Goal: Contribute content: Contribute content

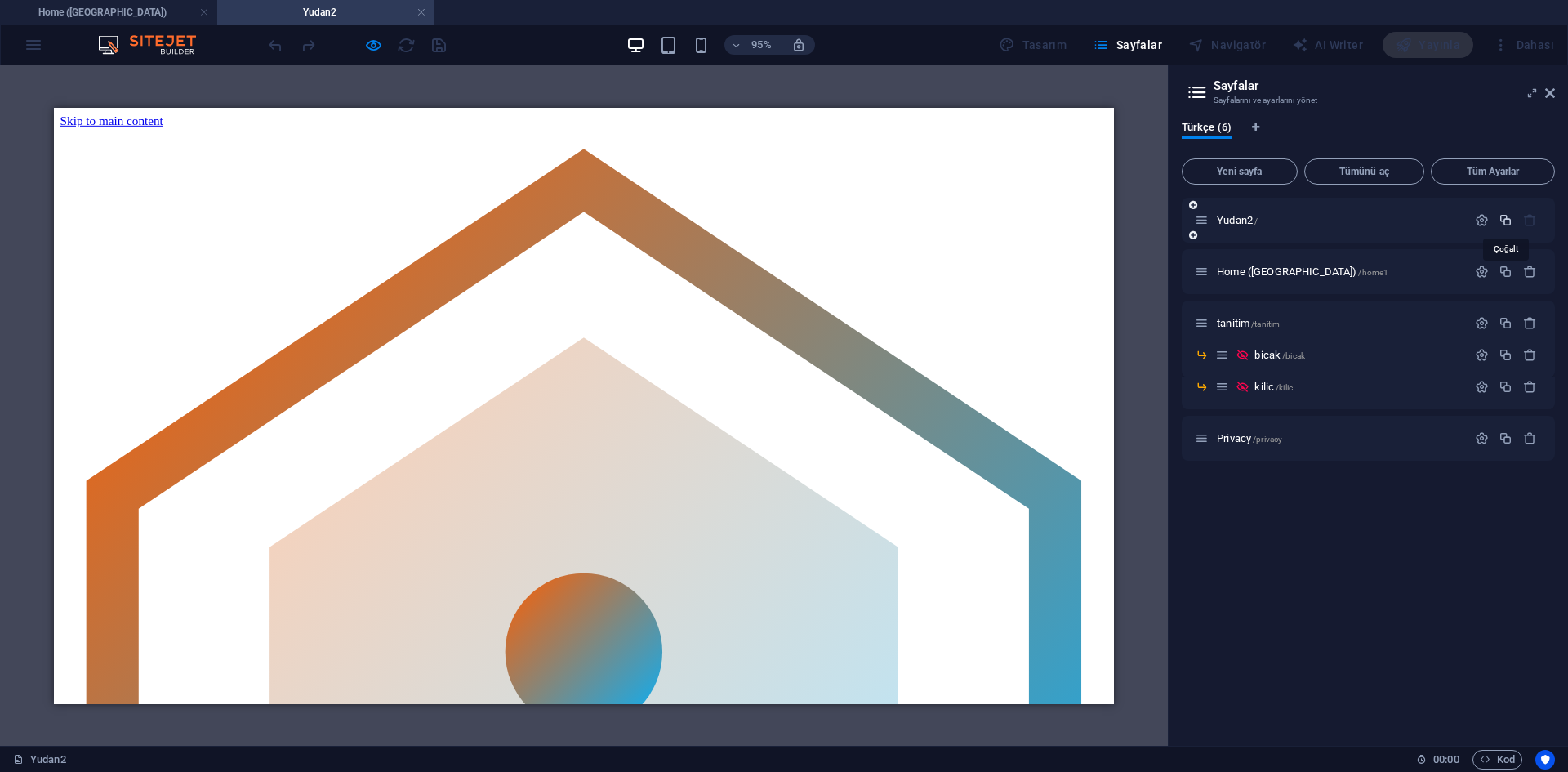
click at [1502, 214] on icon "button" at bounding box center [1505, 221] width 14 height 14
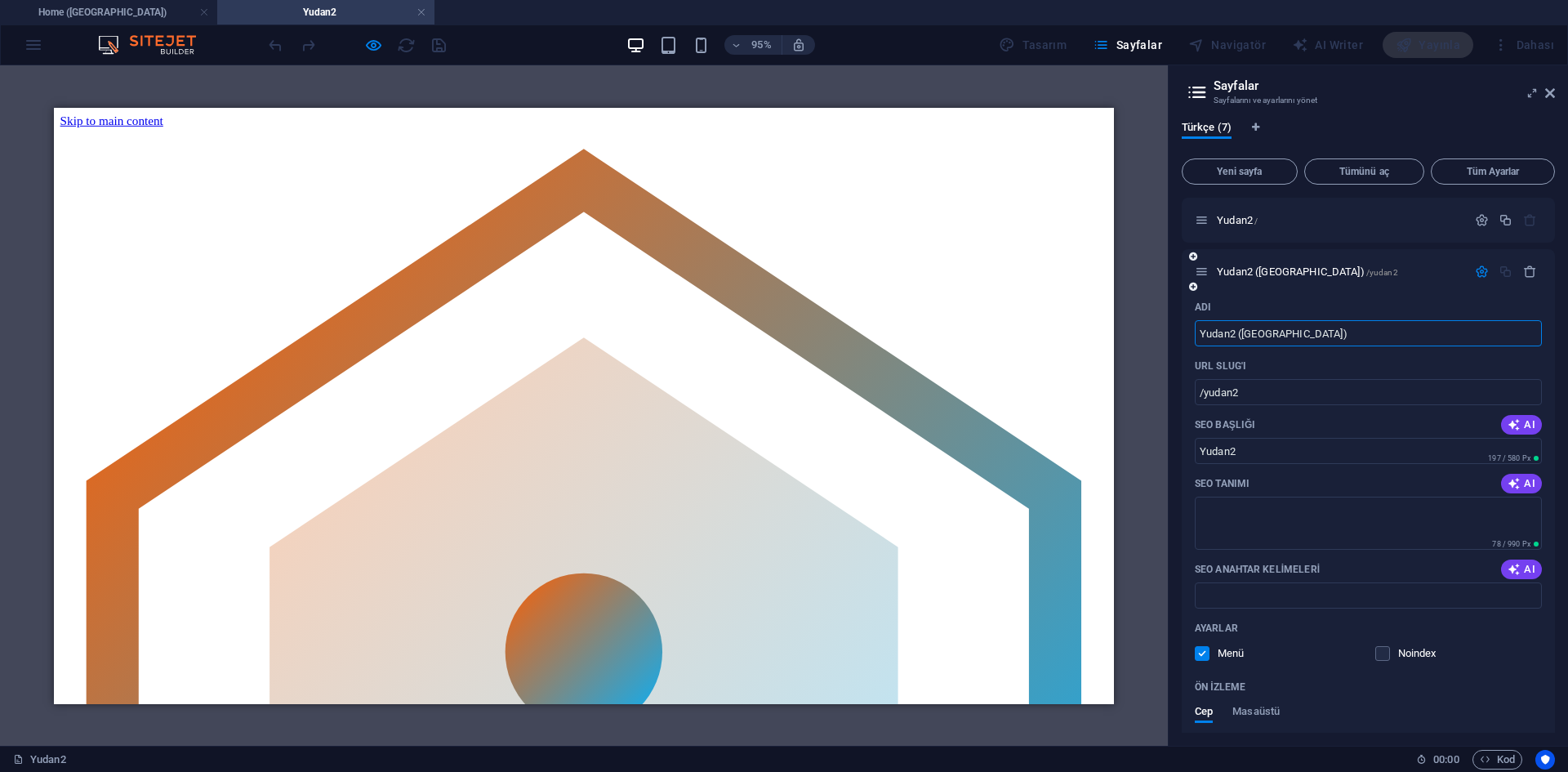
click at [1324, 326] on input "Yudan2 ([GEOGRAPHIC_DATA])" at bounding box center [1368, 334] width 347 height 26
drag, startPoint x: 1310, startPoint y: 335, endPoint x: 1238, endPoint y: 335, distance: 72.0
click at [1238, 335] on input "Yudan2 ([GEOGRAPHIC_DATA])" at bounding box center [1368, 334] width 347 height 26
type input "Yudan2 Tanıtım"
click at [1253, 399] on input "/yudan2" at bounding box center [1368, 392] width 347 height 26
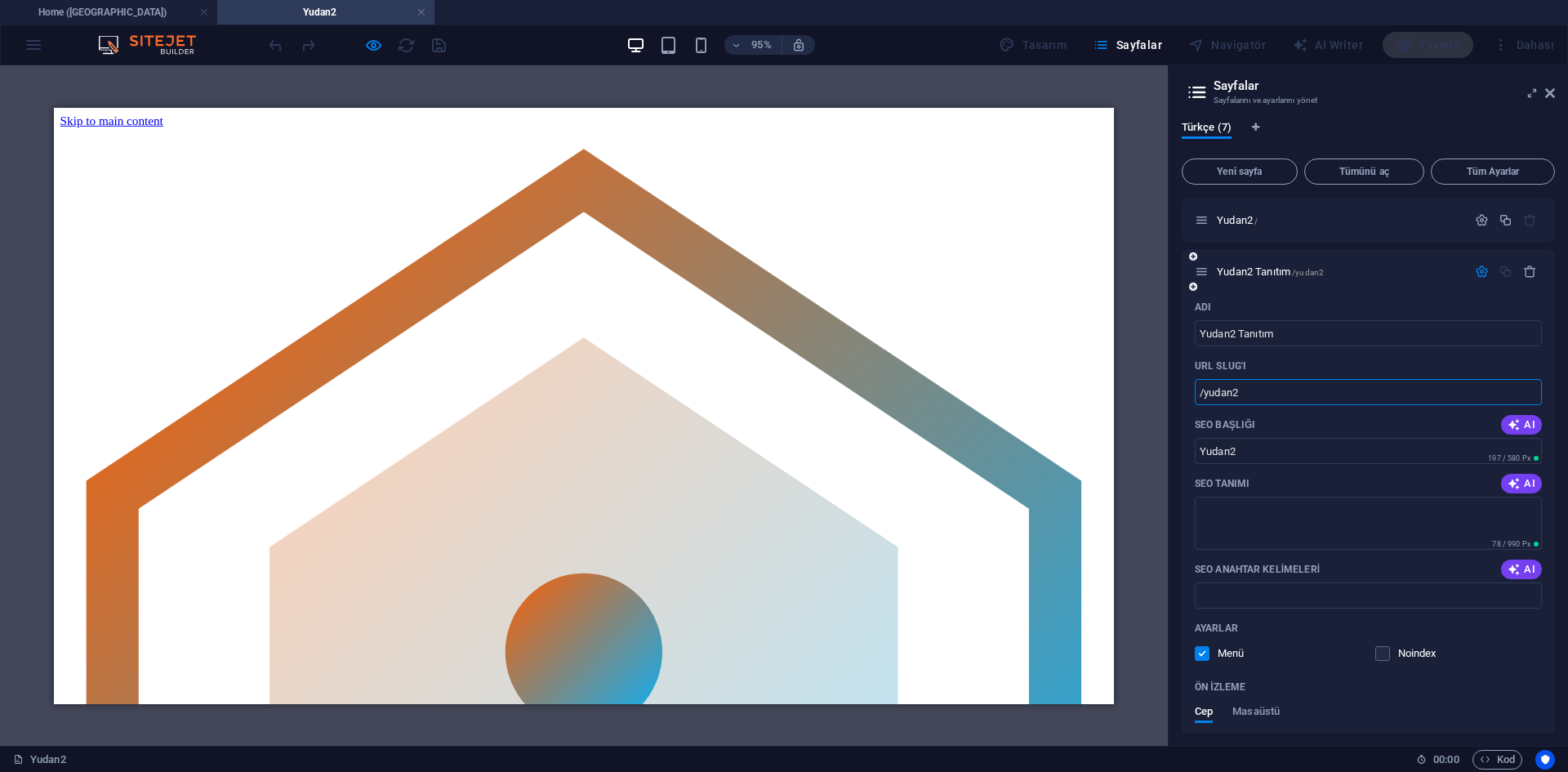
drag, startPoint x: 1242, startPoint y: 394, endPoint x: 1205, endPoint y: 395, distance: 37.0
click at [1205, 395] on input "/yudan2" at bounding box center [1368, 392] width 347 height 26
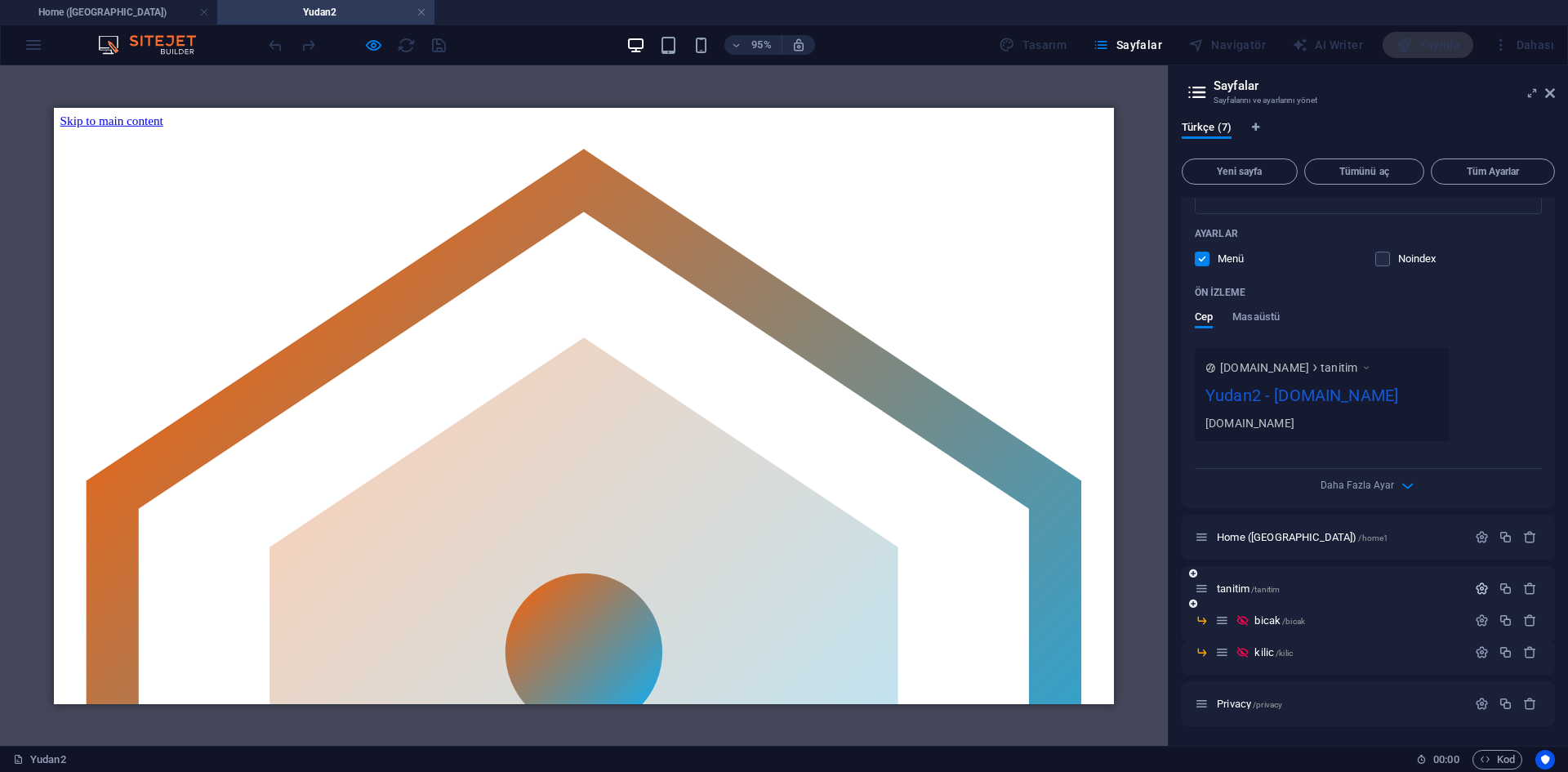
type input "/tanitim"
click at [1481, 588] on icon "button" at bounding box center [1482, 588] width 14 height 14
type input "tanitim2"
type input "/tanitim2"
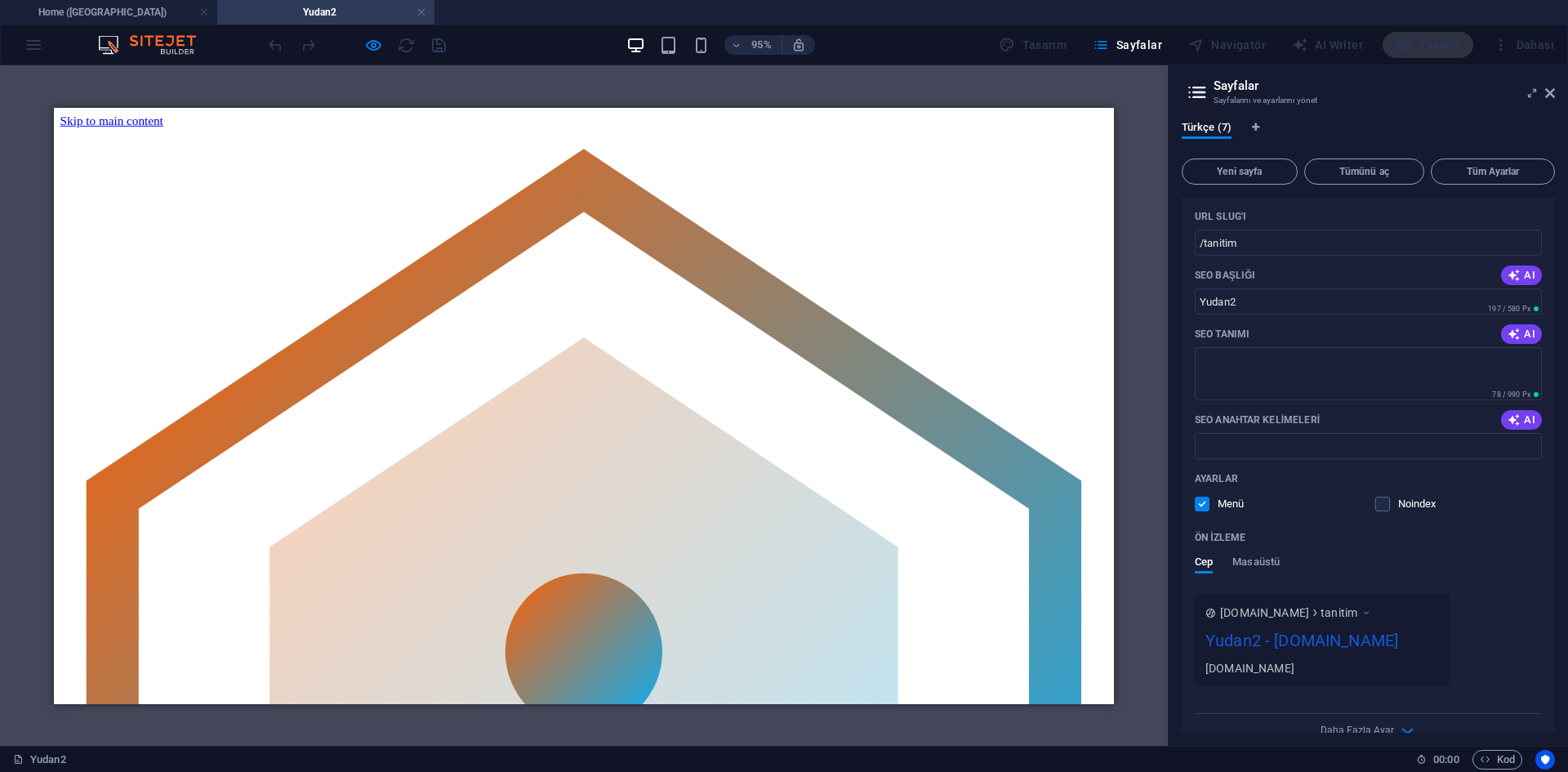
type input "tanitim2"
click at [1453, 277] on div "SEO Başlığı AI" at bounding box center [1368, 275] width 347 height 26
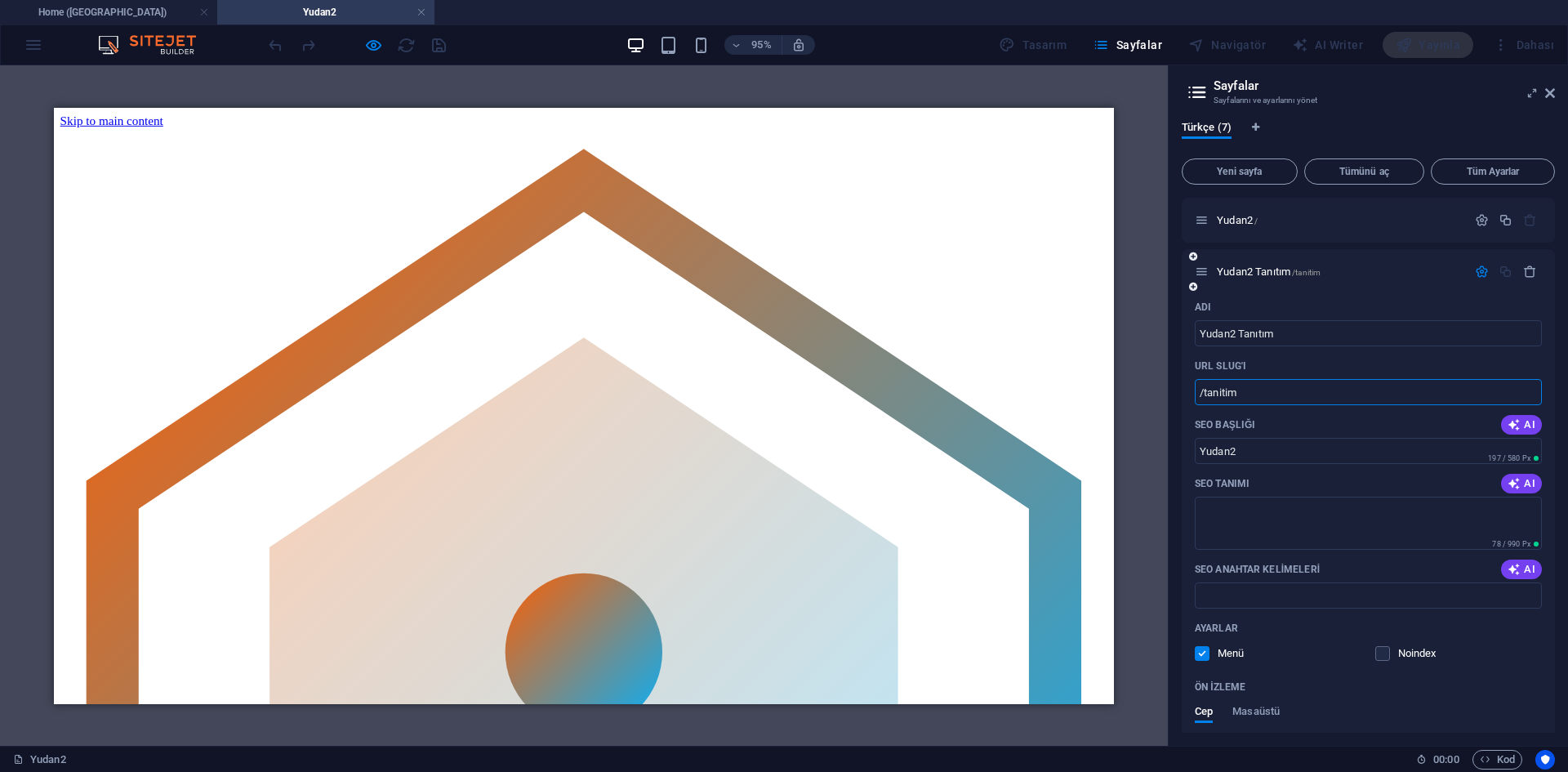
click at [1283, 392] on input "/tanitim" at bounding box center [1368, 392] width 347 height 26
click at [1281, 455] on input "Yudan2" at bounding box center [1368, 451] width 347 height 26
drag, startPoint x: 1247, startPoint y: 459, endPoint x: 1162, endPoint y: 457, distance: 85.0
click at [1162, 457] on div "Home (Kopyala) Yudan2 Sik Kullanilanlar Elementler Sütunlar İçerik Kutular Akor…" at bounding box center [784, 405] width 1568 height 680
type input "Tanıtım"
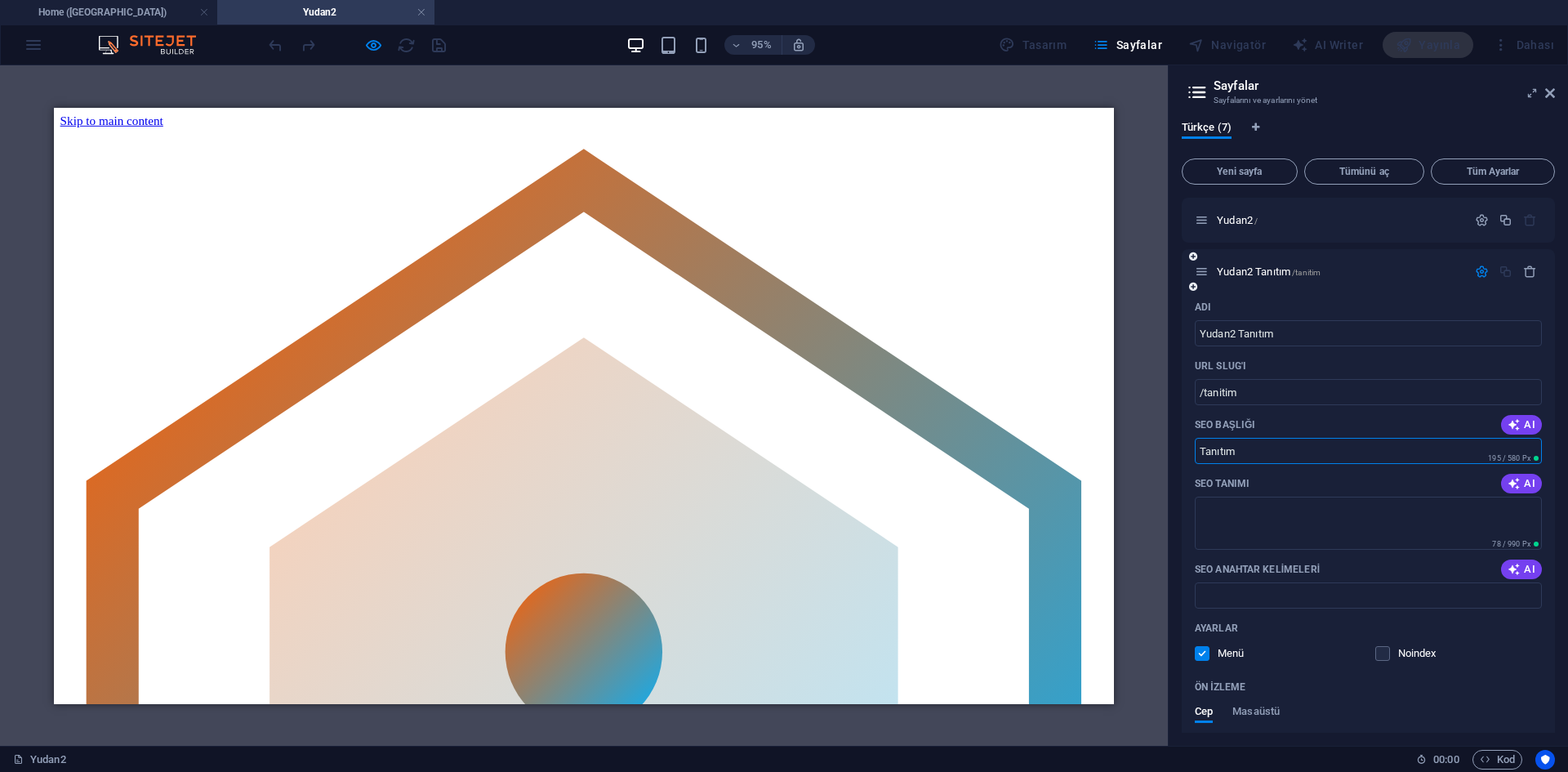
click at [1249, 477] on p "SEO Tanımı" at bounding box center [1222, 483] width 55 height 13
click at [1249, 497] on textarea "SEO Tanımı" at bounding box center [1368, 523] width 347 height 53
click at [1279, 509] on textarea "SEO Tanımı" at bounding box center [1368, 523] width 347 height 53
click at [1234, 505] on textarea "SEO Tanımı" at bounding box center [1368, 523] width 347 height 53
type textarea "Yudan2 Tanıtım Sayfası"
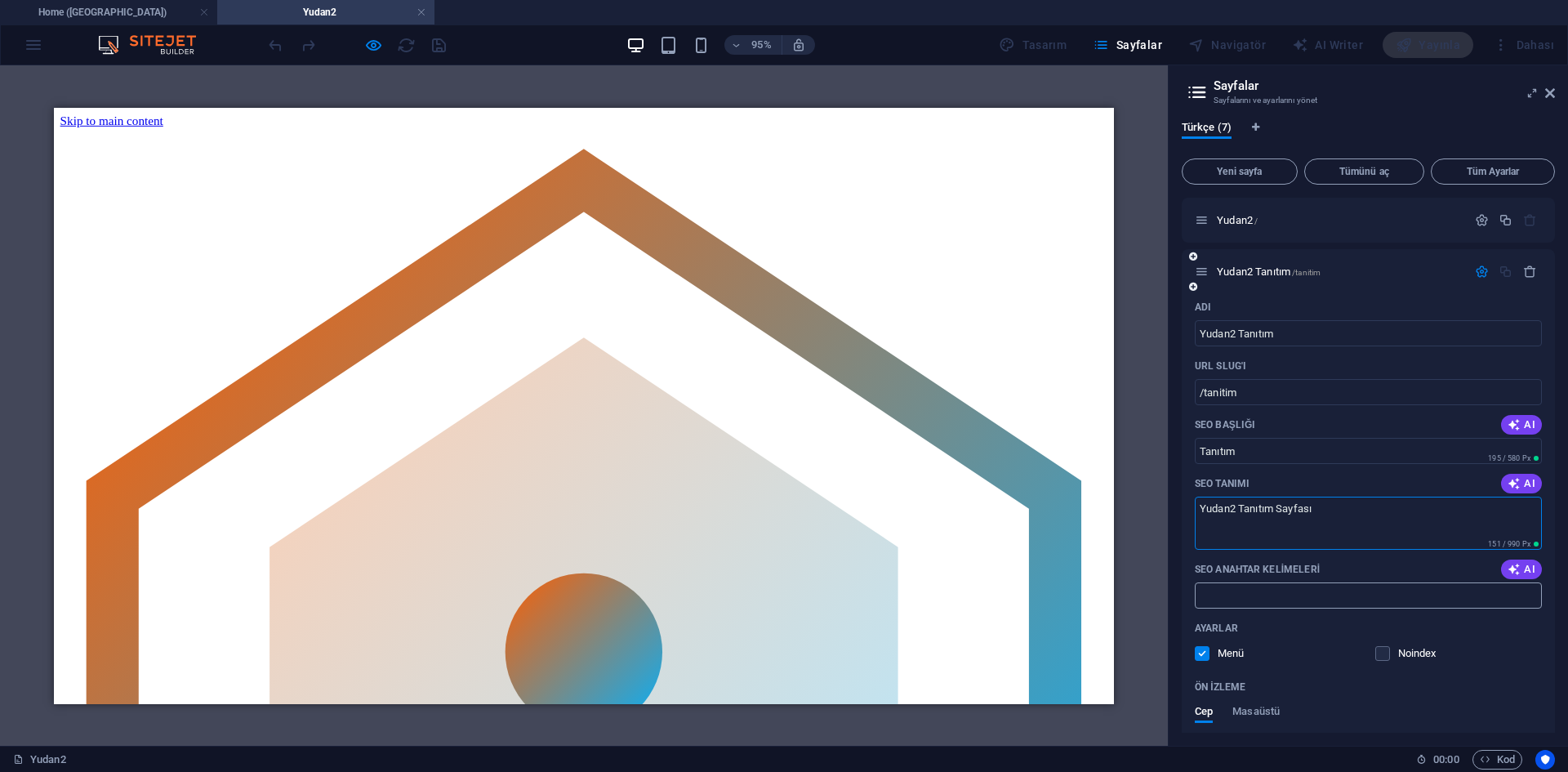
click at [1268, 601] on input "SEO Anahtar Kelimeleri" at bounding box center [1368, 596] width 347 height 26
type input "Pvp Metin2"
click at [1302, 274] on span "/tanitim" at bounding box center [1306, 273] width 28 height 9
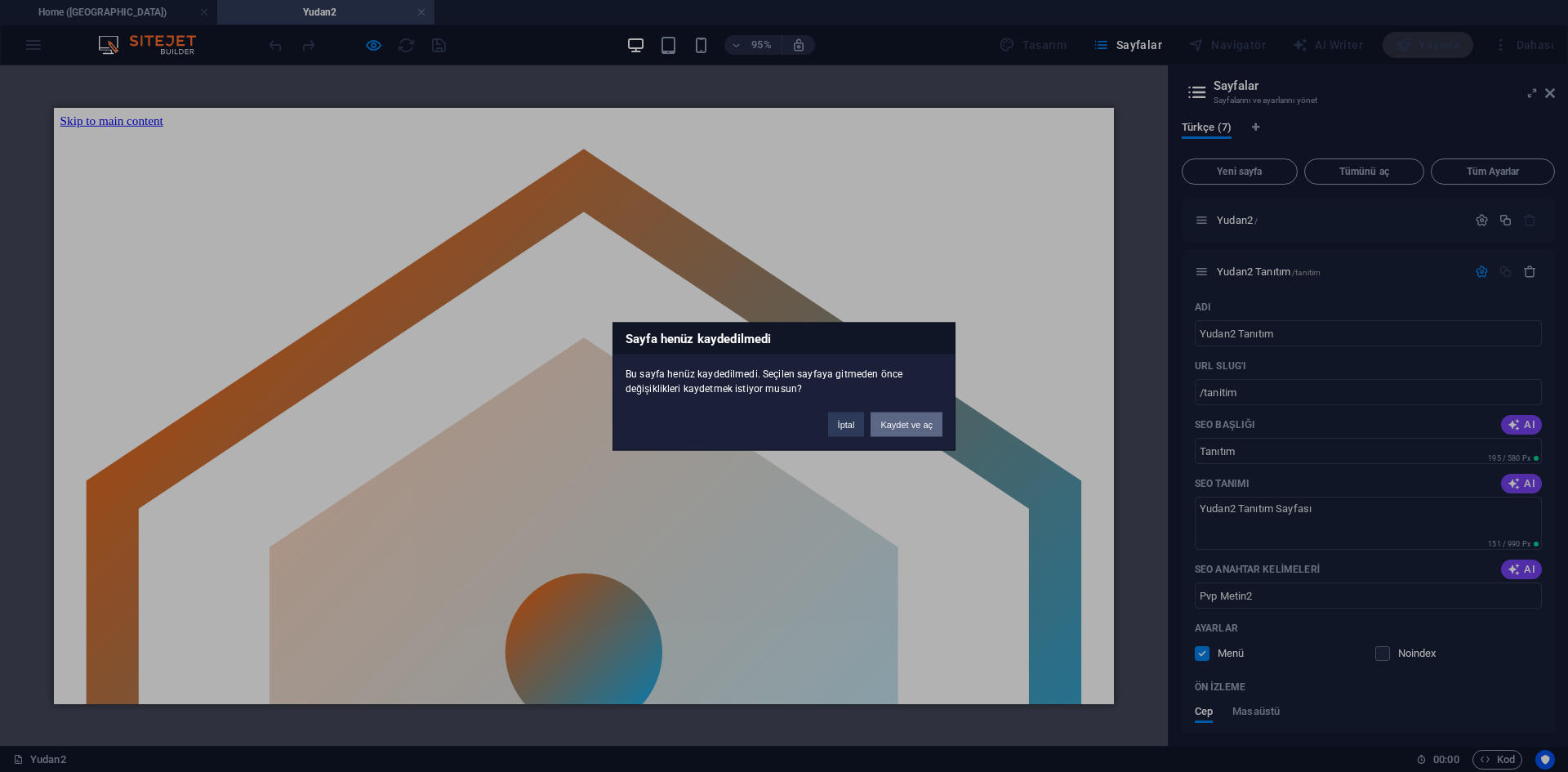
click at [927, 420] on button "Kaydet ve aç" at bounding box center [906, 423] width 71 height 25
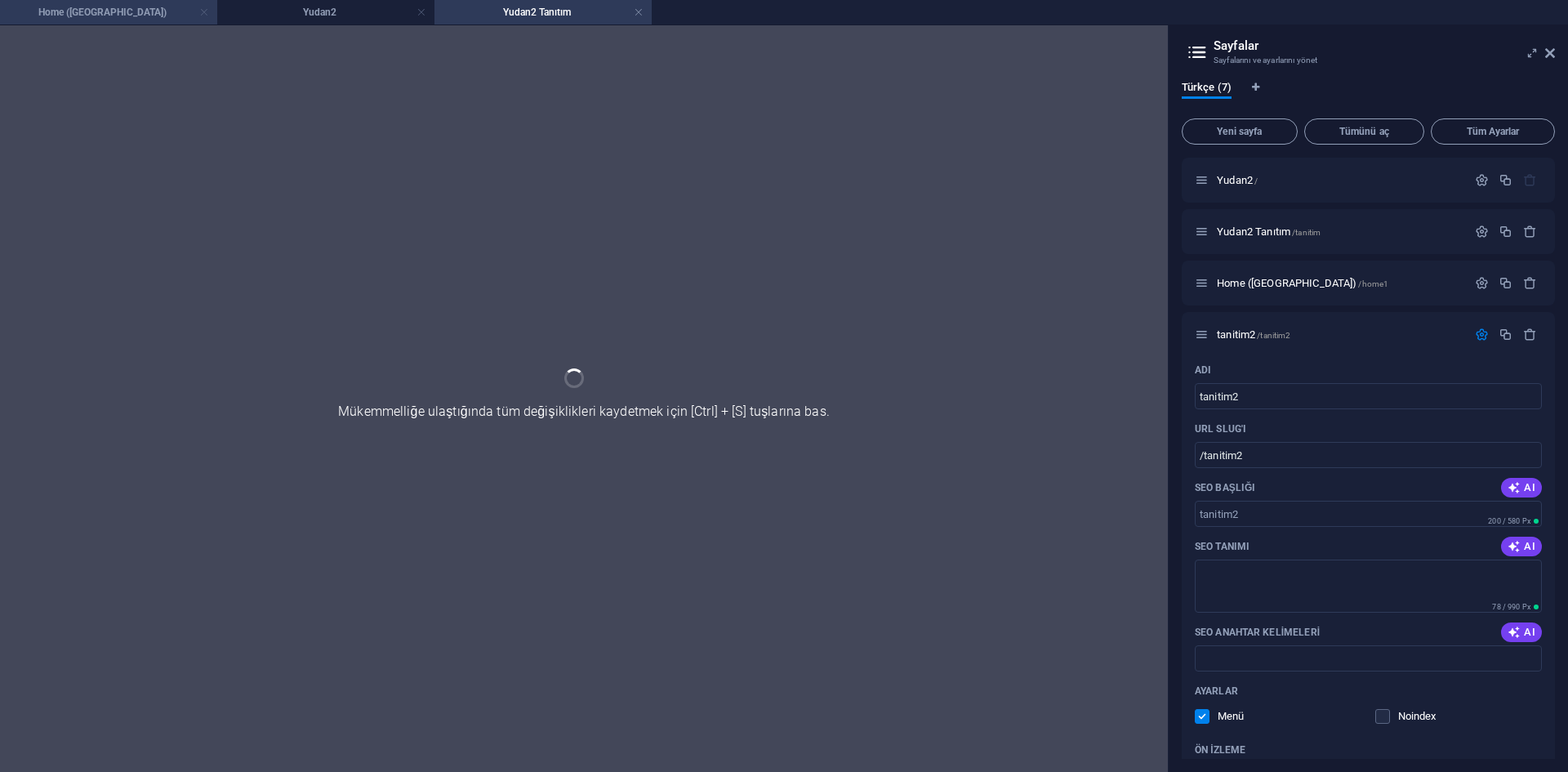
click at [203, 13] on link at bounding box center [204, 13] width 10 height 16
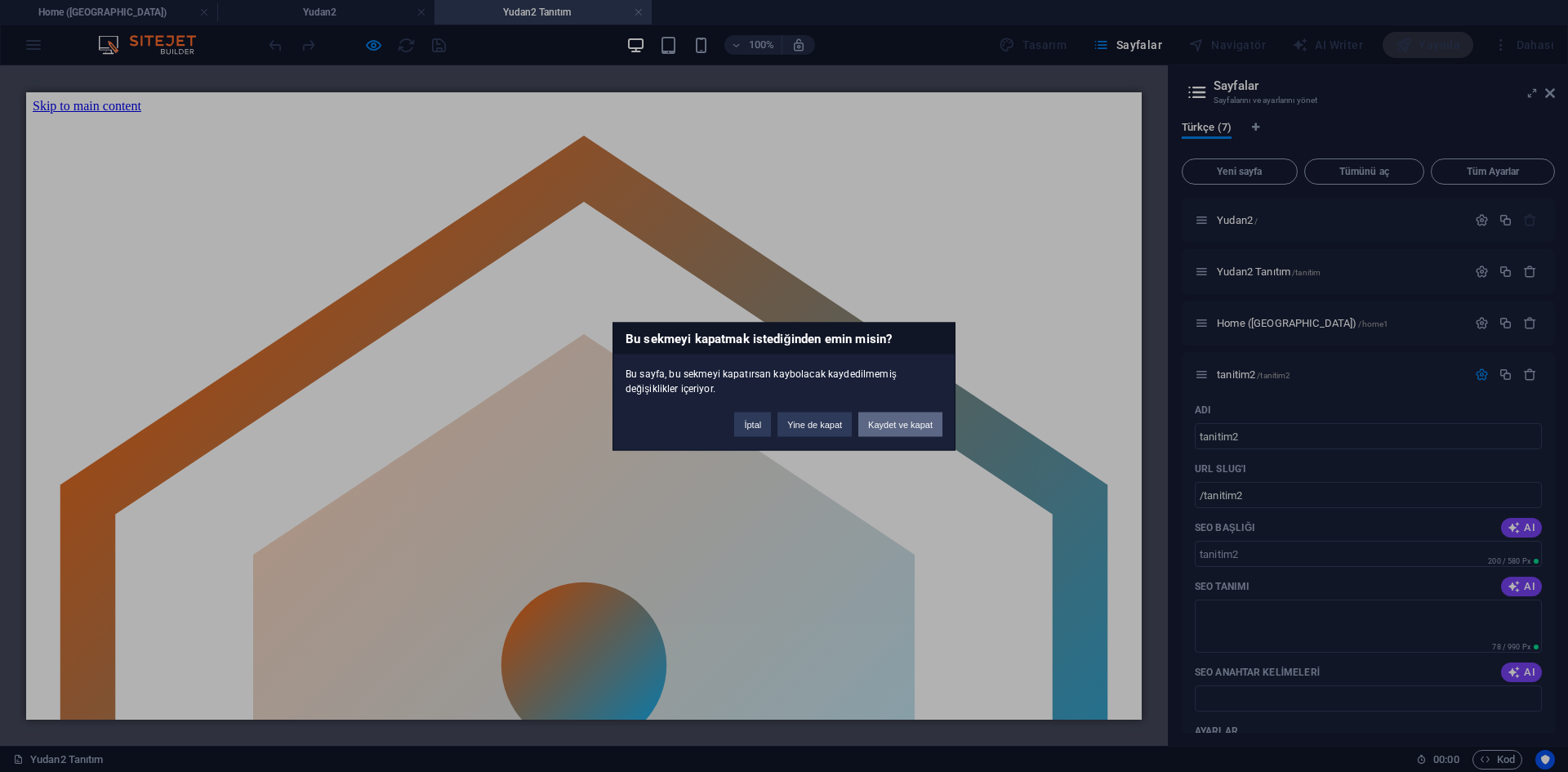
click at [897, 427] on button "Kaydet ve kapat" at bounding box center [900, 423] width 84 height 25
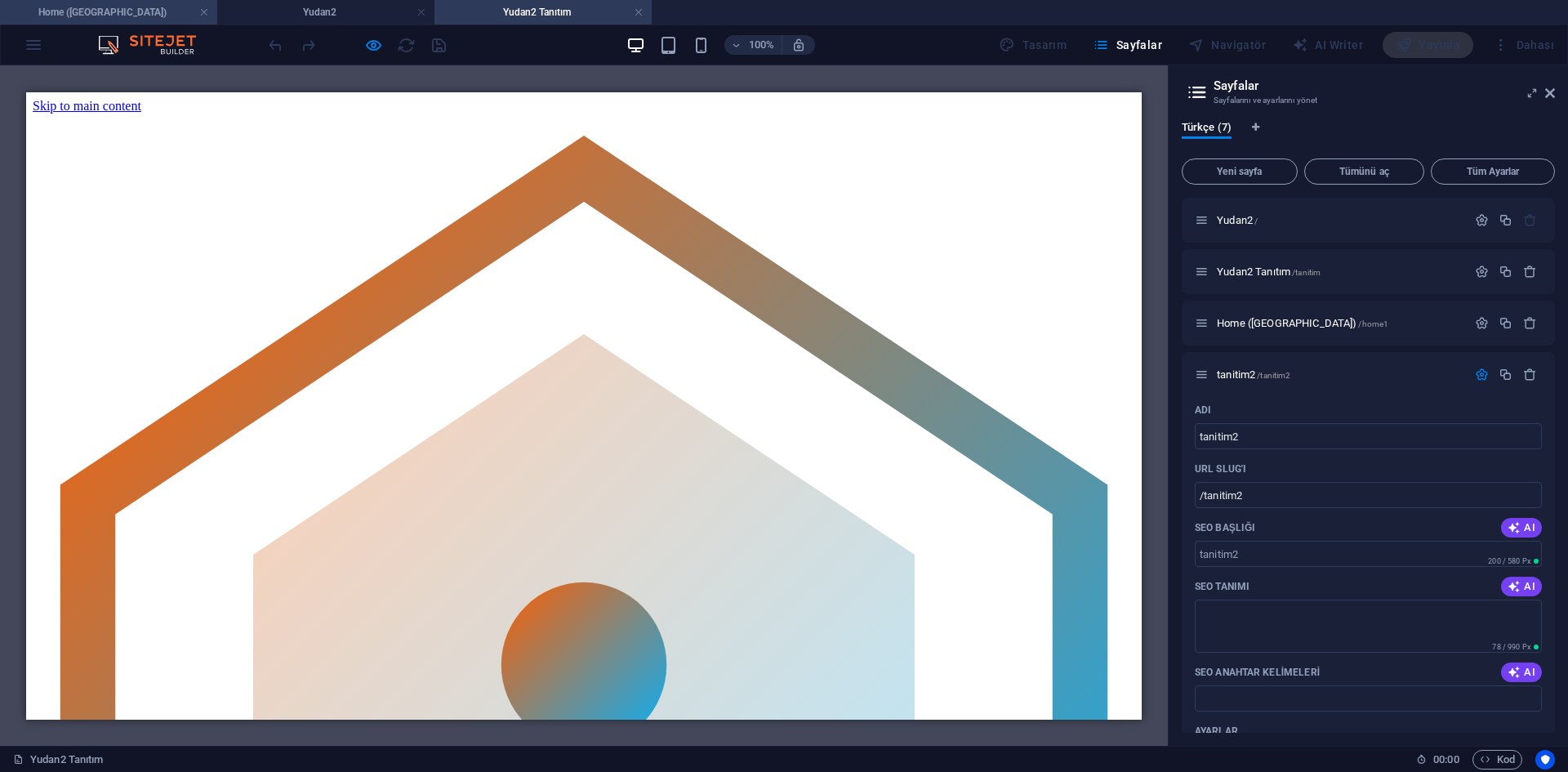
click at [134, 12] on h4 "Home ([GEOGRAPHIC_DATA])" at bounding box center [109, 12] width 217 height 18
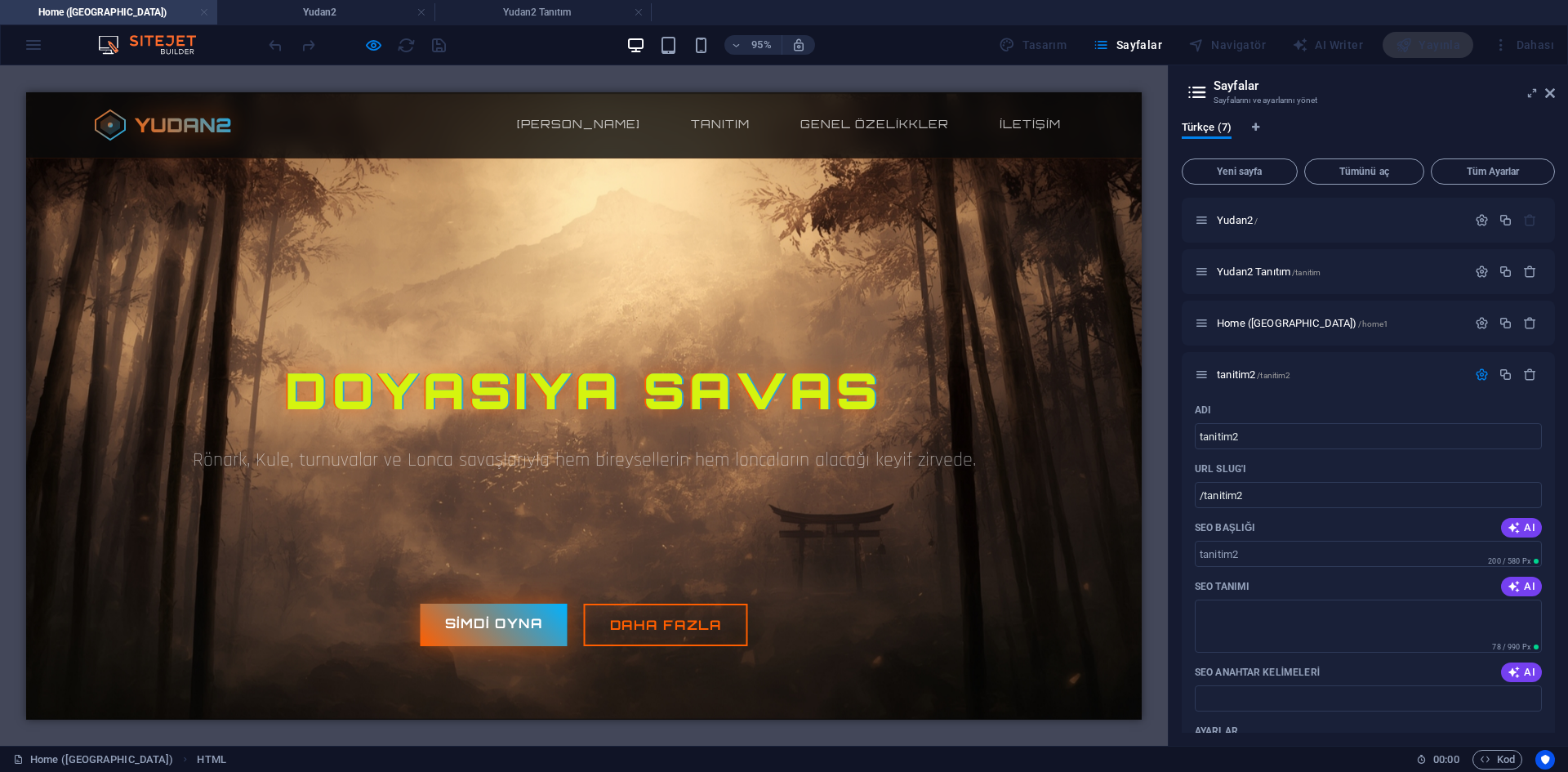
click at [203, 11] on link at bounding box center [204, 13] width 10 height 16
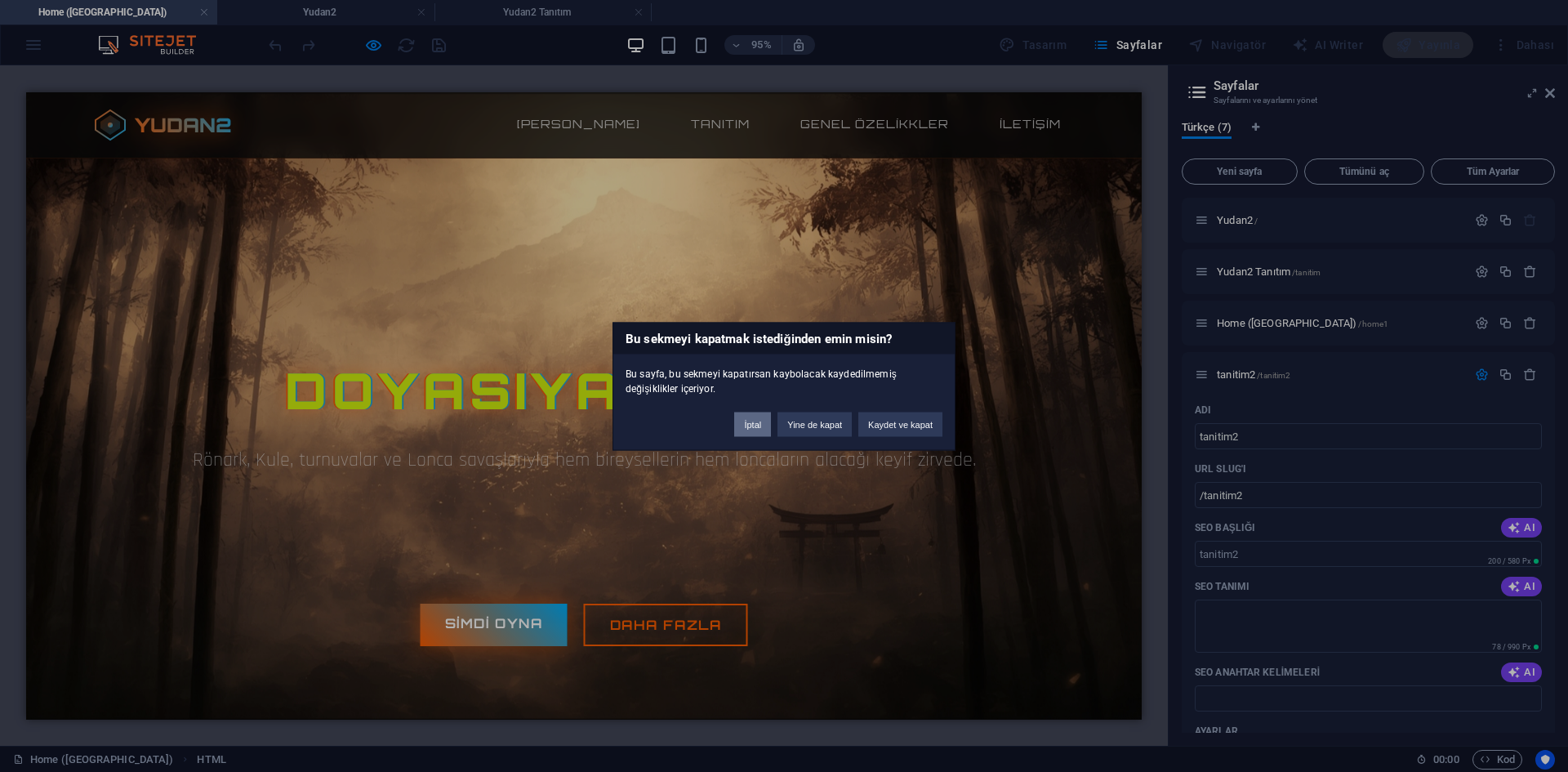
click at [754, 424] on button "İptal" at bounding box center [753, 423] width 37 height 25
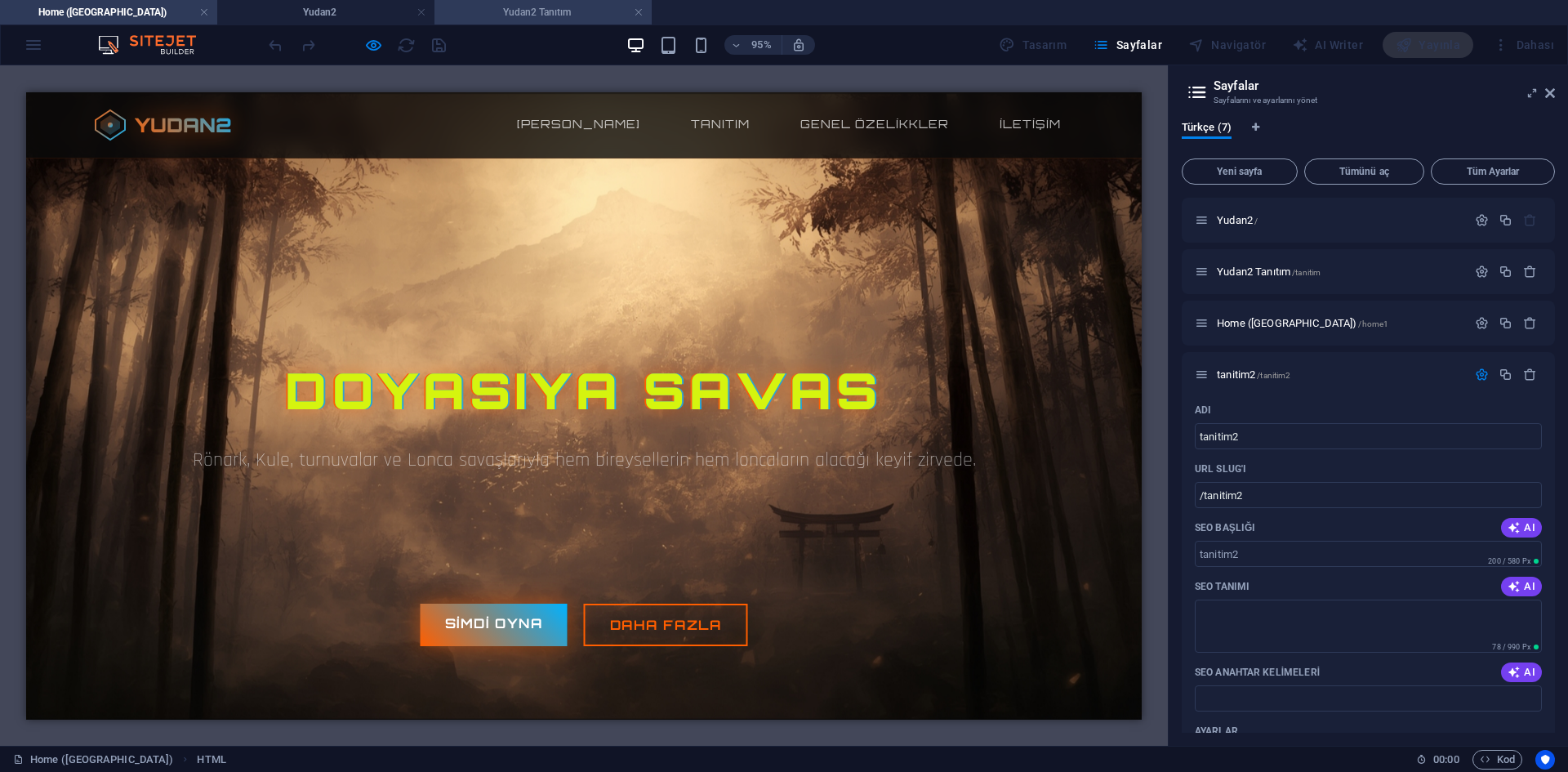
click at [493, 7] on h4 "Yudan2 Tanıtım" at bounding box center [543, 12] width 217 height 18
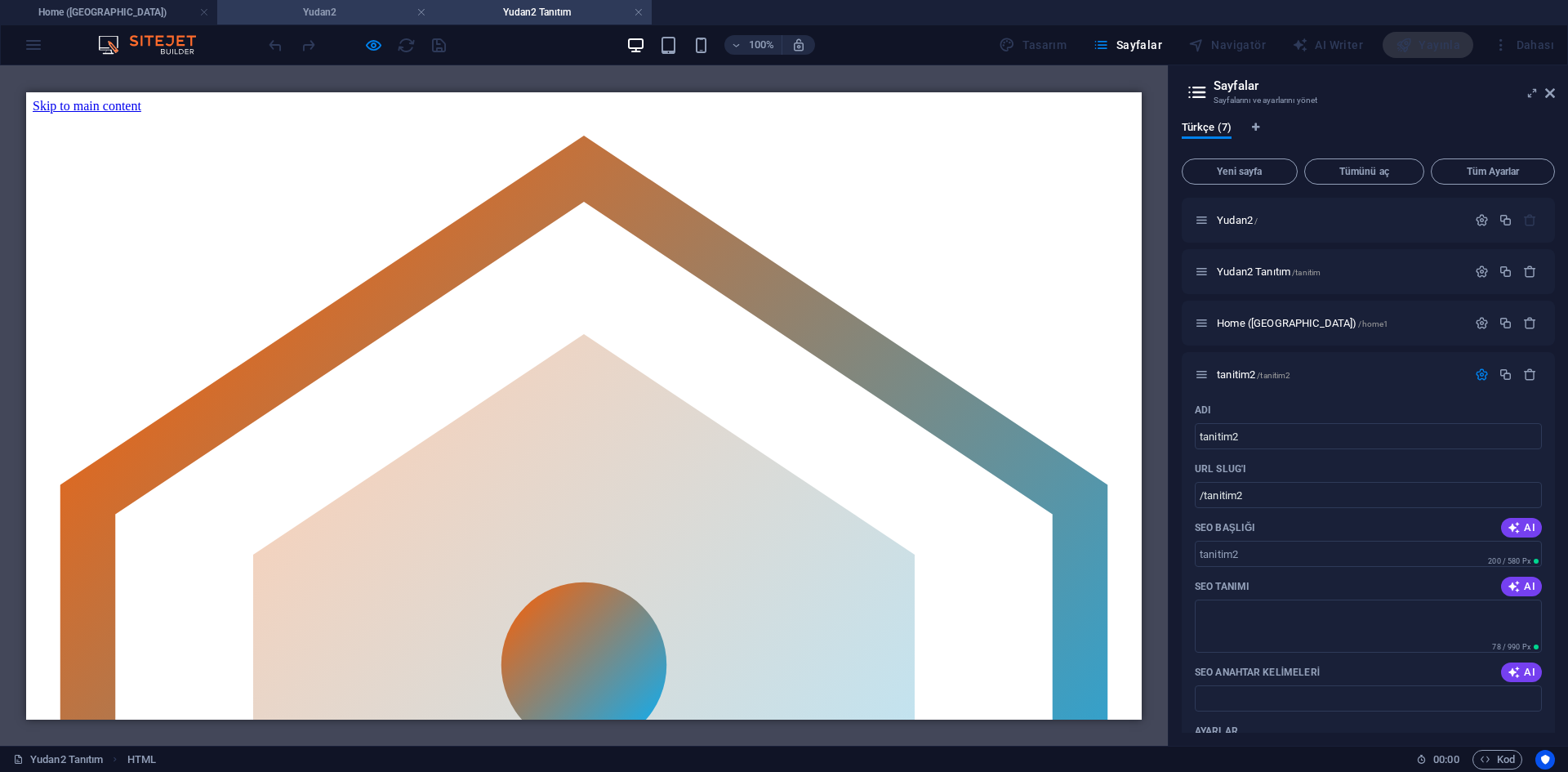
click at [333, 7] on h4 "Yudan2" at bounding box center [326, 12] width 217 height 18
click at [528, 4] on h4 "Yudan2 Tanıtım" at bounding box center [543, 12] width 217 height 18
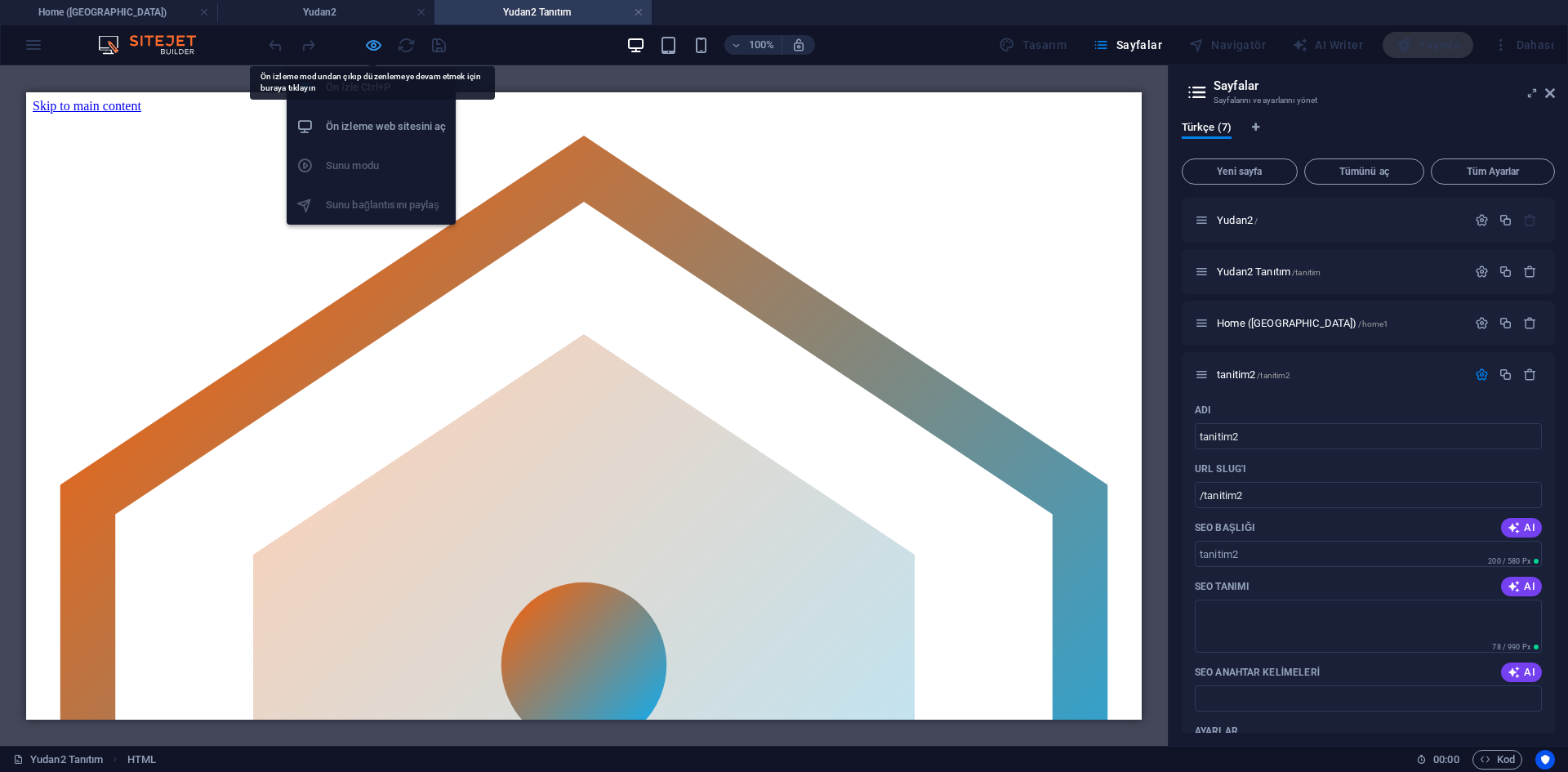
click at [368, 43] on icon "button" at bounding box center [373, 45] width 19 height 19
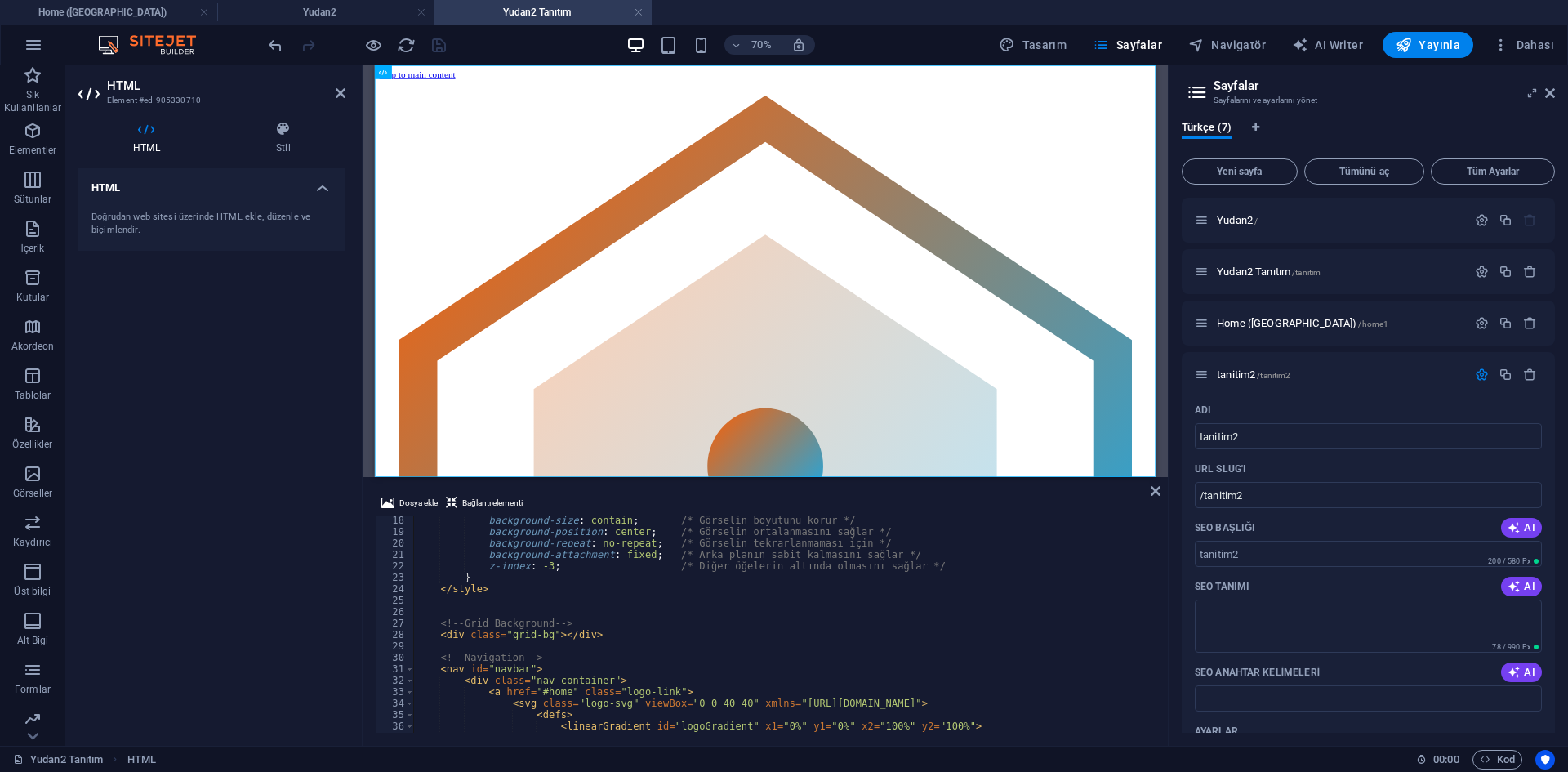
scroll to position [294, 0]
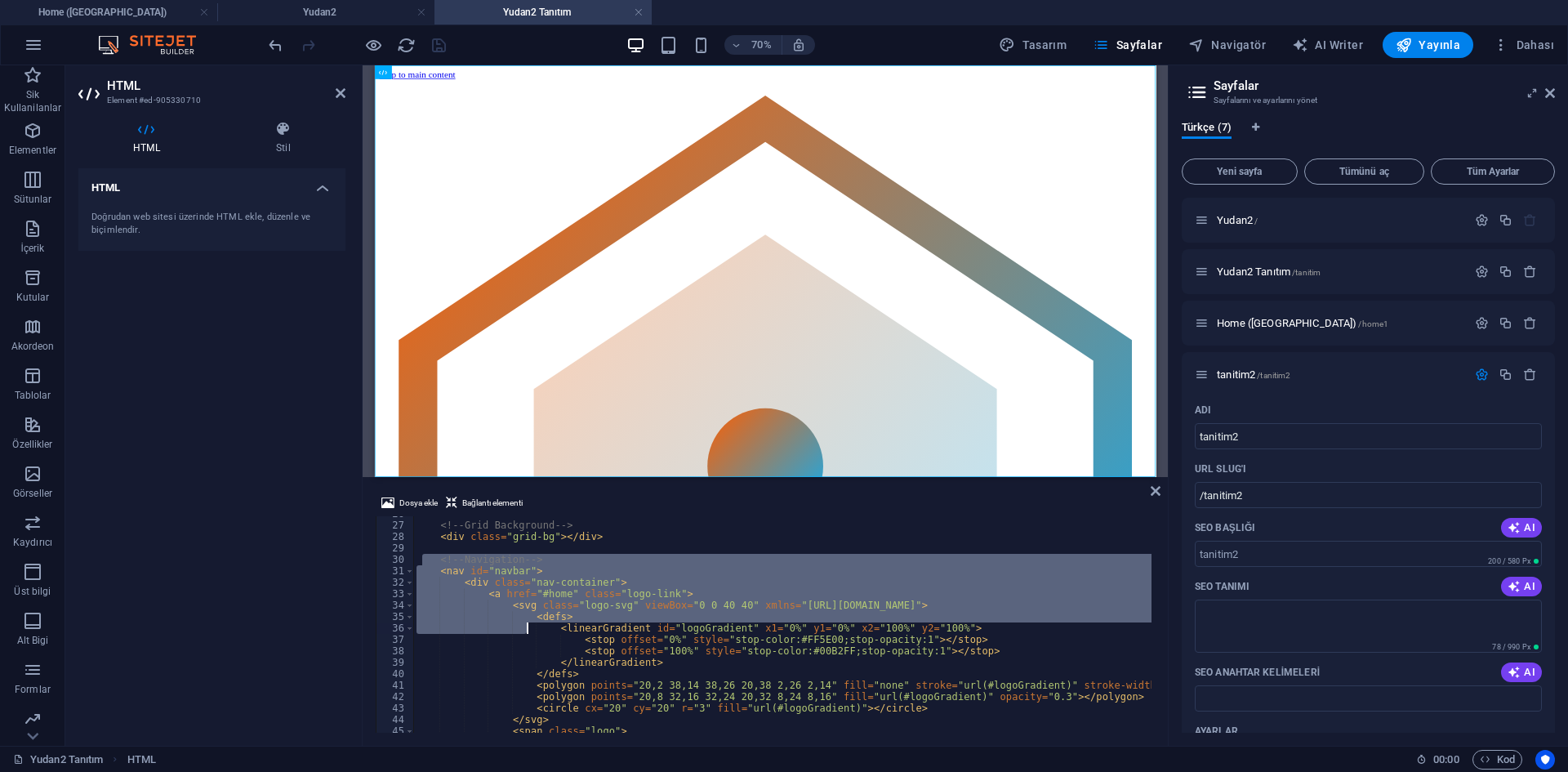
drag, startPoint x: 423, startPoint y: 562, endPoint x: 614, endPoint y: 626, distance: 201.4
click at [536, 622] on div "<!-- Grid Background --> < div class = "grid-bg" > </ div > <!-- Navigation -->…" at bounding box center [1021, 626] width 1217 height 236
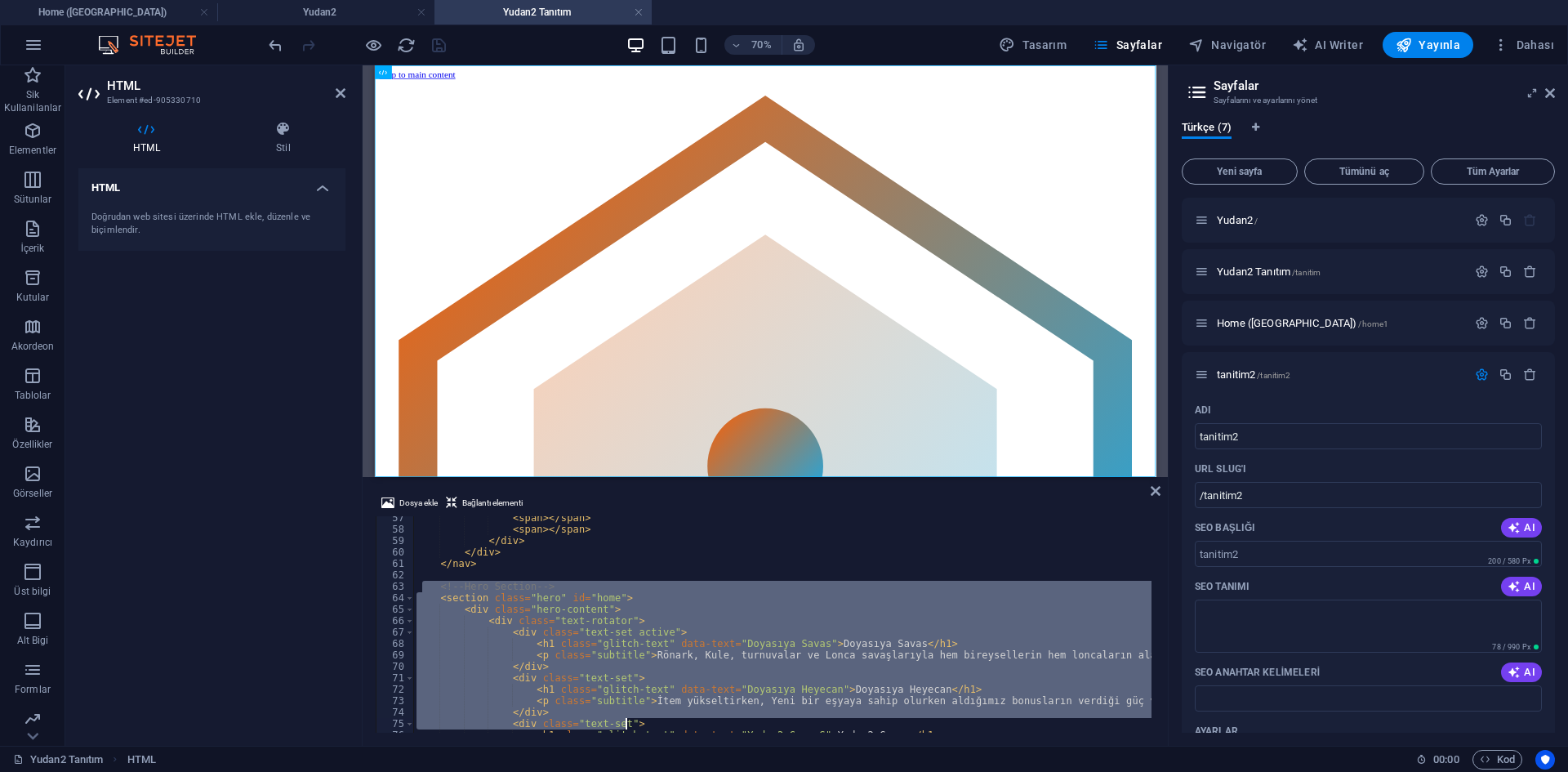
scroll to position [770, 0]
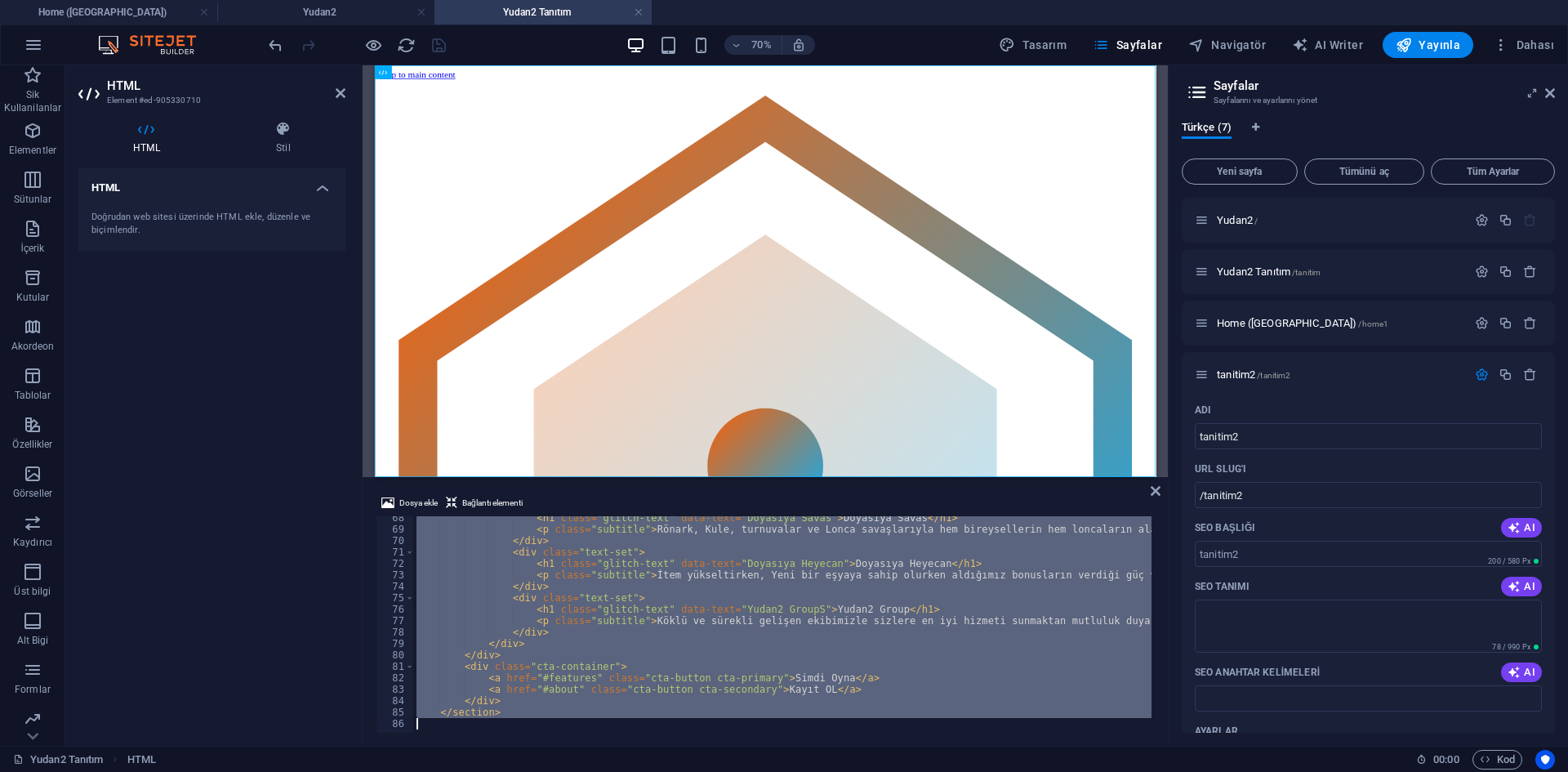
drag, startPoint x: 423, startPoint y: 598, endPoint x: 773, endPoint y: 806, distance: 407.1
click at [773, 771] on html "Yudan2 Home (Kopyala) Yudan2 Yudan2 Tanıtım Sik Kullanilanlar Elementler Sütunl…" at bounding box center [784, 386] width 1568 height 772
type textarea "</section>"
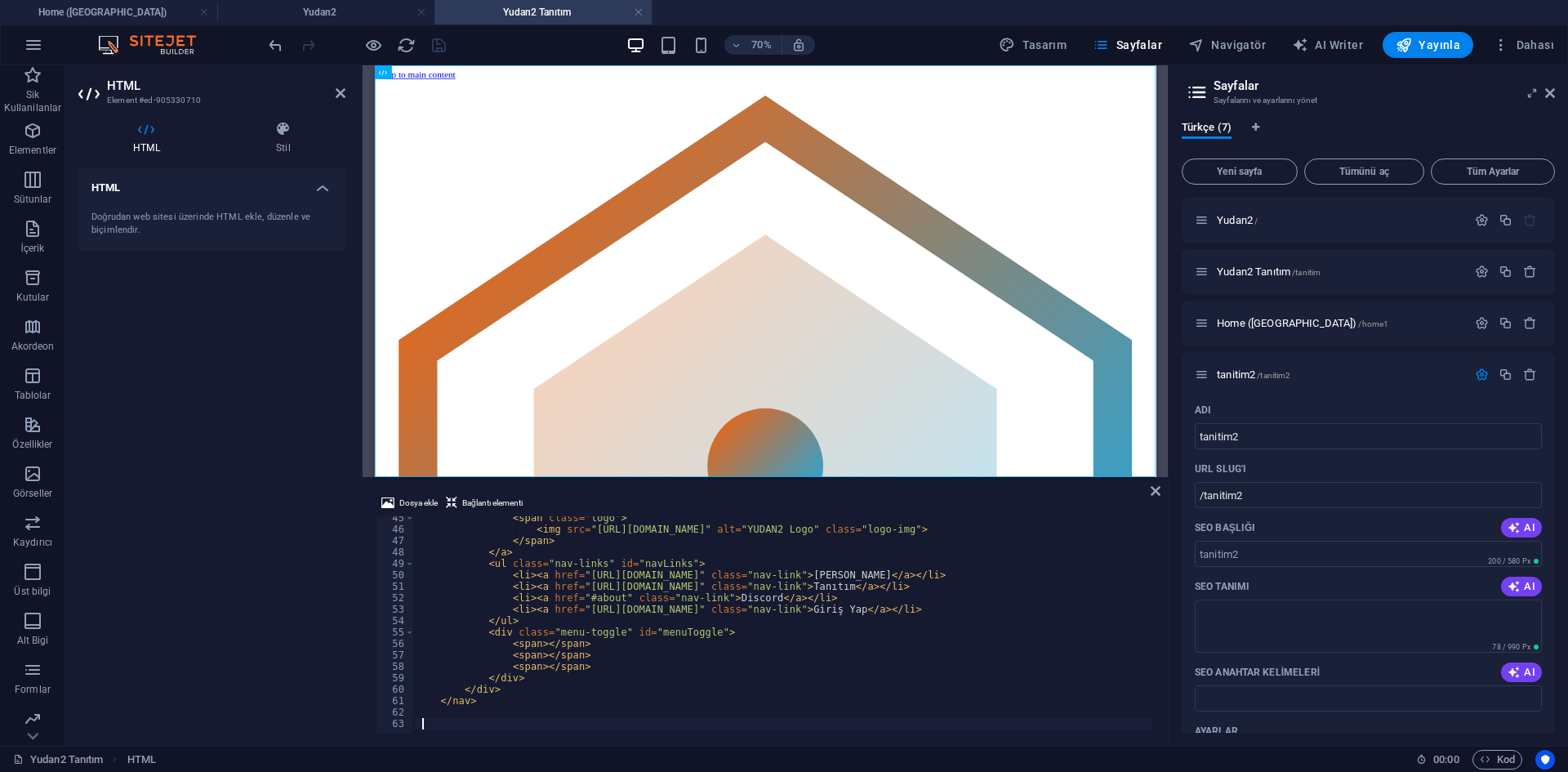
scroll to position [507, 0]
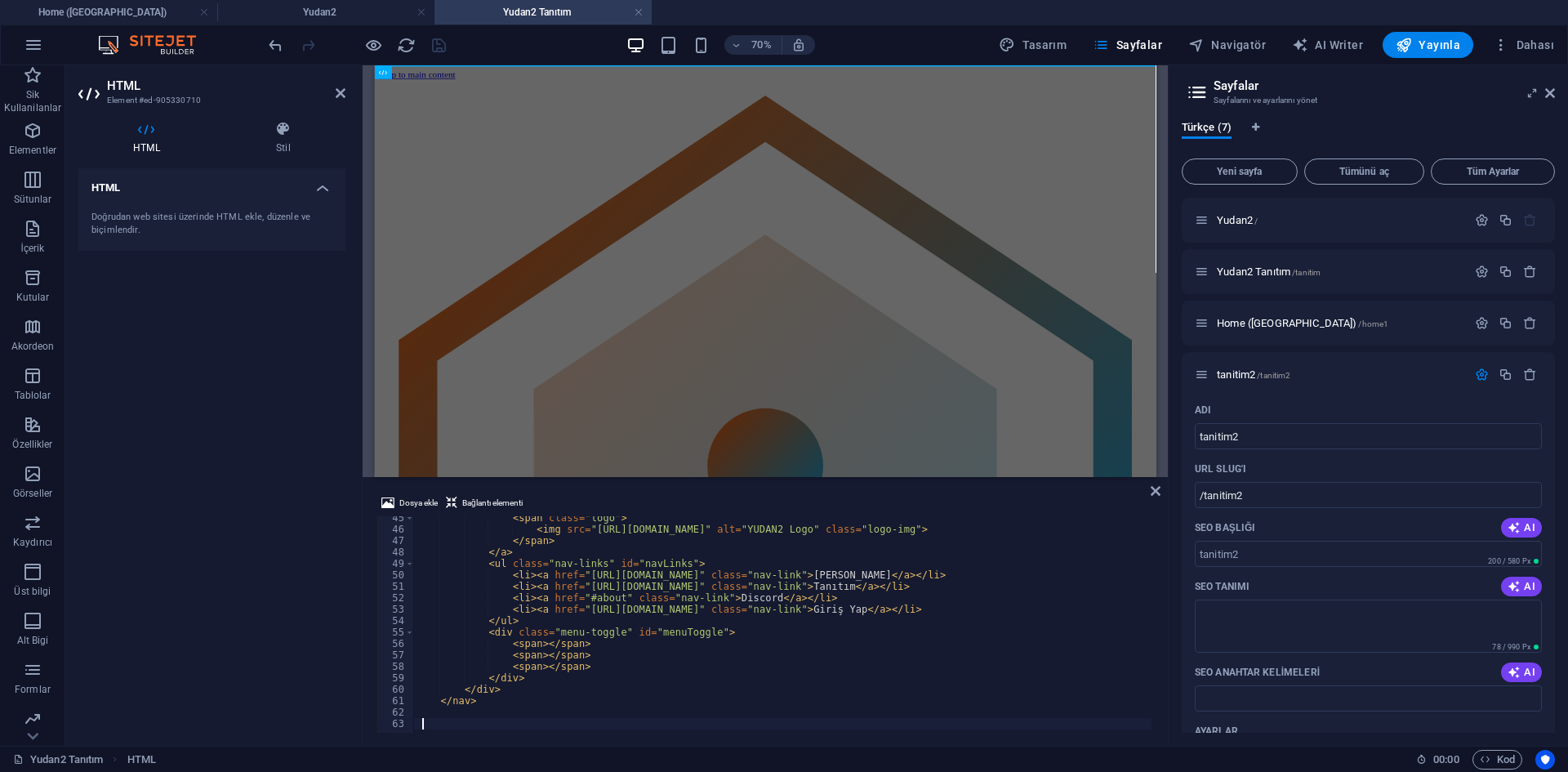
click at [455, 711] on div "< span class = "logo" > < img src = "[URL][DOMAIN_NAME]" alt = "YUDAN2 Logo" cl…" at bounding box center [1021, 629] width 1217 height 236
type textarea "</nav>"
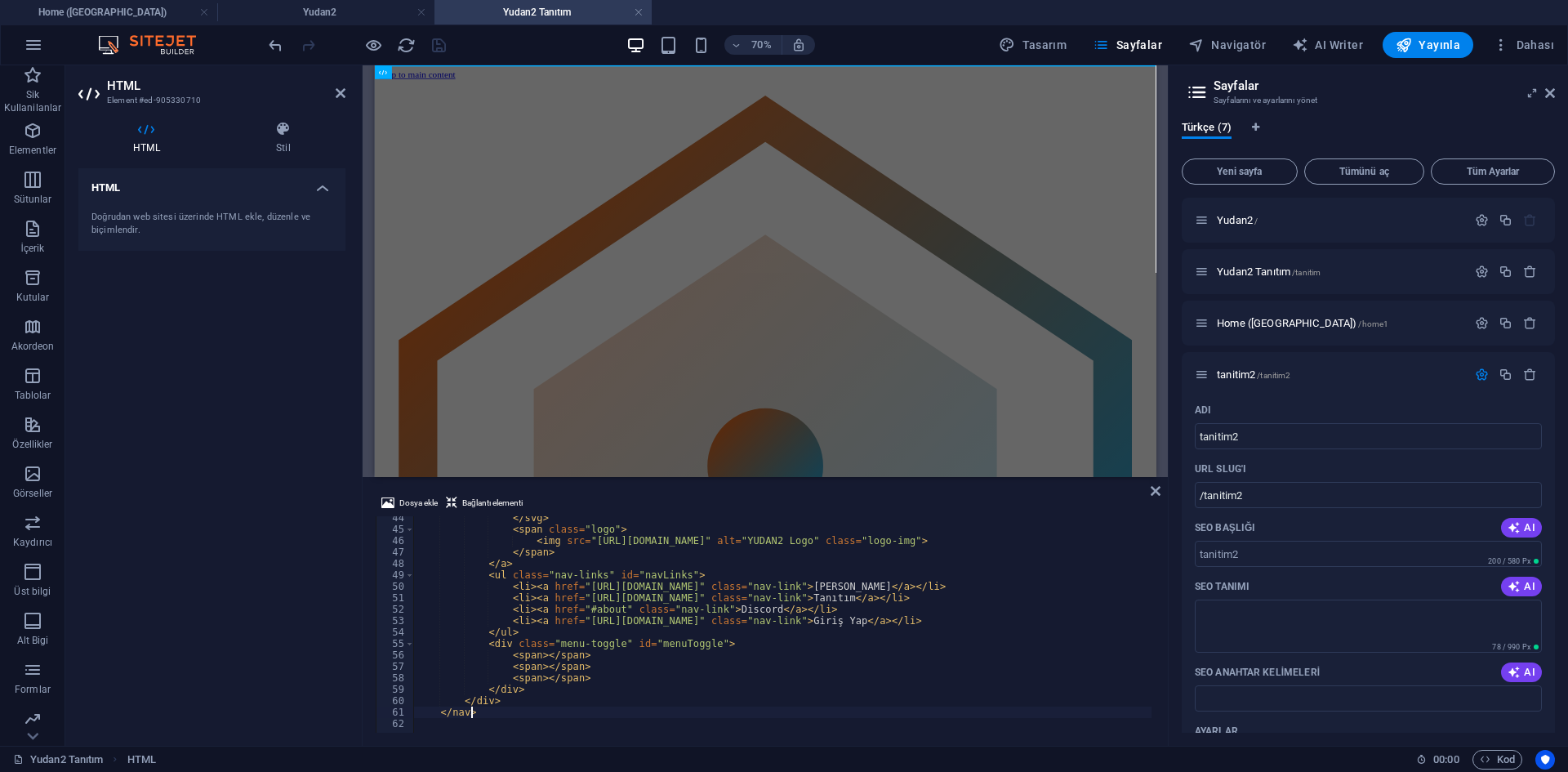
click at [372, 56] on div at bounding box center [356, 45] width 183 height 26
click at [372, 48] on icon "button" at bounding box center [373, 45] width 19 height 19
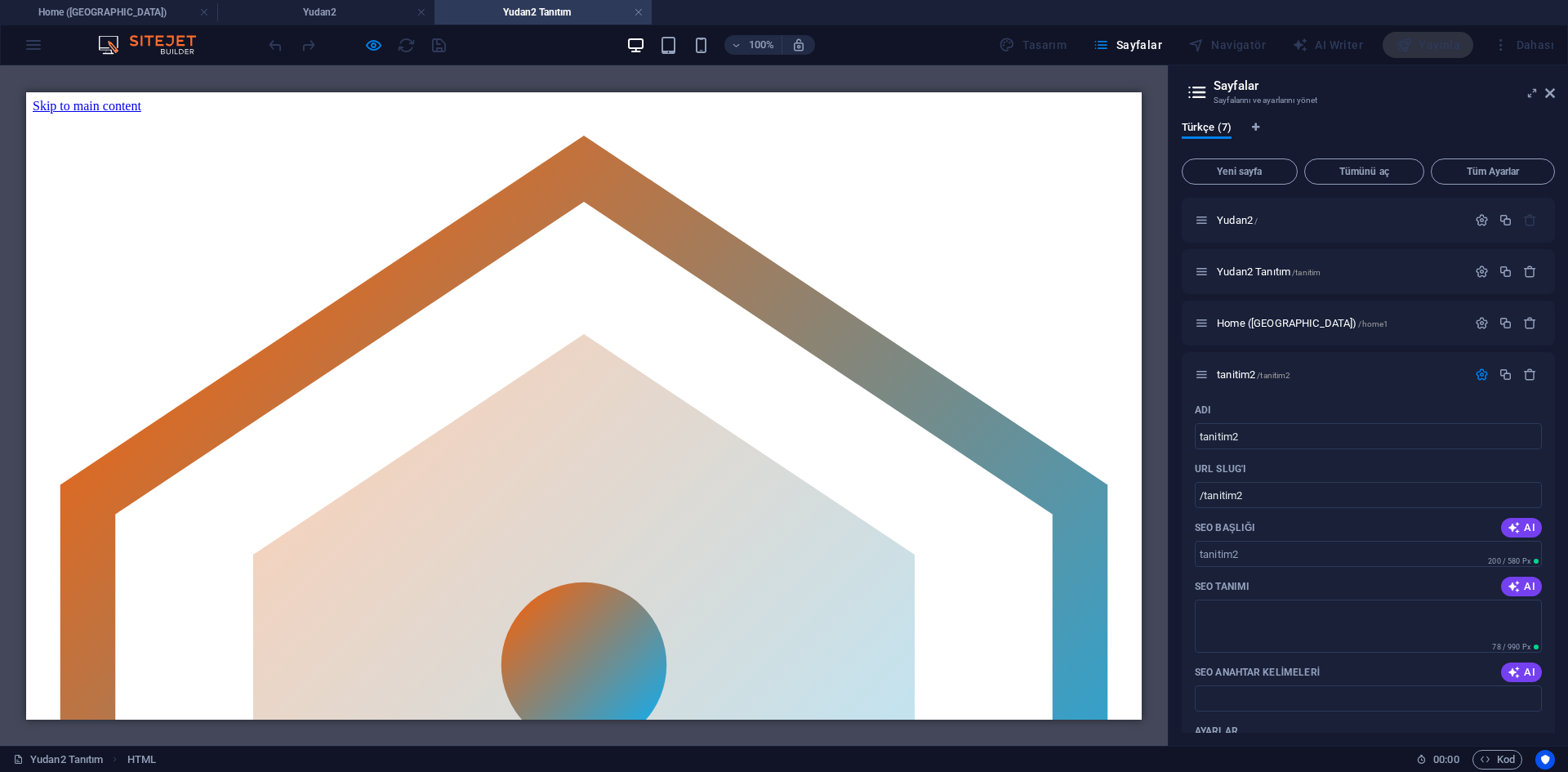
click at [731, 113] on div at bounding box center [584, 113] width 1103 height 0
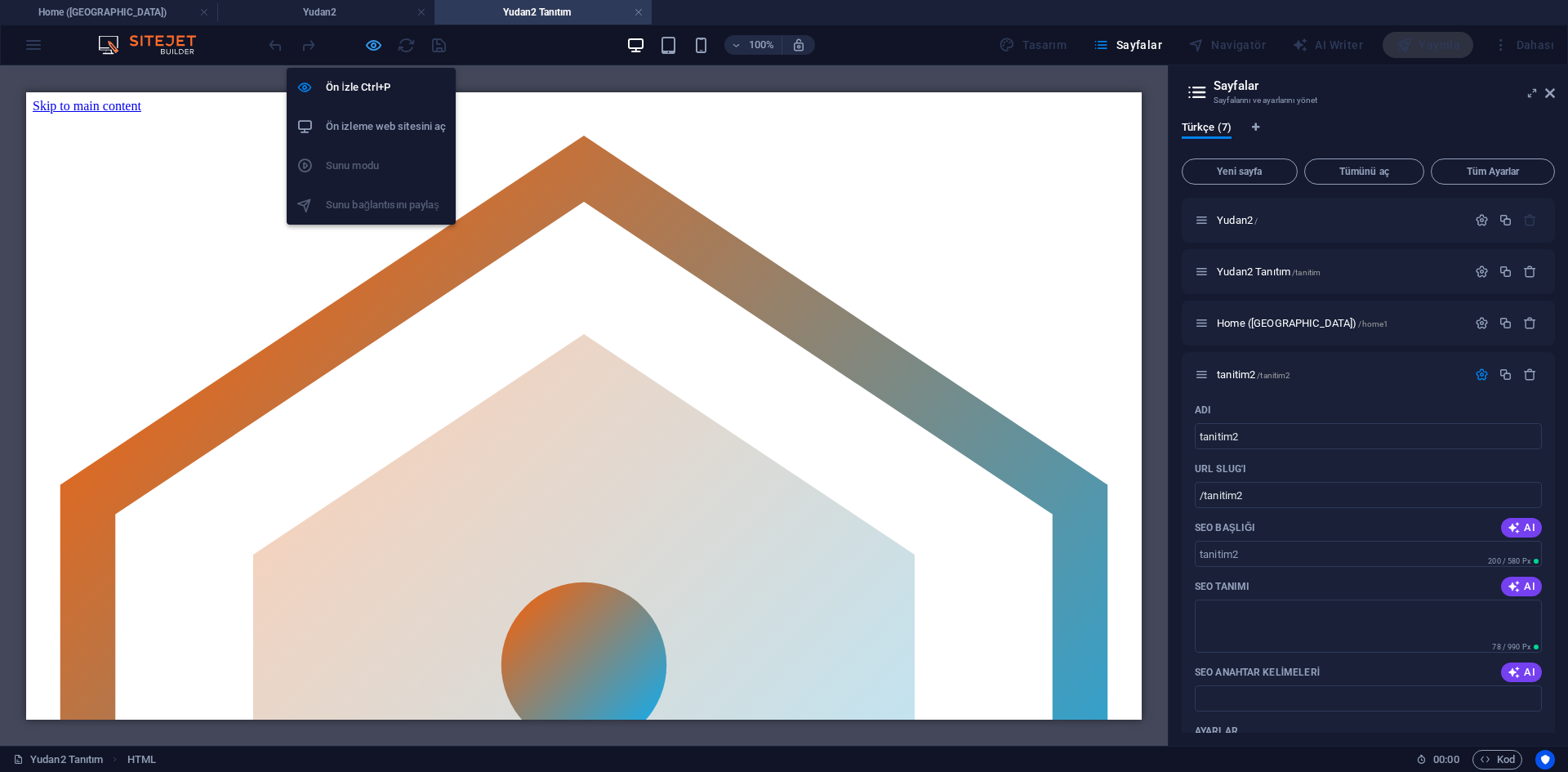
click at [370, 43] on icon "button" at bounding box center [373, 45] width 19 height 19
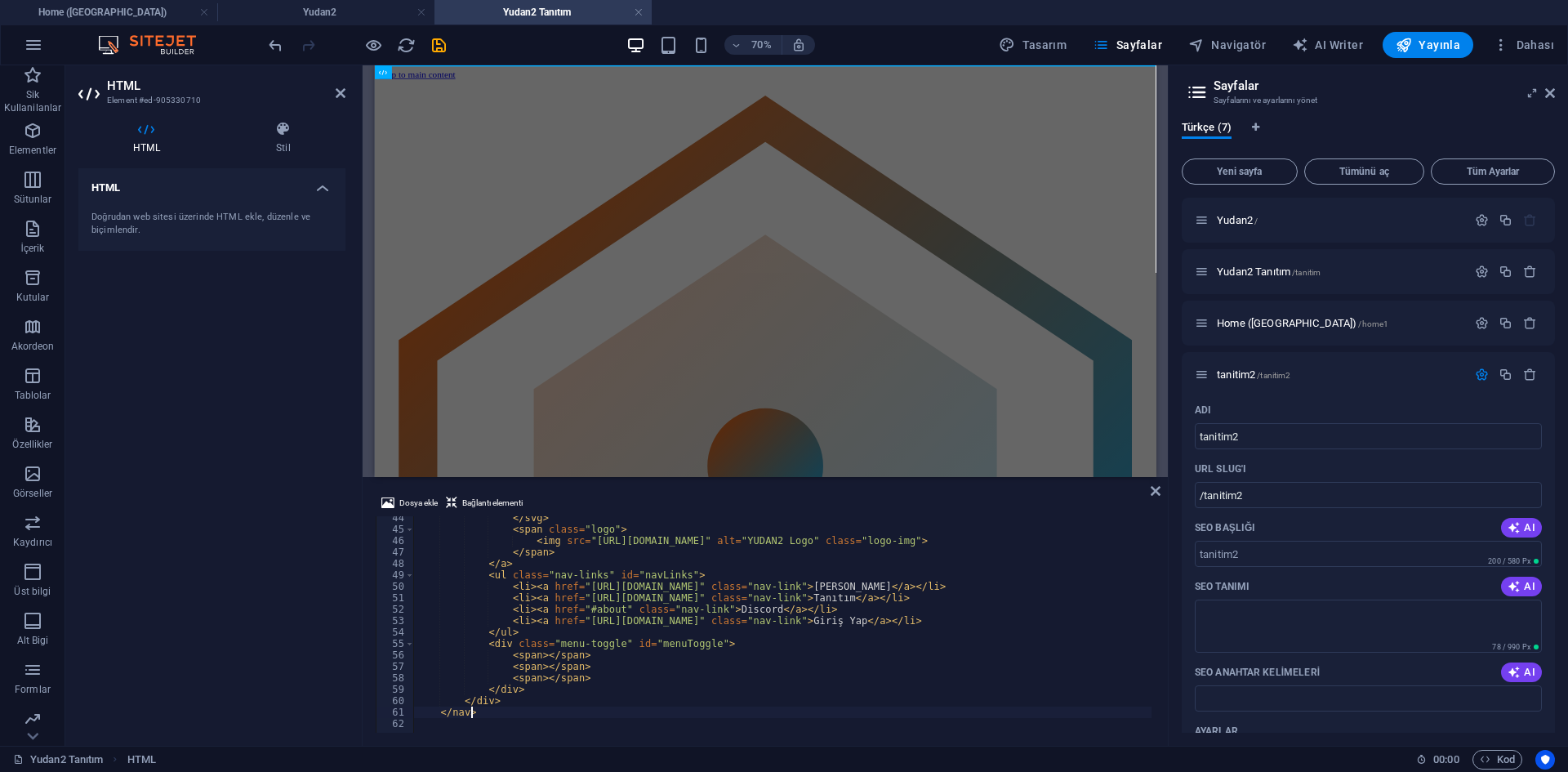
drag, startPoint x: 132, startPoint y: 10, endPoint x: 137, endPoint y: 28, distance: 18.7
click at [132, 10] on h4 "Home ([GEOGRAPHIC_DATA])" at bounding box center [109, 12] width 217 height 18
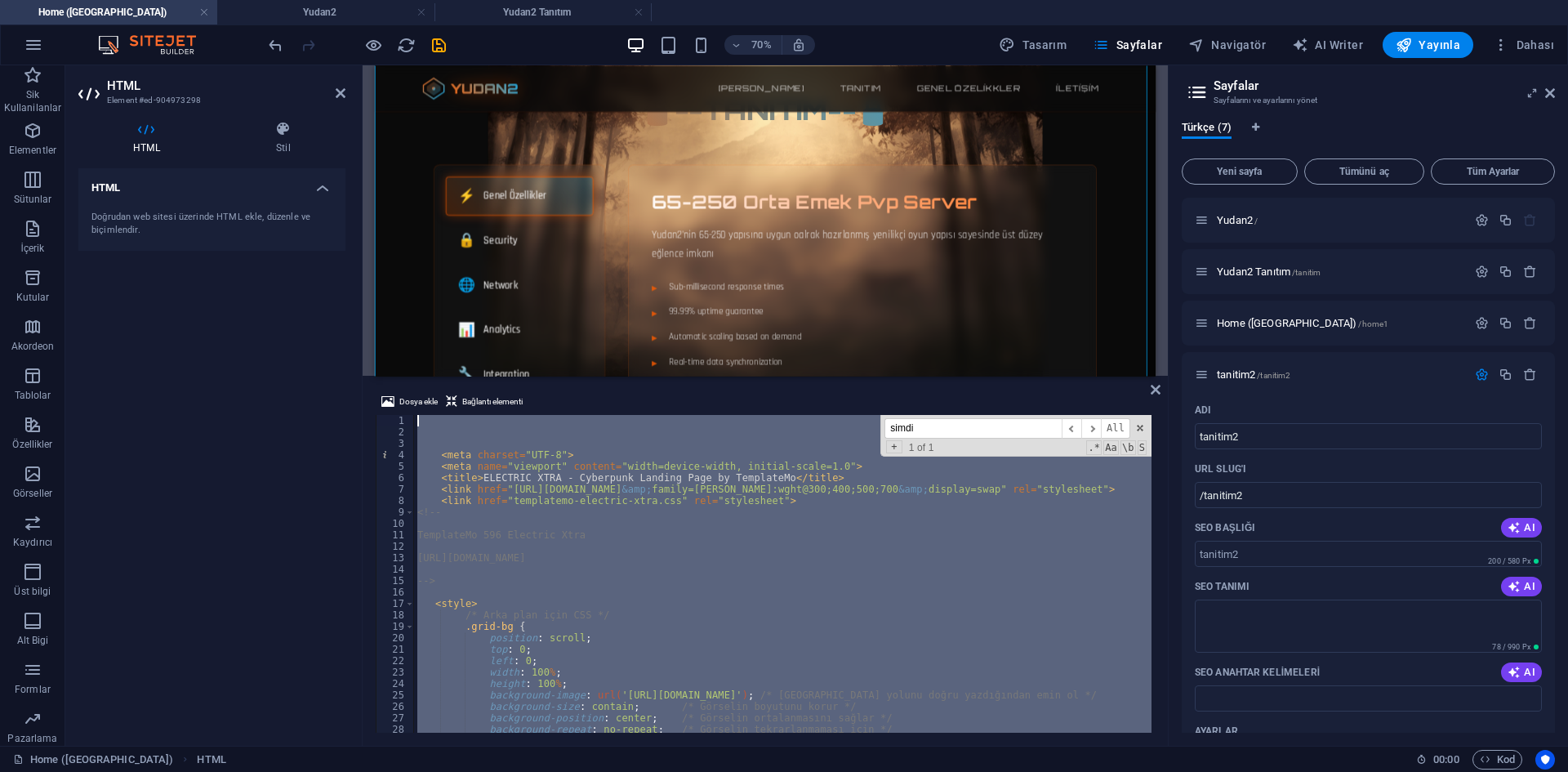
scroll to position [590, 0]
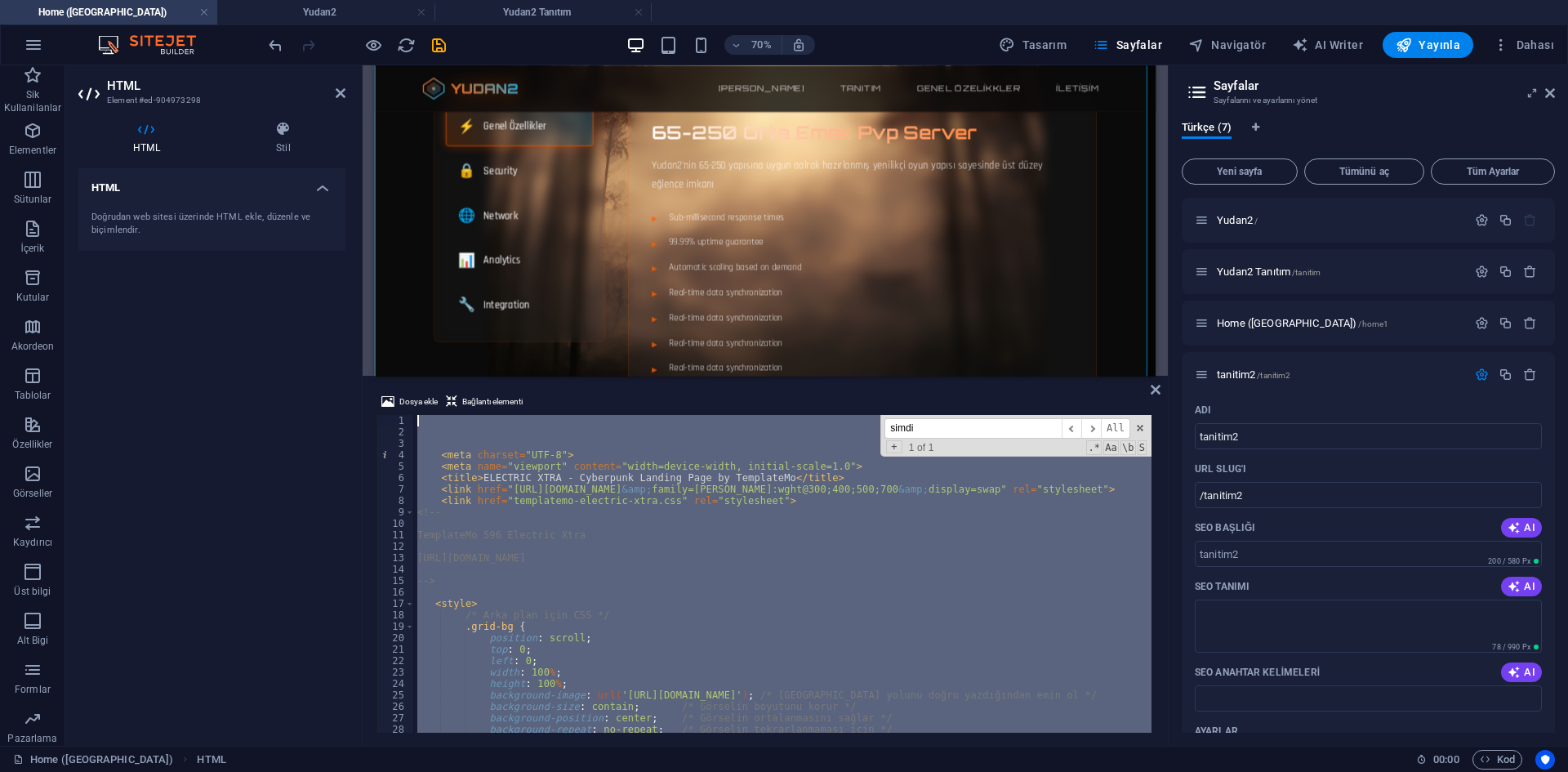
drag, startPoint x: 794, startPoint y: 210, endPoint x: 816, endPoint y: 401, distance: 192.3
click at [816, 401] on div "HTML Dosya ekle Bağlantı elementi 1 2 3 4 5 6 7 8 9 10 11 12 13 14 15 16 17 18 …" at bounding box center [765, 405] width 806 height 680
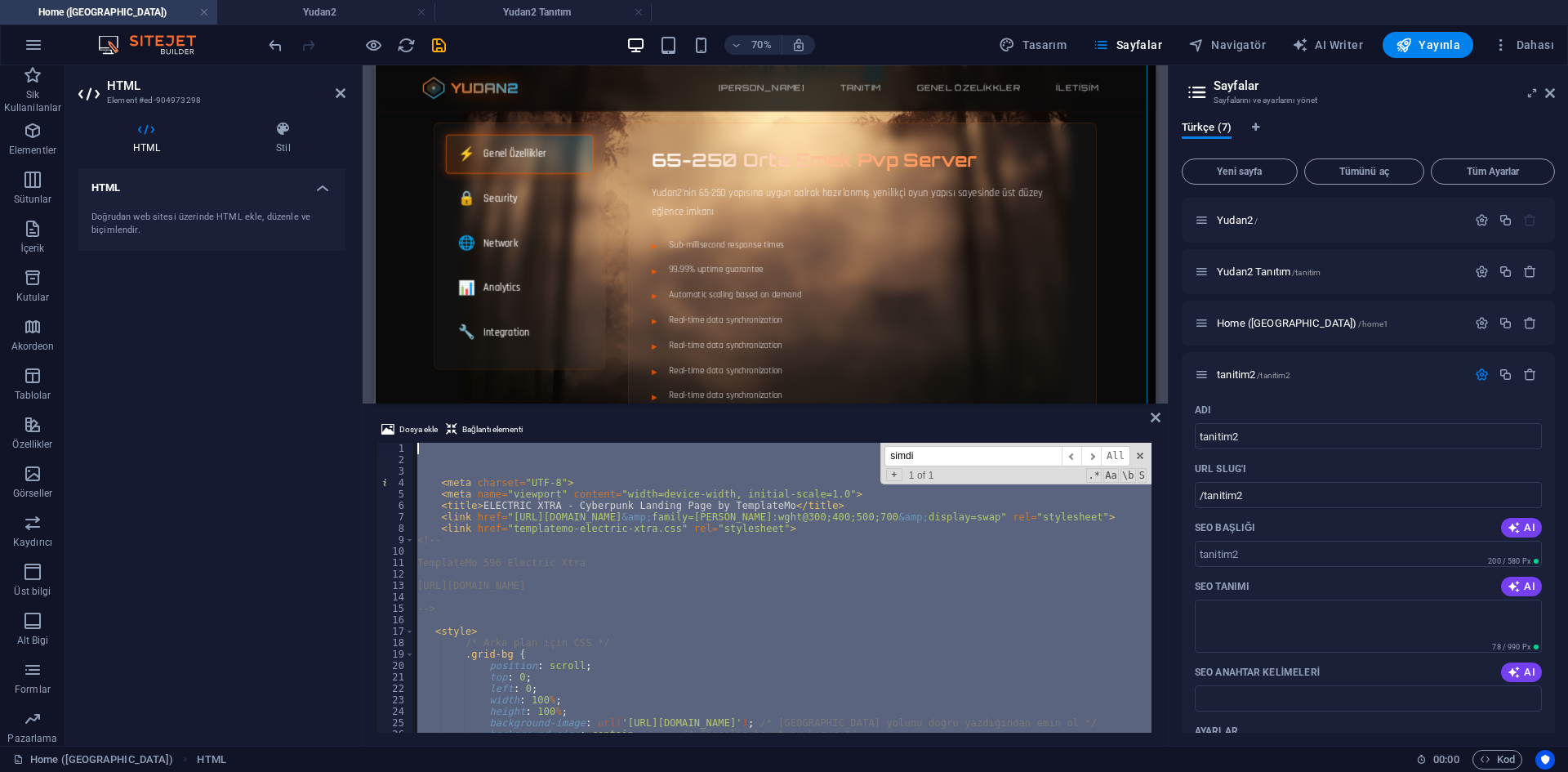
scroll to position [680, 0]
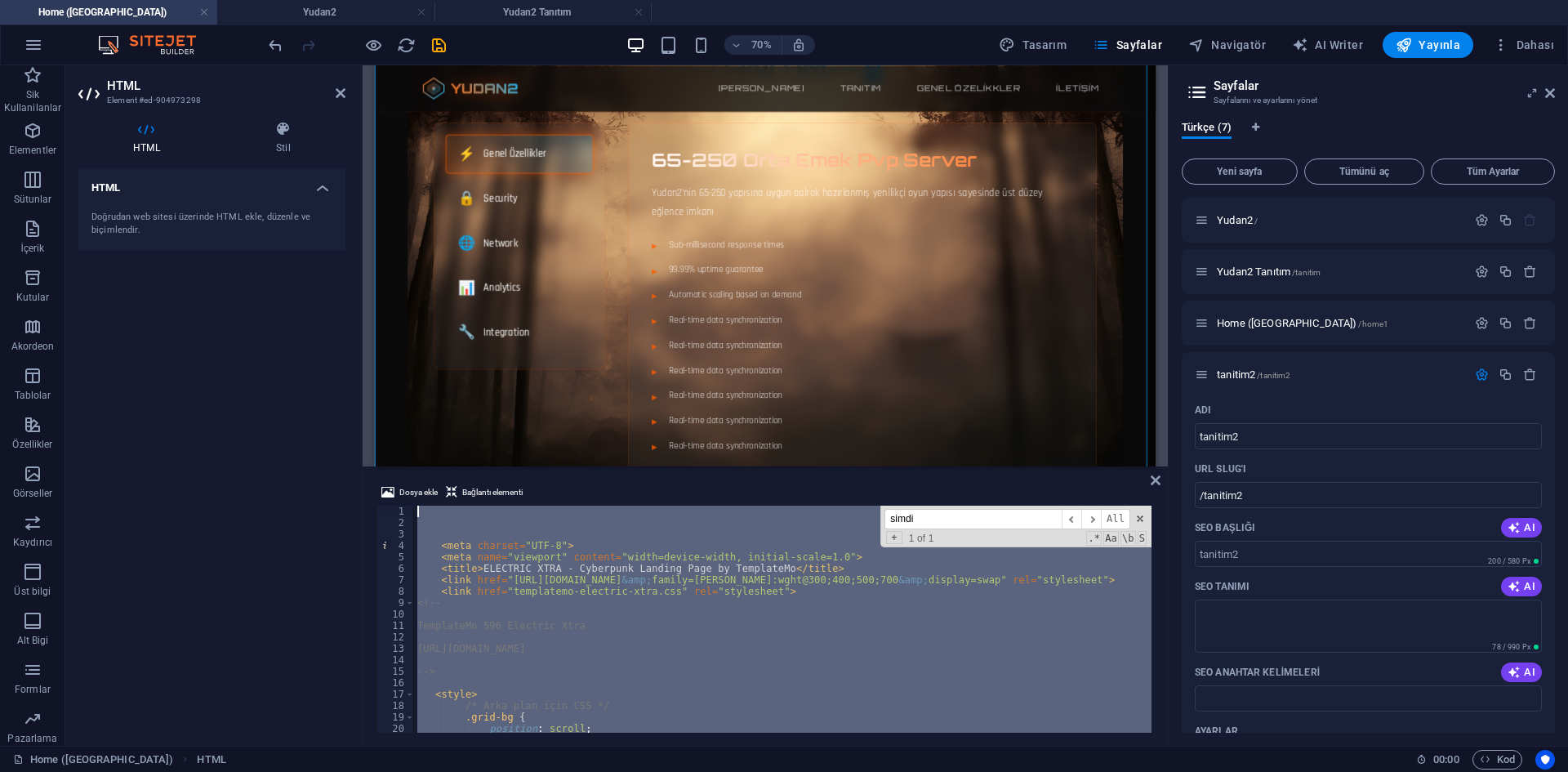
drag, startPoint x: 803, startPoint y: 404, endPoint x: 611, endPoint y: 571, distance: 254.5
click at [803, 464] on div "HTML Dosya ekle Bağlantı elementi 1 2 3 4 5 6 7 8 9 10 11 12 13 14 15 16 17 18 …" at bounding box center [765, 405] width 806 height 680
click at [1137, 521] on span at bounding box center [1140, 518] width 11 height 11
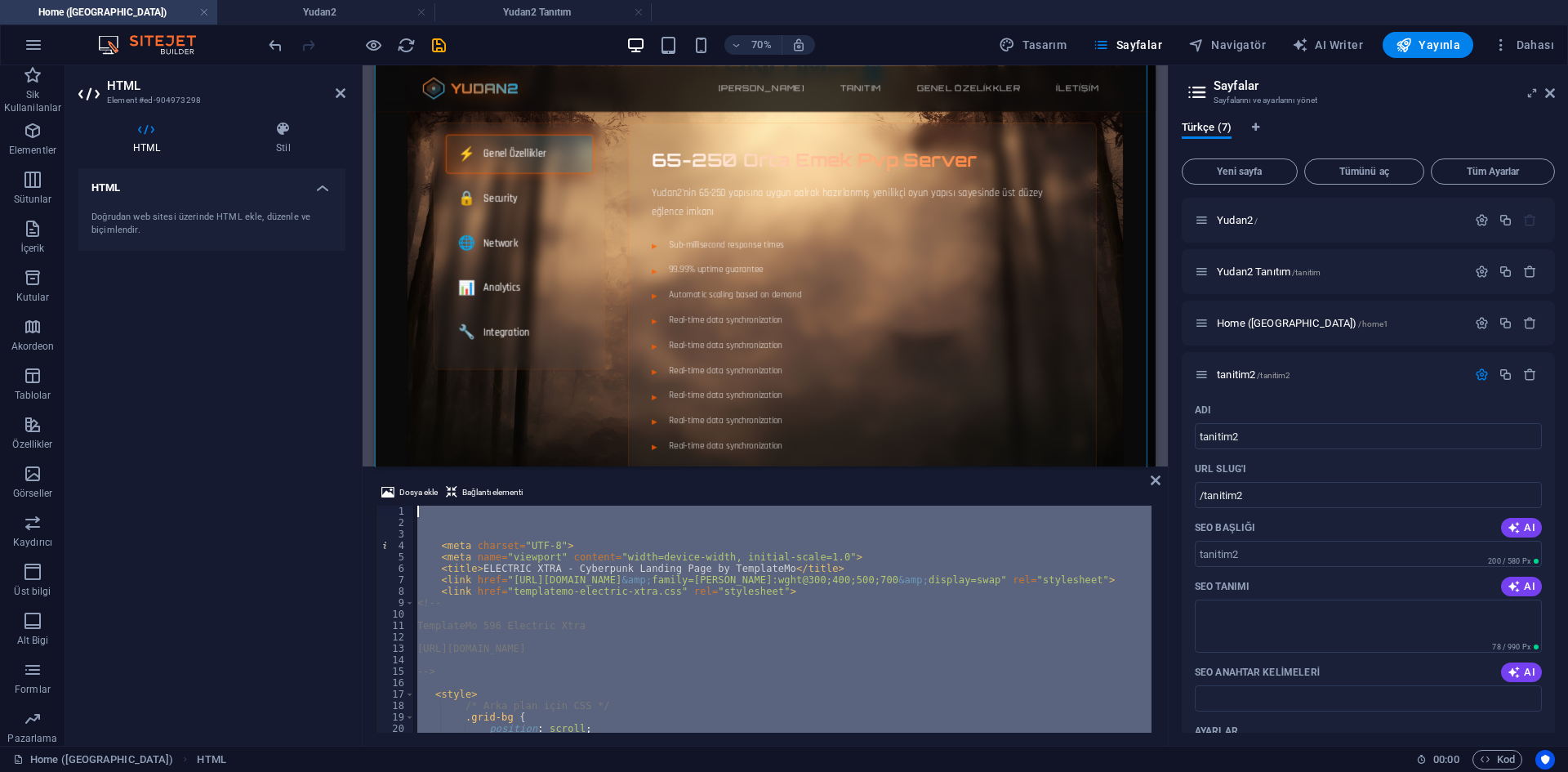
click at [866, 612] on div "< meta charset = "UTF-8" > < meta name = "viewport" content = "width=device-wid…" at bounding box center [783, 618] width 738 height 227
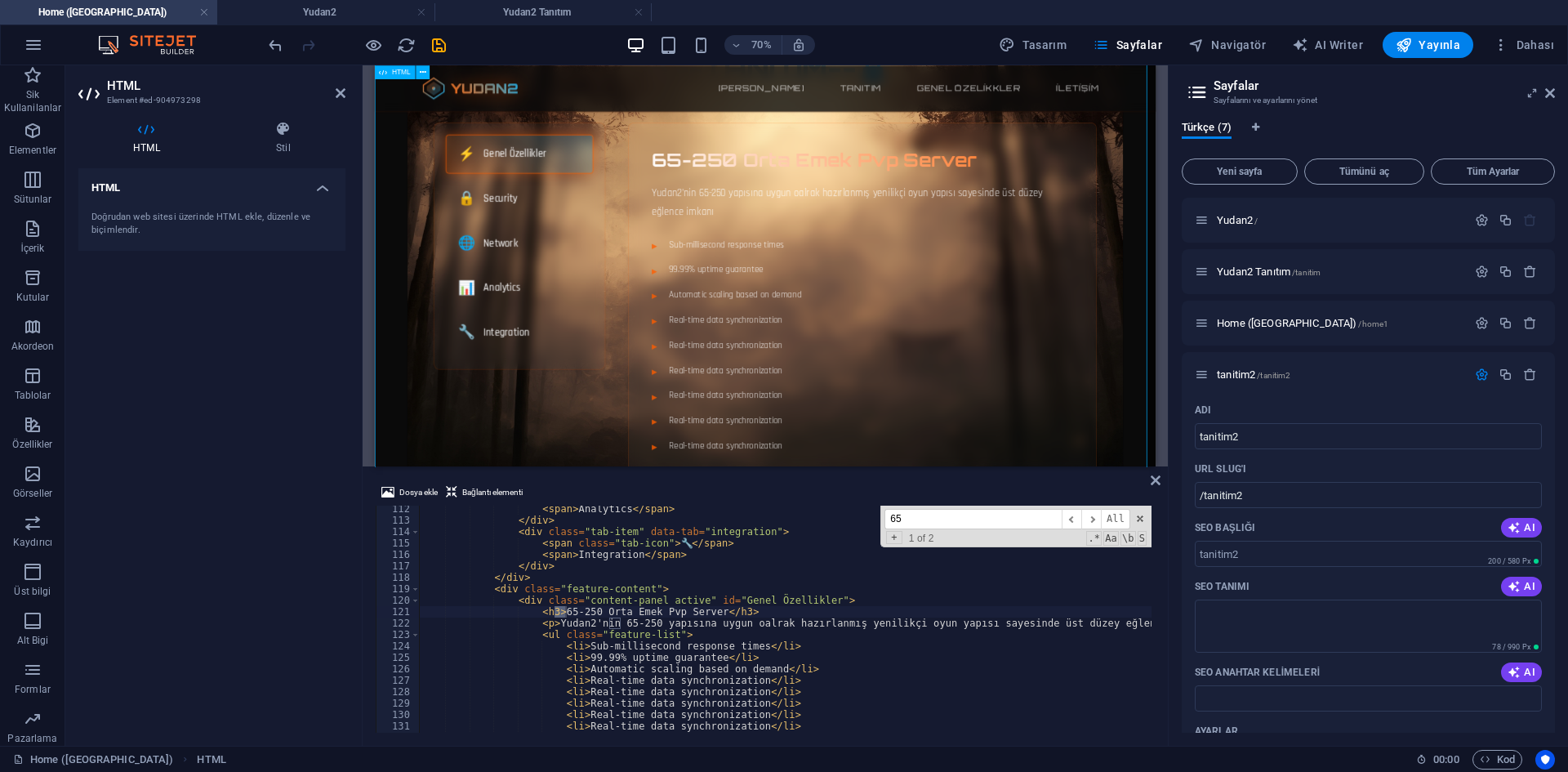
scroll to position [1271, 0]
type input "65-250"
click at [661, 620] on div "< span > Analytics </ span > </ div > < div class = "tab-item" data-tab = "inte…" at bounding box center [1220, 626] width 1602 height 247
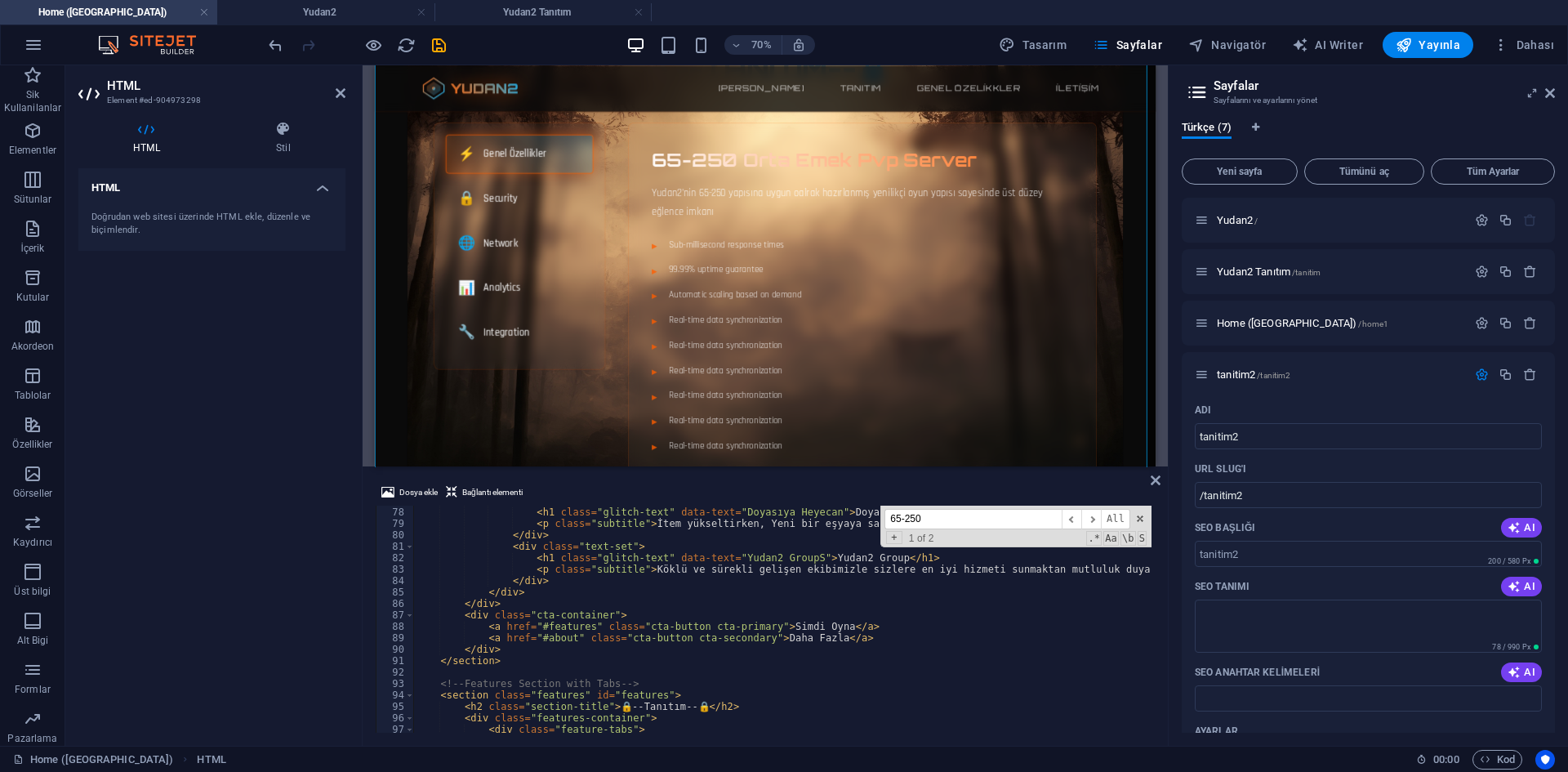
scroll to position [928, 0]
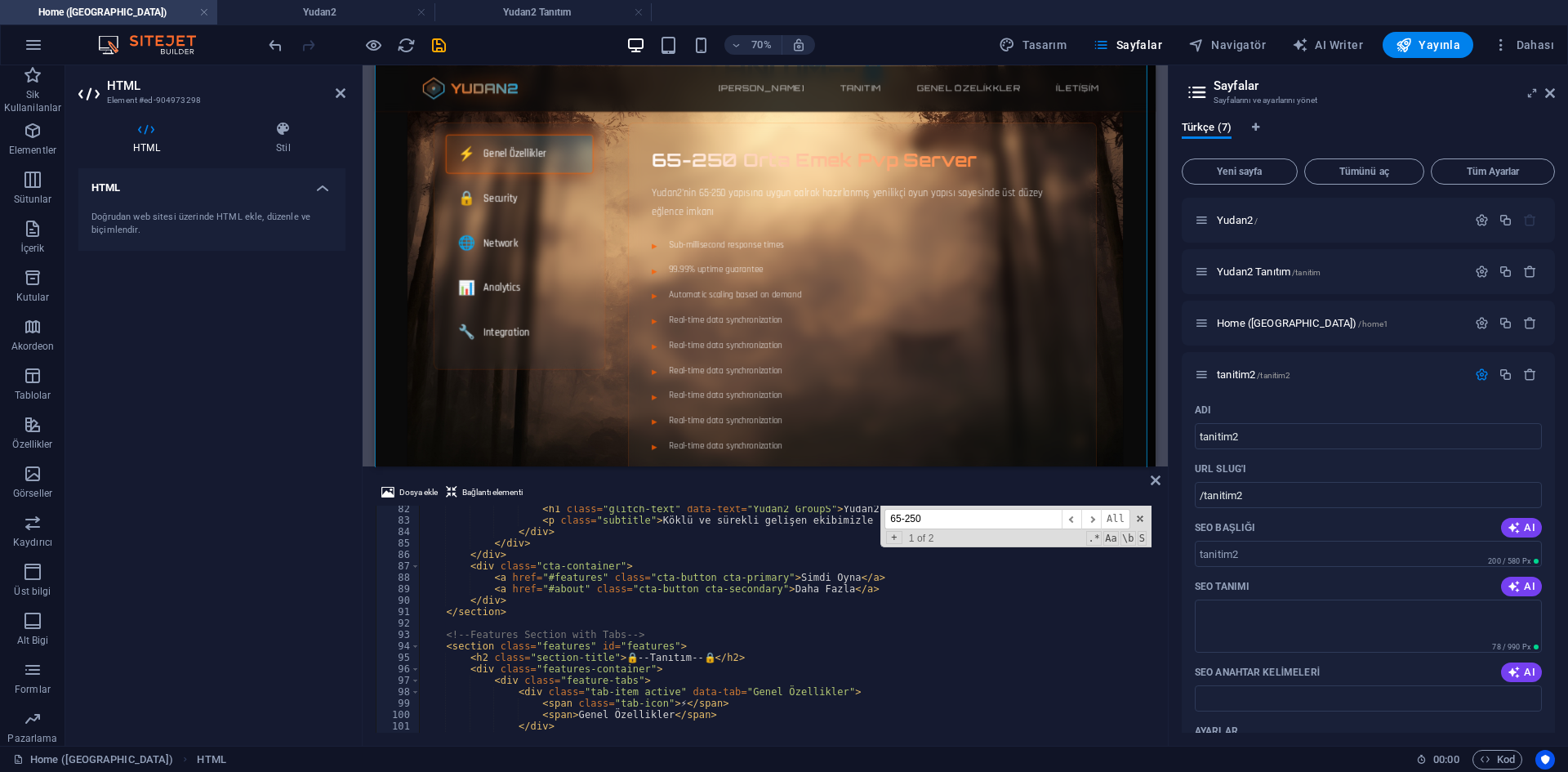
click at [577, 635] on div "< h1 class = "glitch-text" data-text = "Yudan2 GroupS" > Yudan2 Group </ h1 > <…" at bounding box center [1220, 626] width 1602 height 247
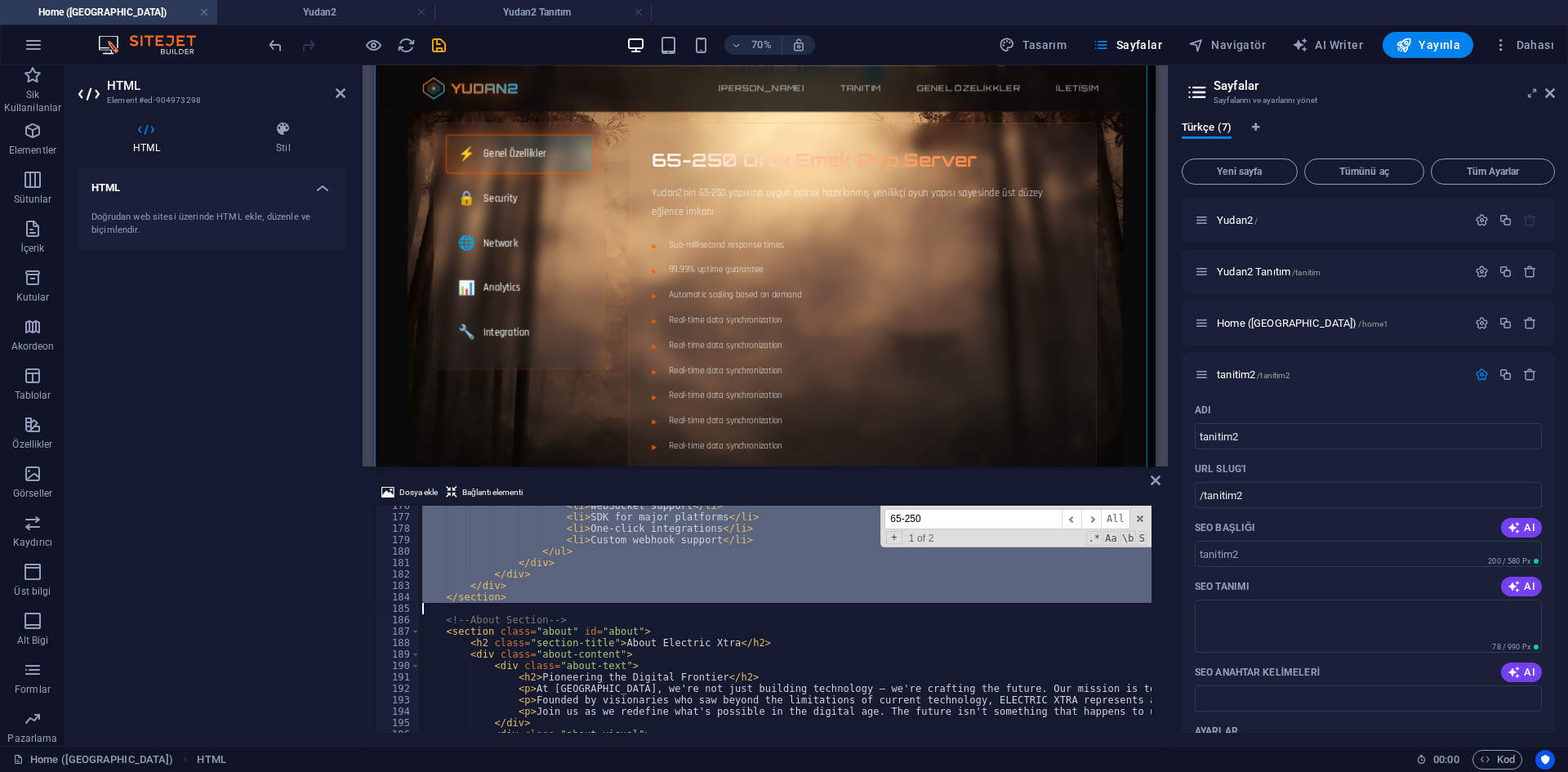
scroll to position [1958, 0]
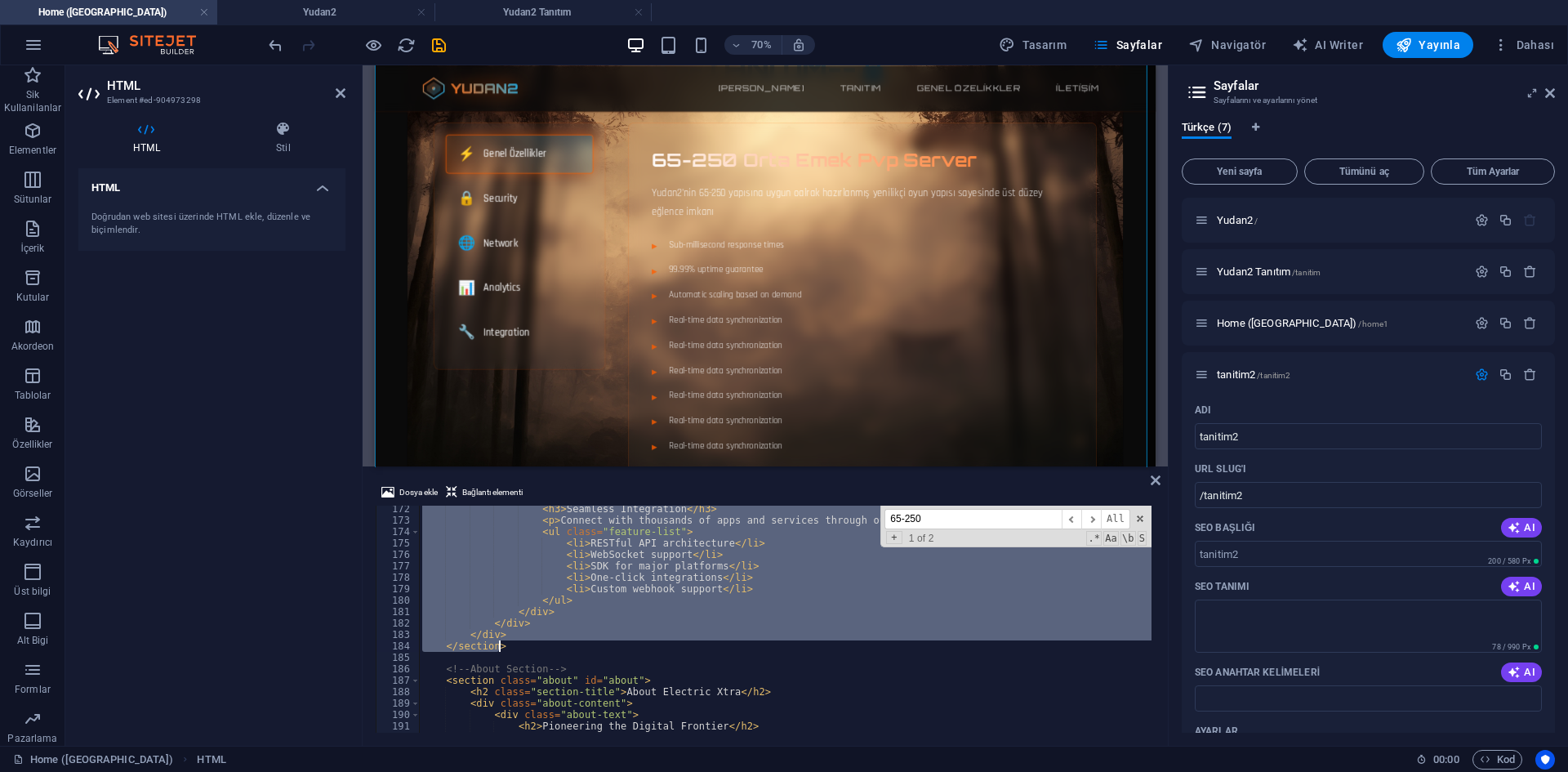
drag, startPoint x: 427, startPoint y: 636, endPoint x: 524, endPoint y: 650, distance: 98.0
click at [524, 650] on div "< h3 > Seamless Integration </ h3 > < p > Connect with thousands of apps and se…" at bounding box center [1220, 626] width 1602 height 247
type textarea "</div> </section>"
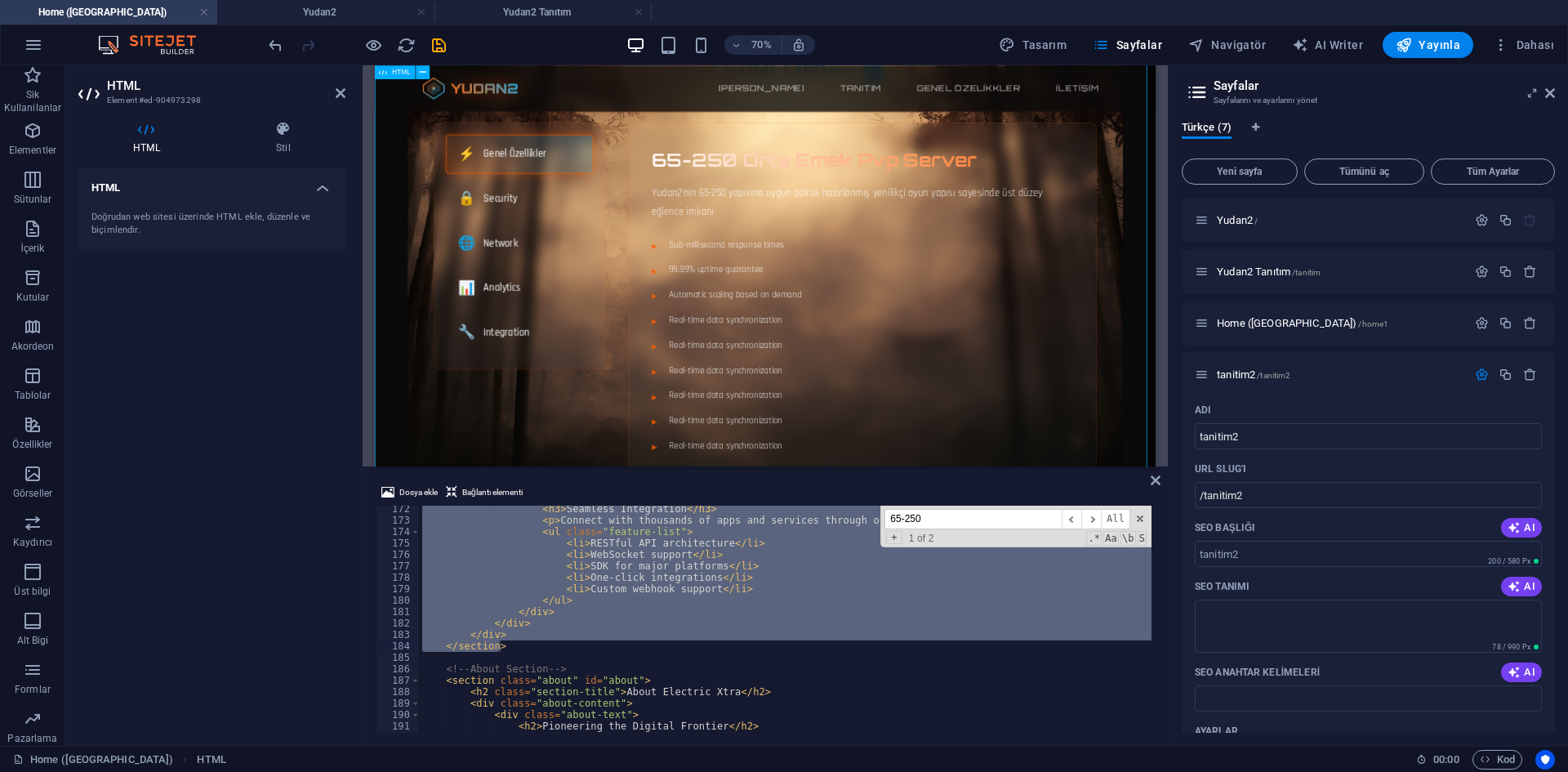
click at [504, 18] on h4 "Yudan2 Tanıtım" at bounding box center [543, 12] width 217 height 18
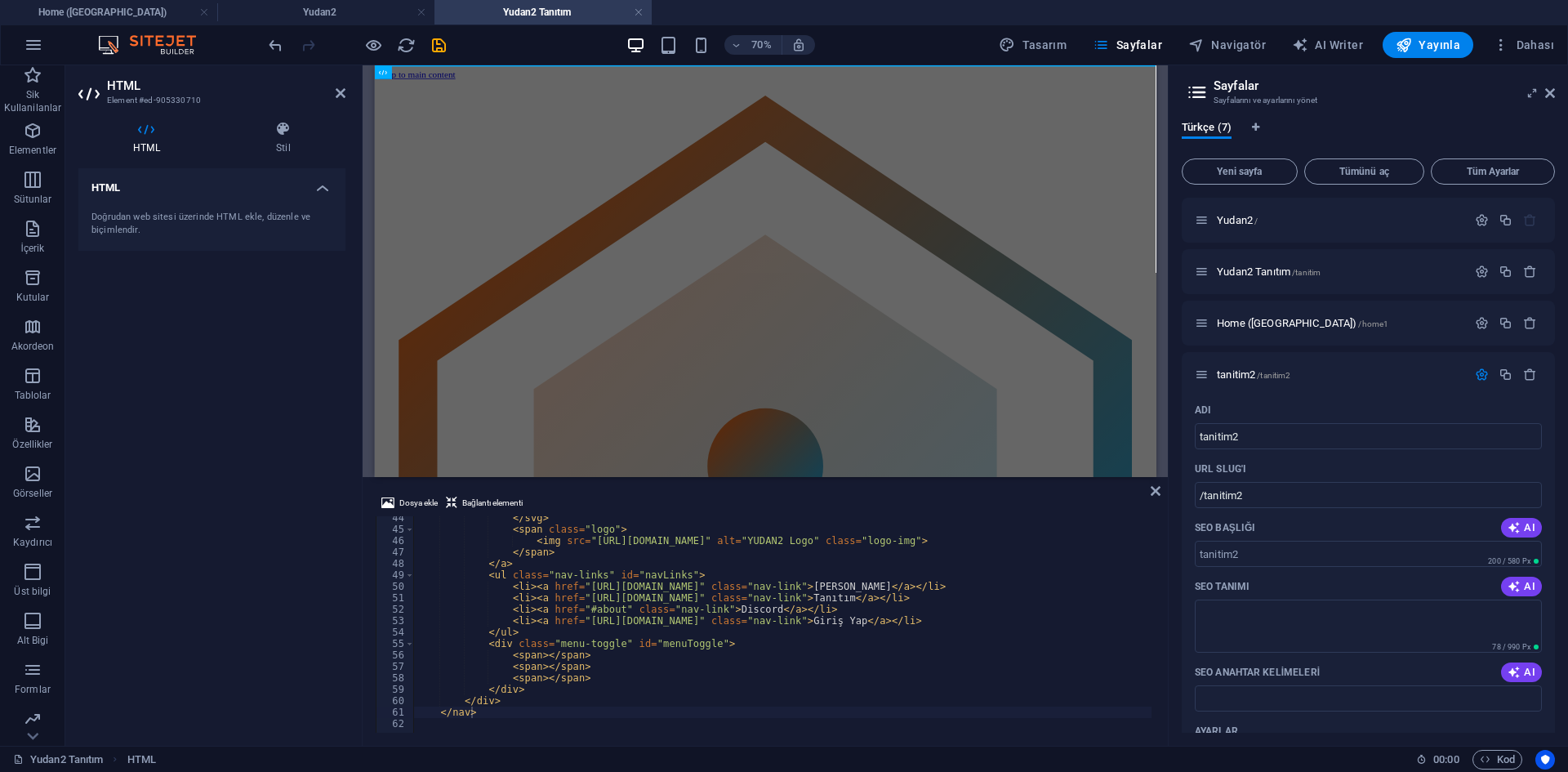
scroll to position [0, 0]
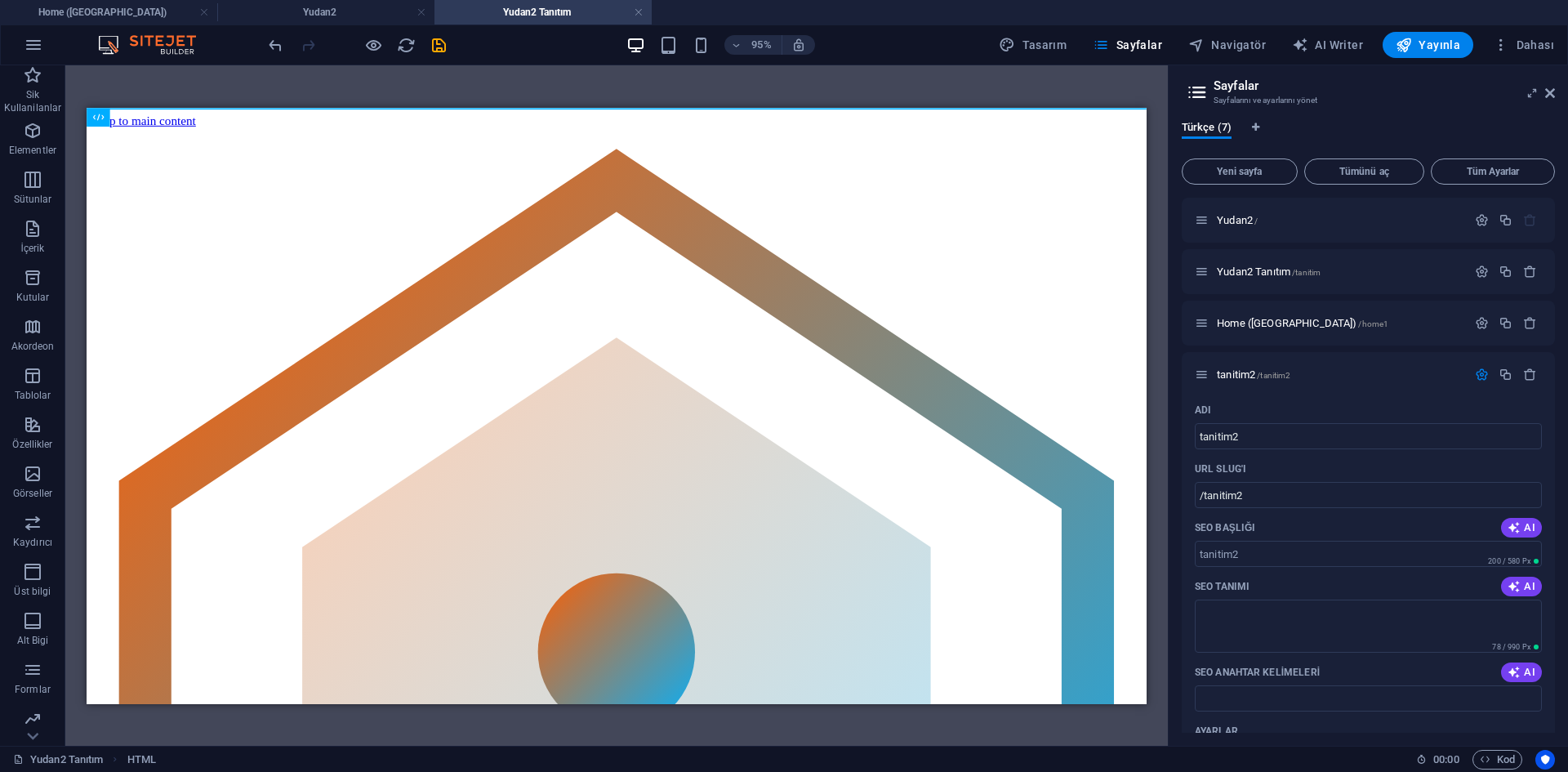
drag, startPoint x: 580, startPoint y: 354, endPoint x: 521, endPoint y: 323, distance: 66.6
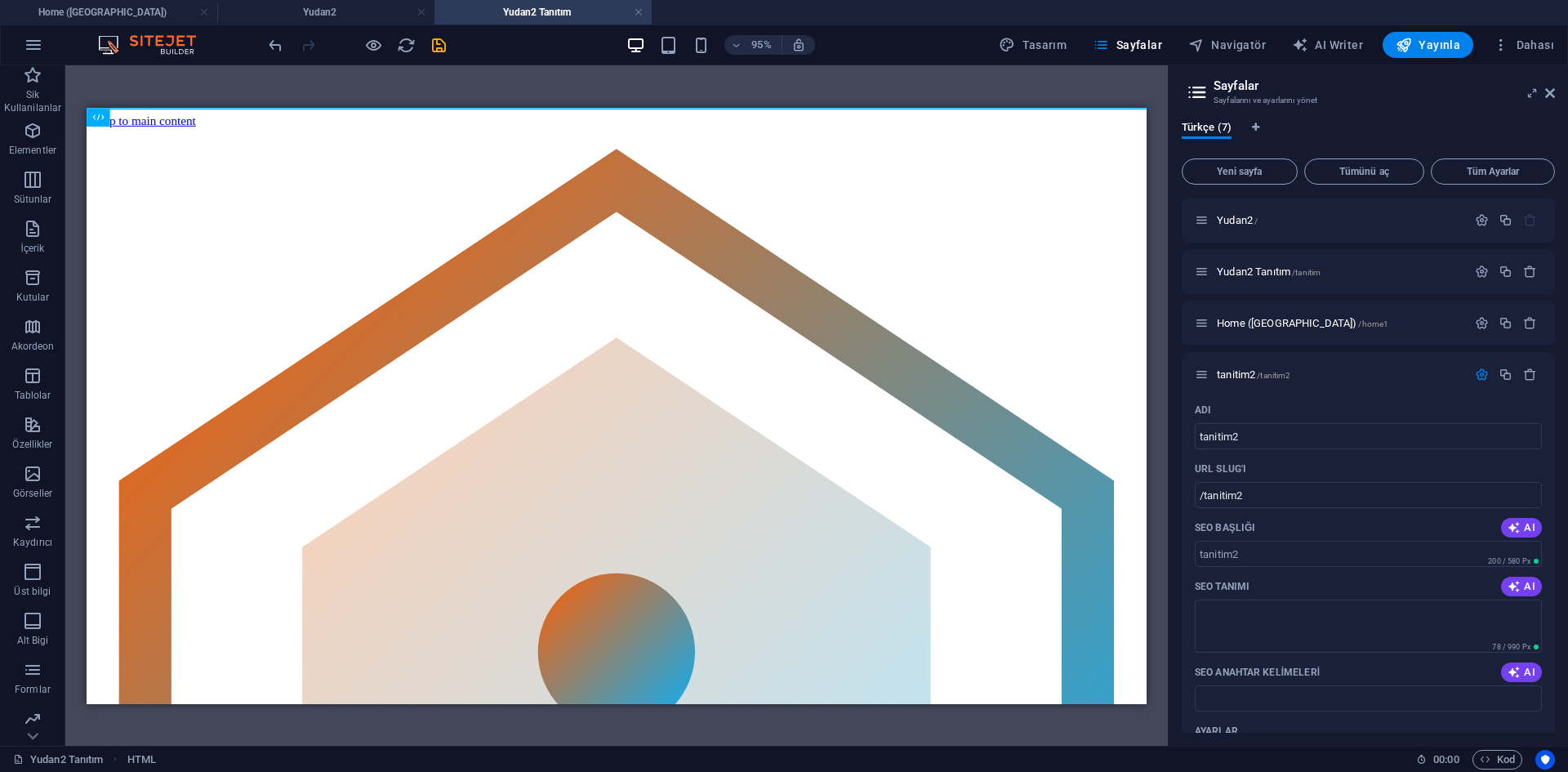
click at [109, 117] on div "HTML" at bounding box center [114, 116] width 55 height 19
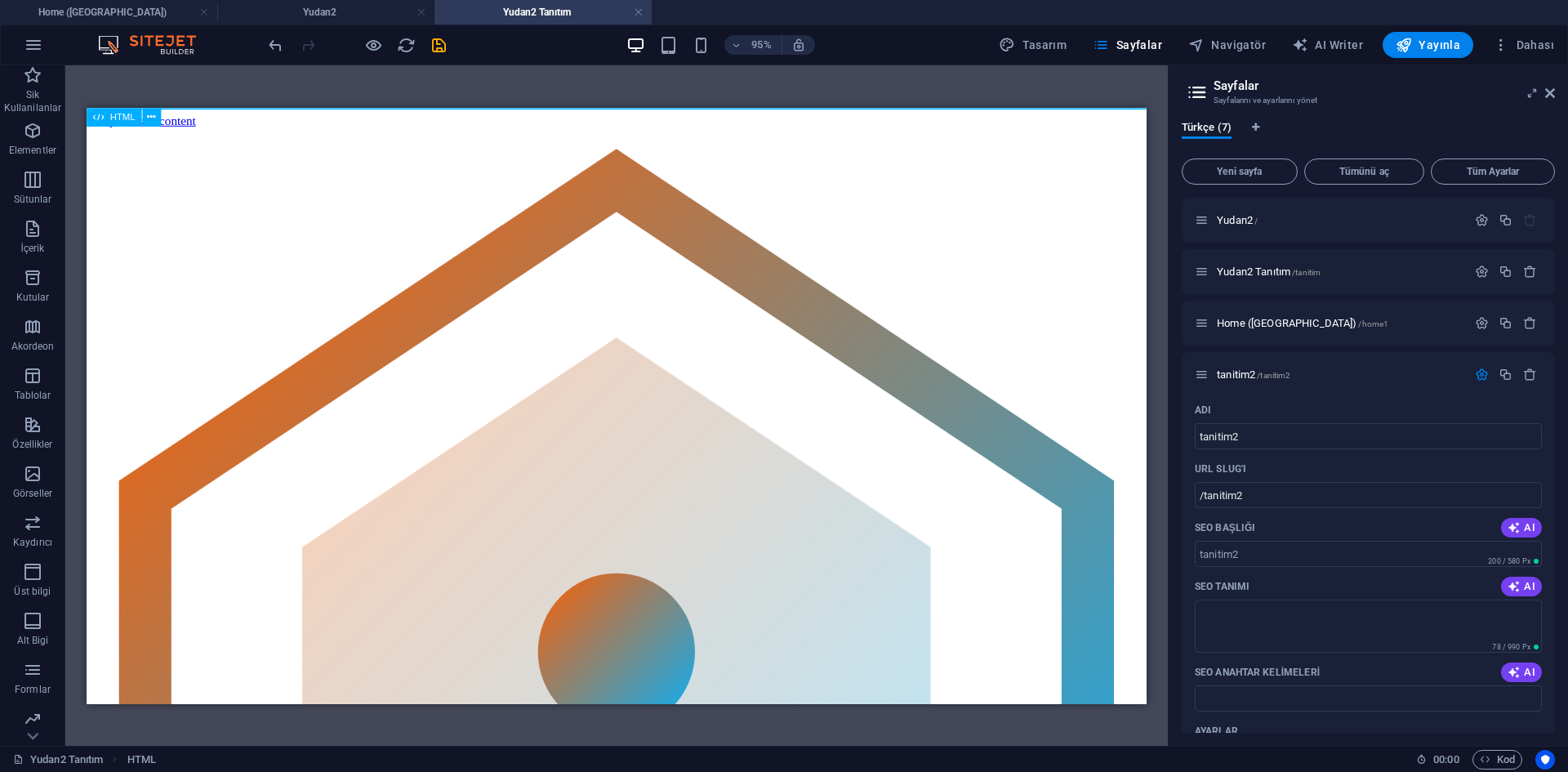
click at [109, 117] on div "HTML" at bounding box center [114, 116] width 55 height 19
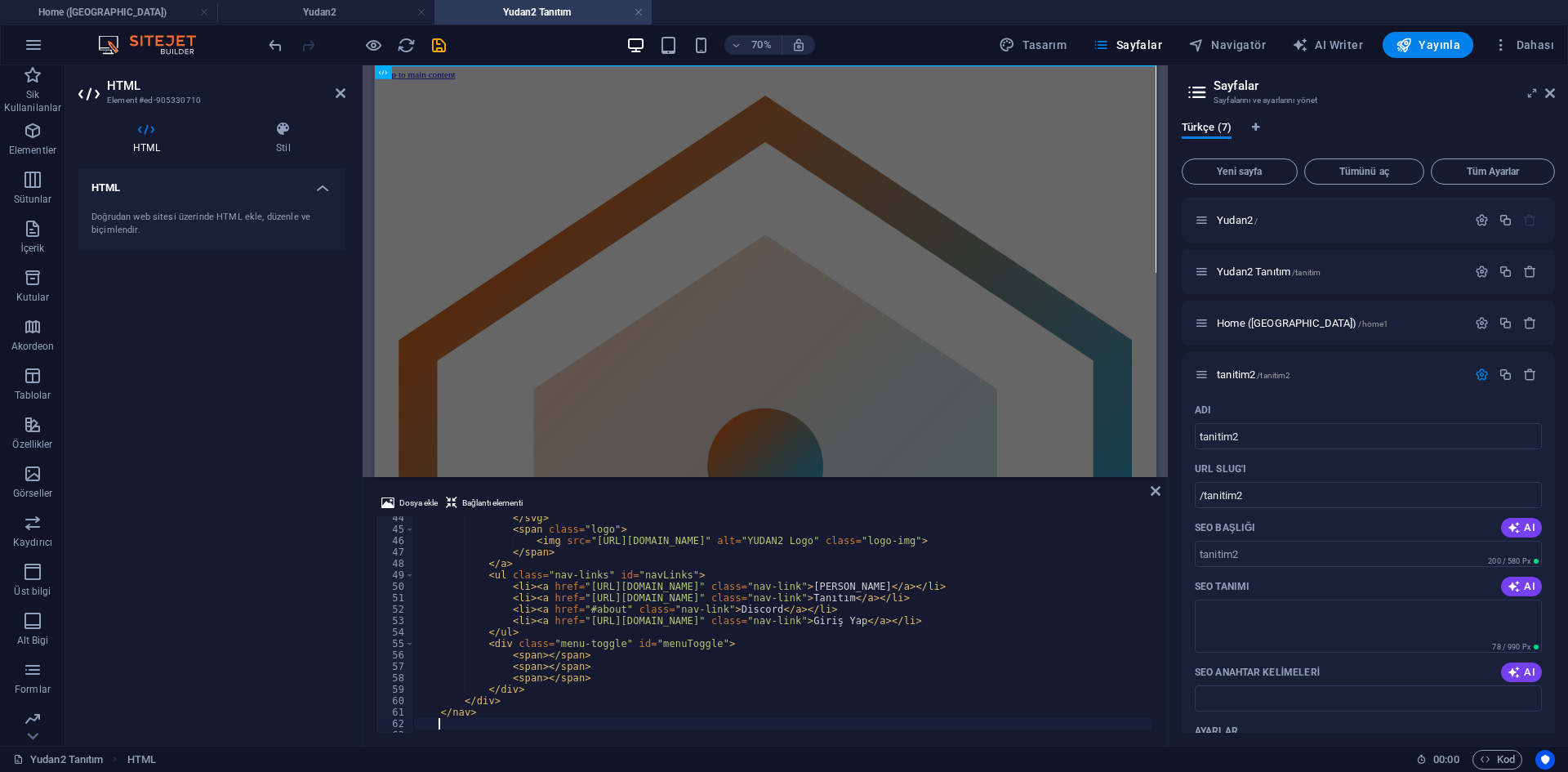
scroll to position [1536, 0]
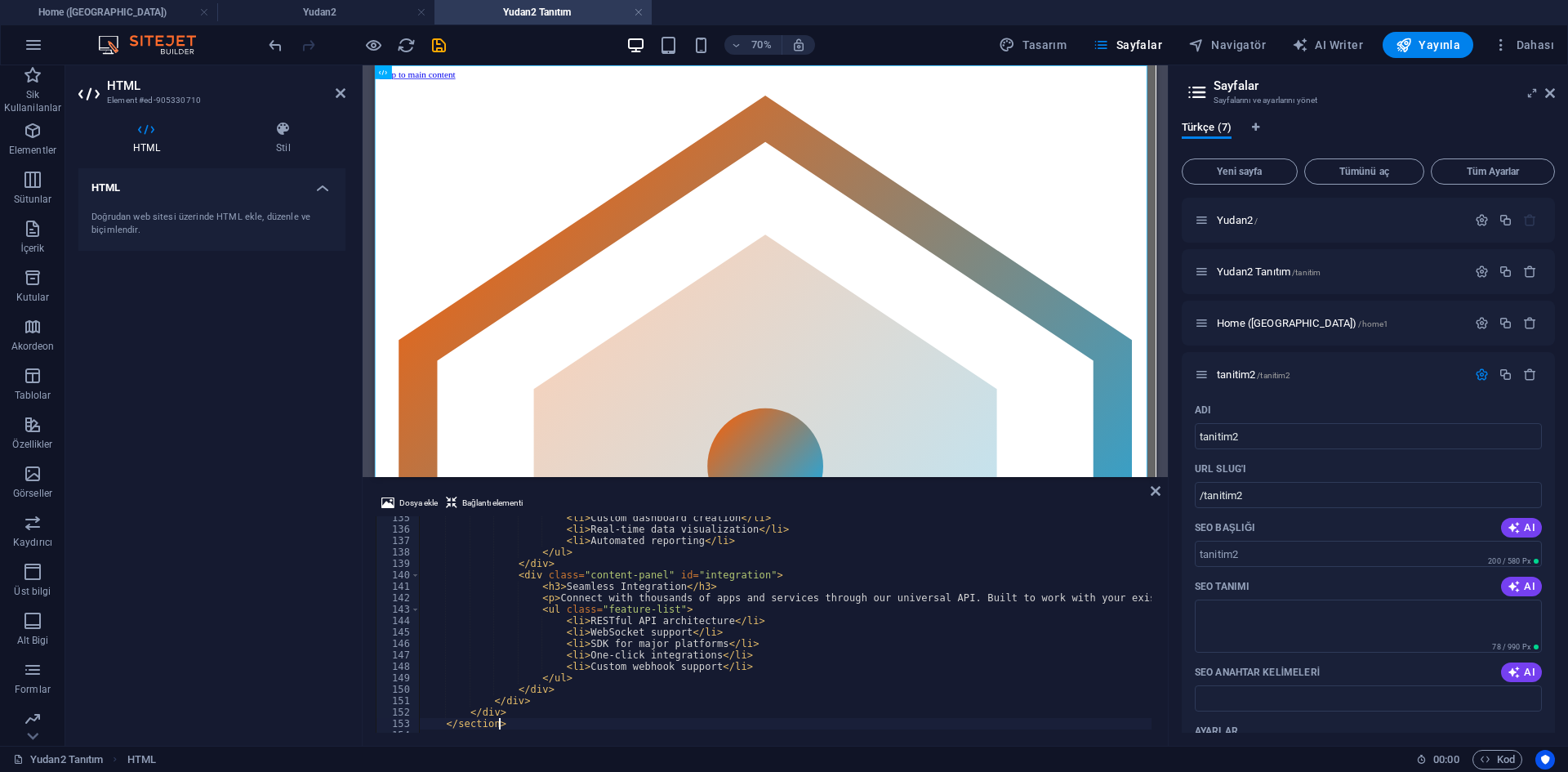
type textarea "</section>"
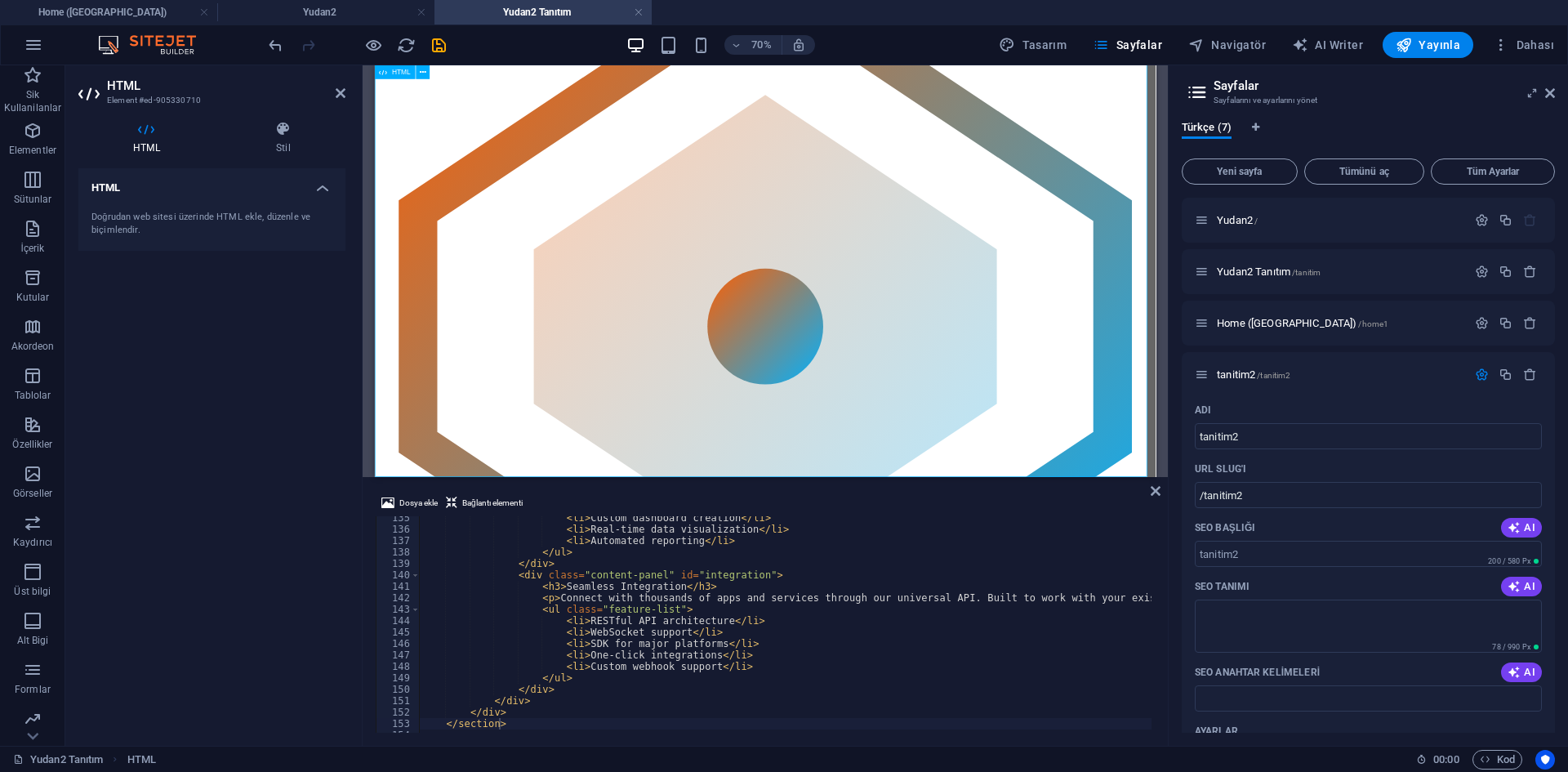
scroll to position [0, 0]
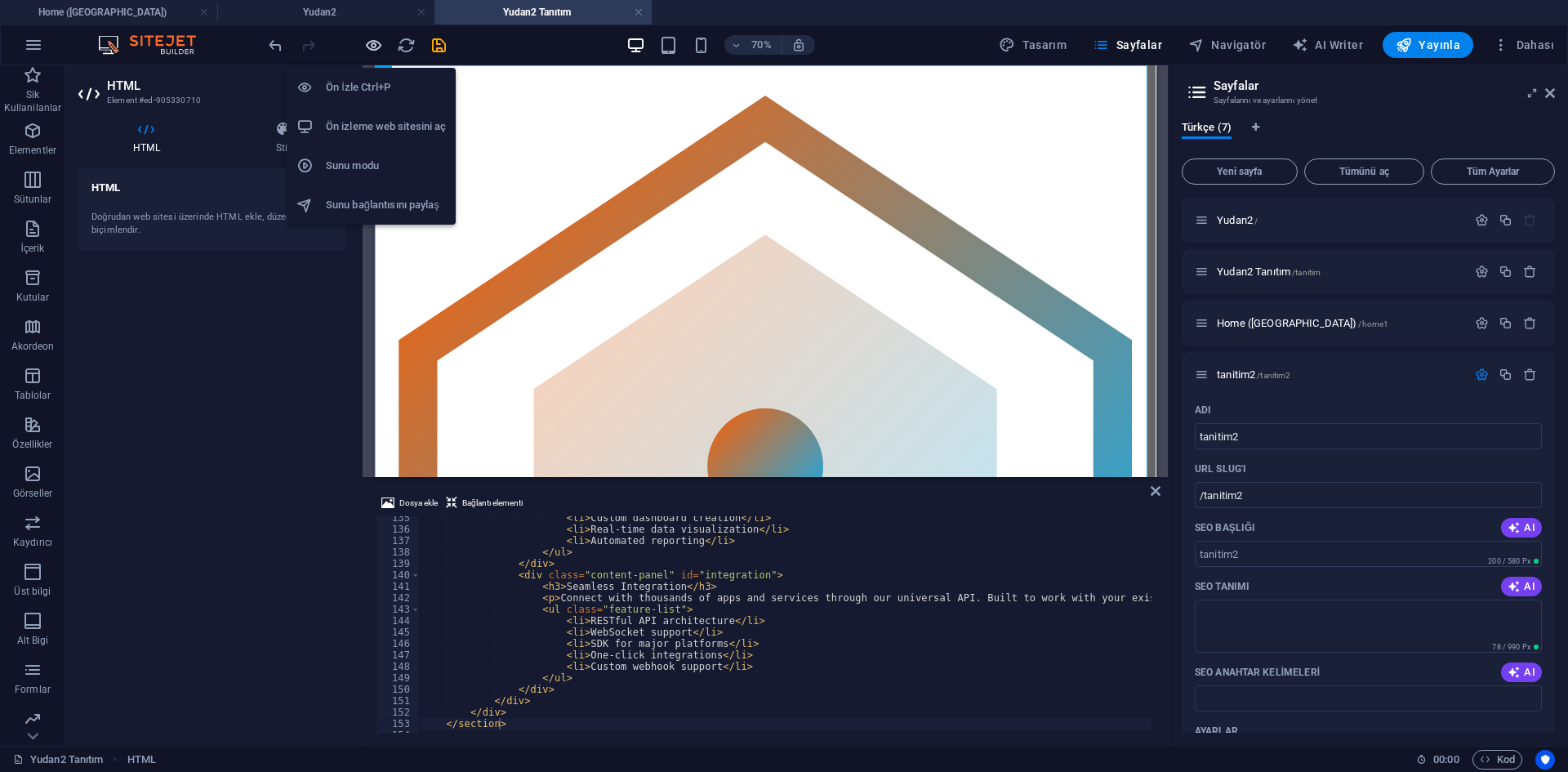
click at [365, 46] on icon "button" at bounding box center [373, 45] width 19 height 19
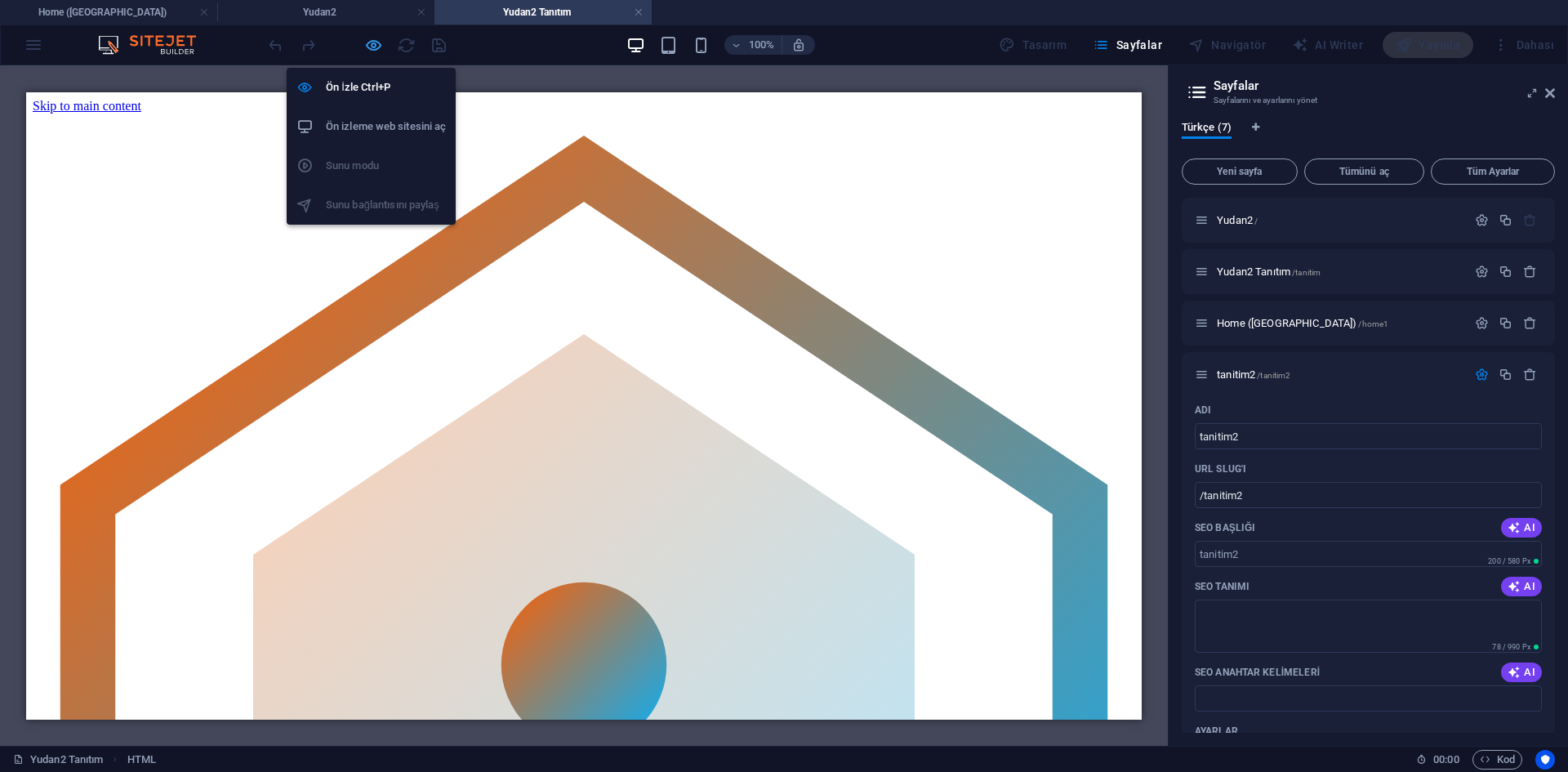
click at [372, 45] on icon "button" at bounding box center [373, 45] width 19 height 19
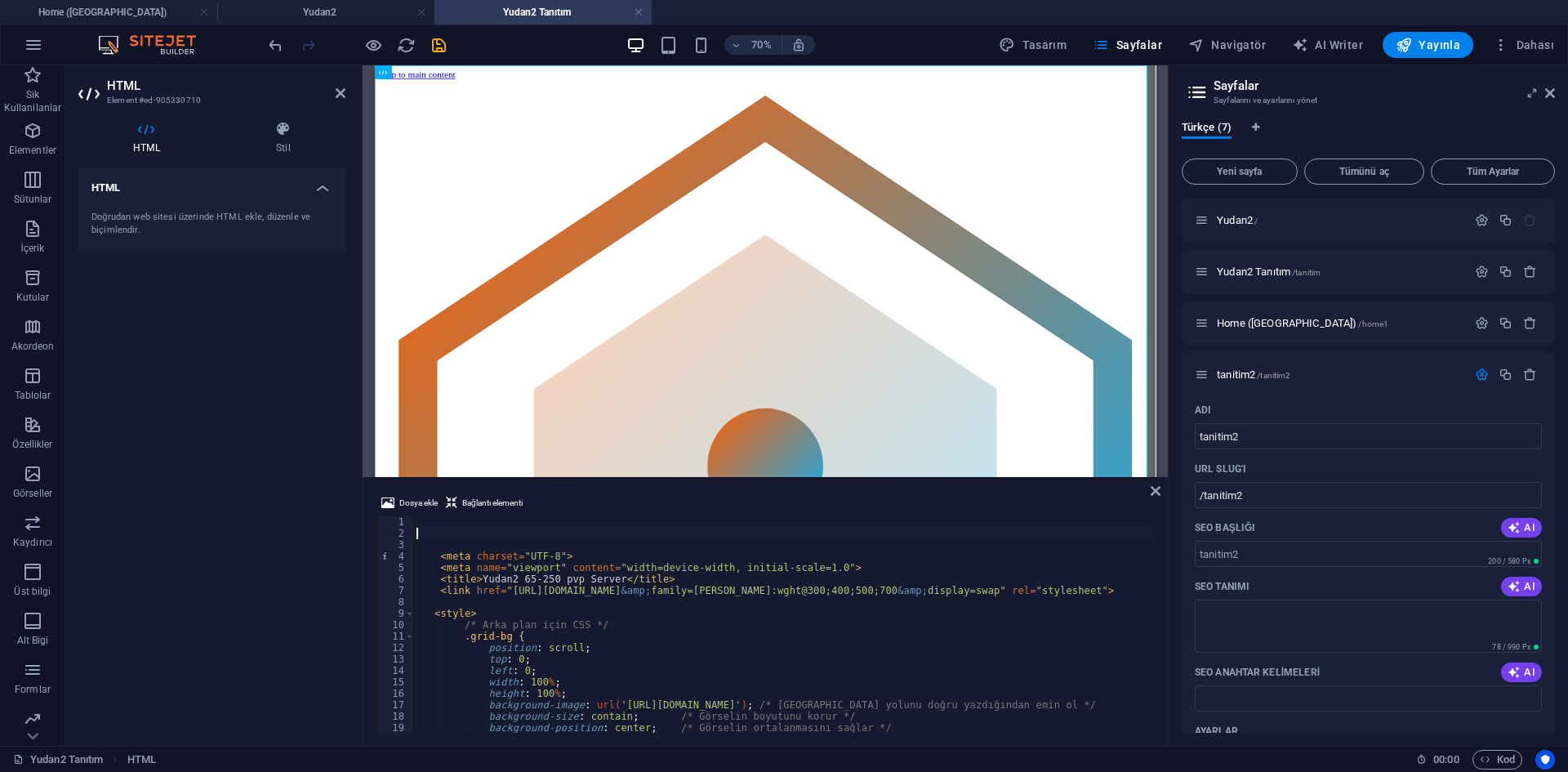
click at [531, 534] on div "< meta charset = "UTF-8" > < meta name = "viewport" content = "width=device-wid…" at bounding box center [1121, 633] width 1415 height 236
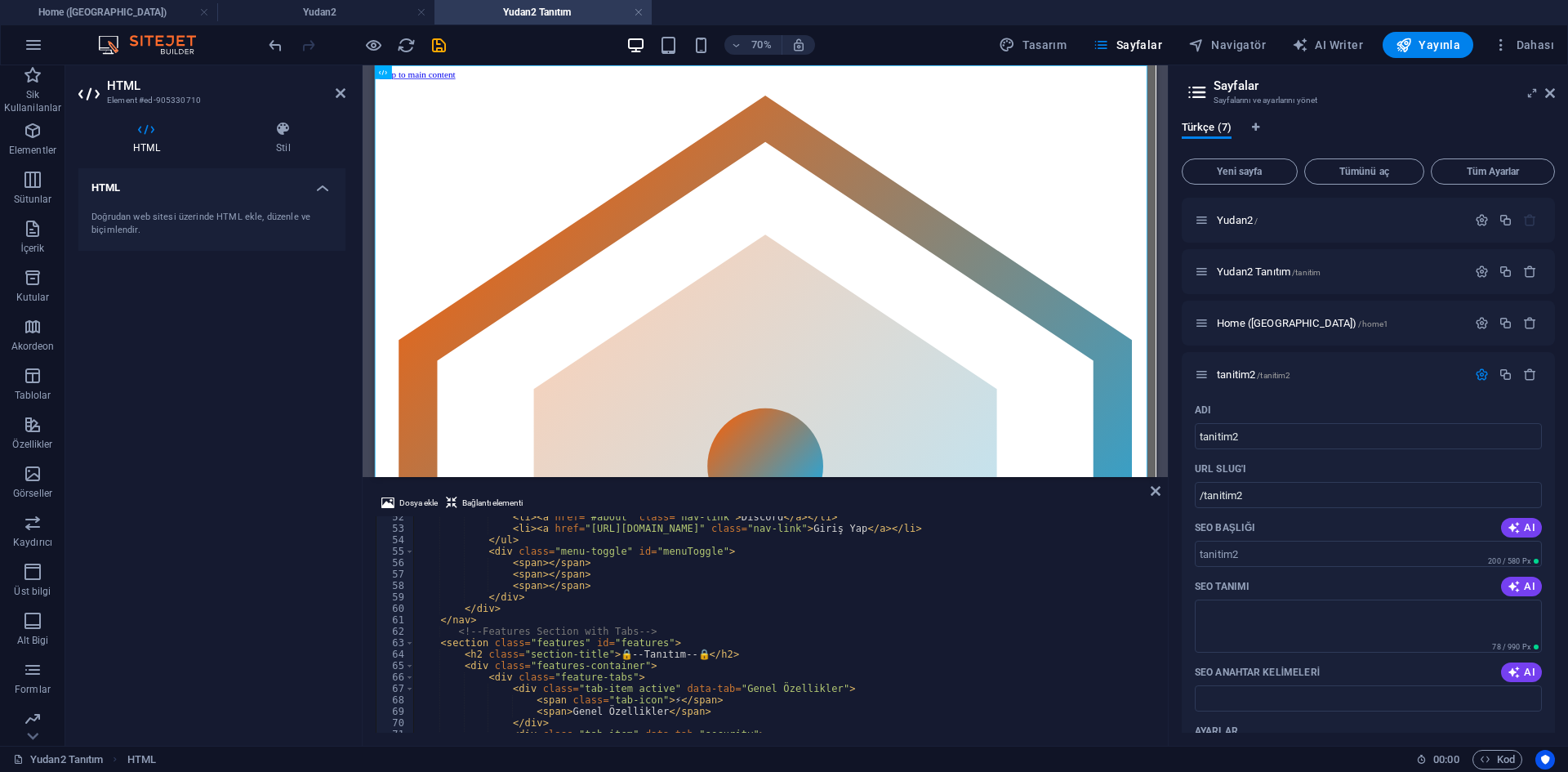
scroll to position [637, 0]
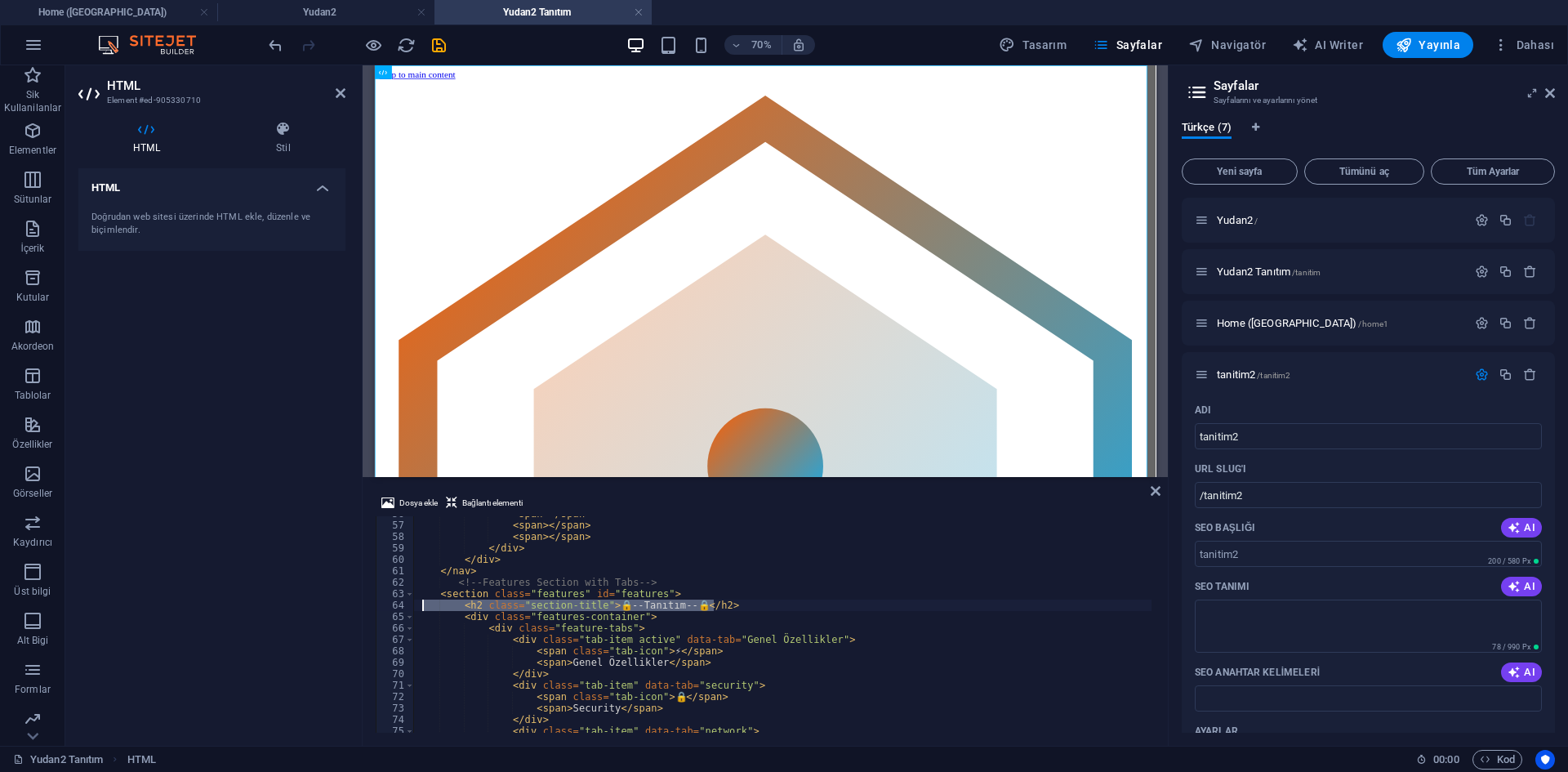
drag, startPoint x: 726, startPoint y: 601, endPoint x: 421, endPoint y: 609, distance: 305.1
click at [421, 609] on div "< span > </ span > < span > </ span > < span > </ span > </ div > </ div > </ n…" at bounding box center [1121, 626] width 1415 height 236
click at [661, 590] on div "< span > </ span > < span > </ span > < span > </ span > </ div > </ div > </ n…" at bounding box center [1121, 626] width 1415 height 236
type textarea "<section class="features" id="features">"
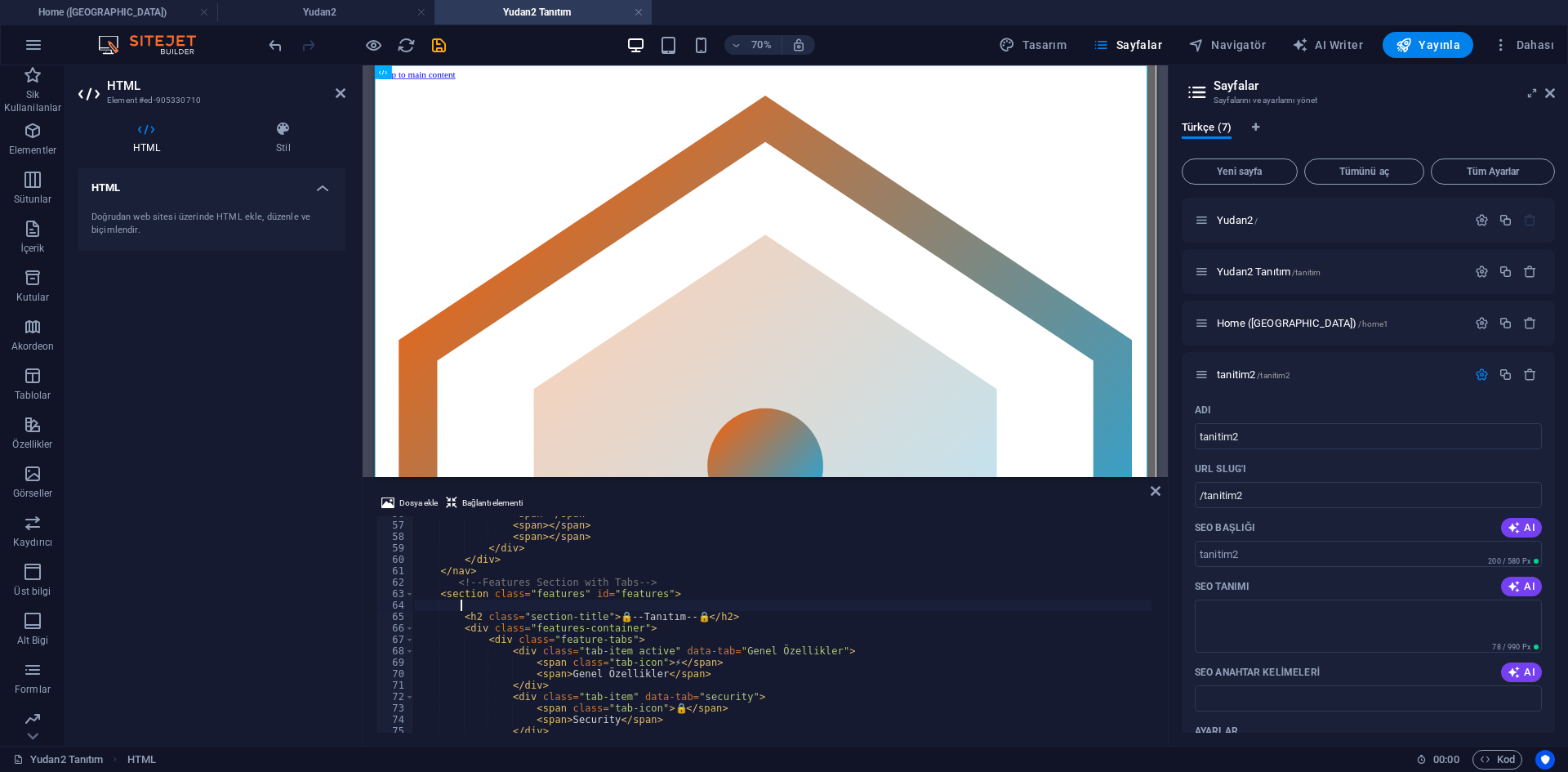
paste textarea "<h2 class="section-title">🔒--Tanıtım--🔒</h2>"
click at [499, 601] on div "< span > </ span > < span > </ span > < span > </ span > </ div > </ div > </ n…" at bounding box center [1121, 626] width 1415 height 236
drag, startPoint x: 685, startPoint y: 609, endPoint x: 606, endPoint y: 607, distance: 79.0
click at [606, 607] on div "< span > </ span > < span > </ span > < span > </ span > </ div > </ div > </ n…" at bounding box center [1121, 626] width 1415 height 236
click at [669, 590] on div "< span > </ span > < span > </ span > < span > </ span > </ div > </ div > </ n…" at bounding box center [1121, 626] width 1415 height 236
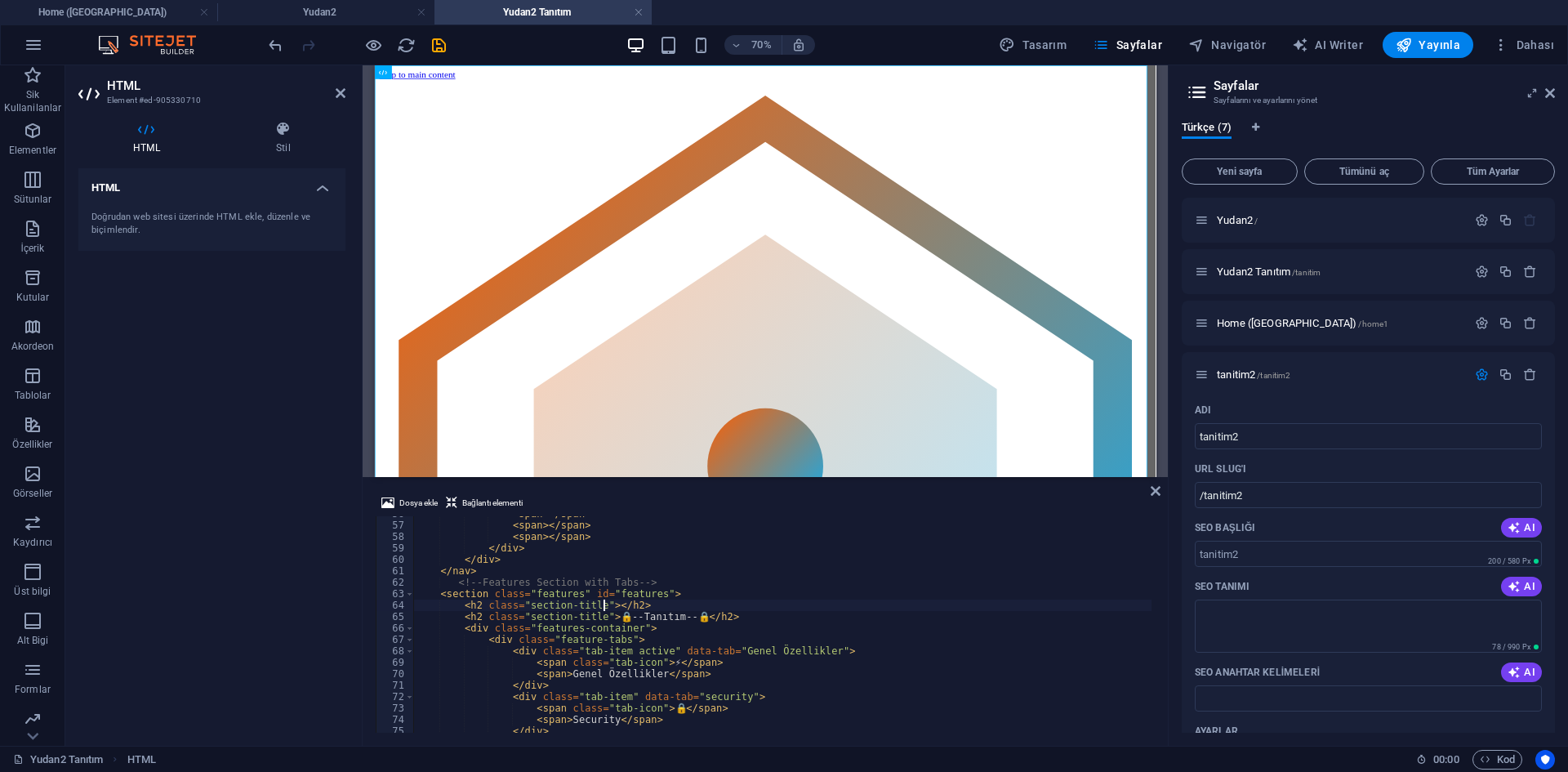
type textarea "<section class="features" id="features">"
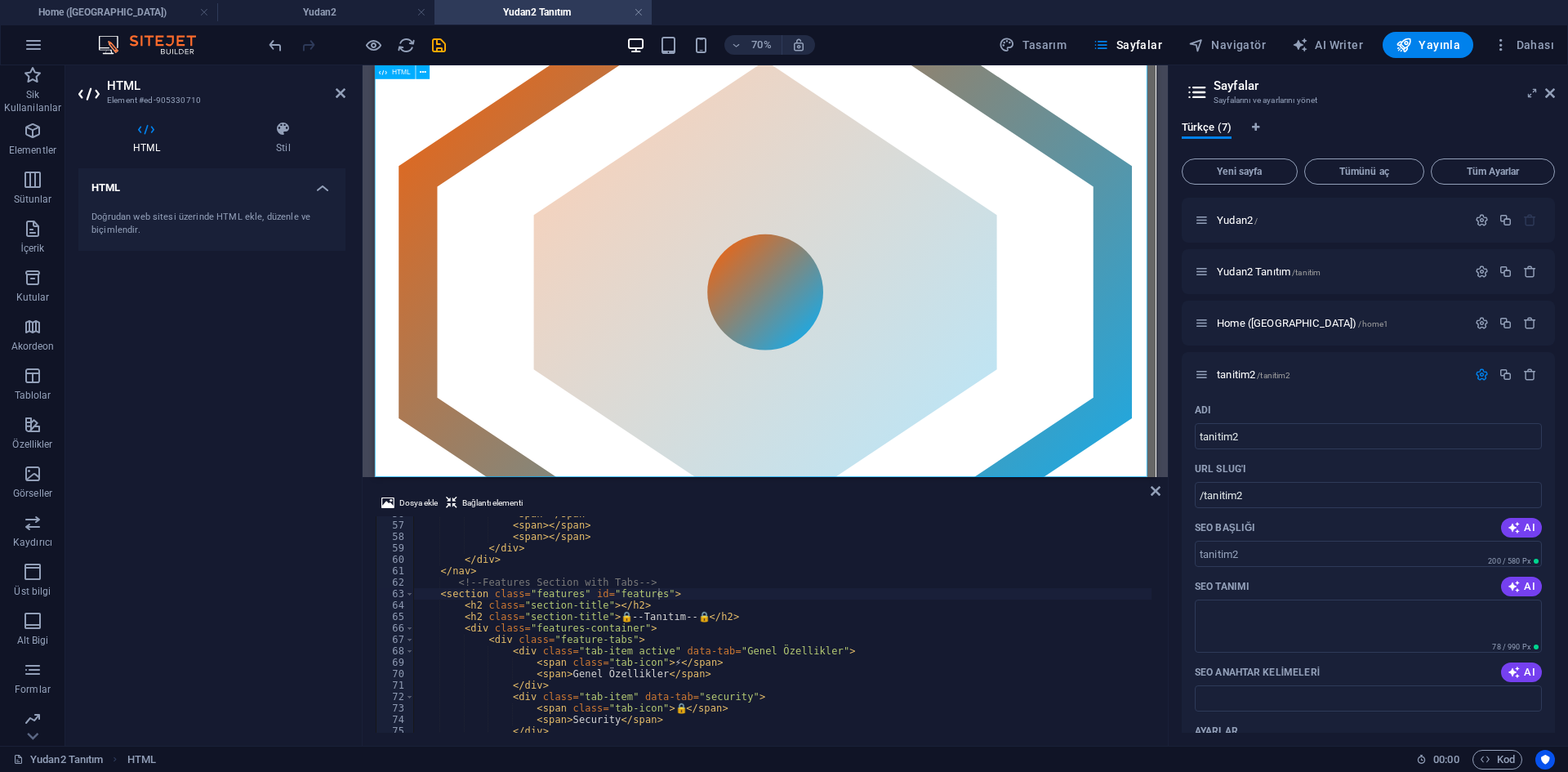
scroll to position [0, 0]
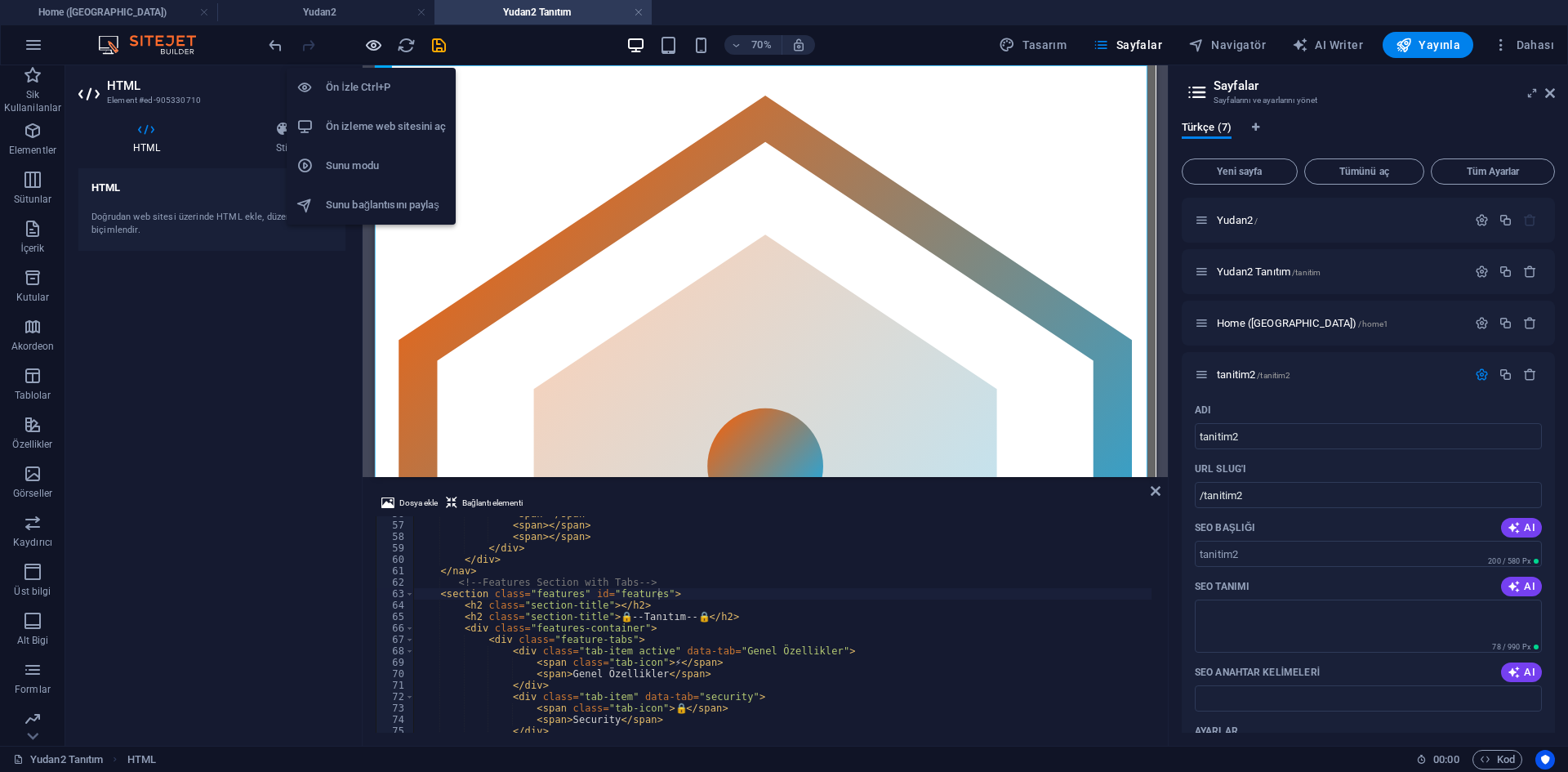
click at [370, 46] on icon "button" at bounding box center [373, 45] width 19 height 19
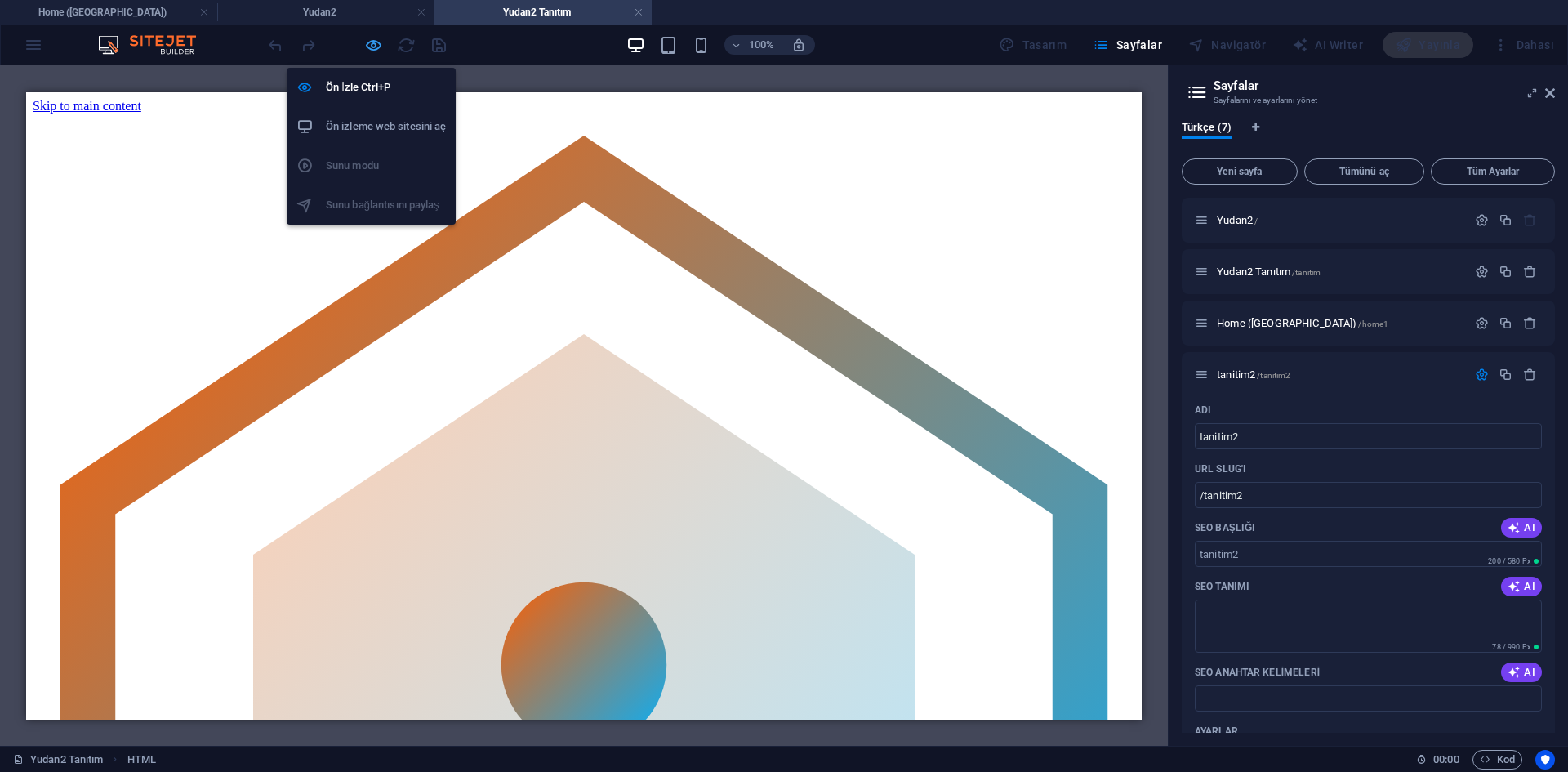
click at [371, 48] on icon "button" at bounding box center [373, 45] width 19 height 19
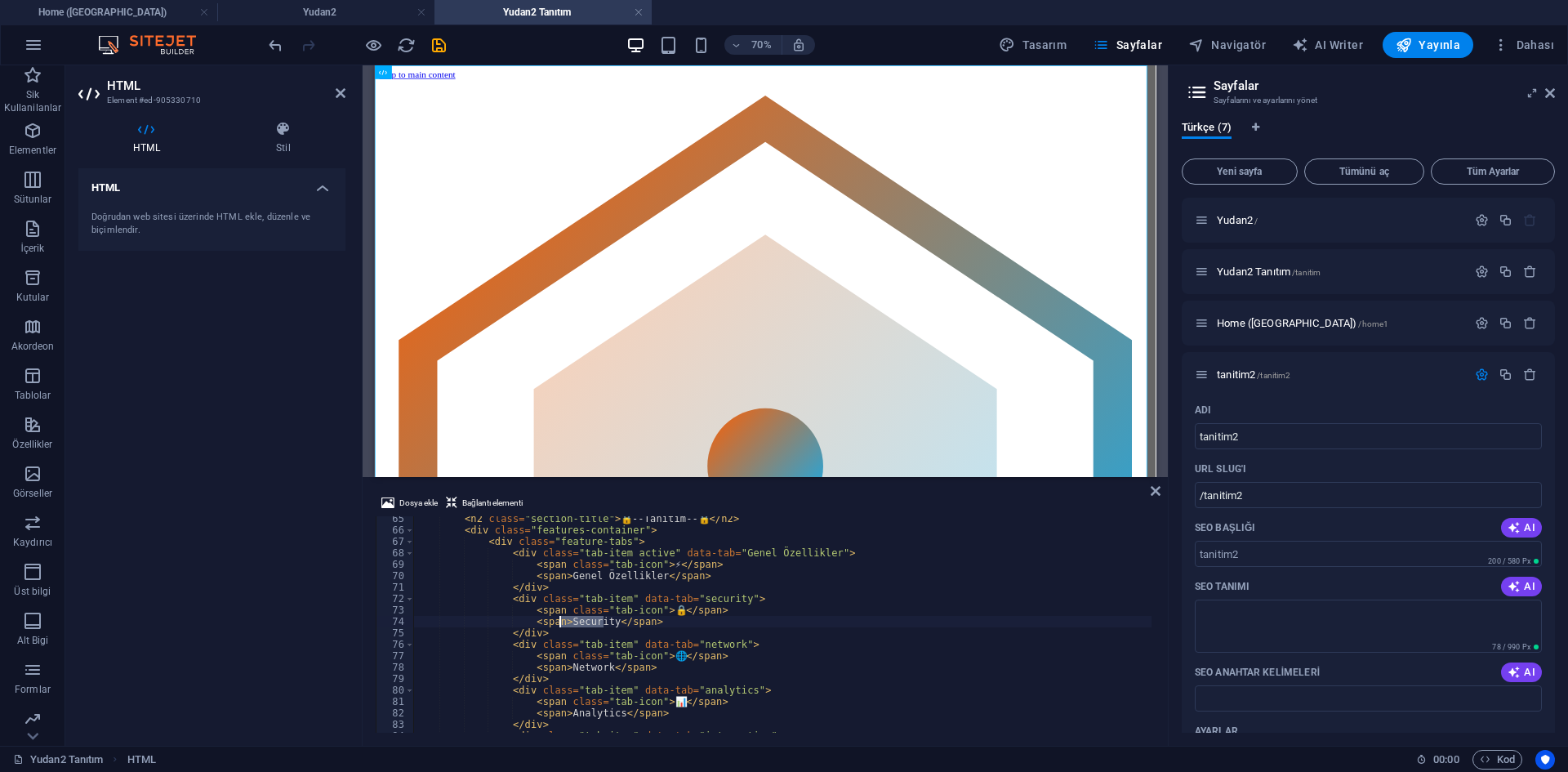
drag, startPoint x: 604, startPoint y: 618, endPoint x: 559, endPoint y: 618, distance: 45.0
click at [559, 618] on div "< h2 class = "section-title" > 🔒 --Tanıtım-- 🔒 </ h2 > < div class = "features-…" at bounding box center [1121, 630] width 1415 height 236
drag, startPoint x: 560, startPoint y: 663, endPoint x: 676, endPoint y: 671, distance: 116.3
click at [601, 671] on div "< h2 class = "section-title" > 🔒 --Tanıtım-- 🔒 </ h2 > < div class = "features-…" at bounding box center [1121, 630] width 1415 height 236
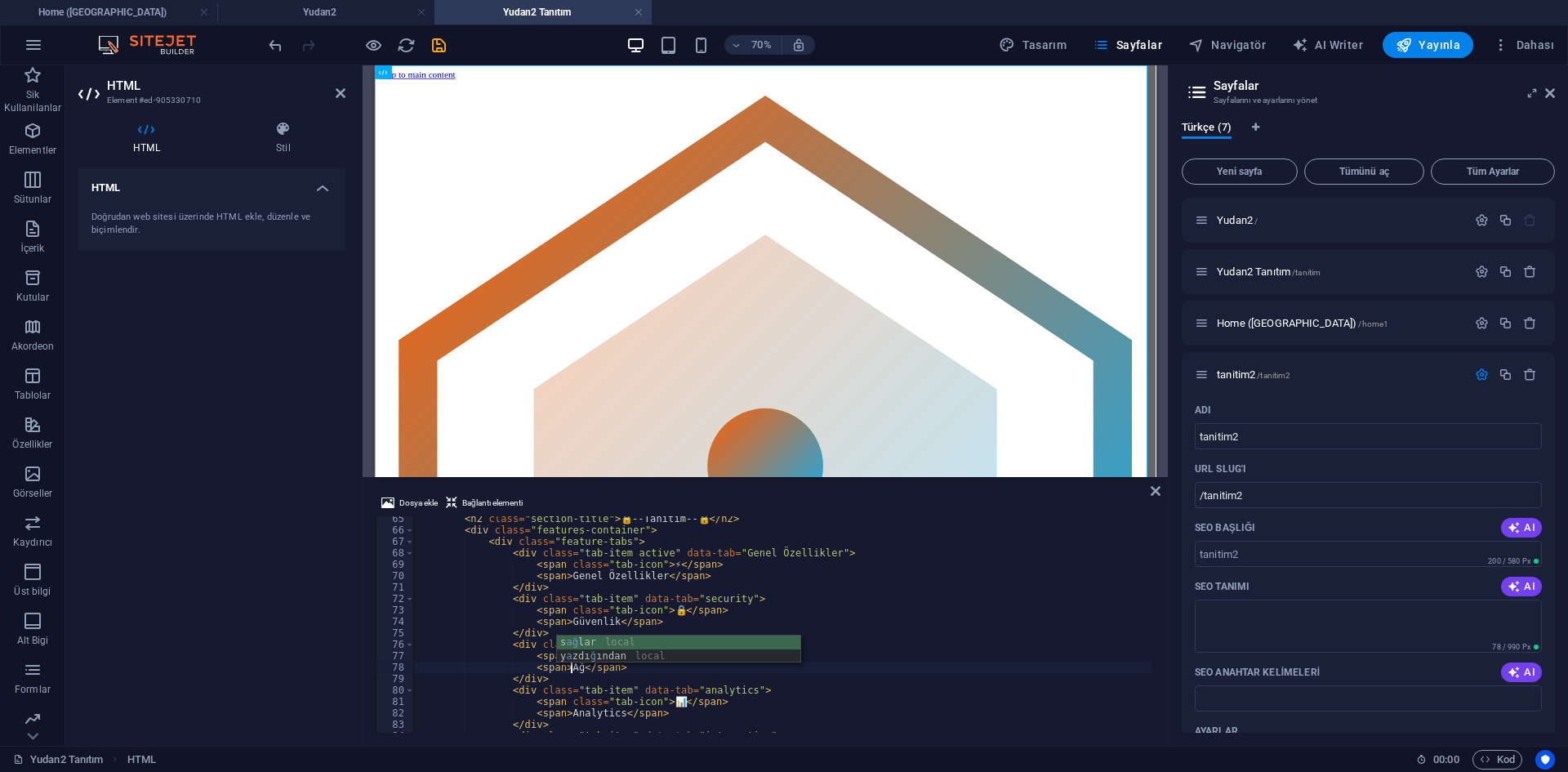
scroll to position [833, 0]
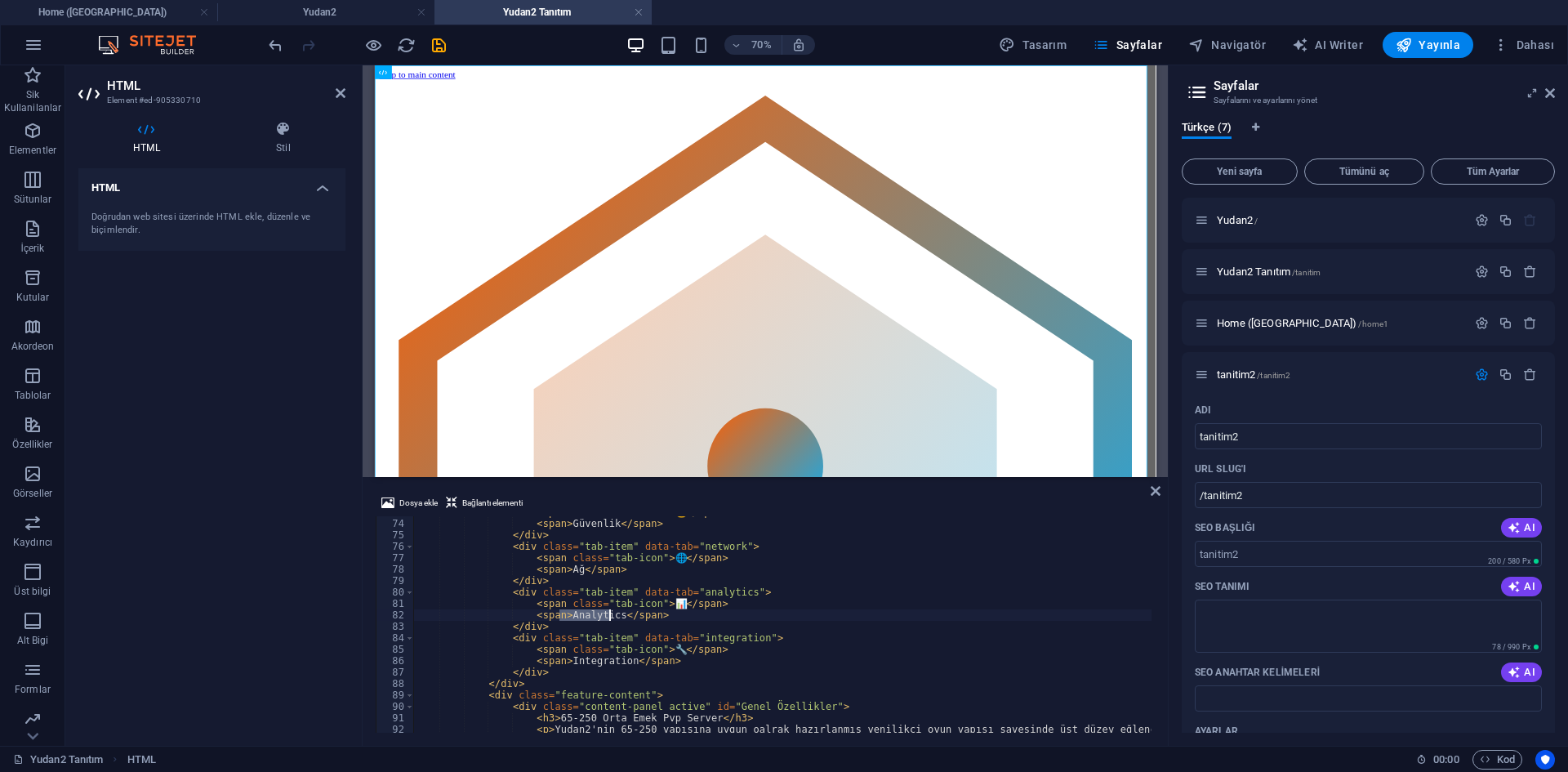
drag, startPoint x: 560, startPoint y: 614, endPoint x: 609, endPoint y: 617, distance: 49.1
click at [609, 617] on div "< span class = "tab-icon" > 🔒 </ span > < span > Güvenlik </ span > </ div > < …" at bounding box center [1121, 624] width 1415 height 236
click at [584, 660] on div "< span class = "tab-icon" > 🔒 </ span > < span > Güvenlik </ span > </ div > < …" at bounding box center [1121, 624] width 1415 height 236
drag, startPoint x: 559, startPoint y: 662, endPoint x: 619, endPoint y: 664, distance: 60.0
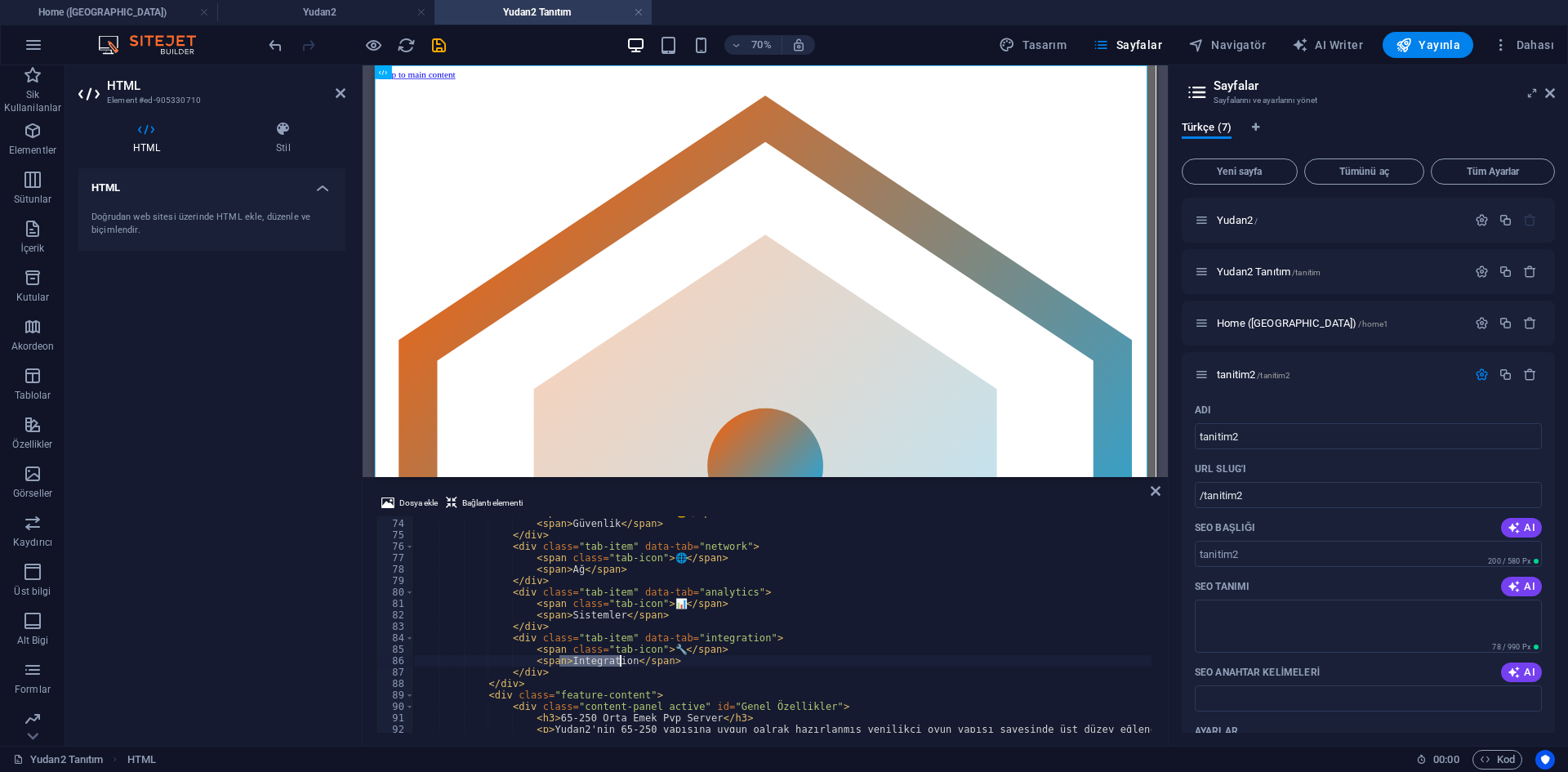
click at [619, 664] on div "< span class = "tab-icon" > 🔒 </ span > < span > Güvenlik </ span > </ div > < …" at bounding box center [1121, 624] width 1415 height 236
drag, startPoint x: 559, startPoint y: 618, endPoint x: 607, endPoint y: 617, distance: 48.0
click at [607, 617] on div "< span class = "tab-icon" > 🔒 </ span > < span > Güvenlik </ span > </ div > < …" at bounding box center [1121, 624] width 1415 height 236
drag, startPoint x: 561, startPoint y: 663, endPoint x: 621, endPoint y: 660, distance: 60.1
click at [621, 660] on div "< span class = "tab-icon" > 🔒 </ span > < span > Güvenlik </ span > </ div > < …" at bounding box center [1121, 624] width 1415 height 236
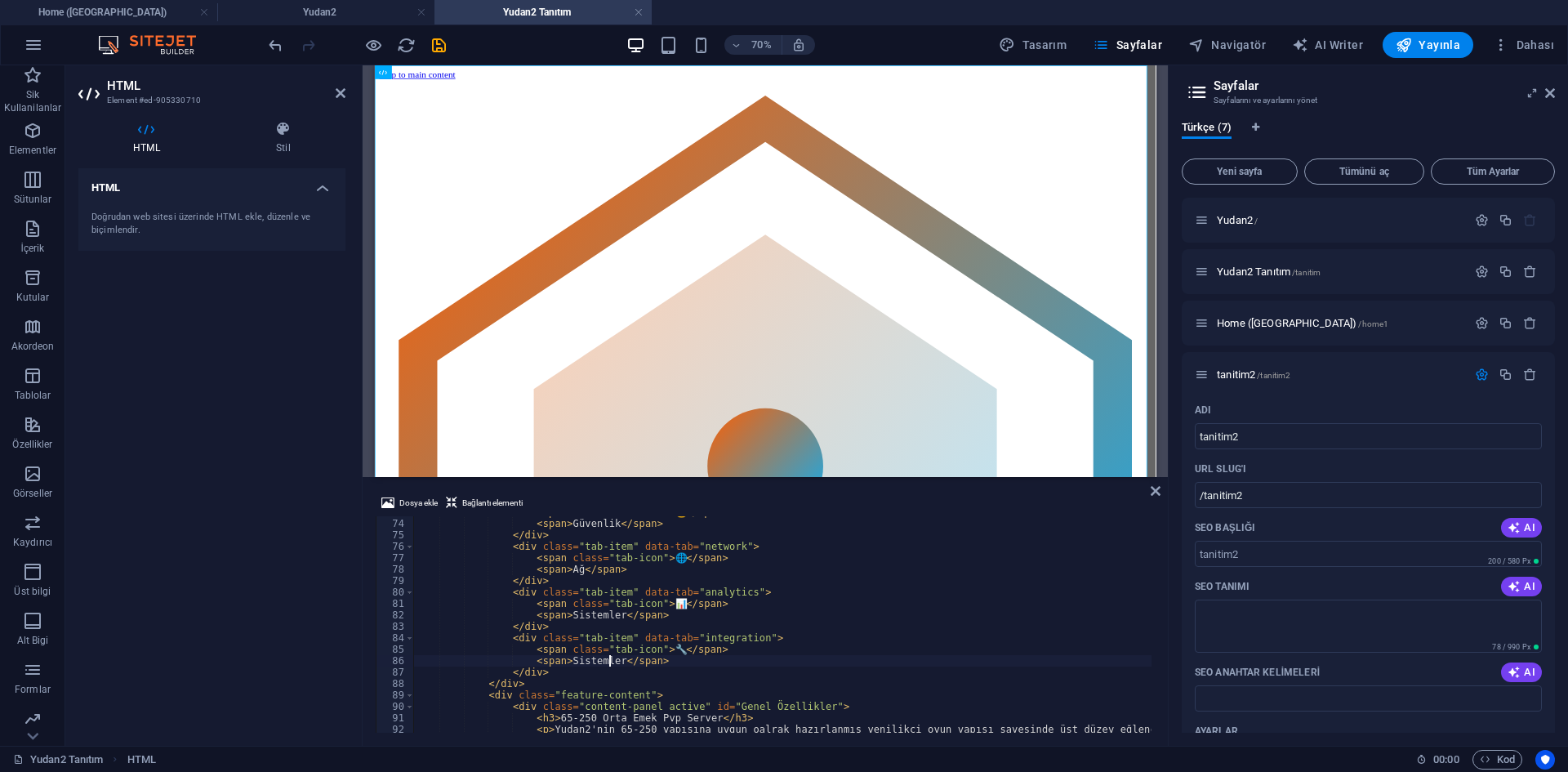
click at [620, 622] on div "< span class = "tab-icon" > 🔒 </ span > < span > Güvenlik </ span > </ div > < …" at bounding box center [1121, 624] width 1415 height 236
drag, startPoint x: 559, startPoint y: 611, endPoint x: 609, endPoint y: 613, distance: 50.0
click at [609, 613] on div "< span class = "tab-icon" > 🔒 </ span > < span > Güvenlik </ span > </ div > < …" at bounding box center [1121, 624] width 1415 height 236
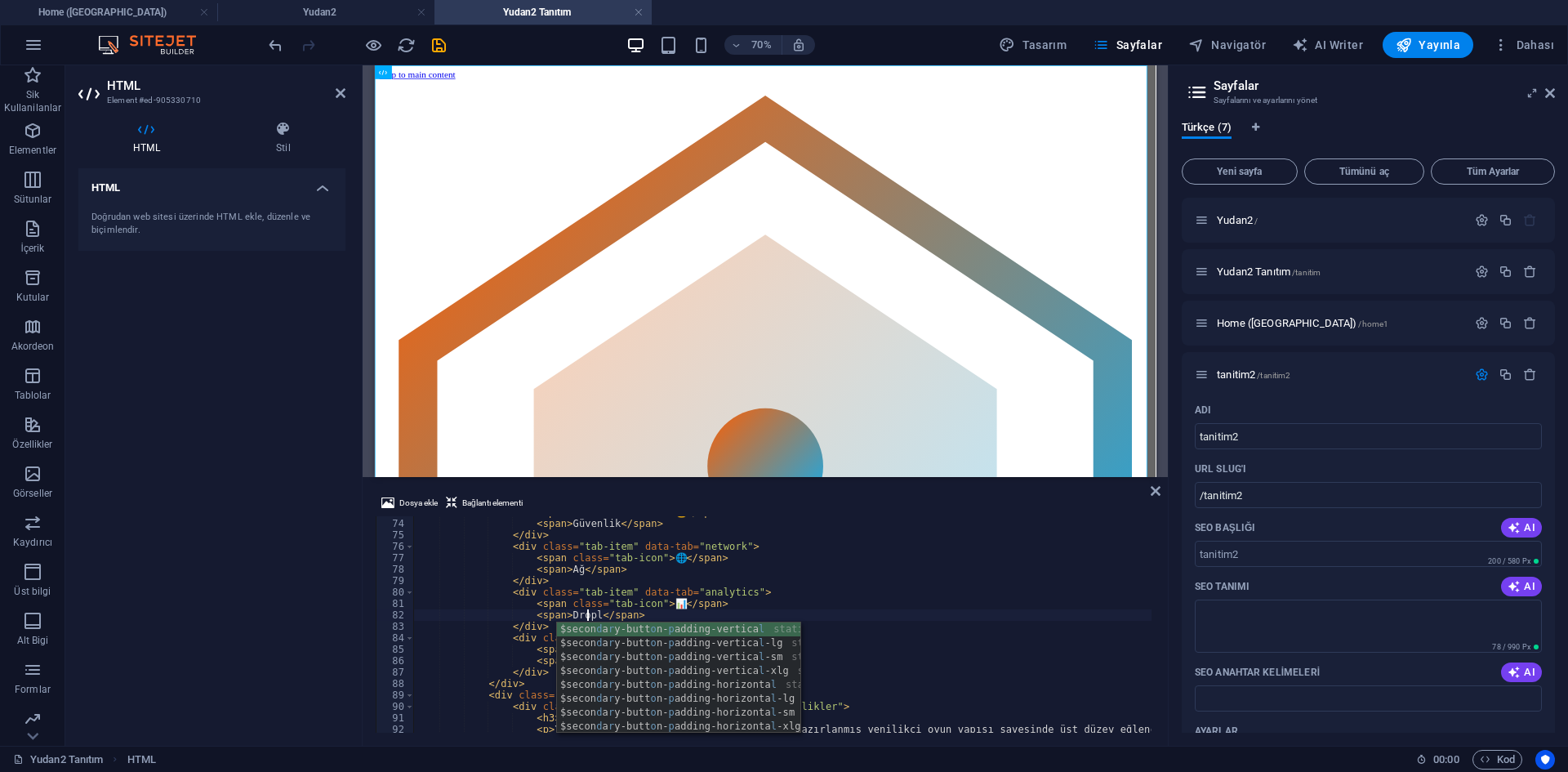
scroll to position [0, 15]
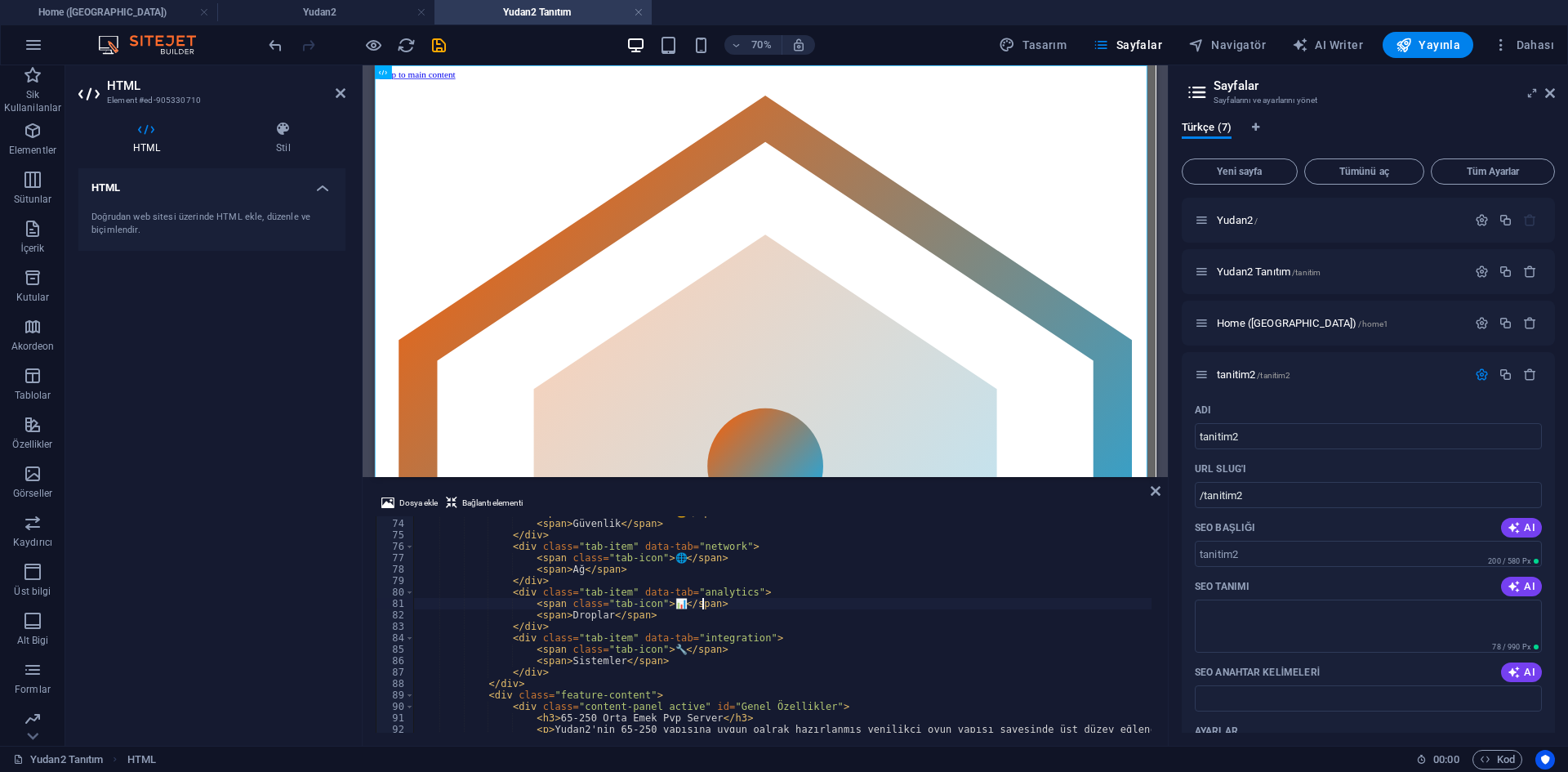
click at [784, 603] on div "< span class = "tab-icon" > 🔒 </ span > < span > Güvenlik </ span > </ div > < …" at bounding box center [1121, 624] width 1415 height 236
type textarea "<span class="tab-icon">📊</span>"
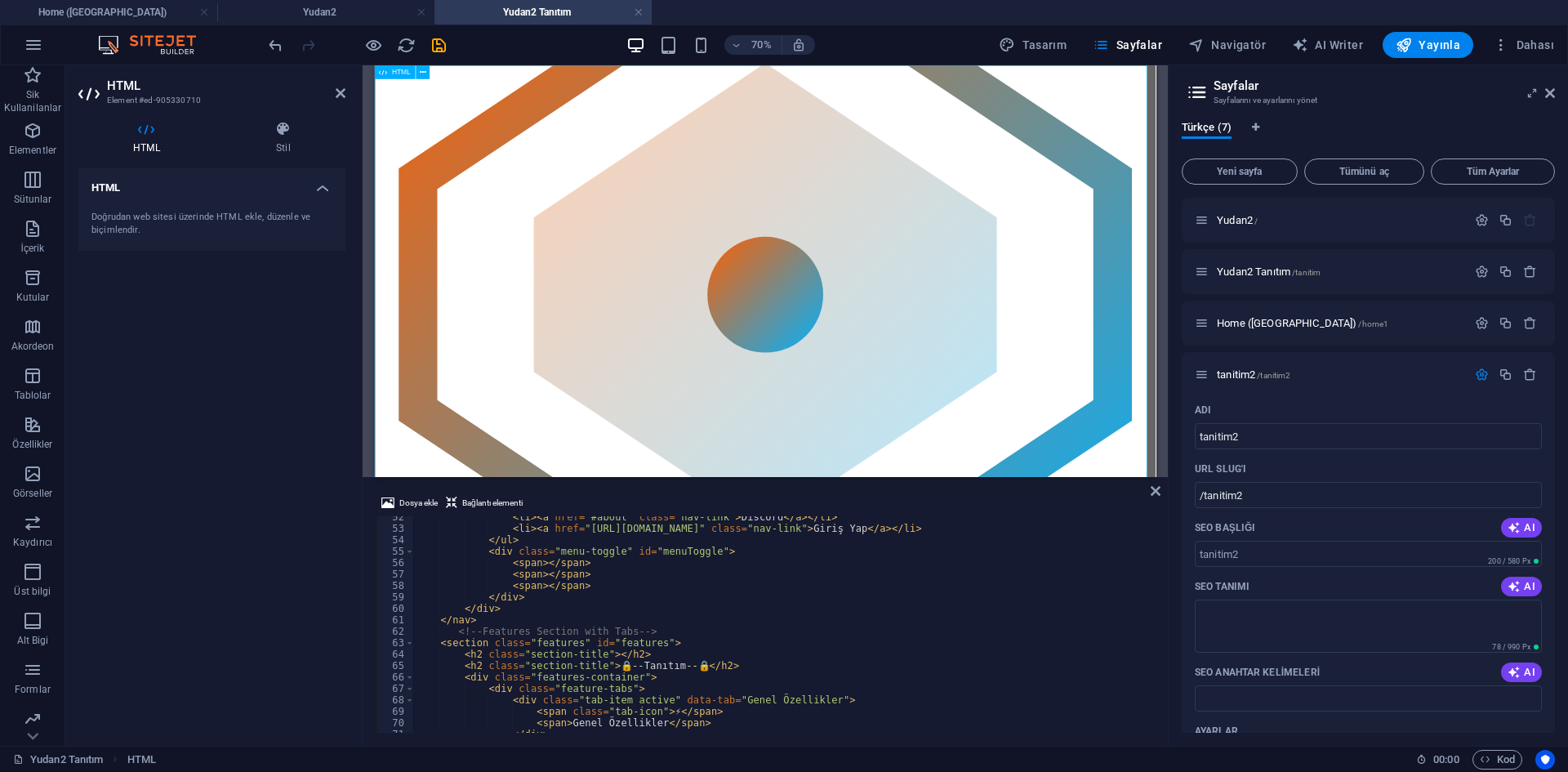
scroll to position [0, 0]
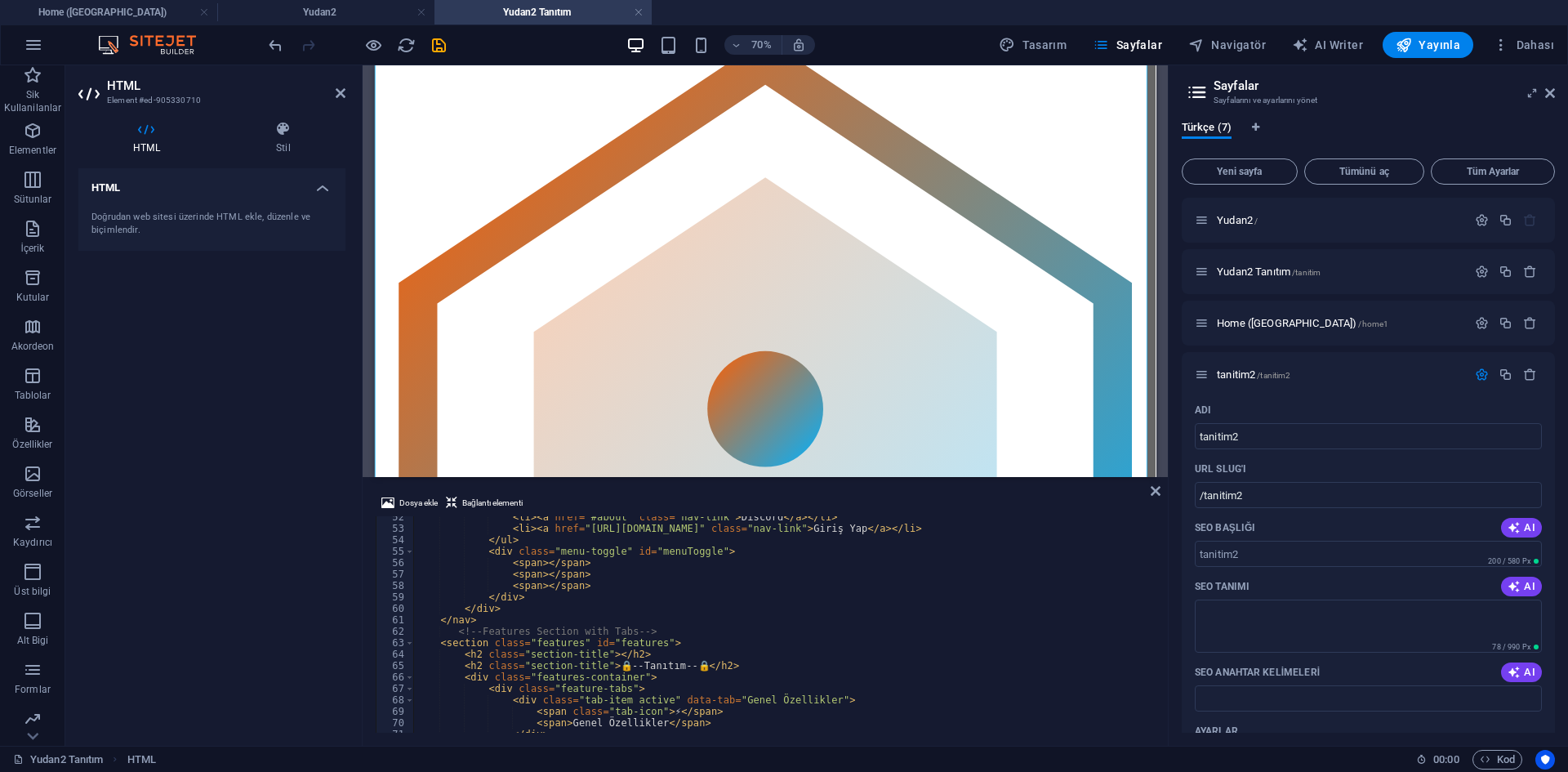
click at [360, 49] on div at bounding box center [356, 45] width 183 height 26
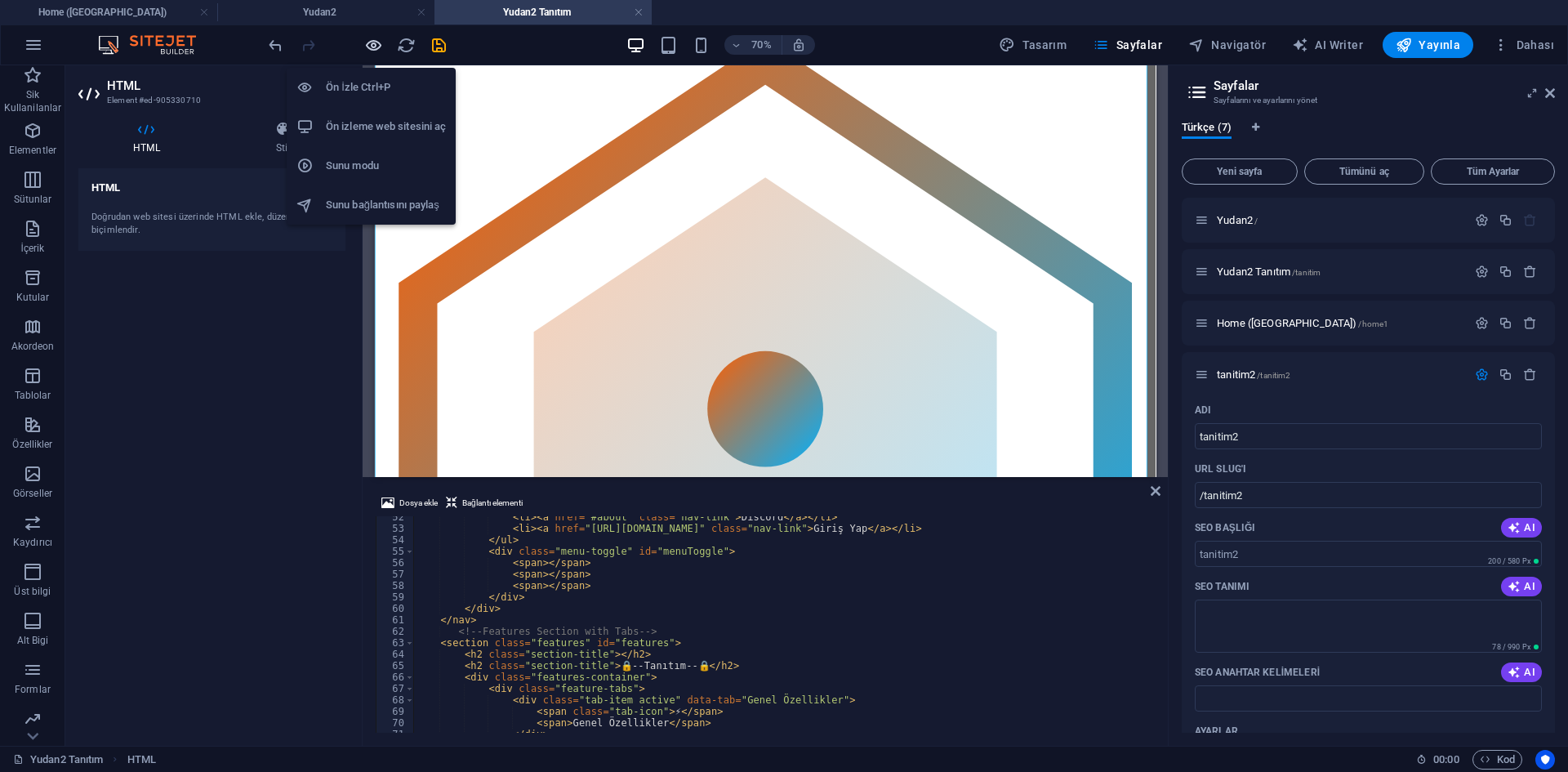
click at [367, 49] on icon "button" at bounding box center [373, 45] width 19 height 19
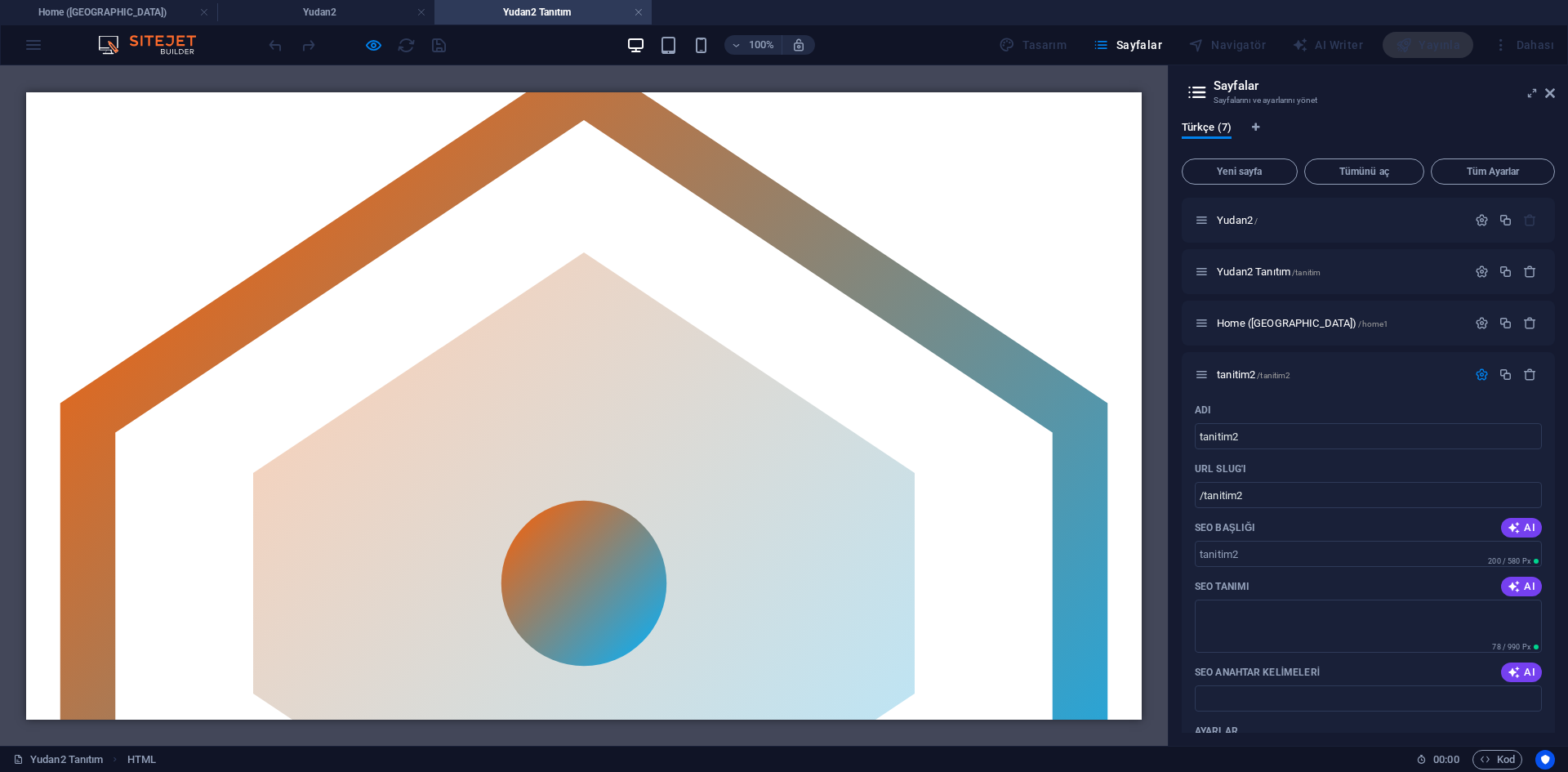
click at [368, 45] on icon "button" at bounding box center [373, 45] width 19 height 19
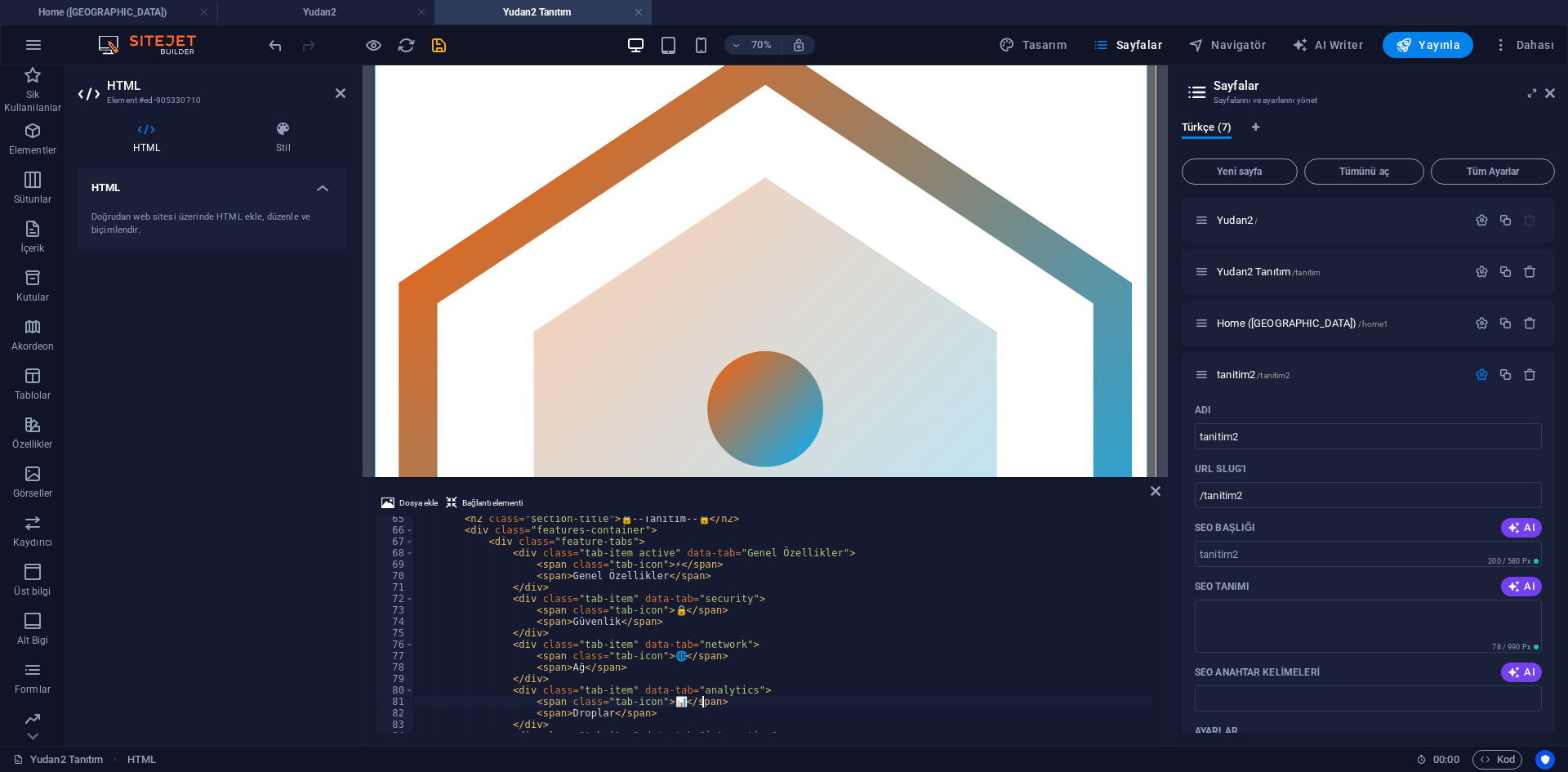
drag, startPoint x: 578, startPoint y: 626, endPoint x: 597, endPoint y: 631, distance: 19.6
click at [580, 626] on div "< h2 class = "section-title" > 🔒 --Tanıtım-- 🔒 </ h2 > < div class = "features-…" at bounding box center [1121, 630] width 1415 height 236
click at [673, 650] on div "< h2 class = "section-title" > 🔒 --Tanıtım-- 🔒 </ h2 > < div class = "features-…" at bounding box center [1121, 630] width 1415 height 236
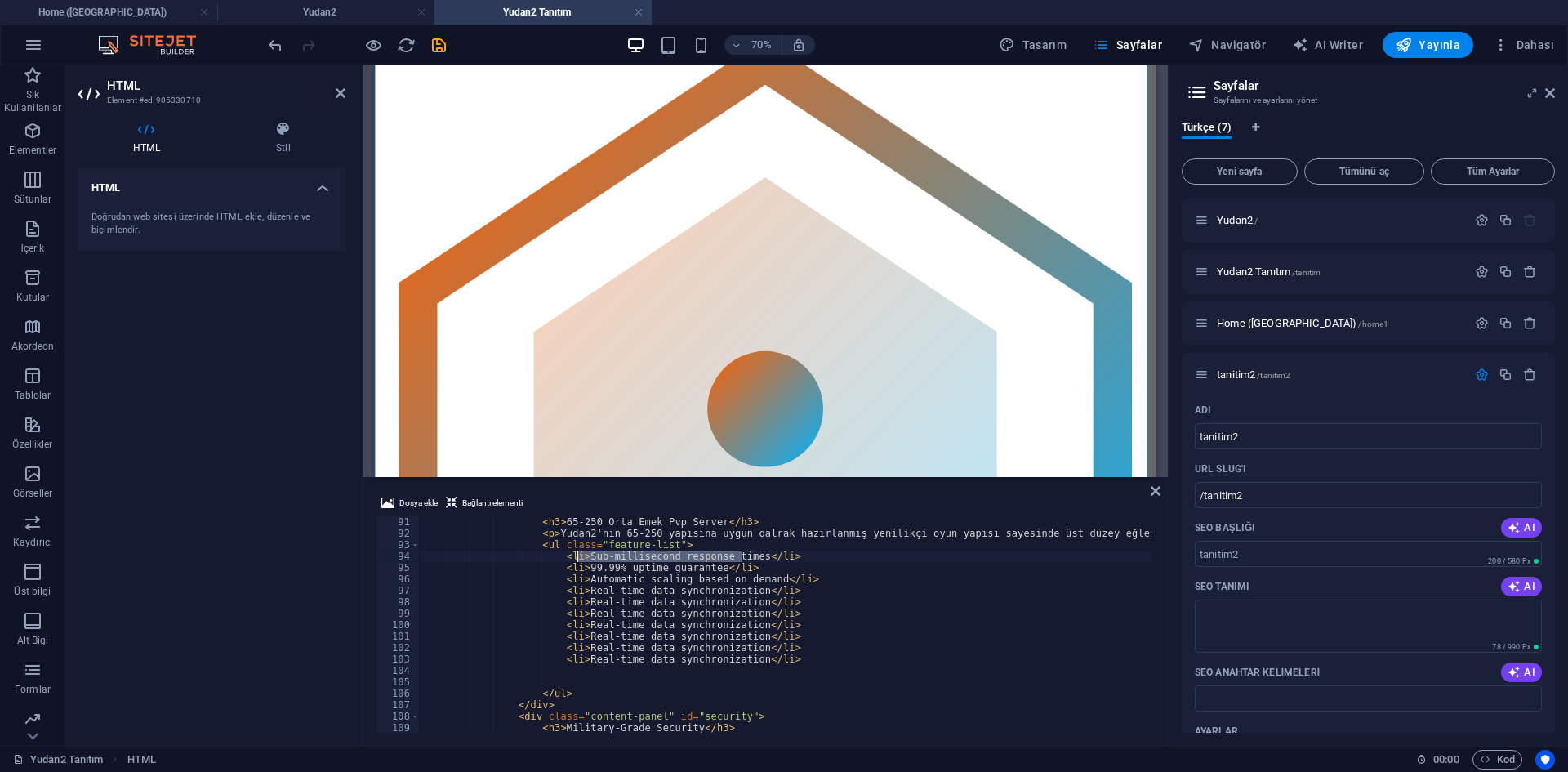
drag, startPoint x: 741, startPoint y: 558, endPoint x: 576, endPoint y: 558, distance: 165.0
click at [576, 558] on div "< h3 > 65-250 [PERSON_NAME] [PERSON_NAME] Pvp Server </ h3 > < p > Yudan2'nin 6…" at bounding box center [1127, 633] width 1415 height 236
paste textarea "Ruha Bağlama Sistemi"
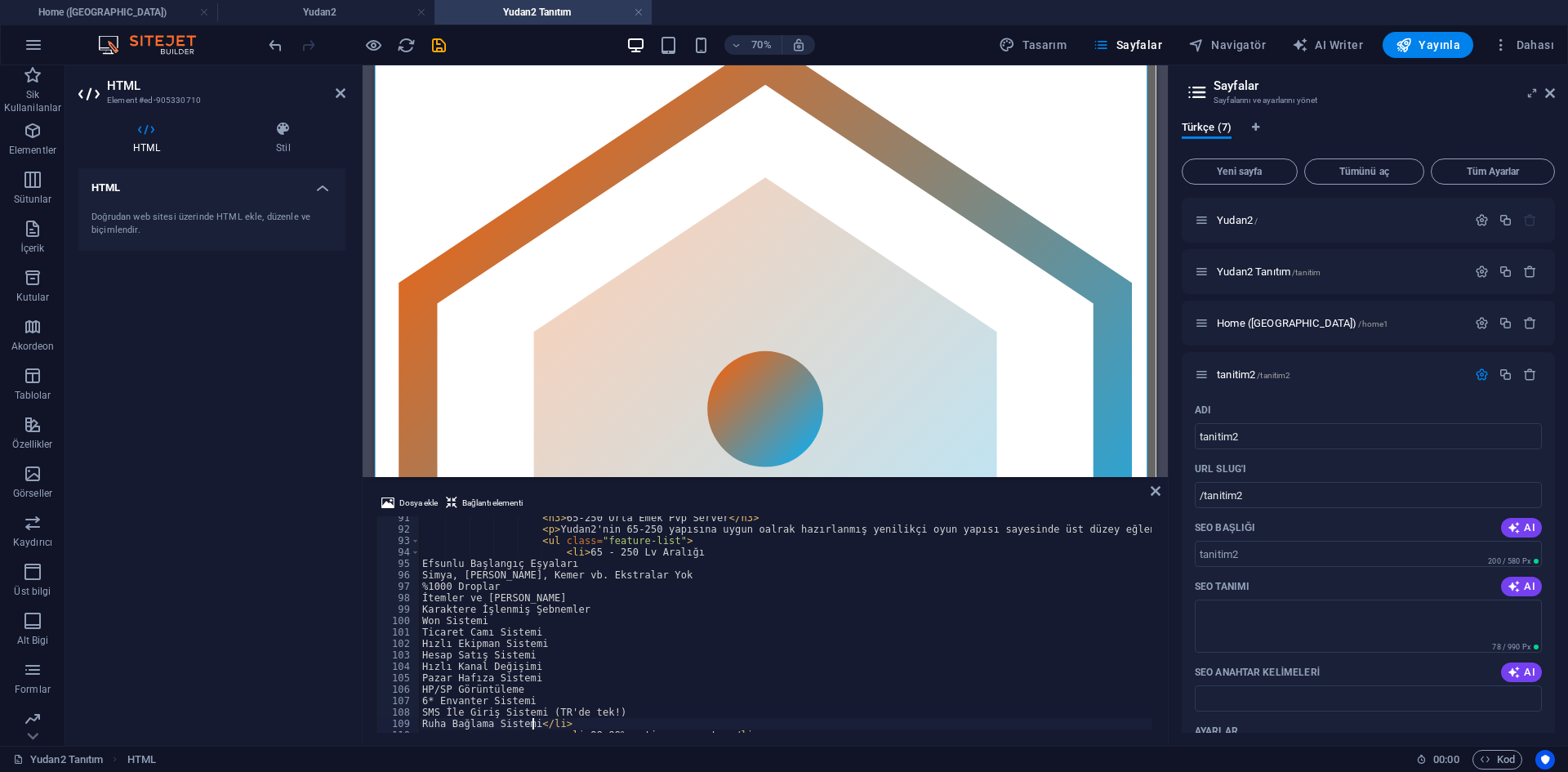
scroll to position [1033, 0]
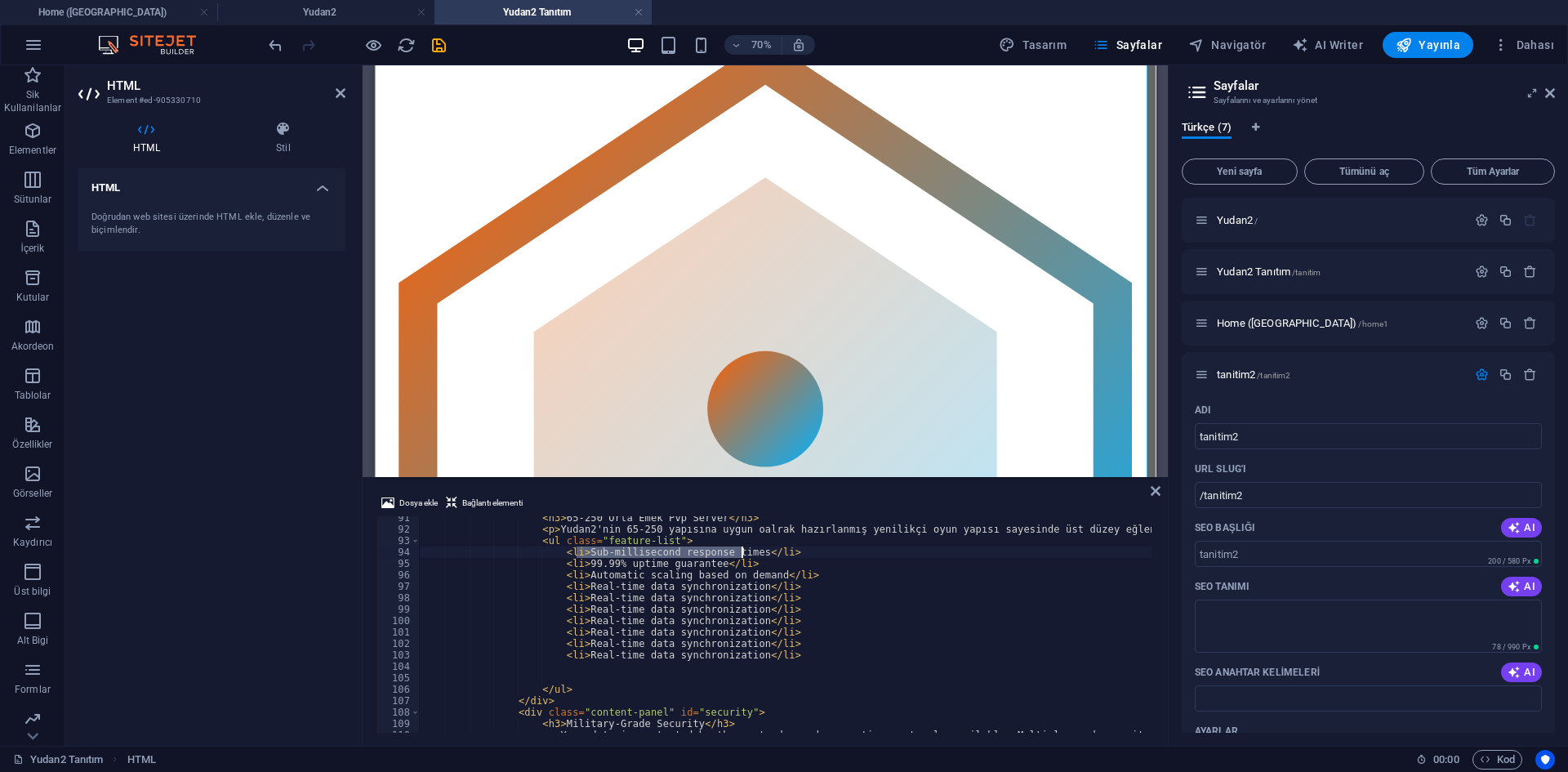
click at [581, 551] on div "< h3 > 65-250 [PERSON_NAME] [PERSON_NAME] Pvp Server </ h3 > < p > Yudan2'nin 6…" at bounding box center [785, 624] width 732 height 216
drag, startPoint x: 576, startPoint y: 549, endPoint x: 739, endPoint y: 551, distance: 163.0
click at [739, 551] on div "< h3 > 65-250 [PERSON_NAME] [PERSON_NAME] Pvp Server </ h3 > < p > Yudan2'nin 6…" at bounding box center [1127, 629] width 1415 height 236
paste textarea
drag, startPoint x: 576, startPoint y: 565, endPoint x: 704, endPoint y: 559, distance: 128.1
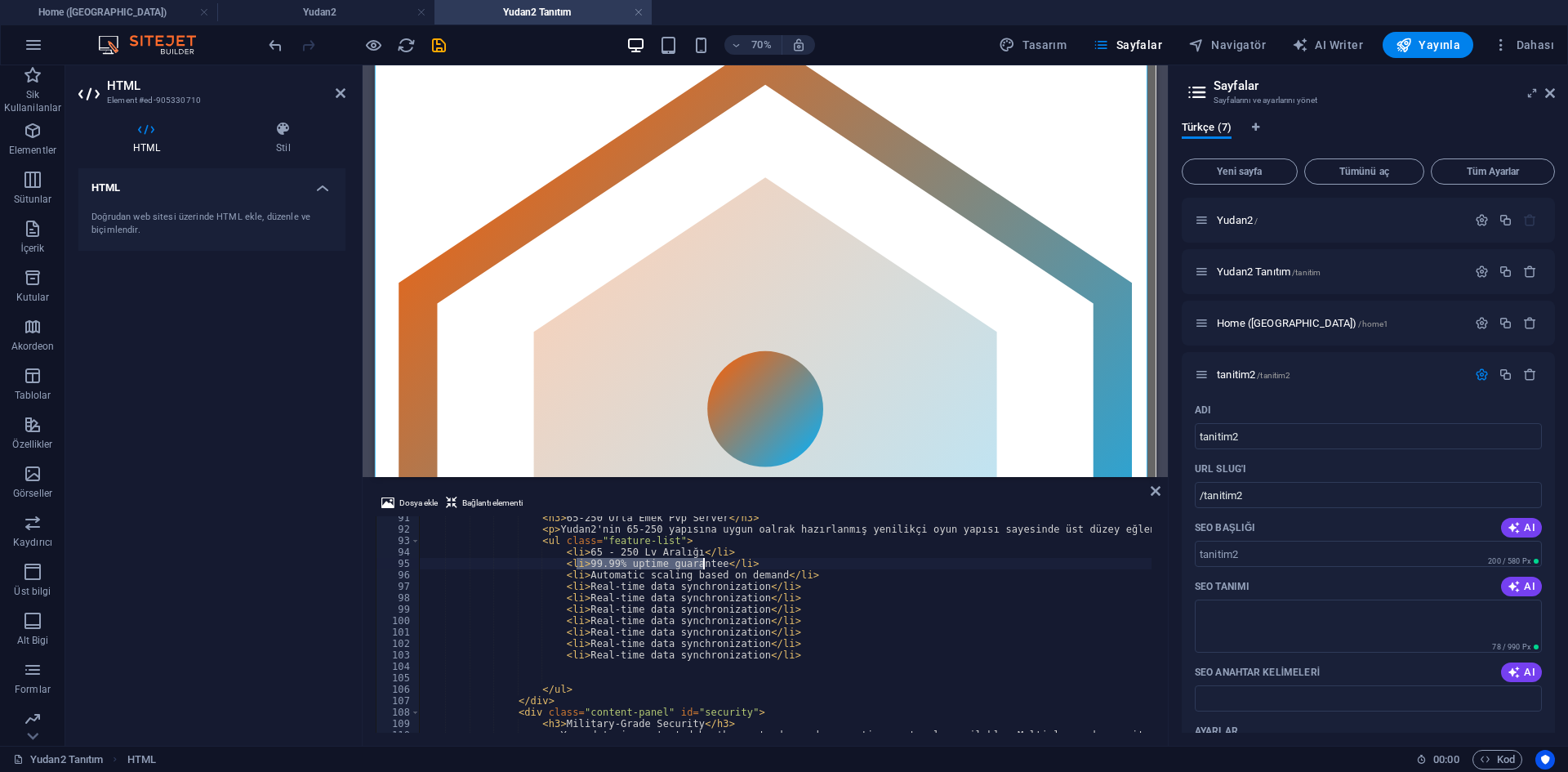
click at [704, 559] on div "< h3 > 65-250 [PERSON_NAME] [PERSON_NAME] Pvp Server </ h3 > < p > Yudan2'nin 6…" at bounding box center [1127, 629] width 1415 height 236
paste textarea "Efsunlu Başlangıç Eşyaları"
drag, startPoint x: 578, startPoint y: 575, endPoint x: 757, endPoint y: 573, distance: 179.0
click at [757, 573] on div "< h3 > 65-250 [PERSON_NAME] [PERSON_NAME] Pvp Server </ h3 > < p > Yudan2'nin 6…" at bounding box center [1127, 629] width 1415 height 236
paste textarea "%1000 Droplar"
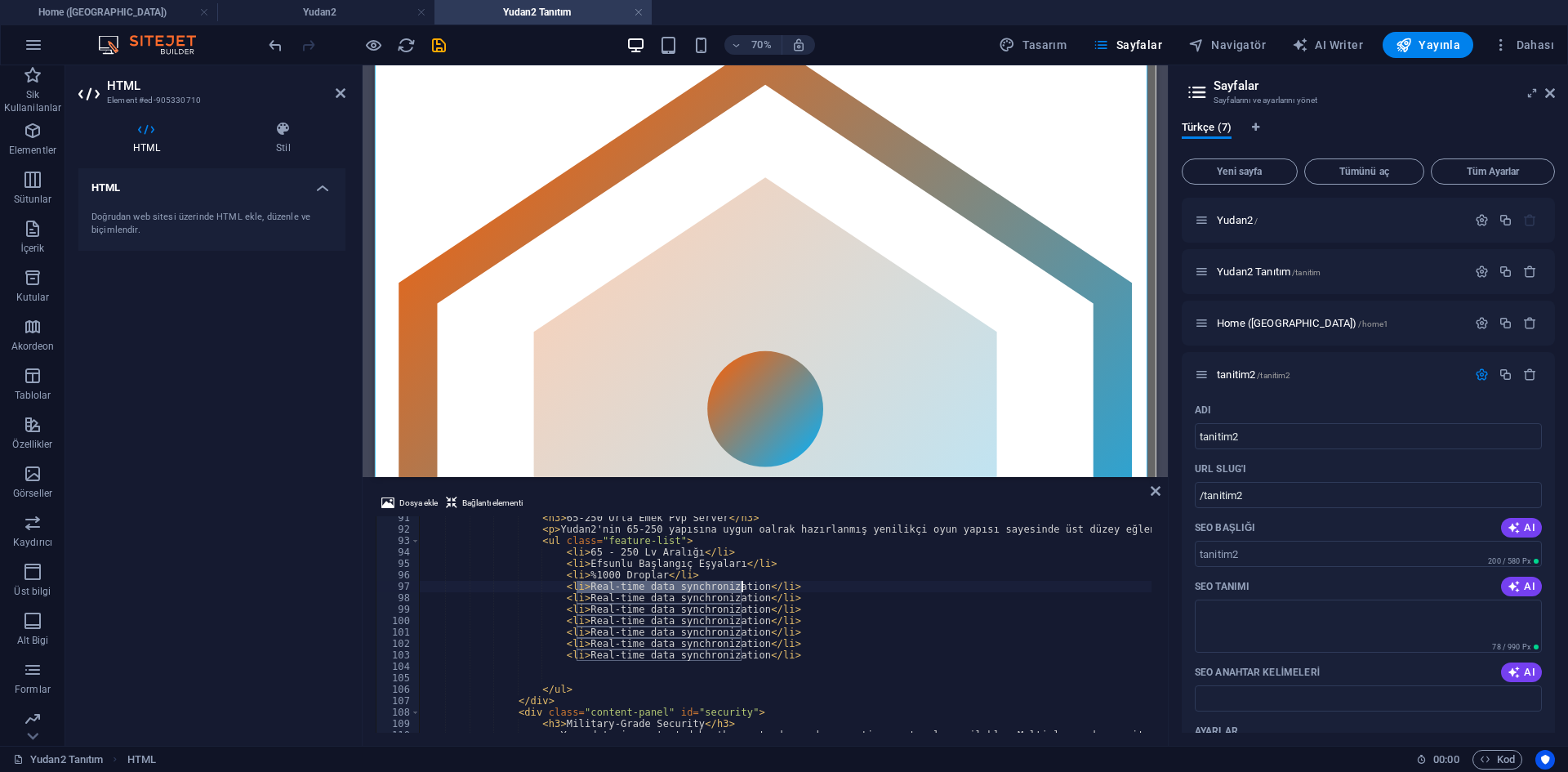
drag, startPoint x: 577, startPoint y: 583, endPoint x: 740, endPoint y: 585, distance: 163.0
click at [740, 585] on div "< h3 > 65-250 [PERSON_NAME] [PERSON_NAME] Pvp Server </ h3 > < p > Yudan2'nin 6…" at bounding box center [1127, 629] width 1415 height 236
paste textarea "İtemler ve [PERSON_NAME]"
drag, startPoint x: 576, startPoint y: 595, endPoint x: 739, endPoint y: 593, distance: 163.0
click at [739, 593] on div "< h3 > 65-250 [PERSON_NAME] [PERSON_NAME] Pvp Server </ h3 > < p > Yudan2'nin 6…" at bounding box center [1127, 629] width 1415 height 236
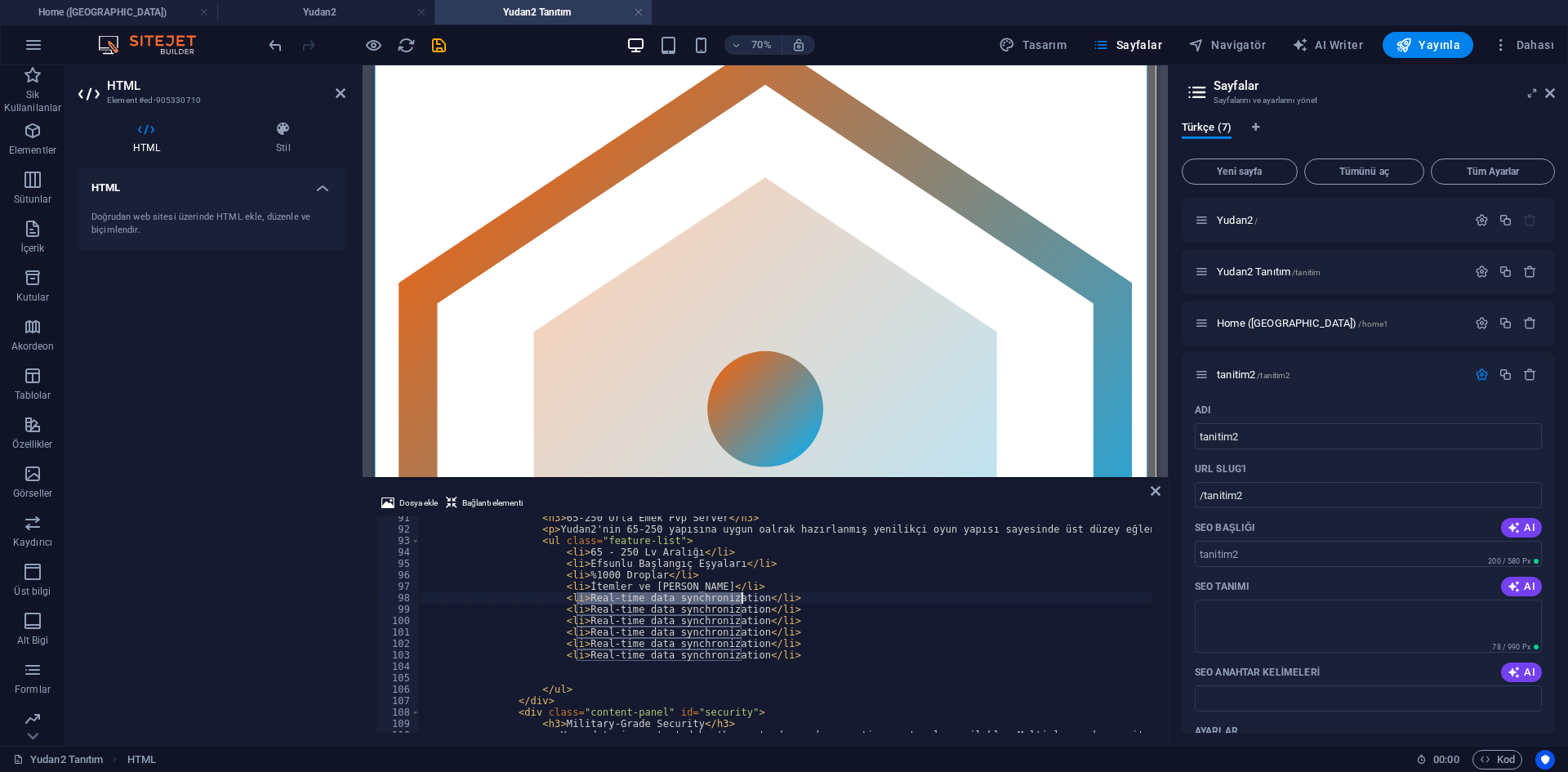
paste textarea "Karaktere İşlenmiş Şebnemler"
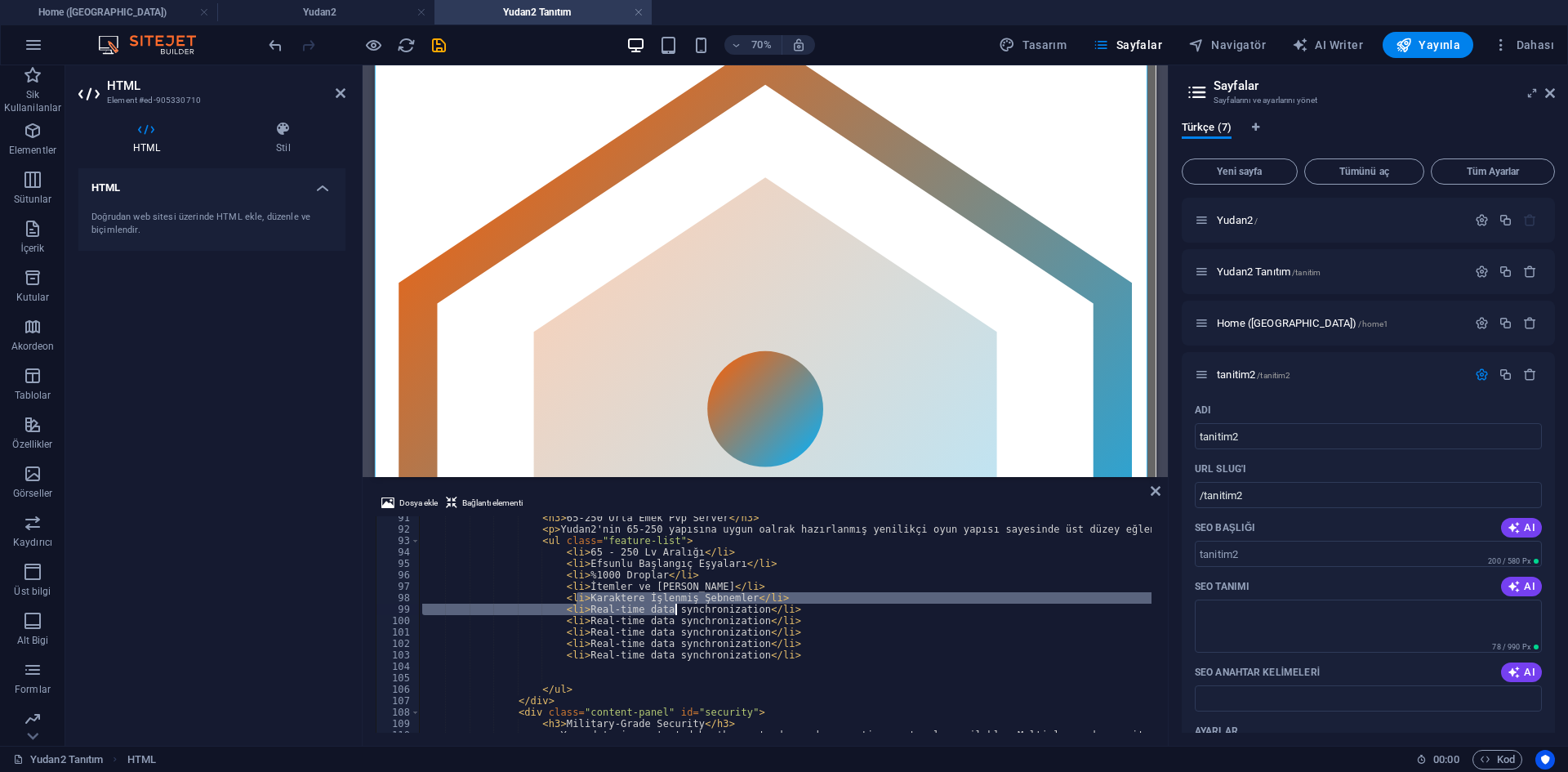
drag, startPoint x: 578, startPoint y: 603, endPoint x: 678, endPoint y: 611, distance: 100.3
click at [678, 611] on div "< h3 > 65-250 [PERSON_NAME] [PERSON_NAME] Pvp Server </ h3 > < p > Yudan2'nin 6…" at bounding box center [1127, 629] width 1415 height 236
click at [672, 612] on div "< h3 > 65-250 [PERSON_NAME] [PERSON_NAME] Pvp Server </ h3 > < p > Yudan2'nin 6…" at bounding box center [785, 624] width 732 height 216
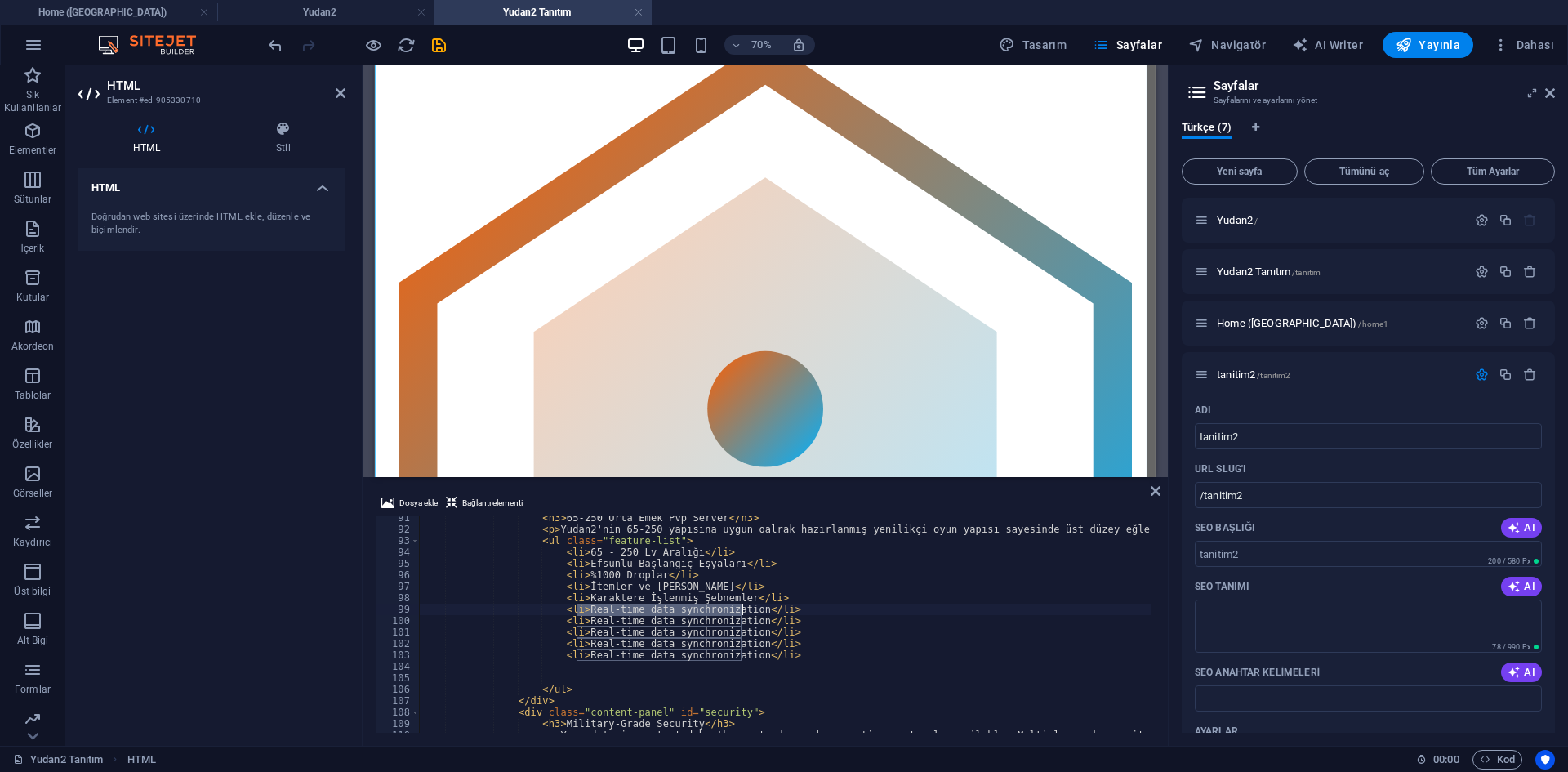
drag, startPoint x: 576, startPoint y: 611, endPoint x: 739, endPoint y: 610, distance: 163.0
click at [739, 610] on div "< h3 > 65-250 [PERSON_NAME] [PERSON_NAME] Pvp Server </ h3 > < p > Yudan2'nin 6…" at bounding box center [1127, 629] width 1415 height 236
paste textarea "Hızlı Kanal Değişimi"
drag, startPoint x: 576, startPoint y: 622, endPoint x: 740, endPoint y: 621, distance: 164.0
click at [740, 621] on div "< h3 > 65-250 [PERSON_NAME] [PERSON_NAME] Pvp Server </ h3 > < p > Yudan2'nin 6…" at bounding box center [1127, 629] width 1415 height 236
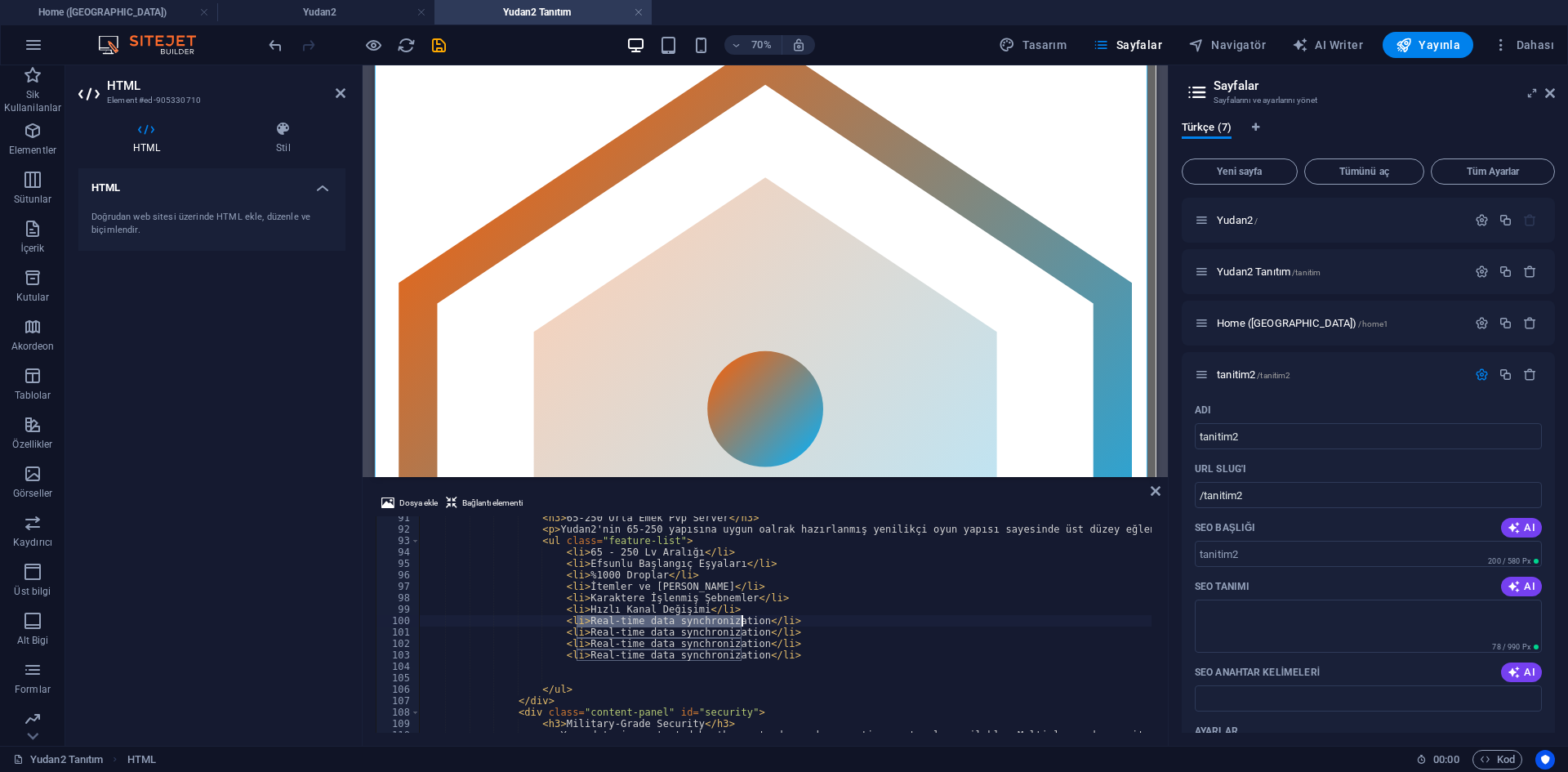
paste textarea "HP/SP Görüntüleme"
drag, startPoint x: 577, startPoint y: 633, endPoint x: 739, endPoint y: 631, distance: 162.0
click at [739, 631] on div "< h3 > 65-250 [PERSON_NAME] [PERSON_NAME] Pvp Server </ h3 > < p > Yudan2'nin 6…" at bounding box center [1127, 629] width 1415 height 236
paste textarea "6* Envanter Sistemi"
drag, startPoint x: 576, startPoint y: 641, endPoint x: 740, endPoint y: 641, distance: 164.0
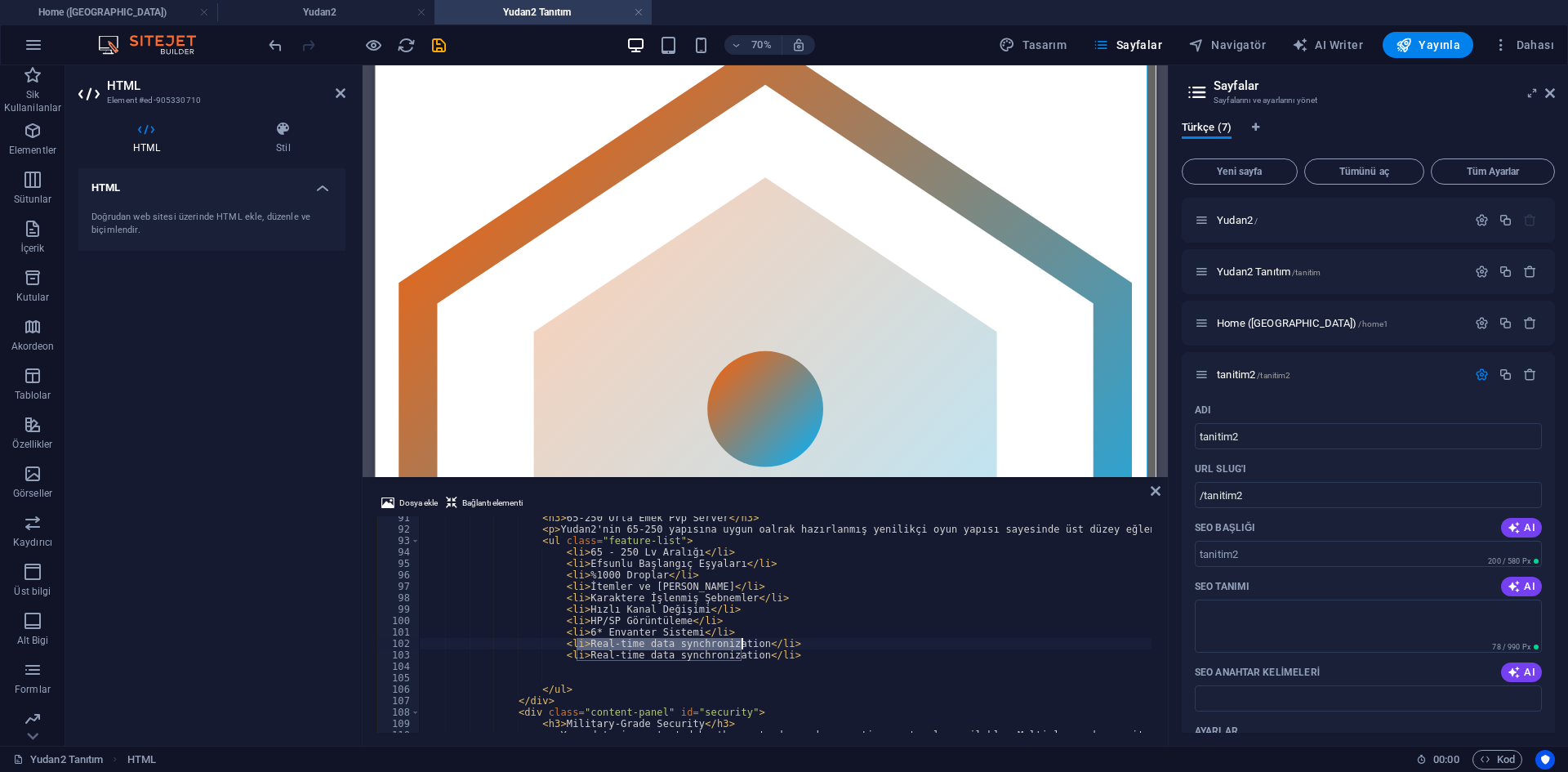
click at [740, 641] on div "< h3 > 65-250 [PERSON_NAME] [PERSON_NAME] Pvp Server </ h3 > < p > Yudan2'nin 6…" at bounding box center [1127, 629] width 1415 height 236
paste textarea "Hasar Sıralama Sistemi"
drag, startPoint x: 575, startPoint y: 657, endPoint x: 740, endPoint y: 650, distance: 165.1
click at [740, 650] on div "< h3 > 65-250 [PERSON_NAME] [PERSON_NAME] Pvp Server </ h3 > < p > Yudan2'nin 6…" at bounding box center [1127, 629] width 1415 height 236
paste textarea "Yansıtma Sistemi"
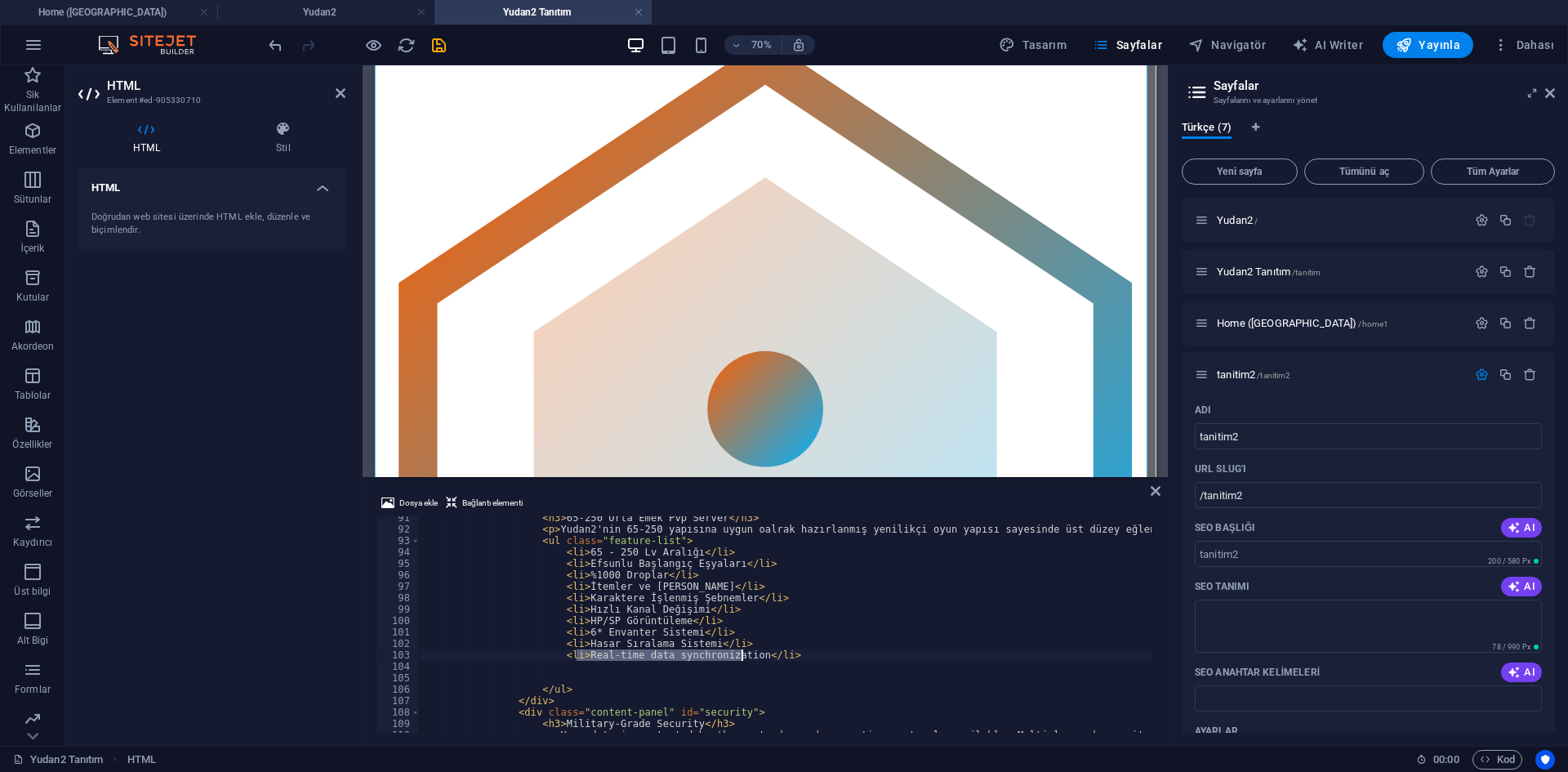
type textarea "<li>Yansıtma Sistemi</li>"
drag, startPoint x: 664, startPoint y: 655, endPoint x: 548, endPoint y: 653, distance: 116.0
click at [548, 653] on div "< h3 > 65-250 [PERSON_NAME] [PERSON_NAME] Pvp Server </ h3 > < p > Yudan2'nin 6…" at bounding box center [1127, 629] width 1415 height 236
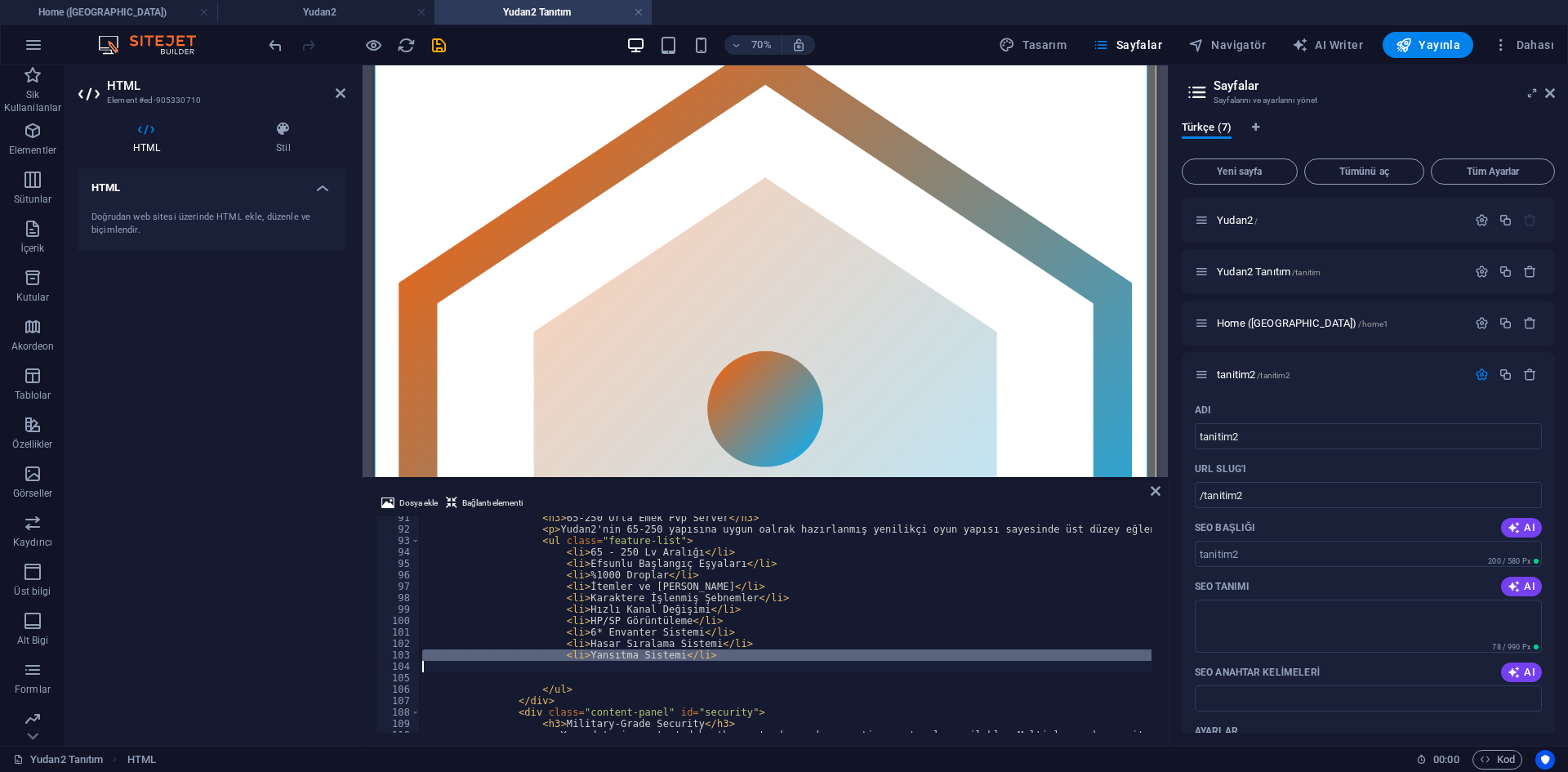
click at [696, 648] on div "< h3 > 65-250 [PERSON_NAME] [PERSON_NAME] Pvp Server </ h3 > < p > Yudan2'nin 6…" at bounding box center [1127, 629] width 1415 height 236
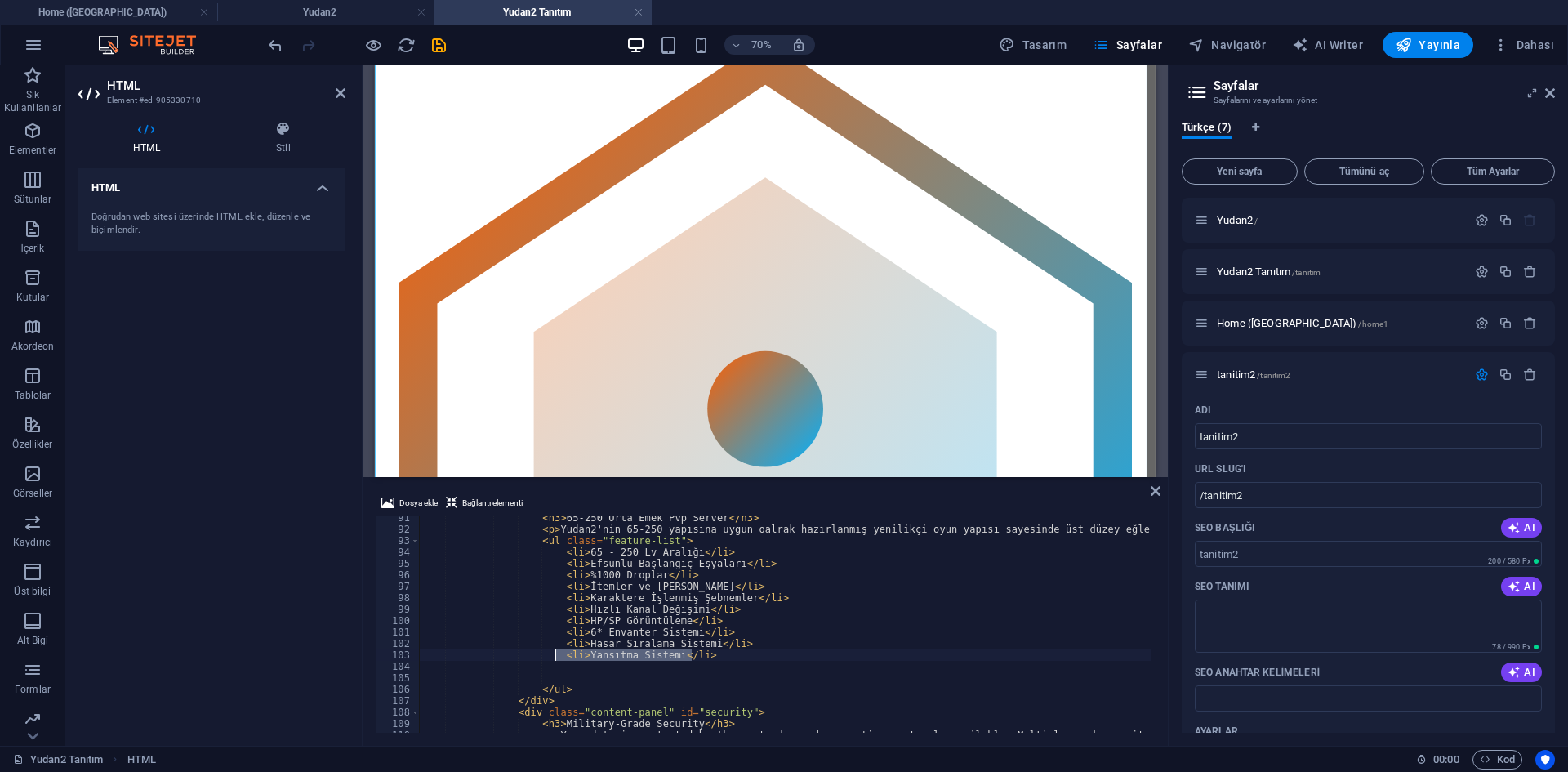
drag, startPoint x: 703, startPoint y: 653, endPoint x: 553, endPoint y: 654, distance: 150.0
click at [553, 654] on div "< h3 > 65-250 [PERSON_NAME] [PERSON_NAME] Pvp Server </ h3 > < p > Yudan2'nin 6…" at bounding box center [1127, 629] width 1415 height 236
type textarea "<li>Yansıtma Sistemi</li>"
click at [649, 670] on div "< h3 > 65-250 [PERSON_NAME] [PERSON_NAME] Pvp Server </ h3 > < p > Yudan2'nin 6…" at bounding box center [1127, 629] width 1415 height 236
paste textarea "<li>Yansıtma Sistemi</li>"
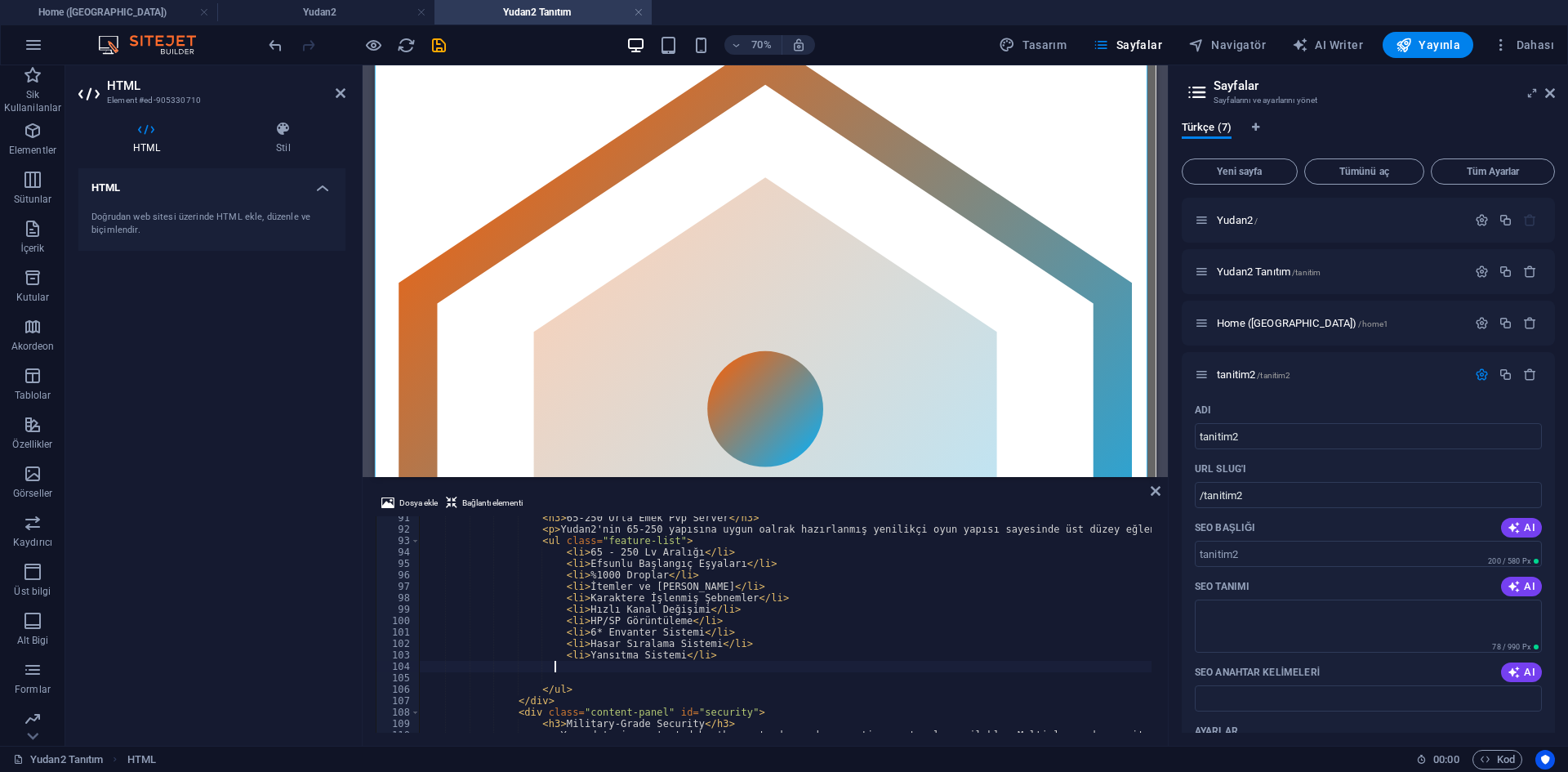
type textarea "<li>Yansıtma Sistemi</li>"
click at [641, 680] on div "< h3 > 65-250 [PERSON_NAME] [PERSON_NAME] Pvp Server </ h3 > < p > Yudan2'nin 6…" at bounding box center [1127, 629] width 1415 height 236
paste textarea "<li>Yansıtma Sistemi</li>"
type textarea "<li>Yansıtma Sistemi</li>"
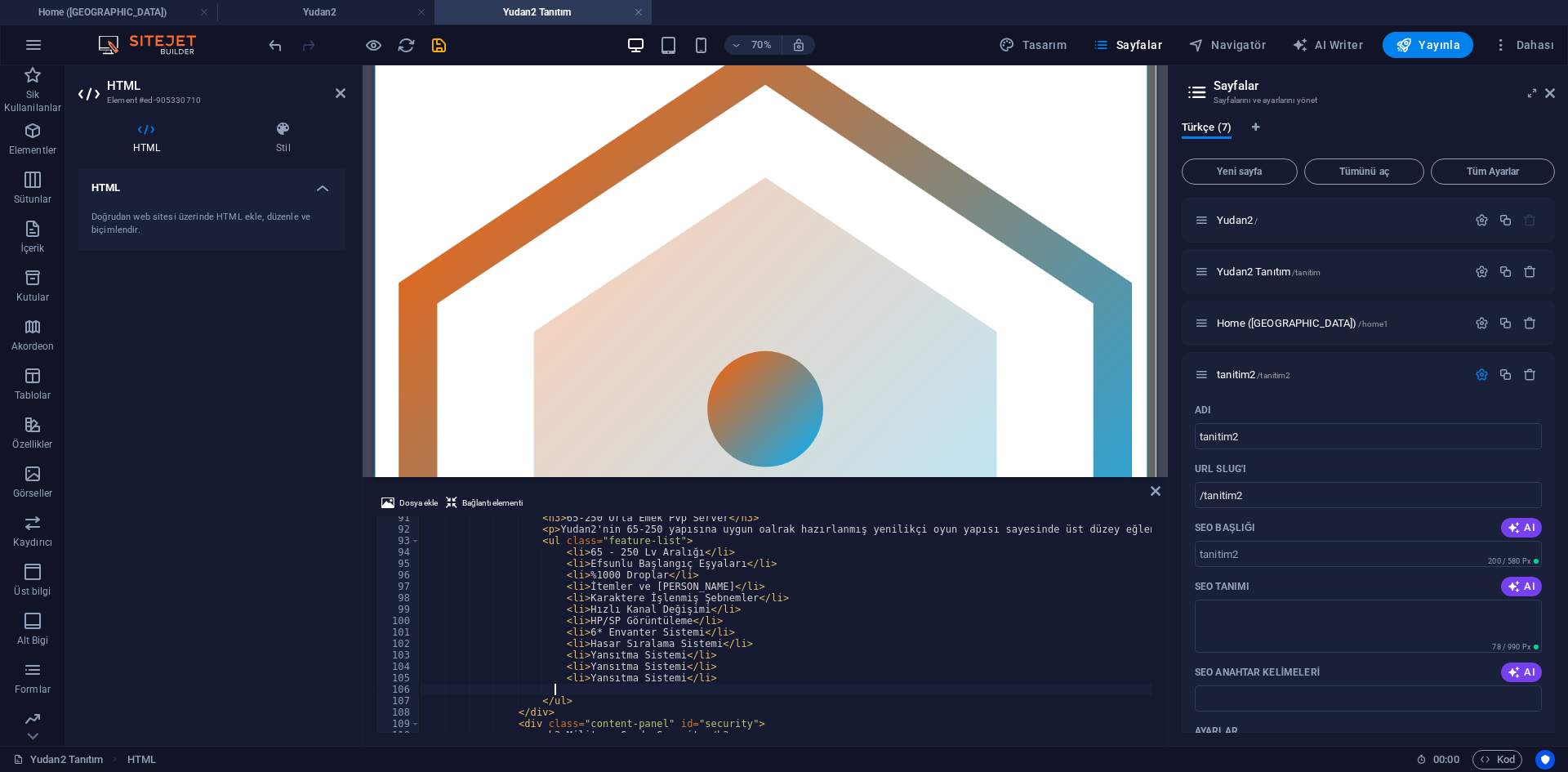
paste textarea "<li>Yansıtma Sistemi</li>"
type textarea "<li>Yansıtma Sistemi</li>"
paste textarea "<li>Yansıtma Sistemi</li>"
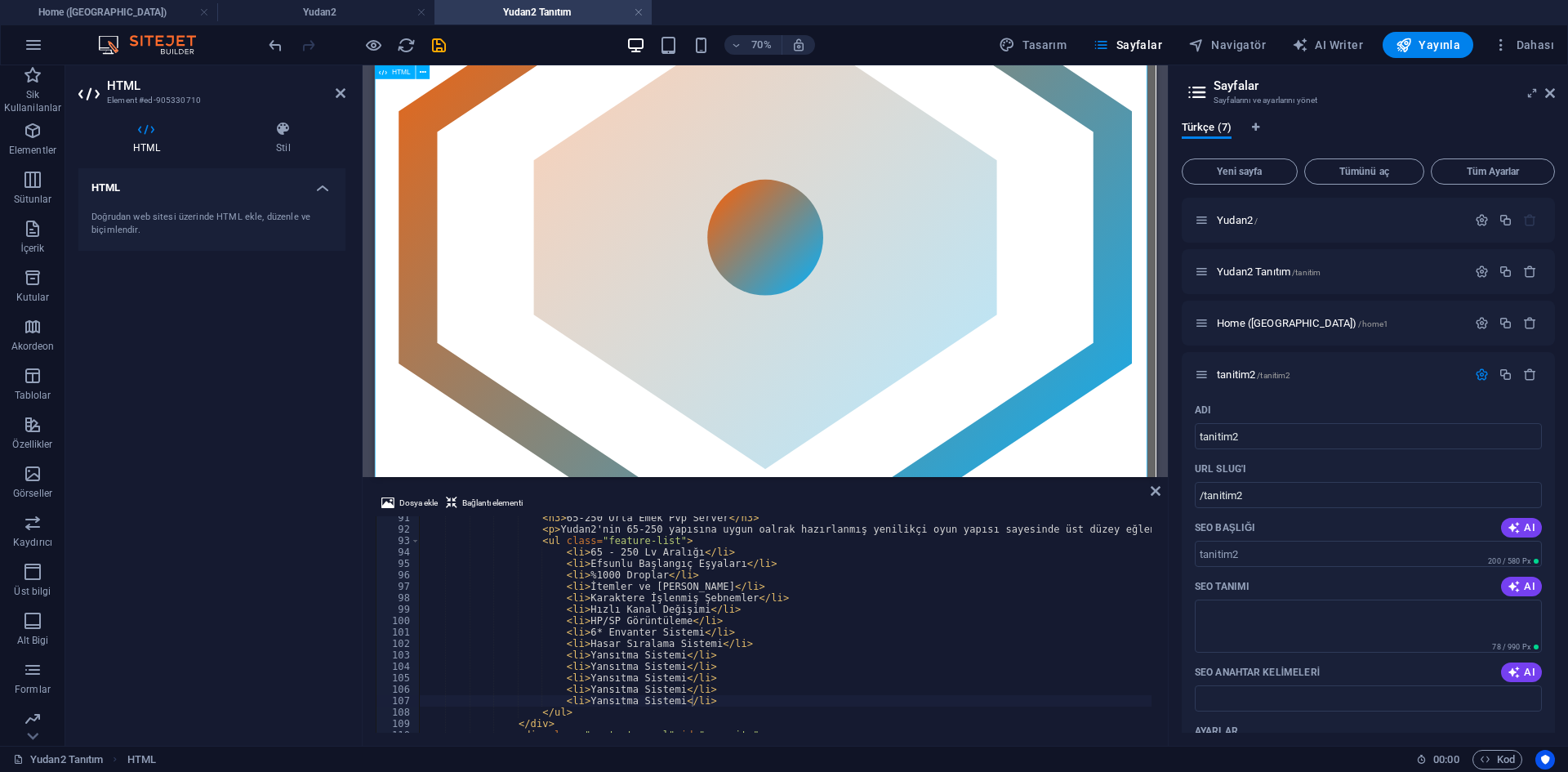
scroll to position [0, 0]
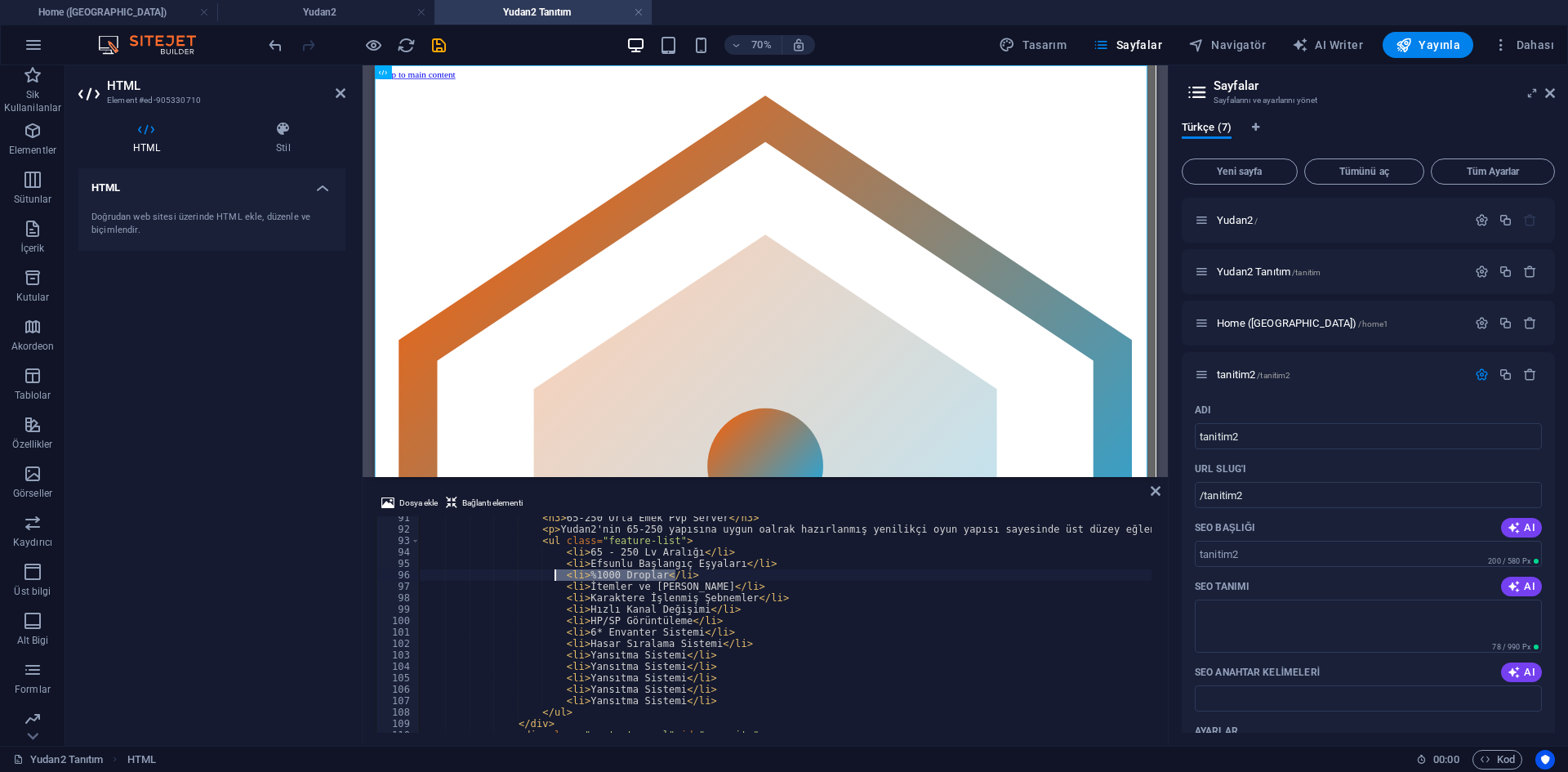
drag, startPoint x: 689, startPoint y: 576, endPoint x: 554, endPoint y: 569, distance: 135.2
click at [554, 569] on div "< h3 > 65-250 [PERSON_NAME] [PERSON_NAME] Pvp Server </ h3 > < p > Yudan2'nin 6…" at bounding box center [1127, 629] width 1415 height 236
click at [730, 548] on div "< h3 > 65-250 [PERSON_NAME] [PERSON_NAME] Pvp Server </ h3 > < p > Yudan2'nin 6…" at bounding box center [1127, 629] width 1415 height 236
paste textarea "<li>%1000 Droplar</li>"
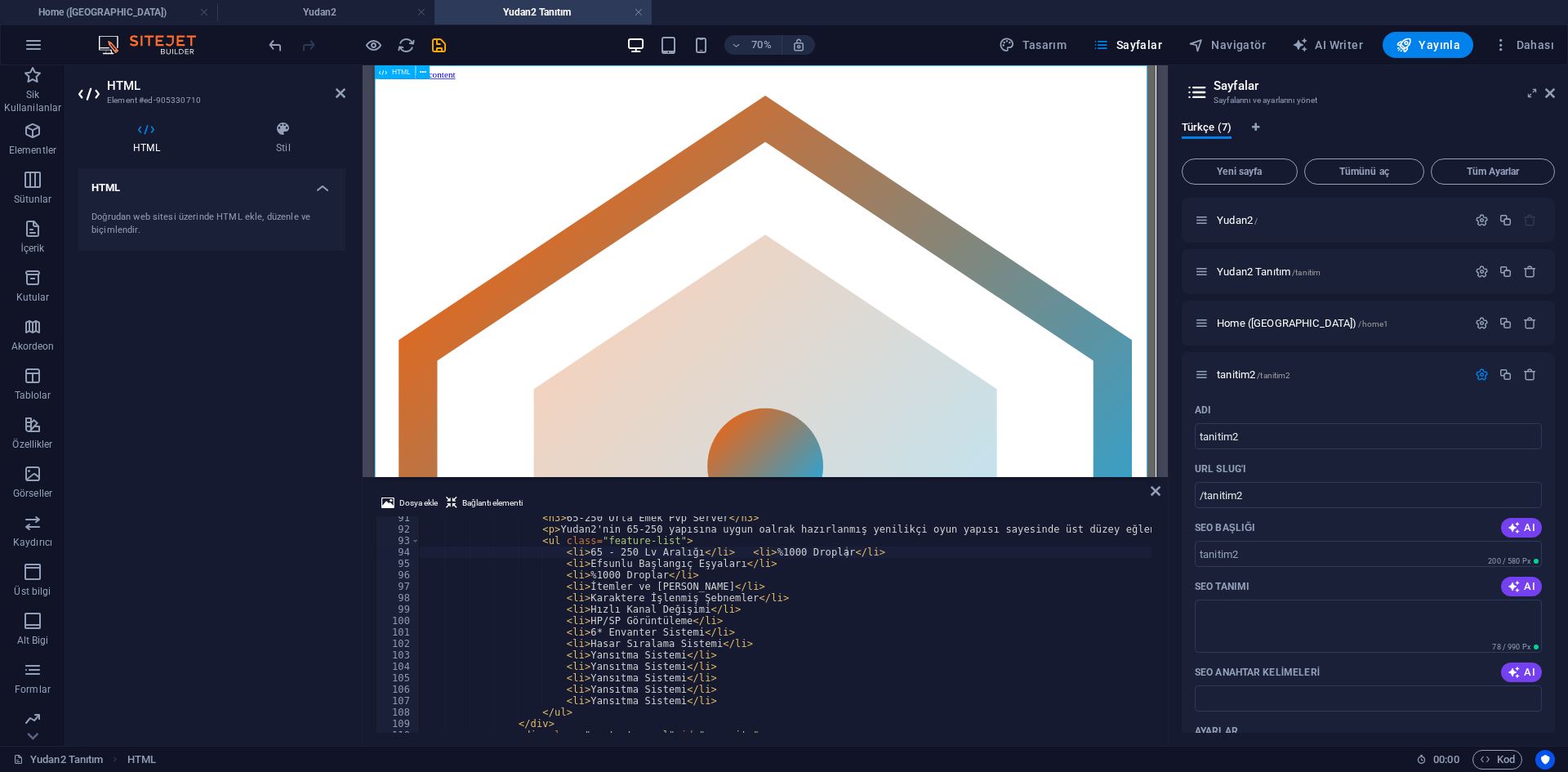
drag, startPoint x: 769, startPoint y: 564, endPoint x: 552, endPoint y: 562, distance: 217.0
click at [552, 562] on div "< h3 > 65-250 [PERSON_NAME] [PERSON_NAME] Pvp Server </ h3 > < p > Yudan2'nin 6…" at bounding box center [1127, 629] width 1415 height 236
click at [769, 543] on div "< h3 > 65-250 [PERSON_NAME] [PERSON_NAME] Pvp Server </ h3 > < p > Yudan2'nin 6…" at bounding box center [1127, 629] width 1415 height 236
click at [780, 554] on div "< h3 > 65-250 [PERSON_NAME] [PERSON_NAME] Pvp Server </ h3 > < p > Yudan2'nin 6…" at bounding box center [1127, 629] width 1415 height 236
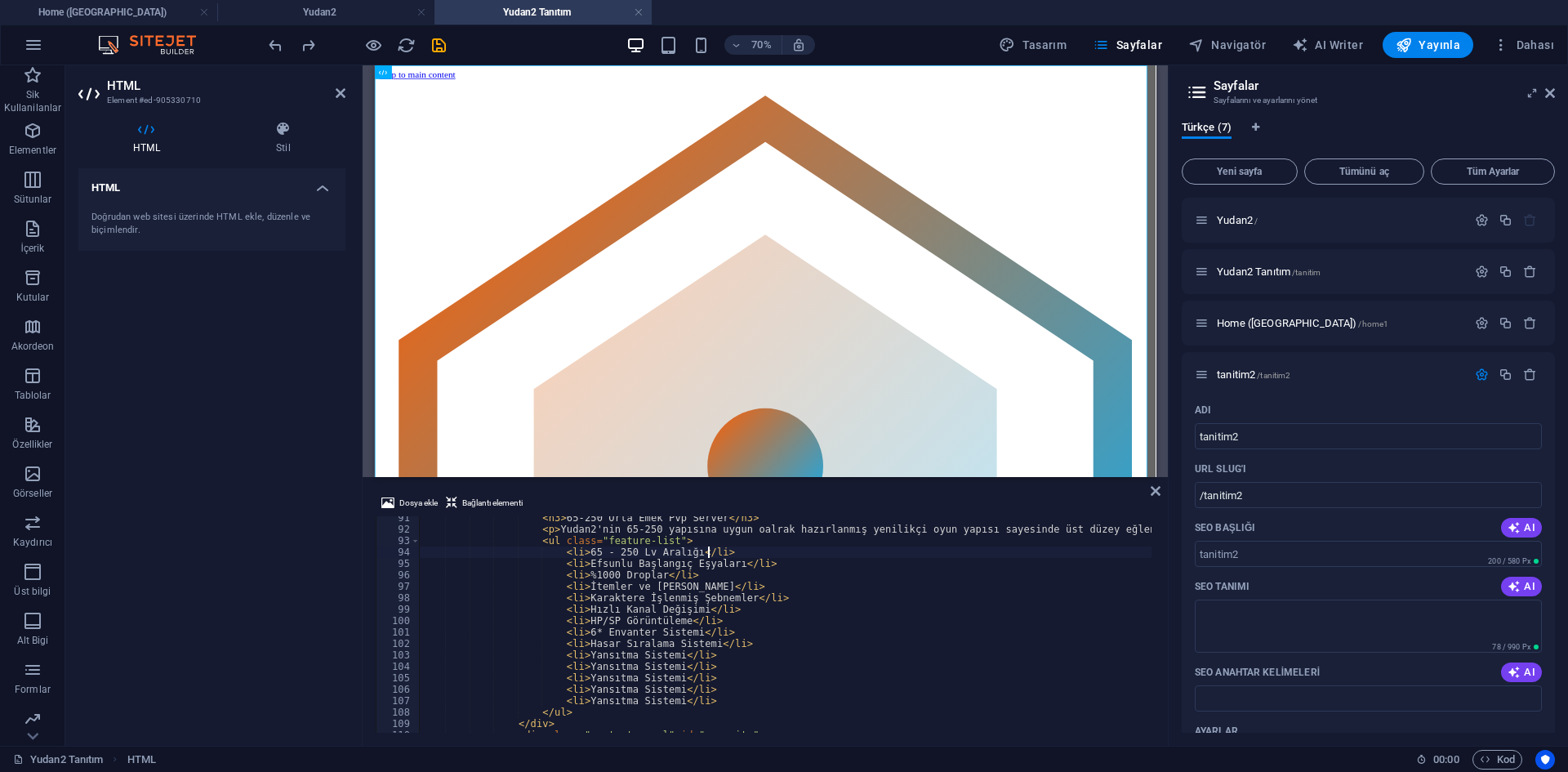
scroll to position [0, 23]
paste textarea "<li>Efsunlu Başlangıç Eşyaları</li>"
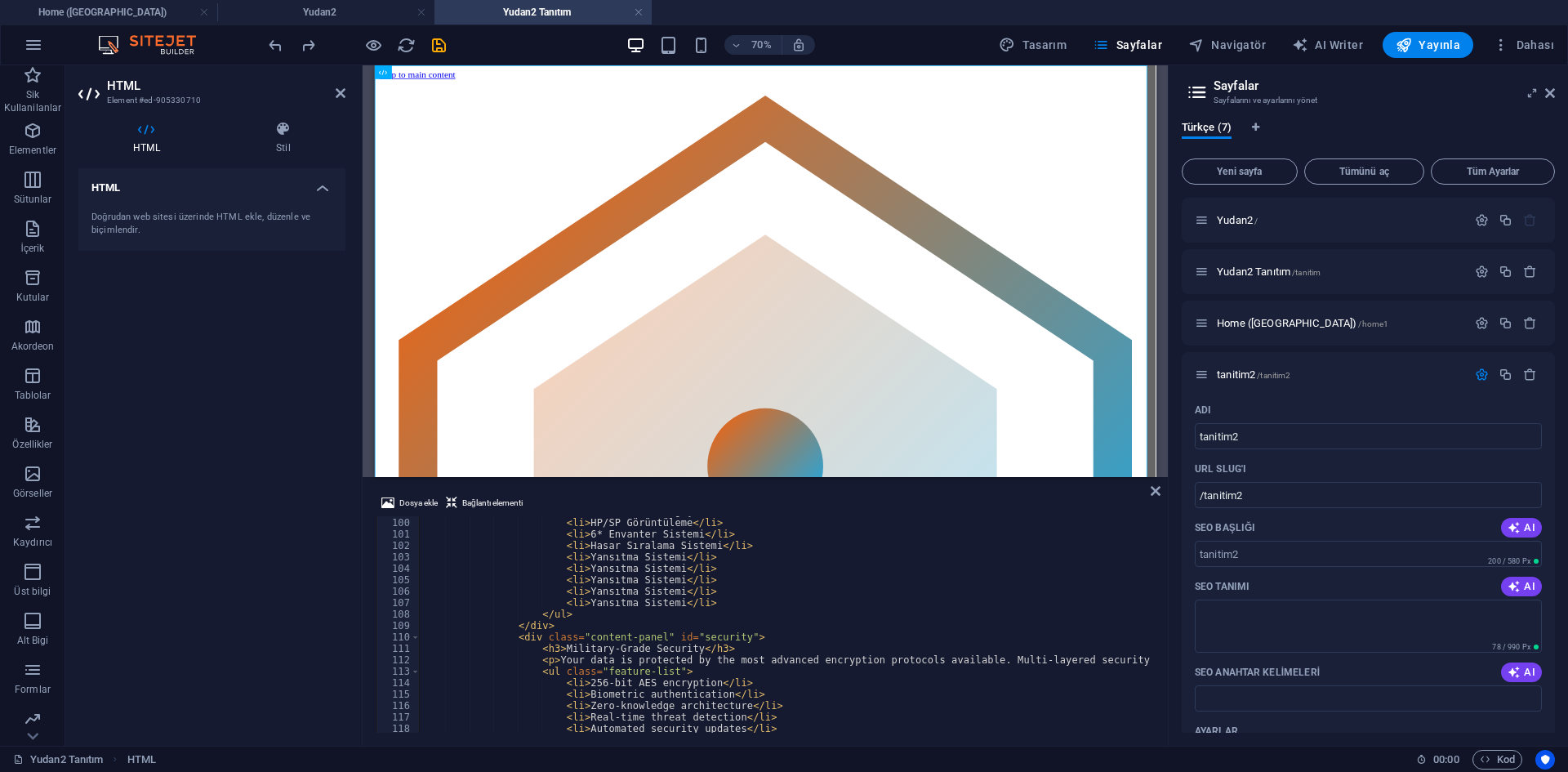
scroll to position [1131, 0]
drag, startPoint x: 577, startPoint y: 556, endPoint x: 662, endPoint y: 556, distance: 85.0
click at [662, 556] on div "< li > Hızlı Kanal Değişimi </ li > < li > HP/SP Görüntüleme </ li > < li > 6* …" at bounding box center [1127, 623] width 1415 height 236
click at [664, 556] on div "< li > Hızlı Kanal Değişimi </ li > < li > HP/SP Görüntüleme </ li > < li > 6* …" at bounding box center [785, 624] width 732 height 216
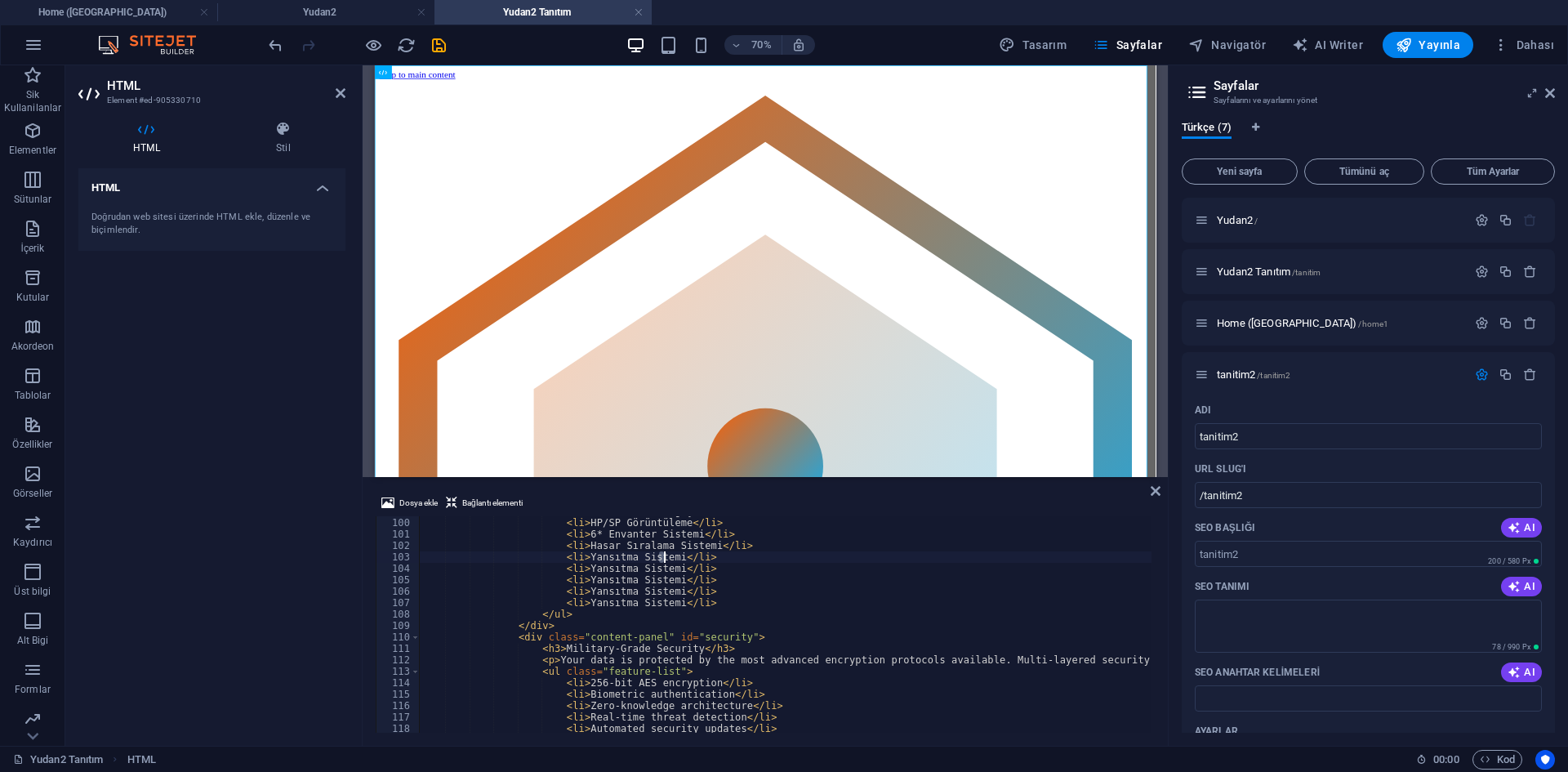
click at [664, 556] on div "< li > Hızlı Kanal Değişimi </ li > < li > HP/SP Görüntüleme </ li > < li > 6* …" at bounding box center [785, 624] width 732 height 216
drag, startPoint x: 663, startPoint y: 557, endPoint x: 578, endPoint y: 551, distance: 85.2
click at [578, 551] on div "< li > Hızlı Kanal Değişimi </ li > < li > HP/SP Görüntüleme </ li > < li > 6* …" at bounding box center [1127, 623] width 1415 height 236
paste textarea "Ejderha Odası"
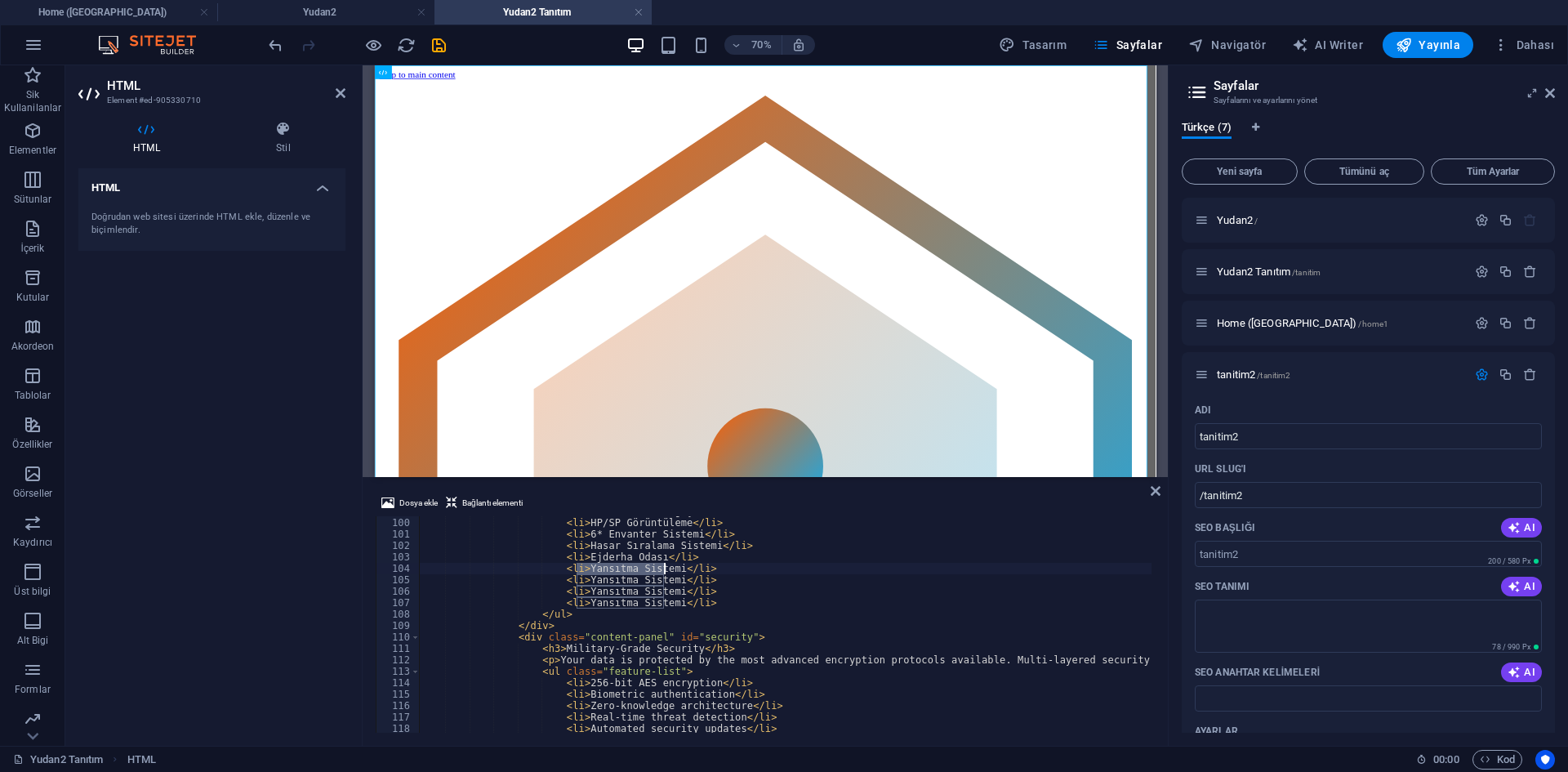
drag, startPoint x: 577, startPoint y: 568, endPoint x: 664, endPoint y: 566, distance: 87.0
click at [664, 566] on div "< li > Hızlı Kanal Değişimi </ li > < li > HP/SP Görüntüleme </ li > < li > 6* …" at bounding box center [1127, 623] width 1415 height 236
paste textarea "Nemere"
drag, startPoint x: 578, startPoint y: 581, endPoint x: 665, endPoint y: 582, distance: 87.0
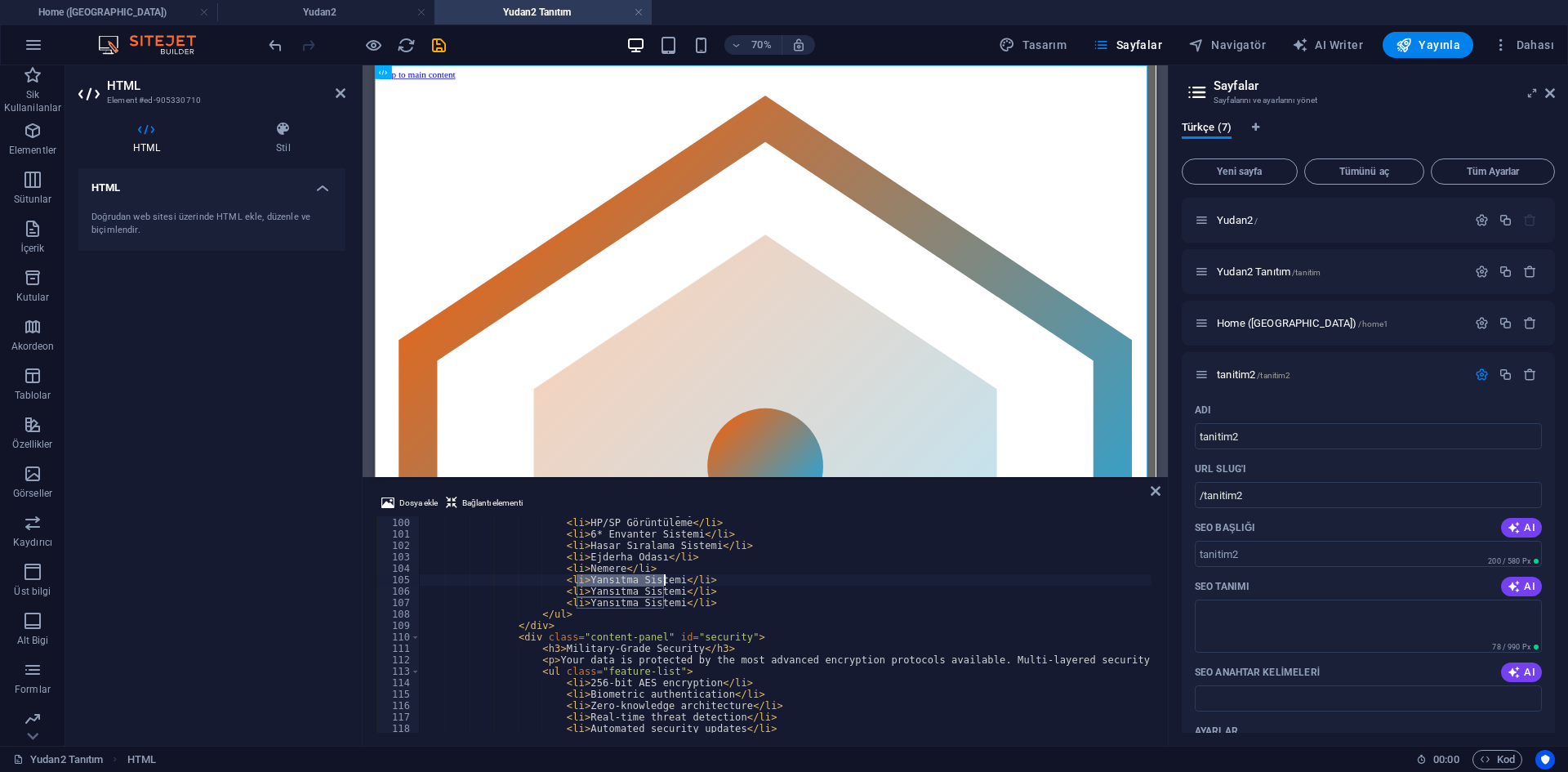
click at [665, 582] on div "< li > Hızlı Kanal Değişimi </ li > < li > HP/SP Görüntüleme </ li > < li > 6* …" at bounding box center [1127, 623] width 1415 height 236
drag, startPoint x: 576, startPoint y: 591, endPoint x: 664, endPoint y: 590, distance: 88.0
click at [664, 590] on div "< li > Hızlı Kanal Değişimi </ li > < li > HP/SP Görüntüleme </ li > < li > 6* …" at bounding box center [1127, 623] width 1415 height 236
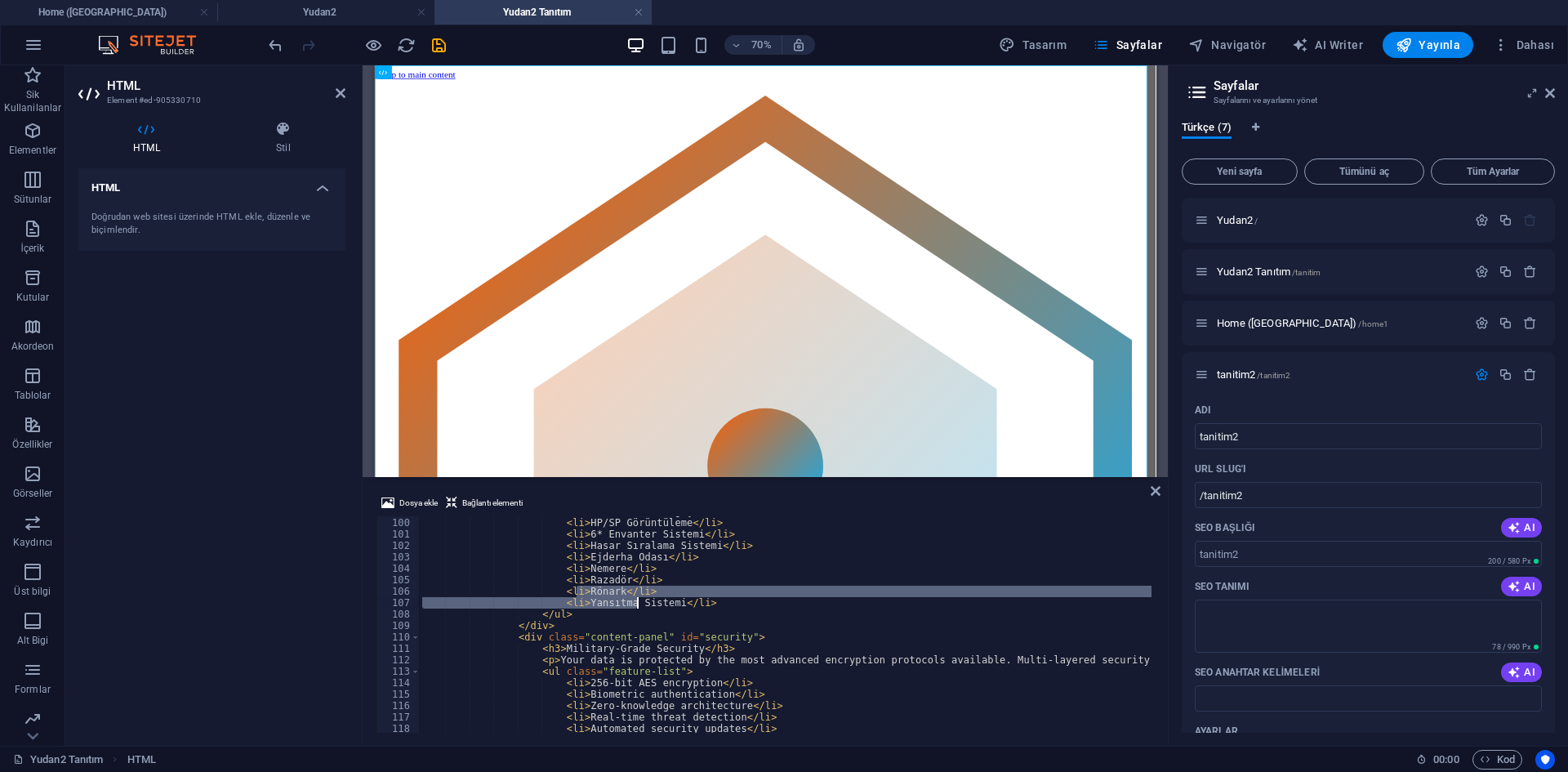
drag, startPoint x: 579, startPoint y: 596, endPoint x: 637, endPoint y: 604, distance: 58.5
click at [637, 604] on div "< li > Hızlı Kanal Değişimi </ li > < li > HP/SP Görüntüleme </ li > < li > 6* …" at bounding box center [1127, 623] width 1415 height 236
click at [607, 604] on div "< li > Hızlı Kanal Değişimi </ li > < li > HP/SP Görüntüleme </ li > < li > 6* …" at bounding box center [785, 624] width 732 height 216
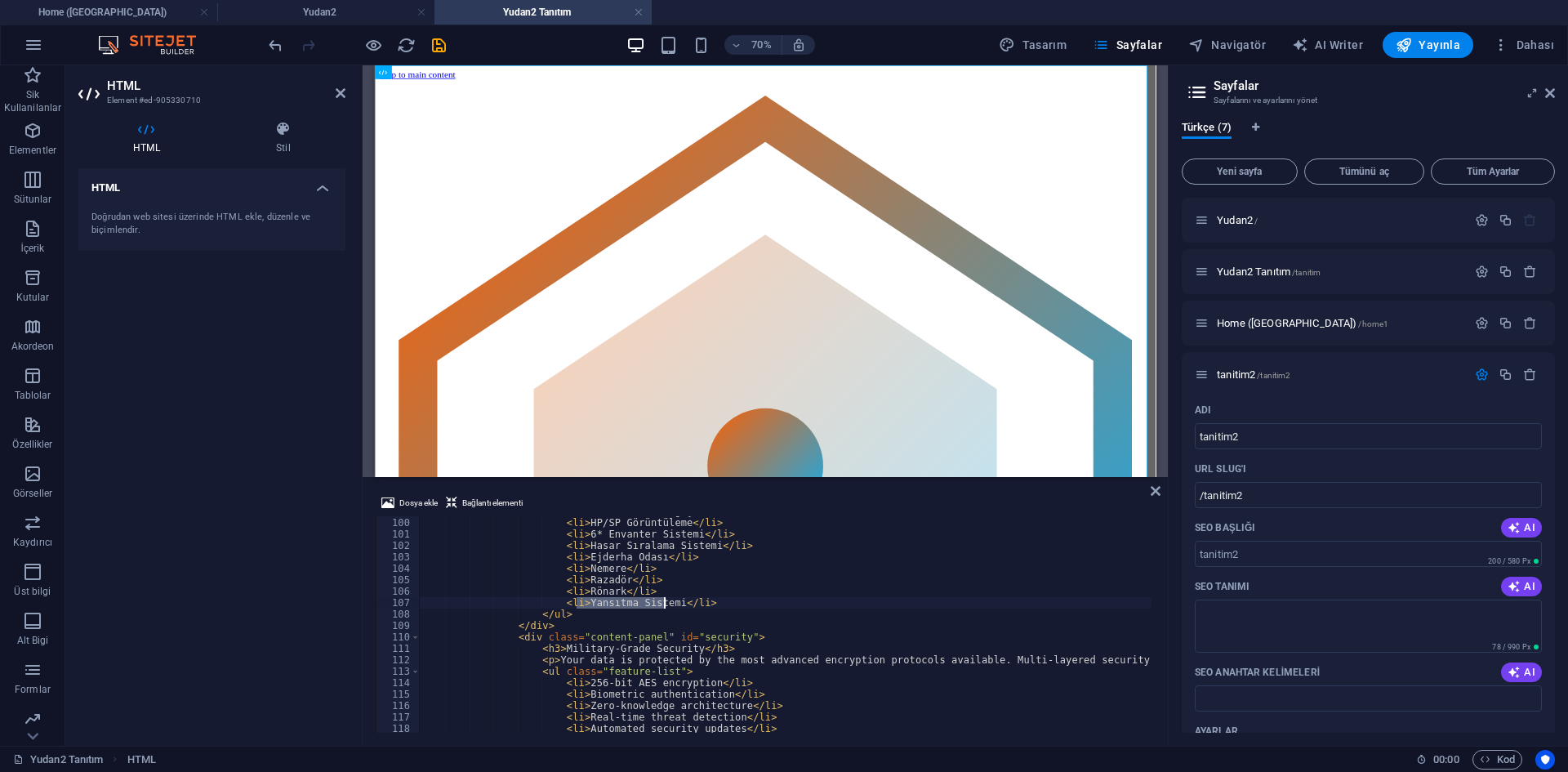
drag, startPoint x: 578, startPoint y: 606, endPoint x: 664, endPoint y: 606, distance: 86.0
click at [664, 606] on div "< li > Hızlı Kanal Değişimi </ li > < li > HP/SP Görüntüleme </ li > < li > 6* …" at bounding box center [1127, 623] width 1415 height 236
click at [677, 557] on div "< li > Hızlı Kanal Değişimi </ li > < li > HP/SP Görüntüleme </ li > < li > 6* …" at bounding box center [1127, 623] width 1415 height 236
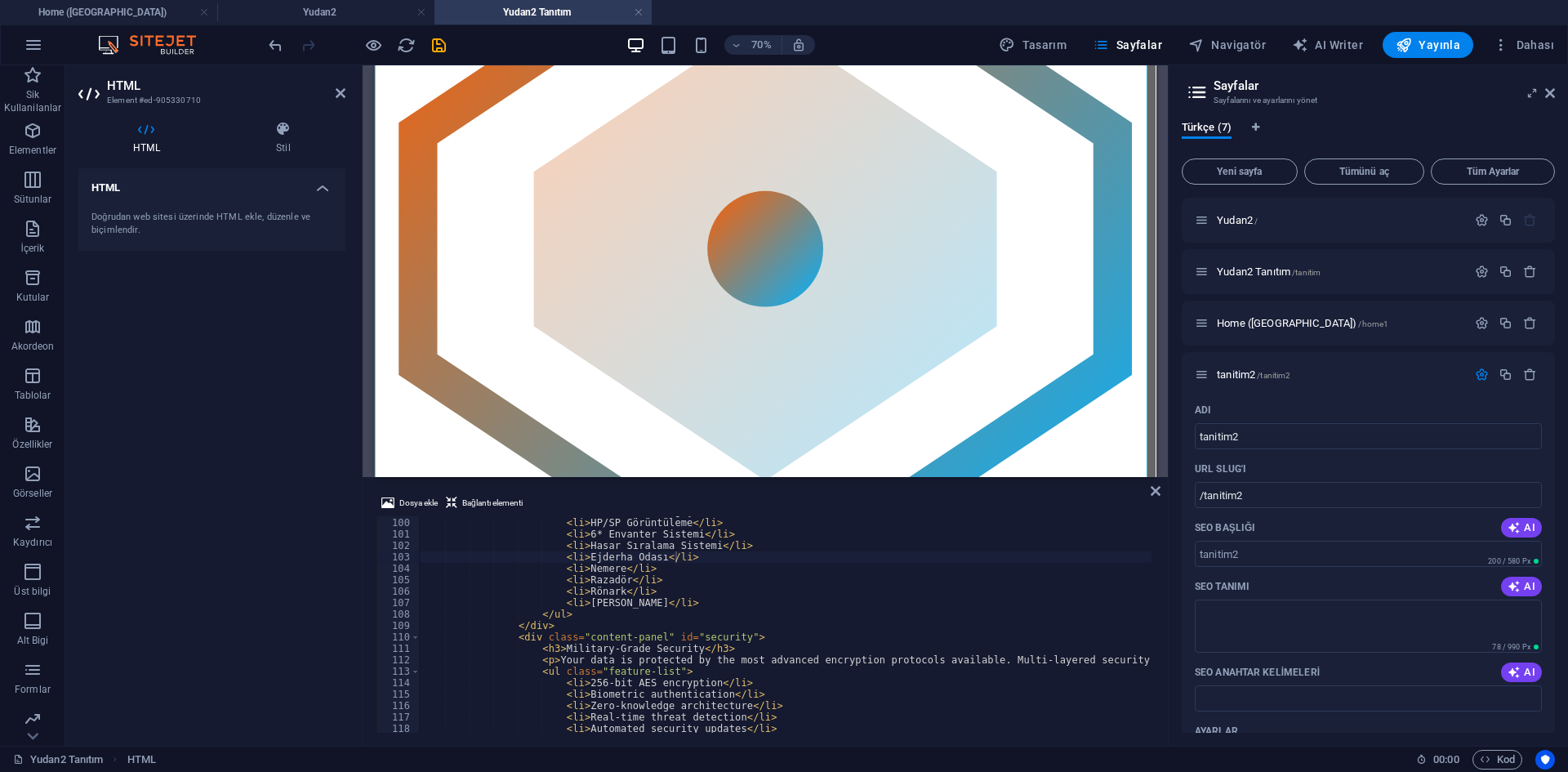
scroll to position [1180, 0]
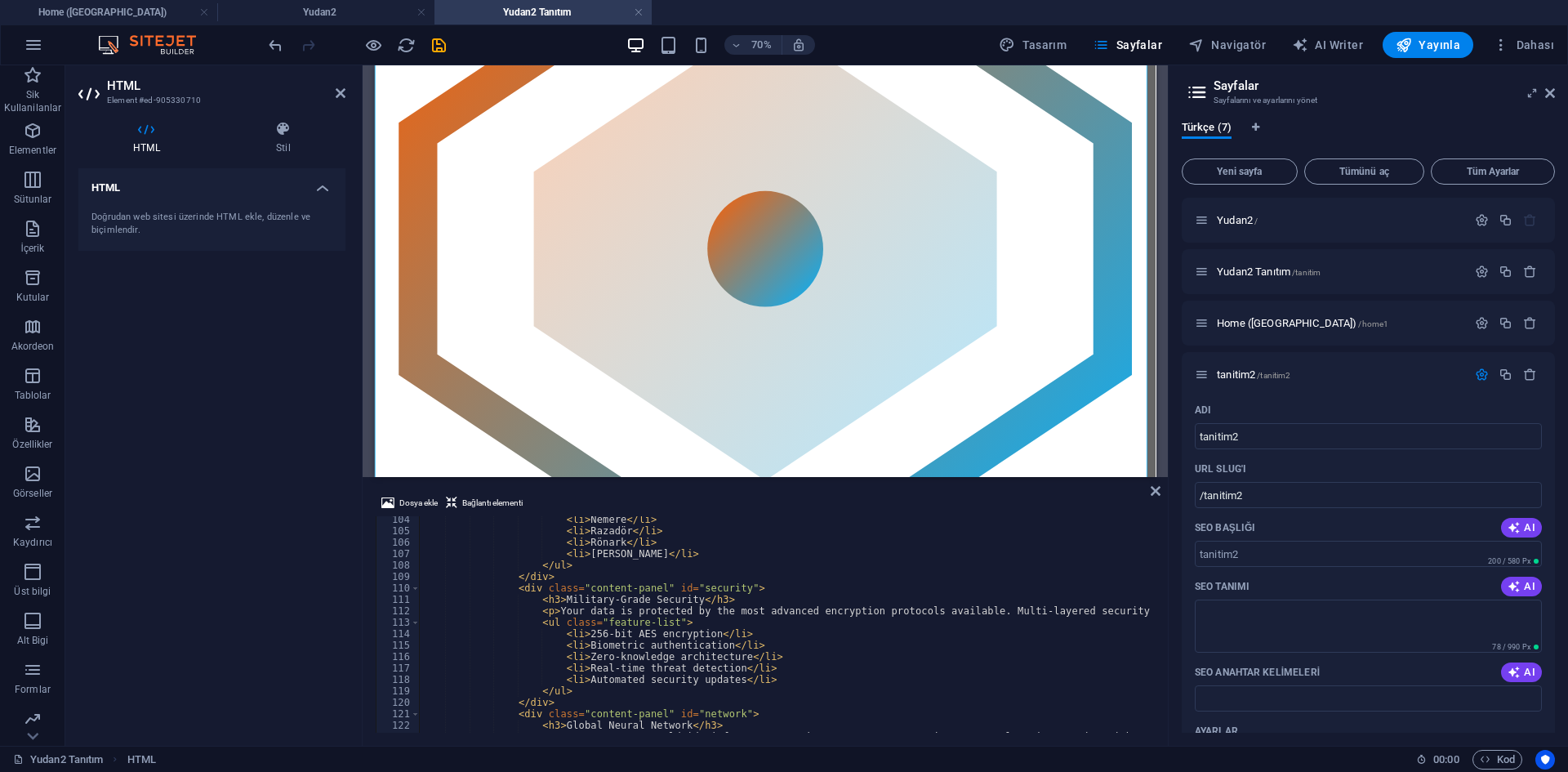
click at [691, 587] on div "< li > Nemere </ li > < li > Razadör </ li > < li > Rönark </ li > < li > [PERS…" at bounding box center [1127, 631] width 1415 height 236
drag, startPoint x: 682, startPoint y: 588, endPoint x: 724, endPoint y: 589, distance: 42.0
click at [724, 589] on div "< li > Nemere </ li > < li > Razadör </ li > < li > Rönark </ li > < li > [PERS…" at bounding box center [1127, 631] width 1415 height 236
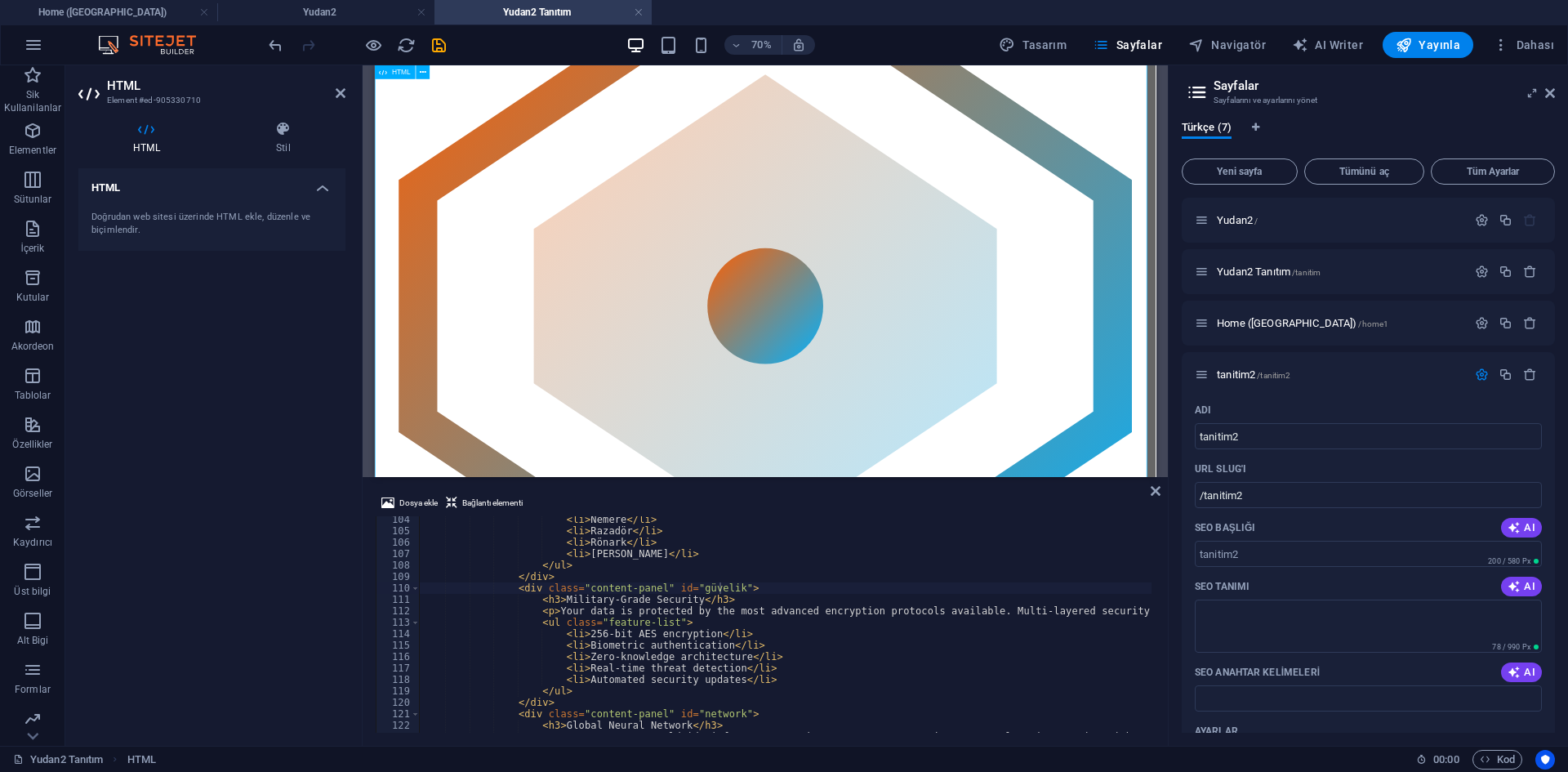
scroll to position [311, 0]
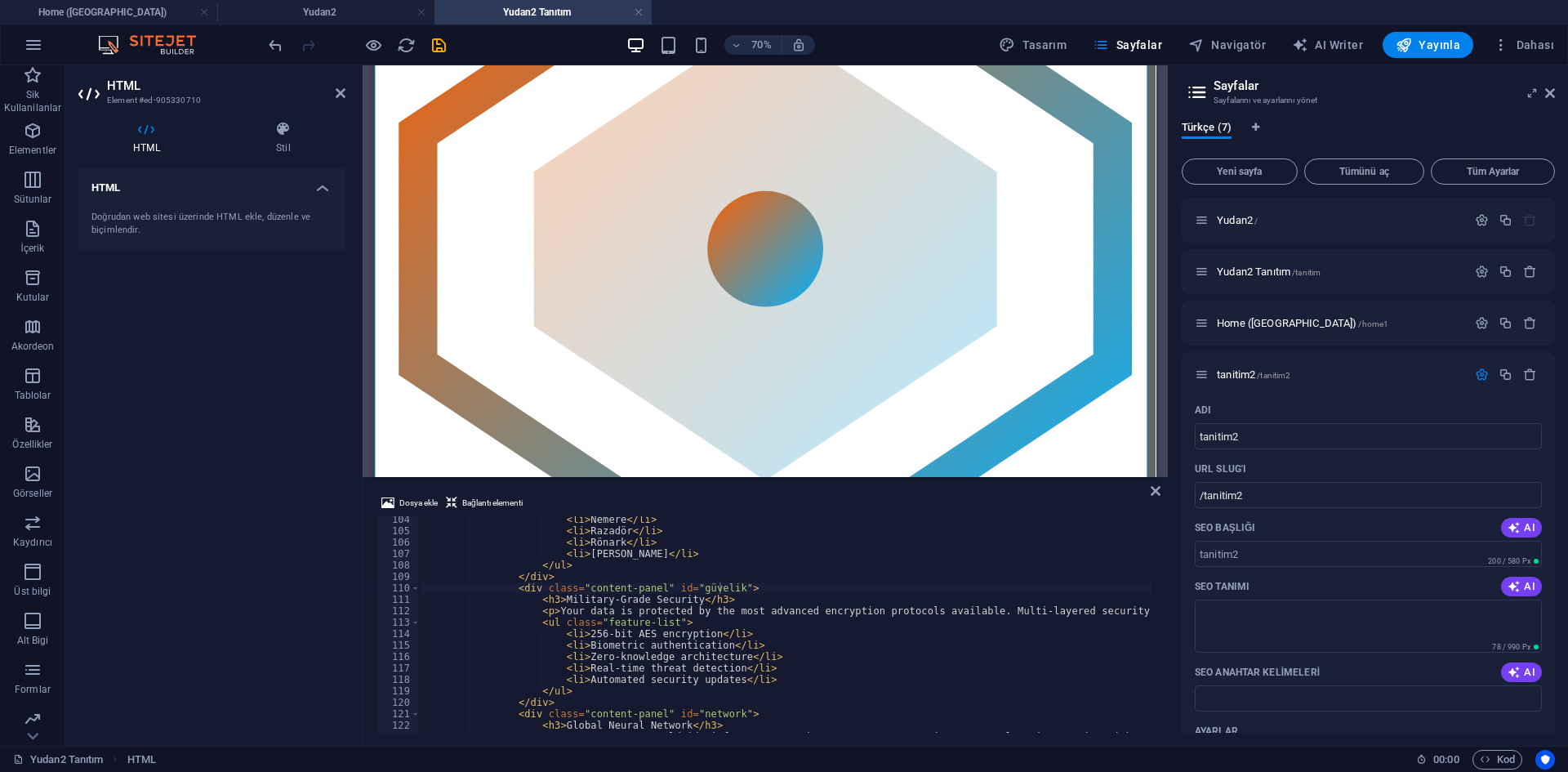
click at [681, 603] on div "< li > Nemere </ li > < li > Razadör </ li > < li > Rönark </ li > < li > [PERS…" at bounding box center [1127, 631] width 1415 height 236
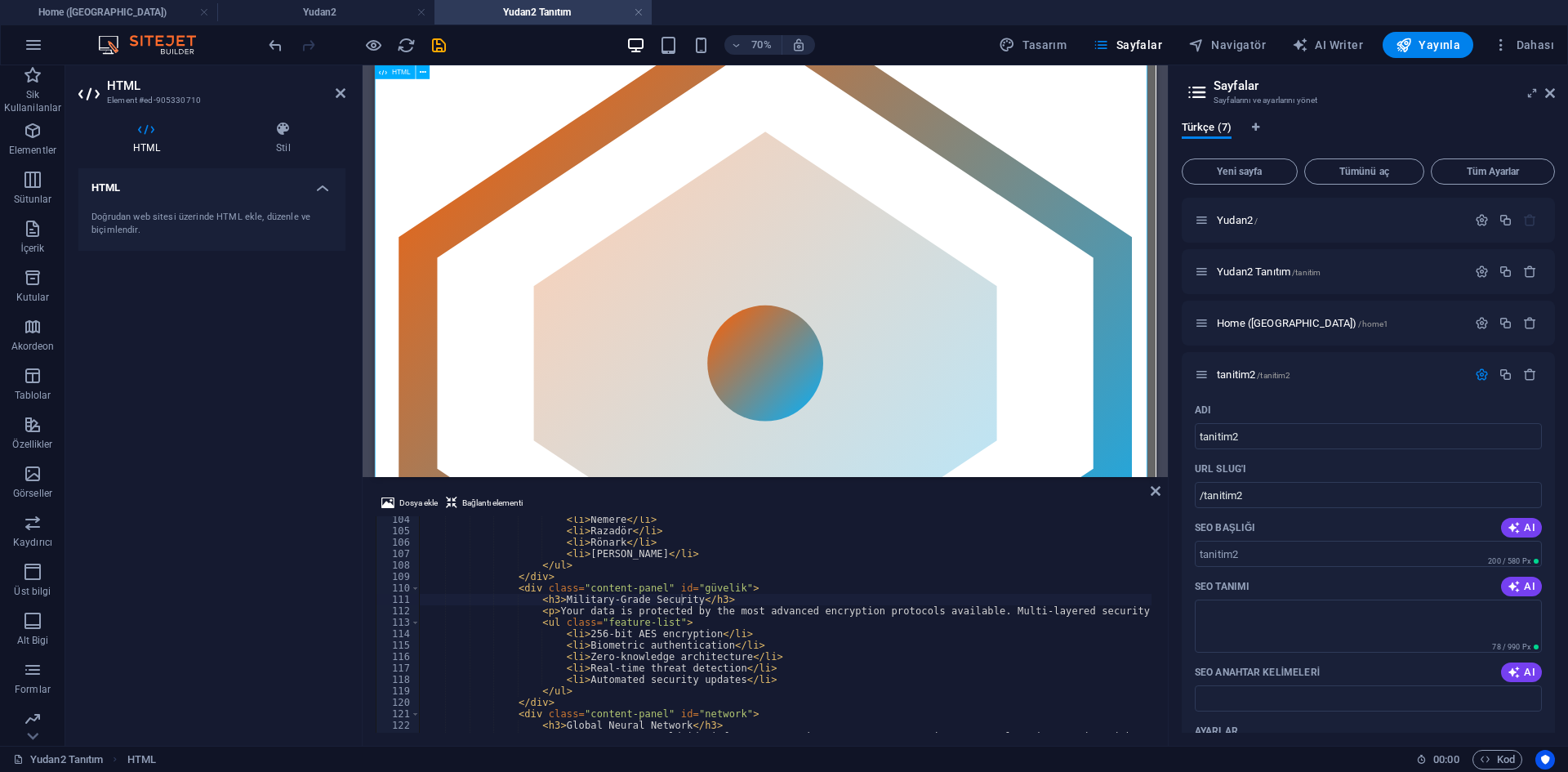
scroll to position [65, 0]
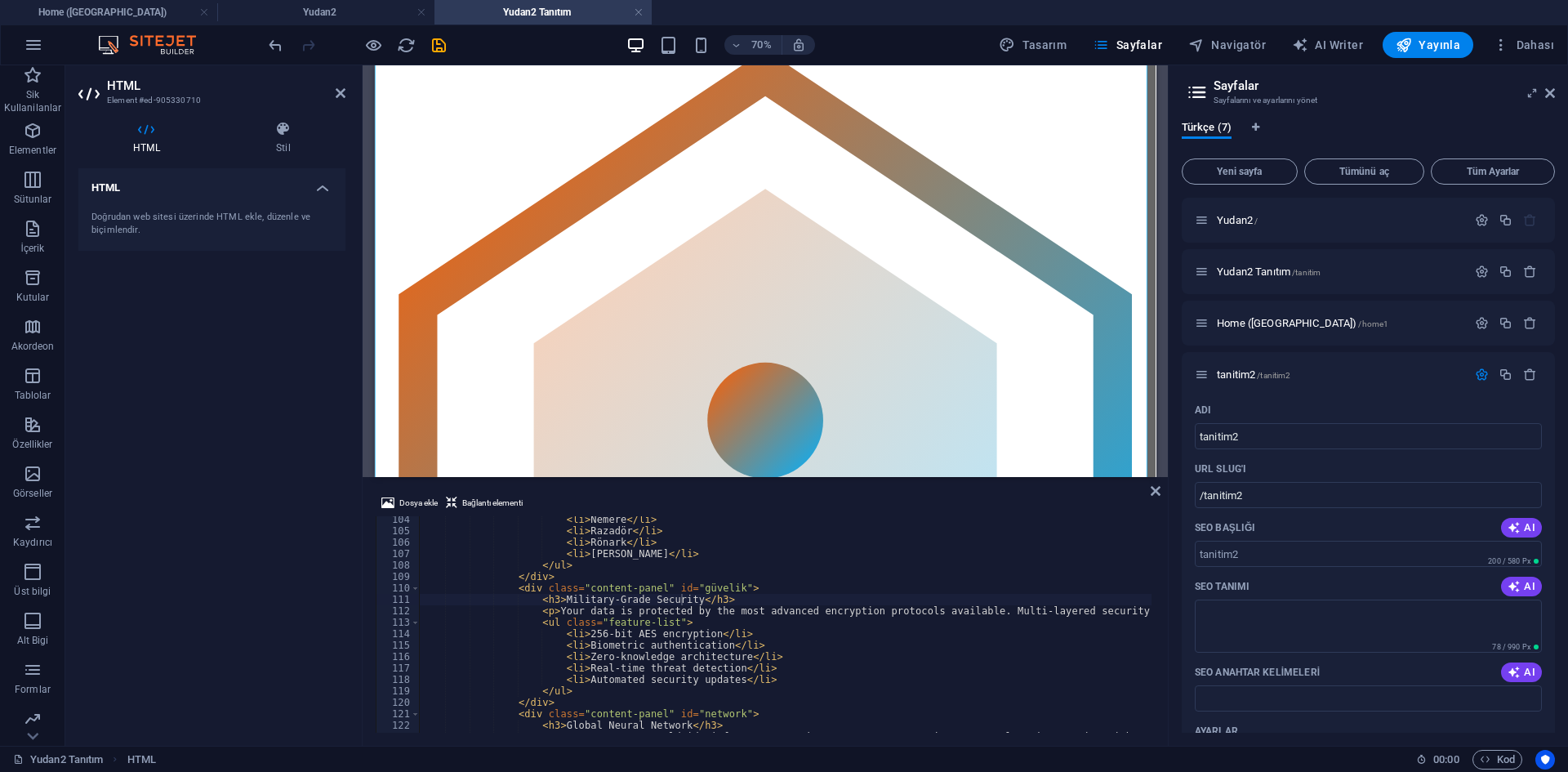
click at [567, 602] on div "< li > Nemere </ li > < li > Razadör </ li > < li > Rönark </ li > < li > [PERS…" at bounding box center [1127, 631] width 1415 height 236
drag, startPoint x: 555, startPoint y: 599, endPoint x: 680, endPoint y: 597, distance: 125.0
click at [680, 597] on div "< li > Nemere </ li > < li > Razadör </ li > < li > Rönark </ li > < li > [PERS…" at bounding box center [1127, 631] width 1415 height 236
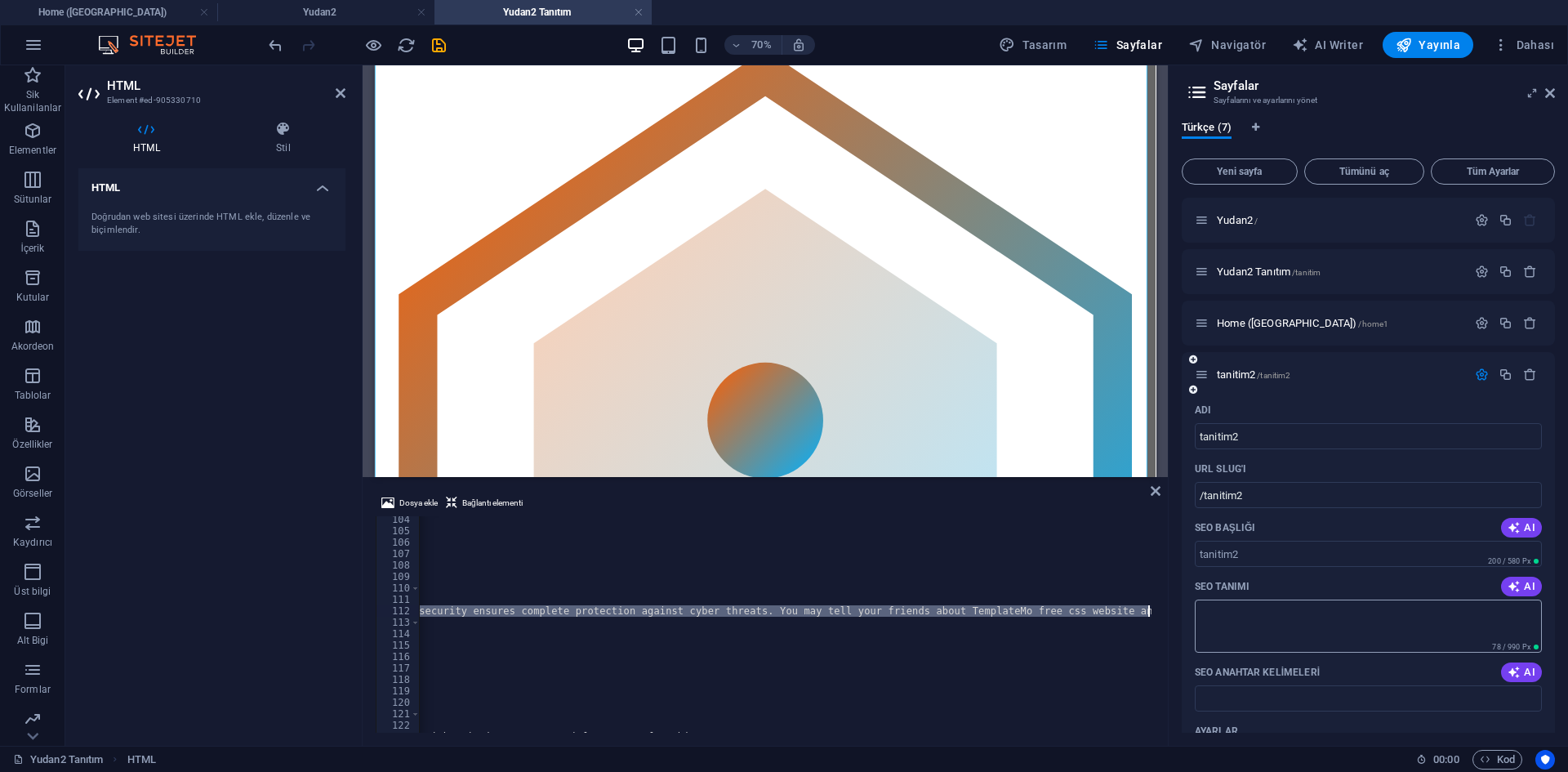
scroll to position [0, 683]
drag, startPoint x: 551, startPoint y: 609, endPoint x: 1125, endPoint y: 609, distance: 574.0
click at [1125, 609] on div "< li > Nemere </ li > < li > Razadör </ li > < li > Rönark </ li > < li > [PERS…" at bounding box center [444, 631] width 1415 height 236
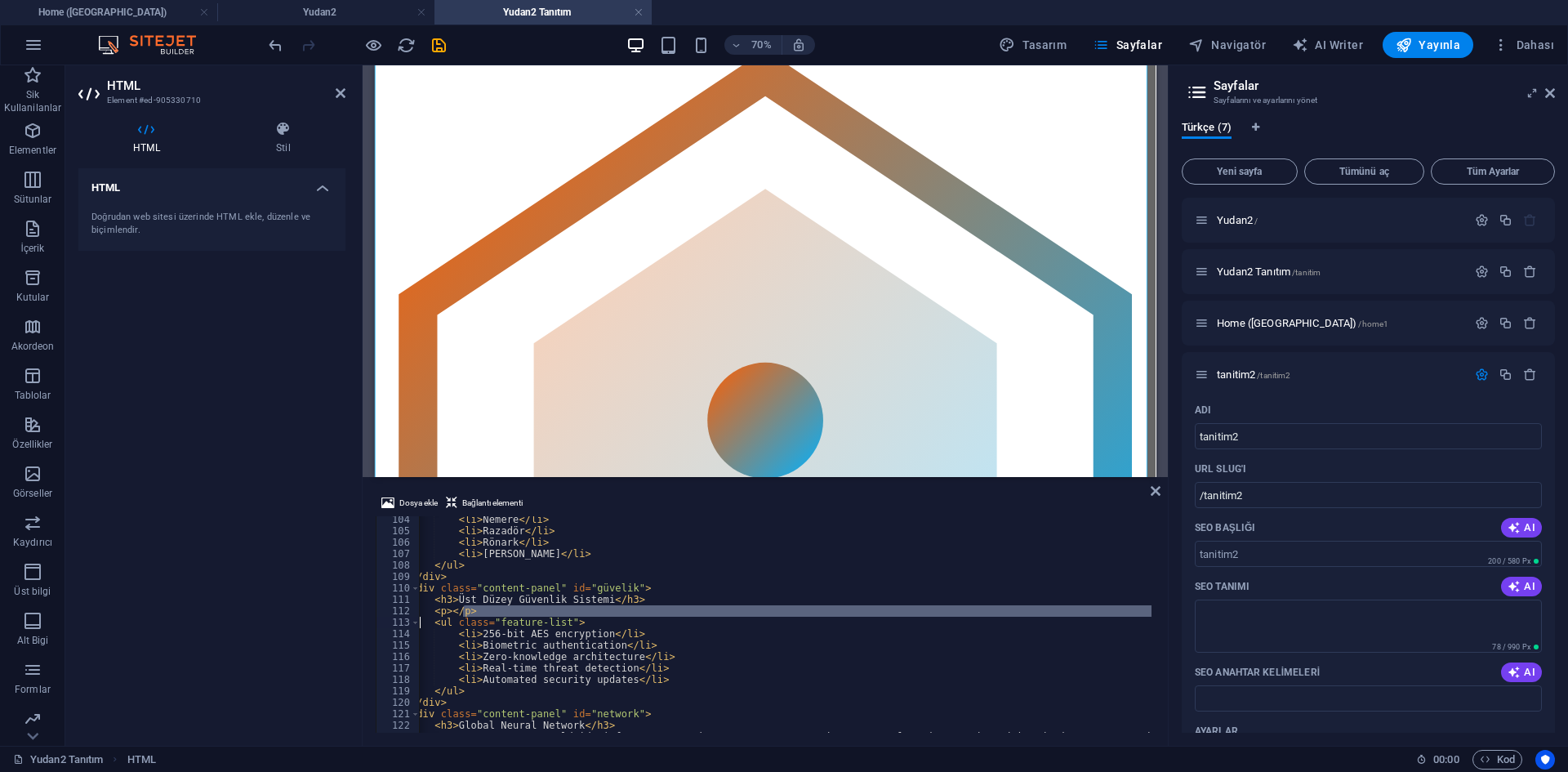
scroll to position [0, 0]
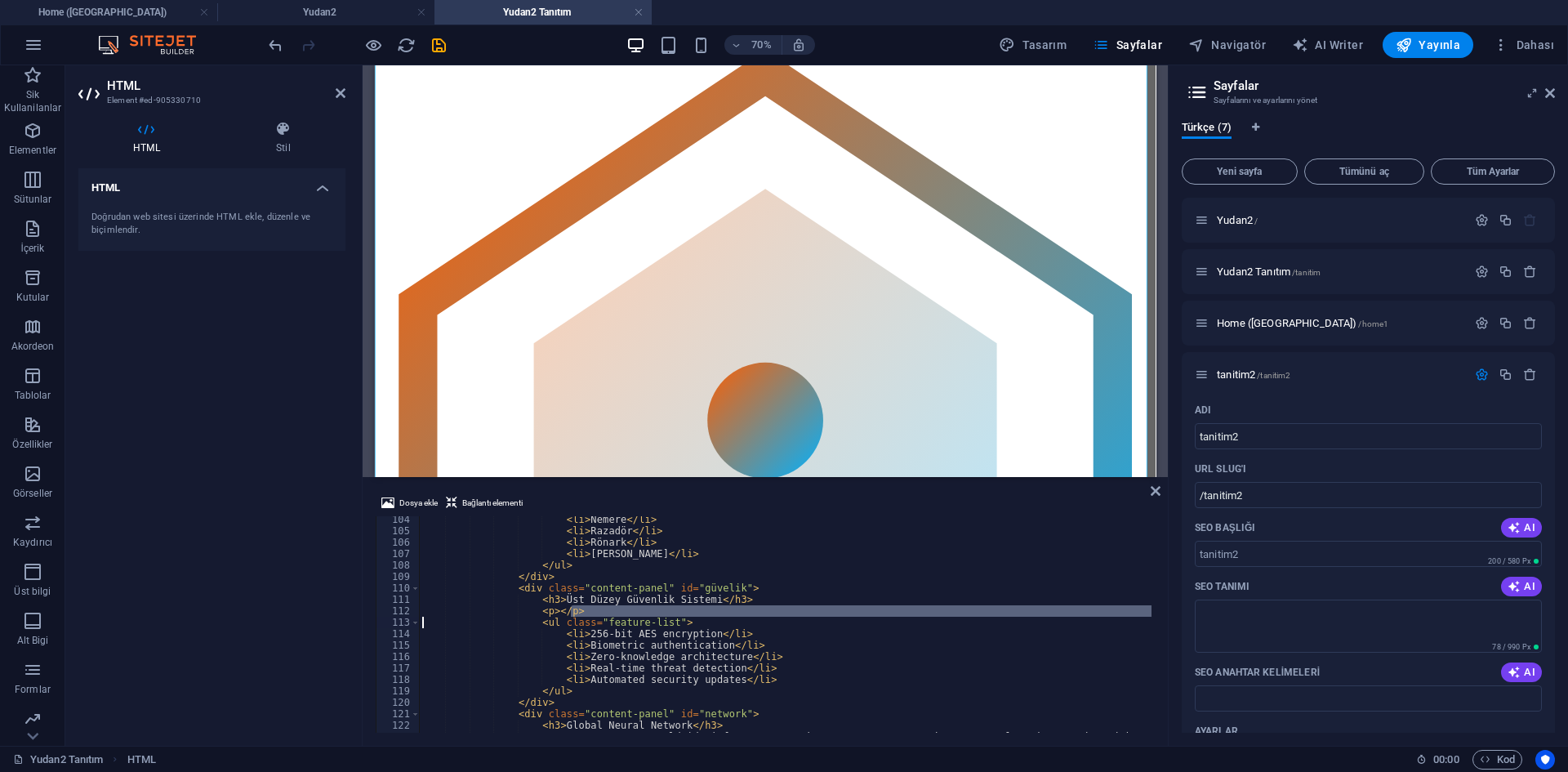
drag, startPoint x: 471, startPoint y: 614, endPoint x: 300, endPoint y: 620, distance: 171.1
click at [300, 620] on div "HTML Element #ed-905330710 HTML Stil HTML Doğrudan web sitesi üzerinde HTML ekl…" at bounding box center [617, 405] width 1103 height 680
click at [544, 611] on div "< li > Nemere </ li > < li > Razadör </ li > < li > Rönark </ li > < li > [PERS…" at bounding box center [1027, 631] width 1217 height 236
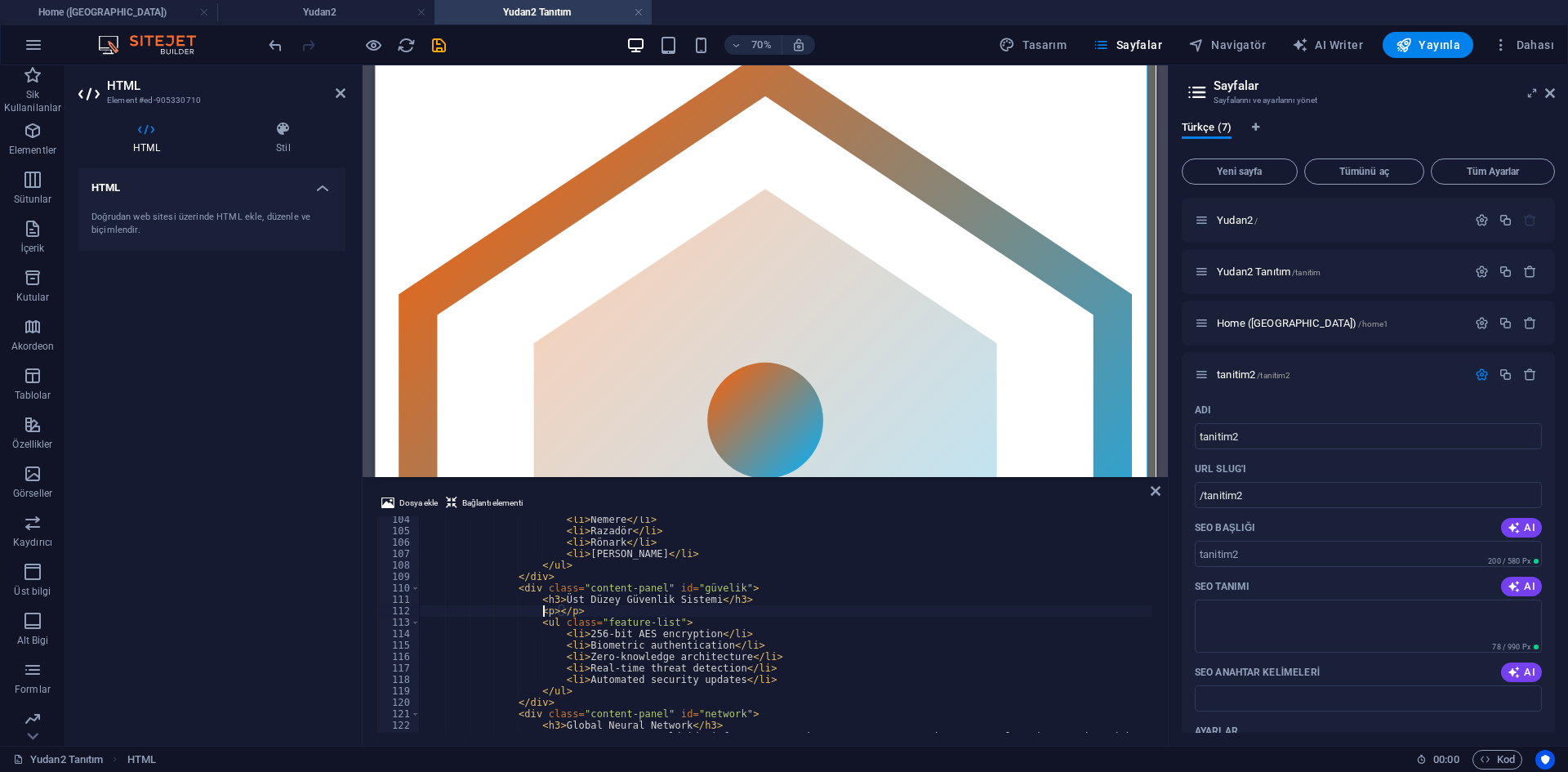
click at [547, 611] on div "< li > Nemere </ li > < li > Razadör </ li > < li > Rönark </ li > < li > [PERS…" at bounding box center [1027, 631] width 1217 height 236
click at [605, 631] on div "< li > Nemere </ li > < li > Razadör </ li > < li > Rönark </ li > < li > [PERS…" at bounding box center [1027, 631] width 1217 height 236
drag, startPoint x: 549, startPoint y: 609, endPoint x: 686, endPoint y: 611, distance: 137.0
click at [686, 611] on div "< li > Nemere </ li > < li > Razadör </ li > < li > Rönark </ li > < li > [PERS…" at bounding box center [1027, 631] width 1217 height 236
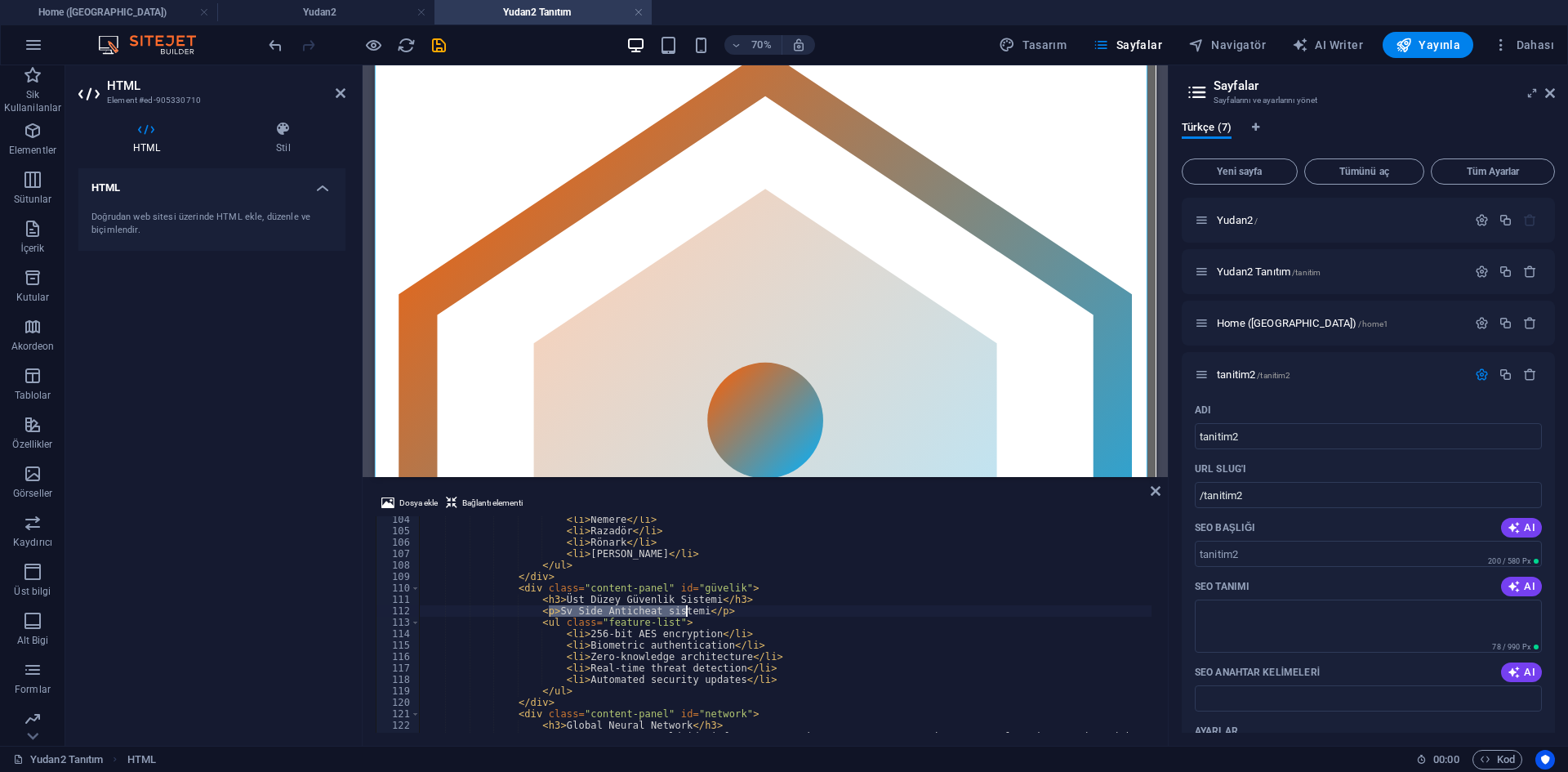
scroll to position [0, 11]
click at [693, 600] on div "< li > Nemere </ li > < li > Razadör </ li > < li > Rönark </ li > < li > [PERS…" at bounding box center [1027, 631] width 1217 height 236
drag, startPoint x: 577, startPoint y: 647, endPoint x: 670, endPoint y: 648, distance: 93.0
click at [670, 648] on div "< li > Nemere </ li > < li > Razadör </ li > < li > Rönark </ li > < li > [PERS…" at bounding box center [1027, 631] width 1217 height 236
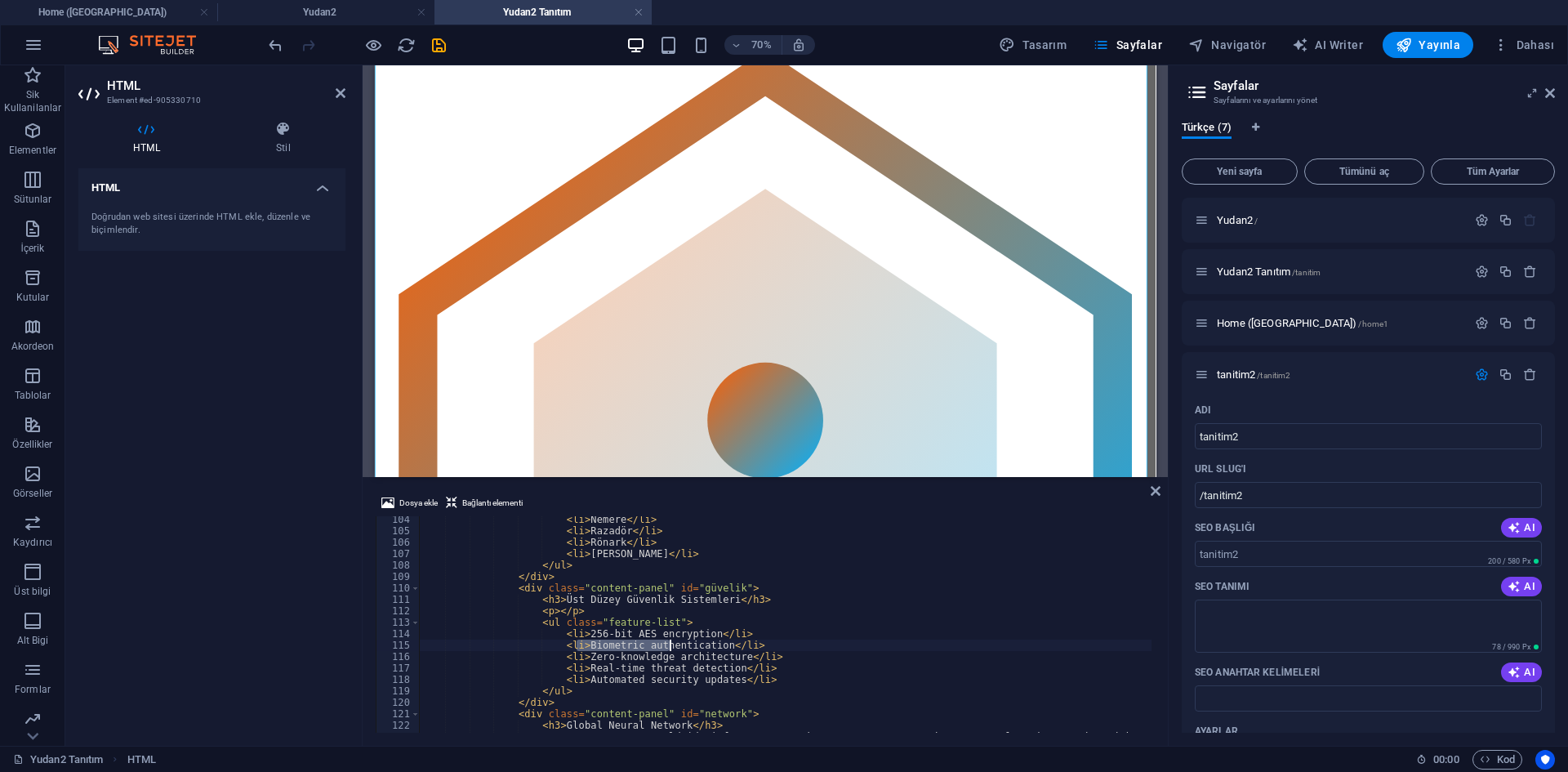
click at [692, 635] on div "< li > Nemere </ li > < li > Razadör </ li > < li > Rönark </ li > < li > [PERS…" at bounding box center [1027, 631] width 1217 height 236
drag, startPoint x: 700, startPoint y: 634, endPoint x: 576, endPoint y: 631, distance: 124.0
click at [576, 631] on div "< li > Nemere </ li > < li > Razadör </ li > < li > Rönark </ li > < li > [PERS…" at bounding box center [1027, 631] width 1217 height 236
click at [631, 648] on div "< li > Nemere </ li > < li > Razadör </ li > < li > Rönark </ li > < li > [PERS…" at bounding box center [1027, 631] width 1217 height 236
drag, startPoint x: 577, startPoint y: 642, endPoint x: 708, endPoint y: 647, distance: 131.1
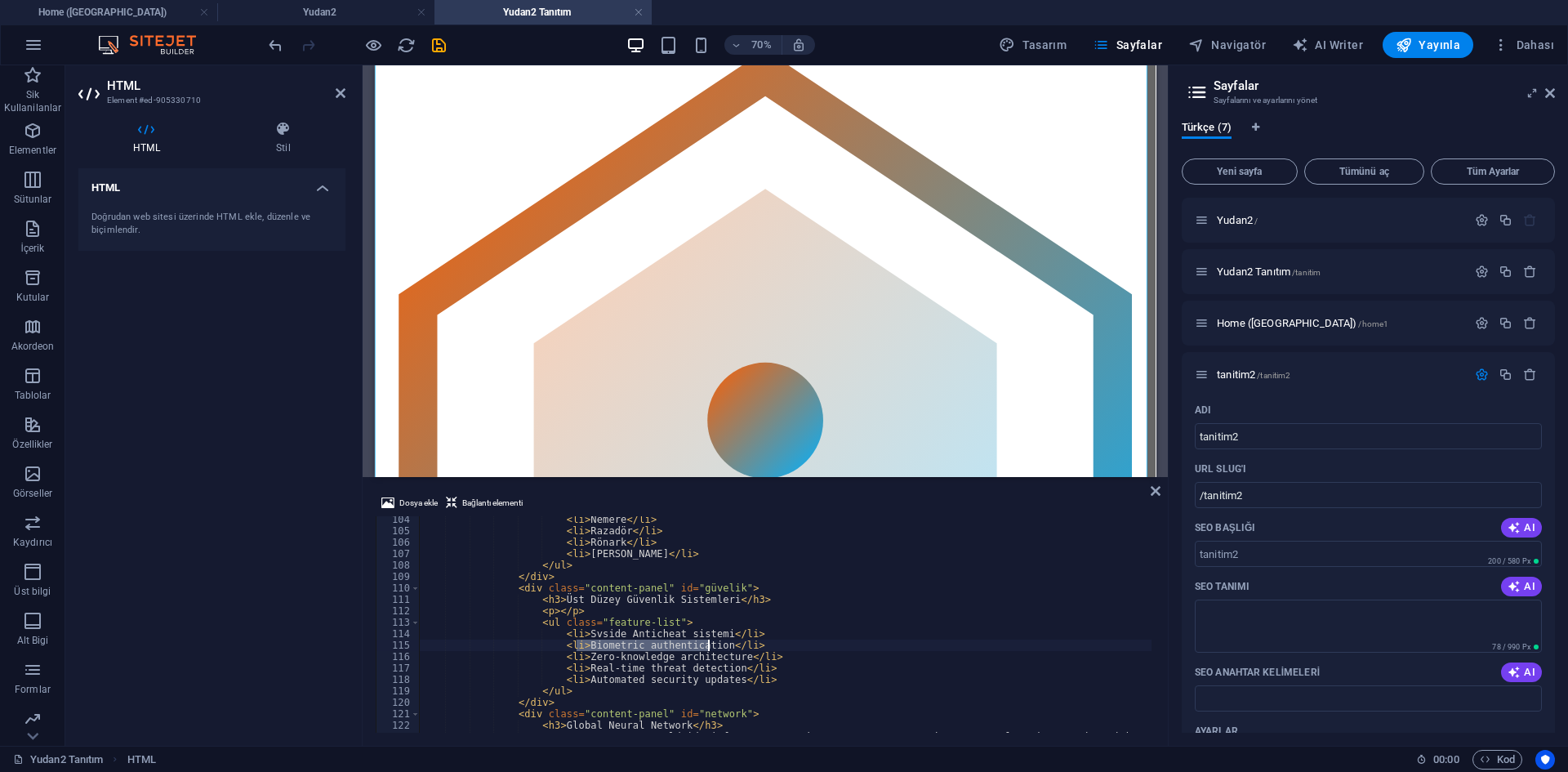
click at [708, 647] on div "< li > Nemere </ li > < li > Razadör </ li > < li > Rönark </ li > < li > [PERS…" at bounding box center [1027, 631] width 1217 height 236
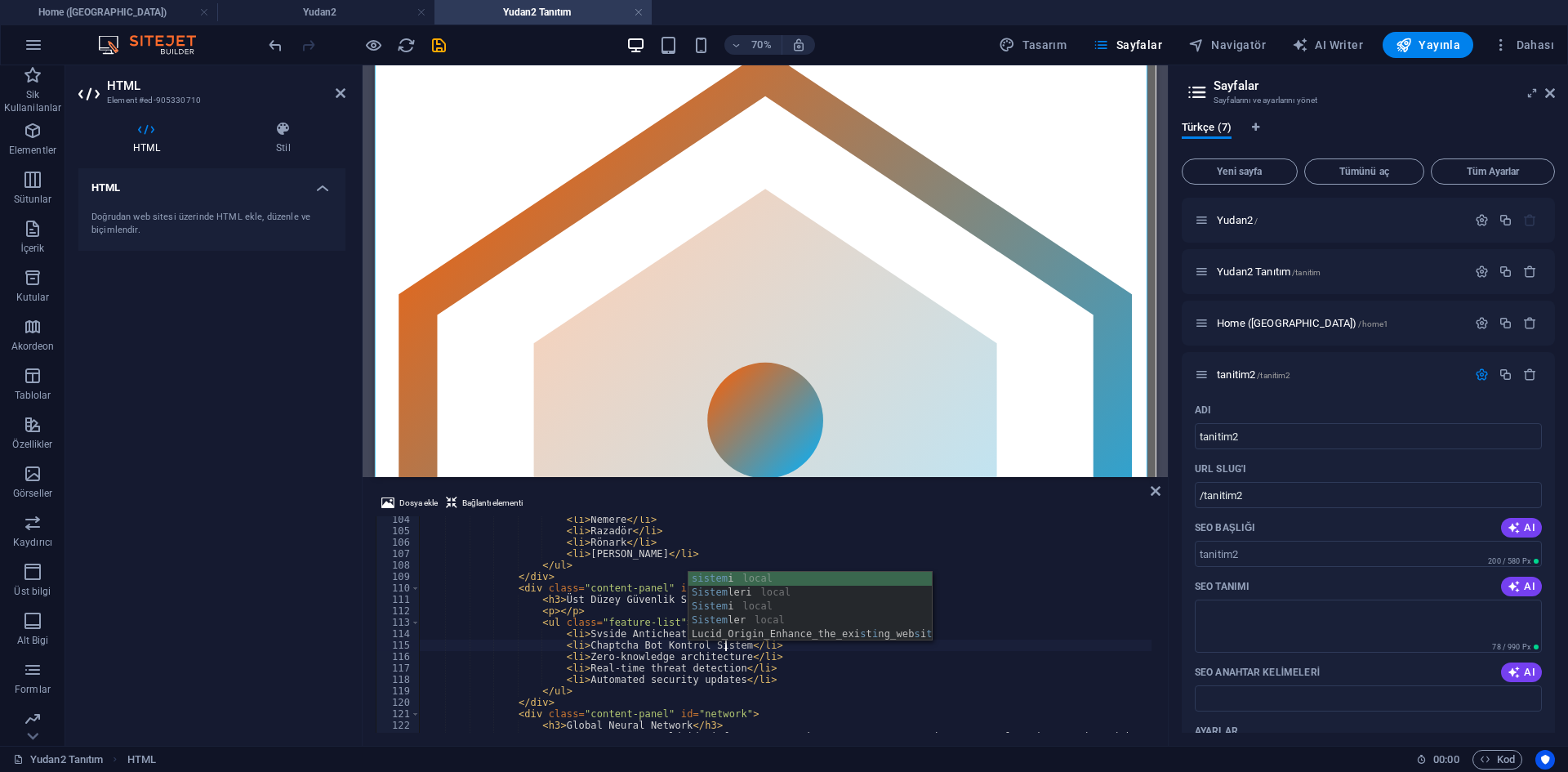
scroll to position [0, 25]
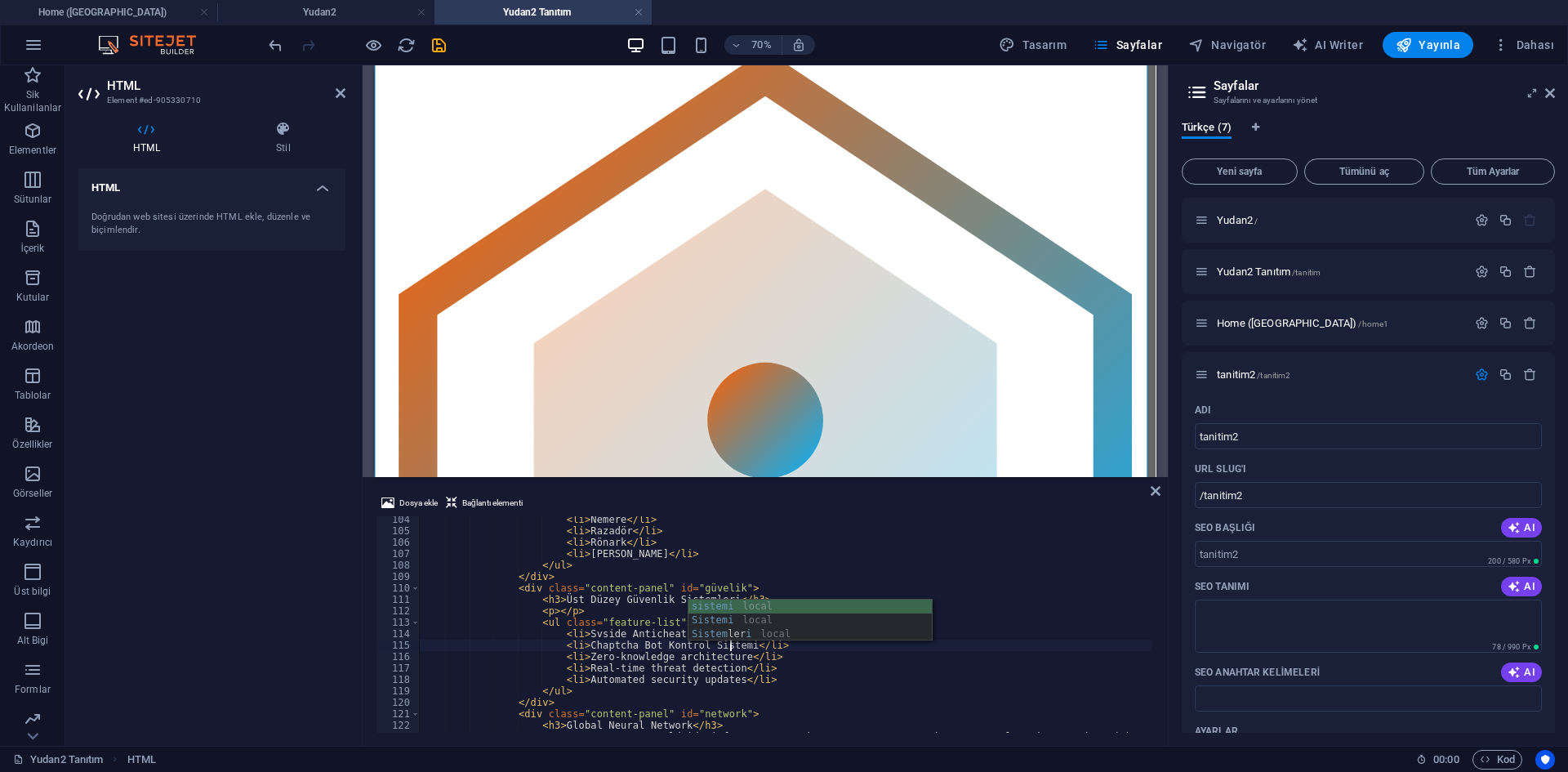
click at [626, 642] on div "< li > Nemere </ li > < li > Razadör </ li > < li > Rönark </ li > < li > [PERS…" at bounding box center [1027, 631] width 1217 height 236
drag, startPoint x: 578, startPoint y: 658, endPoint x: 723, endPoint y: 658, distance: 145.0
click at [723, 658] on div "< li > Nemere </ li > < li > Razadör </ li > < li > Rönark </ li > < li > [PERS…" at bounding box center [1027, 631] width 1217 height 236
drag, startPoint x: 578, startPoint y: 669, endPoint x: 719, endPoint y: 667, distance: 141.0
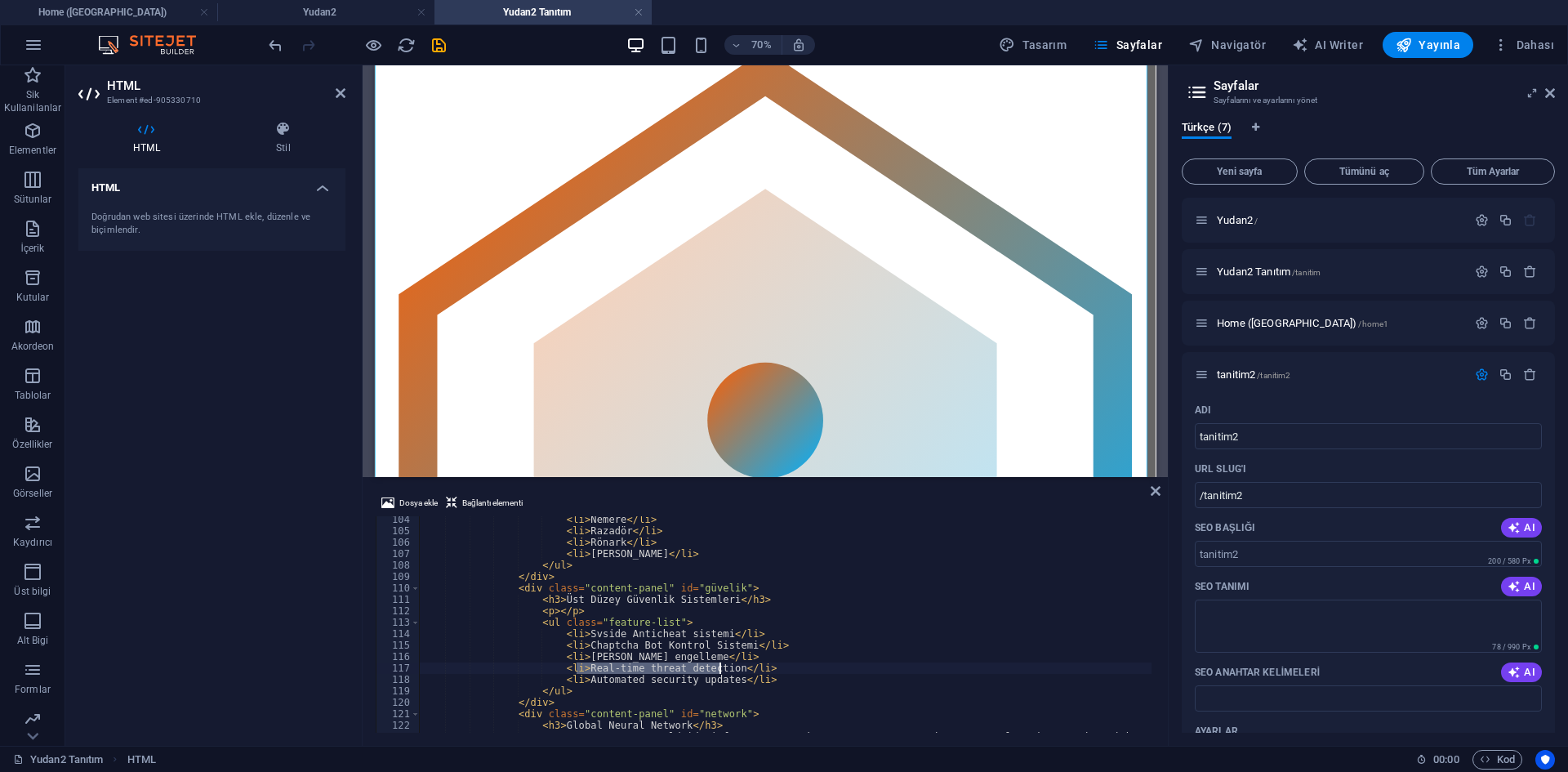
click at [719, 667] on div "< li > Nemere </ li > < li > Razadör </ li > < li > Rönark </ li > < li > [PERS…" at bounding box center [1027, 631] width 1217 height 236
click at [687, 679] on div "< li > Nemere </ li > < li > Razadör </ li > < li > Rönark </ li > < li > [PERS…" at bounding box center [1027, 631] width 1217 height 236
drag, startPoint x: 634, startPoint y: 671, endPoint x: 720, endPoint y: 663, distance: 86.4
click at [720, 663] on div "< li > Nemere </ li > < li > Razadör </ li > < li > Rönark </ li > < li > [PERS…" at bounding box center [1027, 631] width 1217 height 236
click at [681, 561] on div "< li > Nemere </ li > < li > Razadör </ li > < li > Rönark </ li > < li > [PERS…" at bounding box center [1027, 631] width 1217 height 236
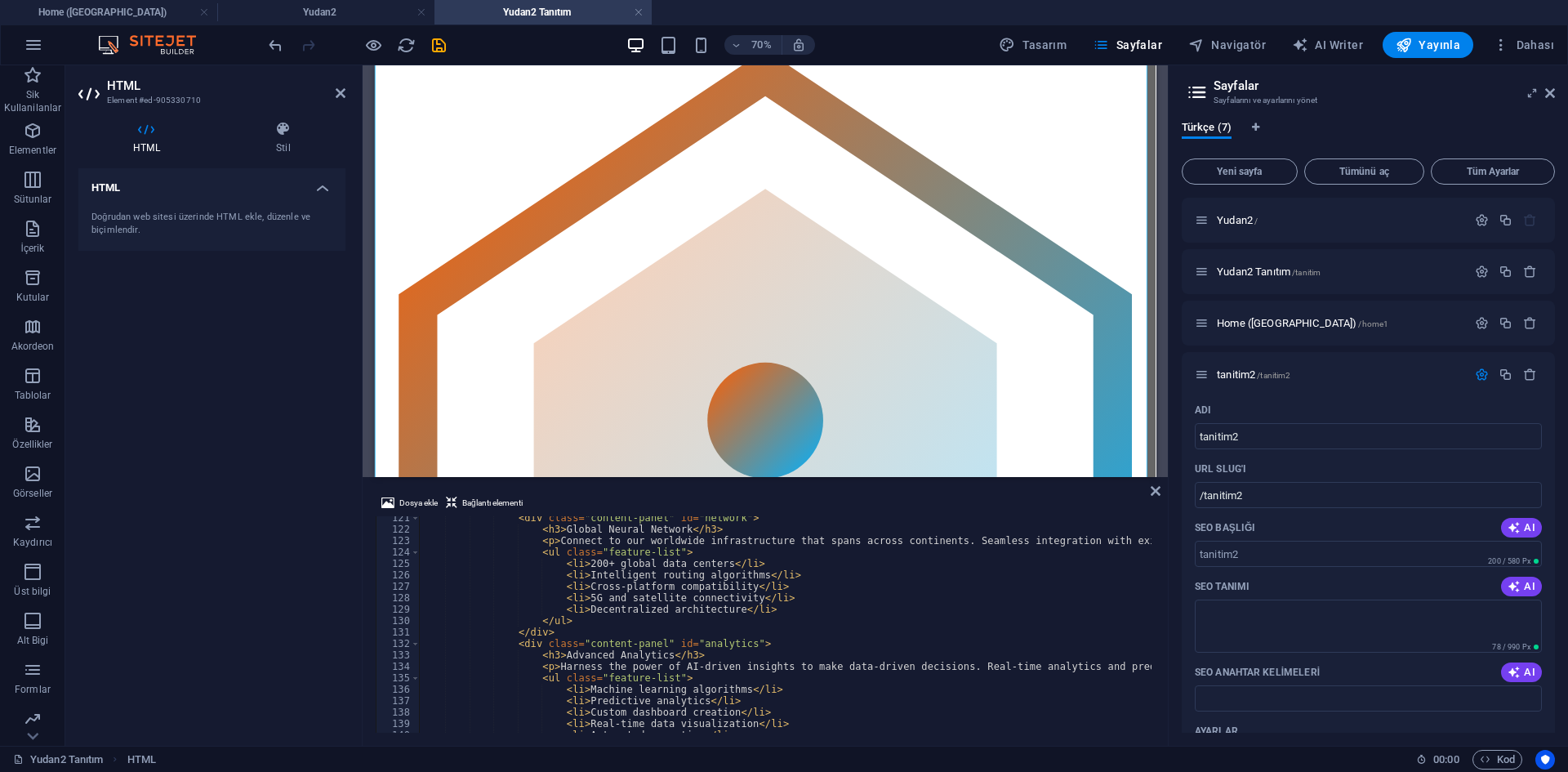
scroll to position [1229, 0]
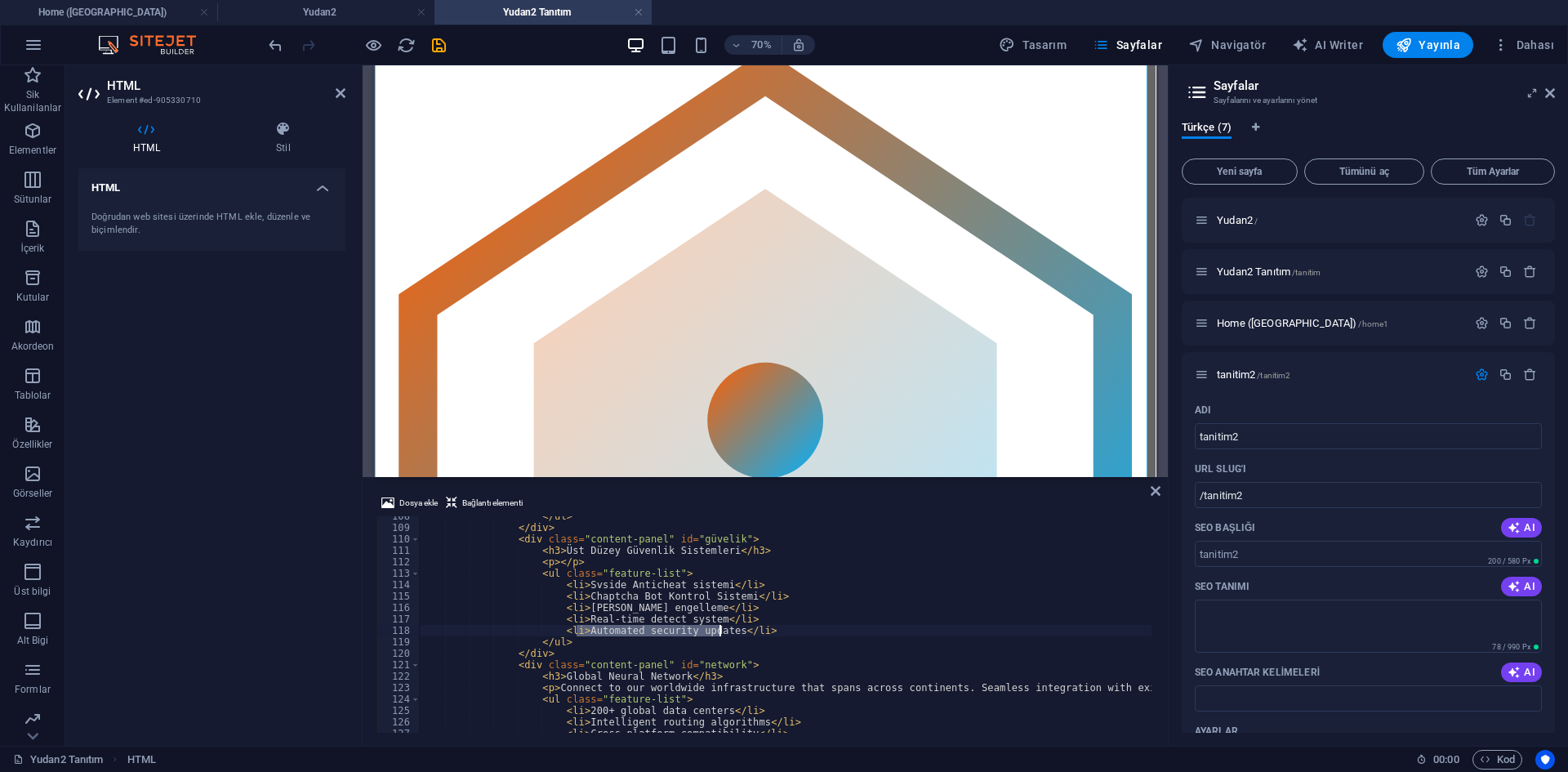
drag, startPoint x: 574, startPoint y: 632, endPoint x: 719, endPoint y: 632, distance: 145.0
click at [719, 632] on div "</ ul > </ div > < div class = "content-panel" id = "güvelik" > < h3 > Üst Düze…" at bounding box center [1027, 627] width 1217 height 236
click at [732, 663] on div "</ ul > </ div > < div class = "content-panel" id = "güvelik" > < h3 > Üst Düze…" at bounding box center [1027, 627] width 1217 height 236
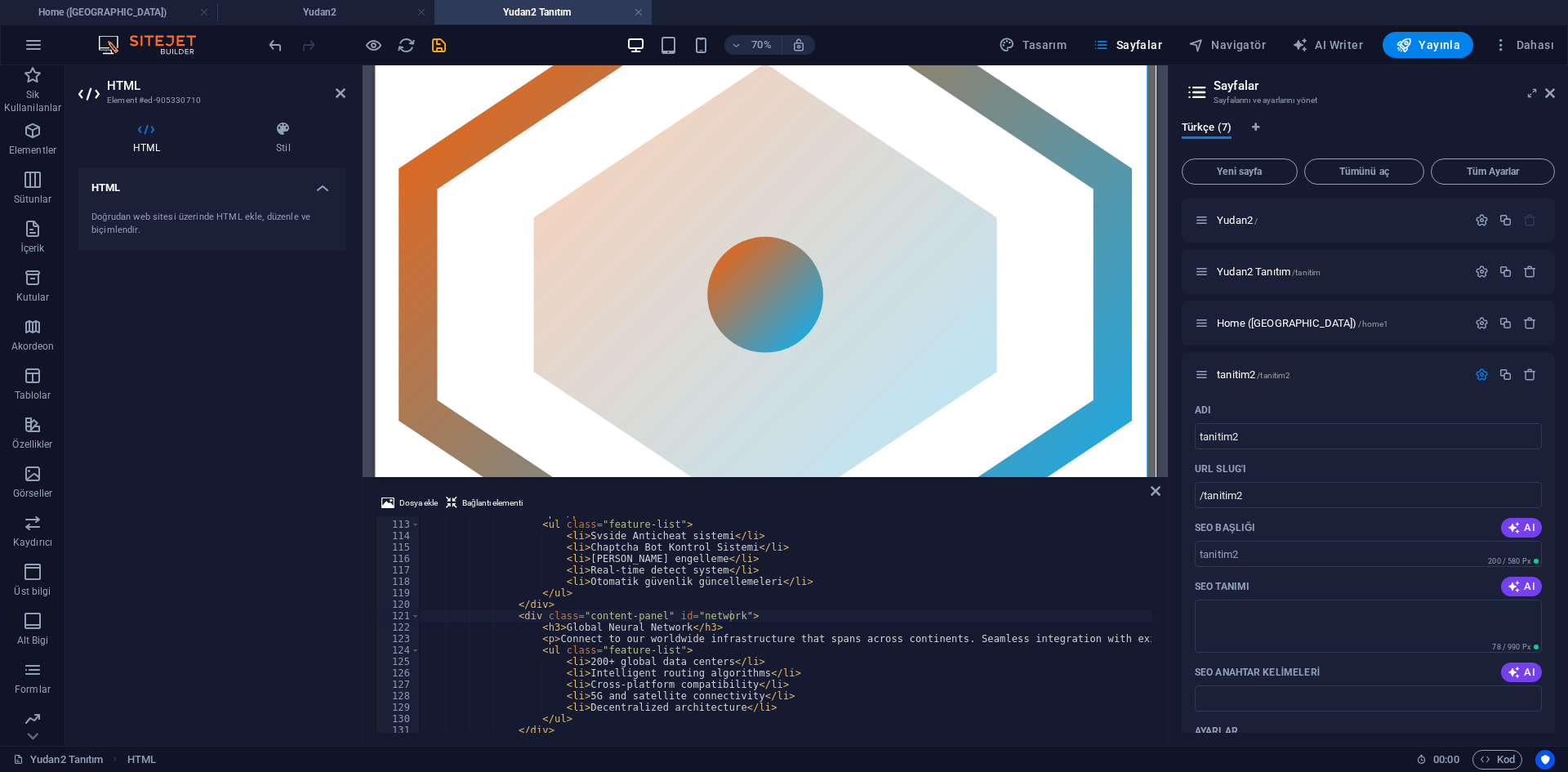
scroll to position [1327, 0]
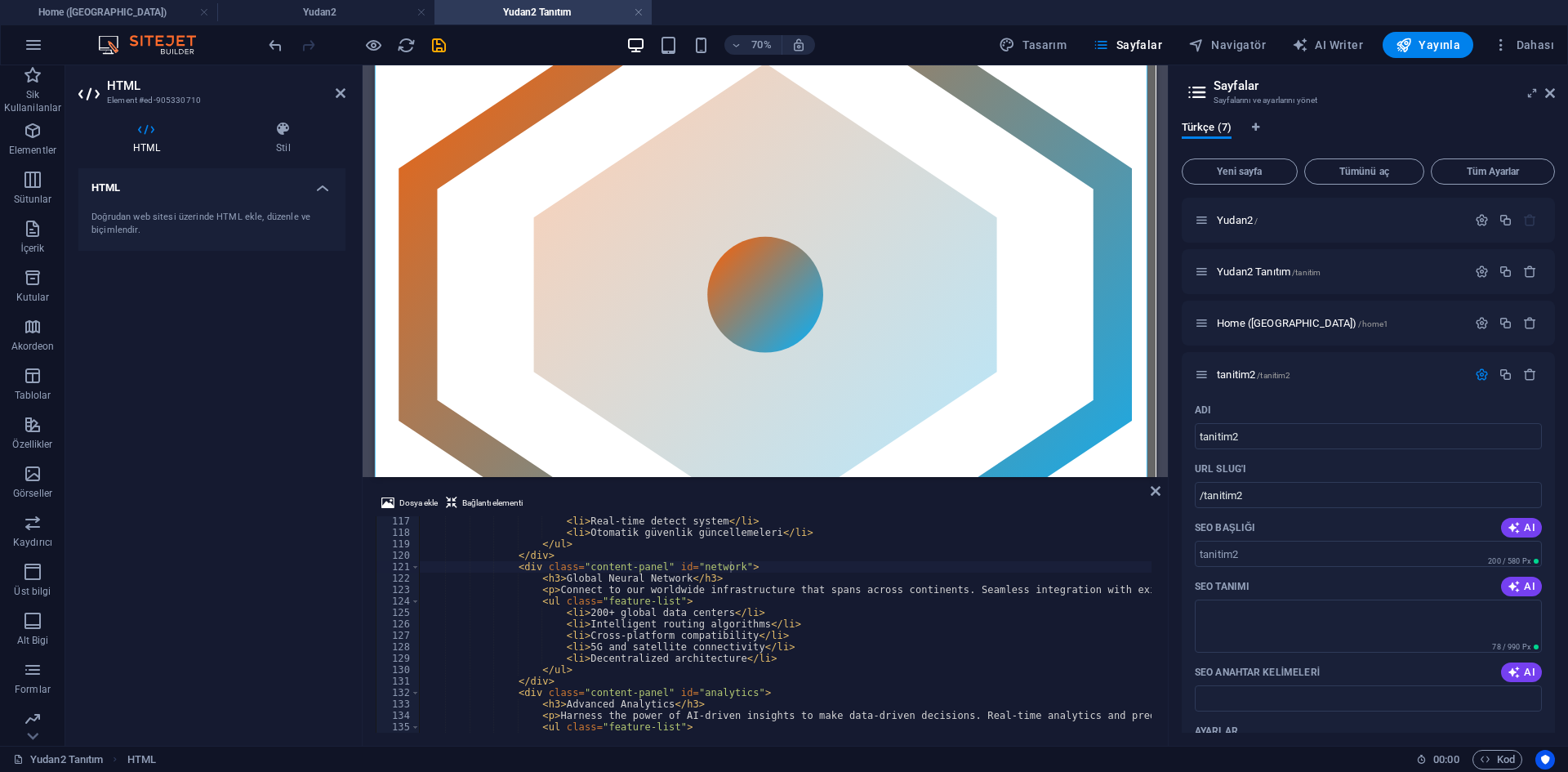
click at [629, 566] on div "< li > Real-time detect system </ li > < li > Otomatik güvenlik güncellemeleri …" at bounding box center [1027, 633] width 1217 height 236
drag, startPoint x: 719, startPoint y: 568, endPoint x: 684, endPoint y: 569, distance: 35.0
click at [684, 569] on div "< li > Real-time detect system </ li > < li > Otomatik güvenlik güncellemeleri …" at bounding box center [1027, 633] width 1217 height 236
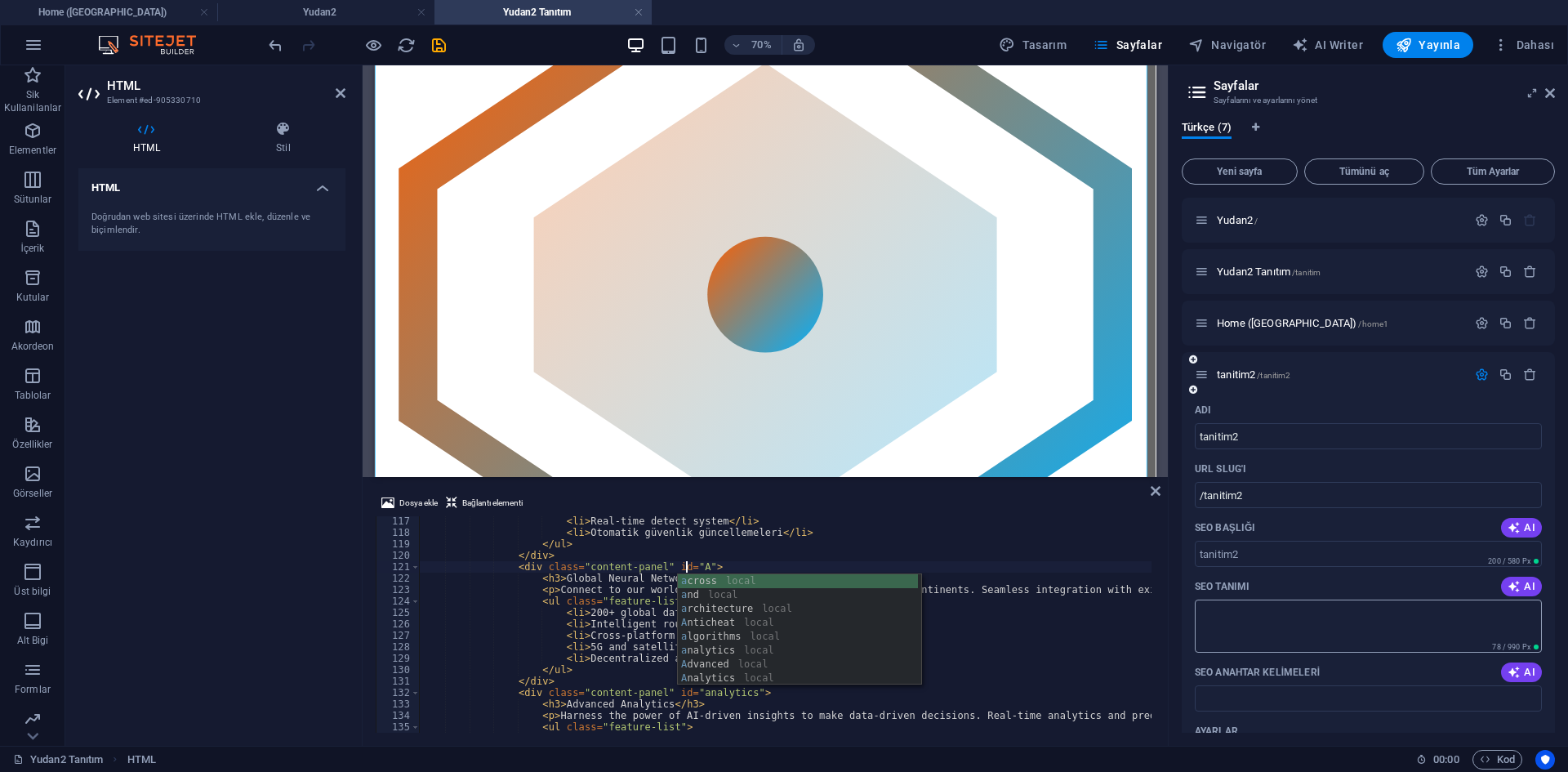
scroll to position [0, 22]
click at [631, 566] on div "< li > Real-time detect system </ li > < li > Otomatik güvenlik güncellemeleri …" at bounding box center [1027, 633] width 1217 height 236
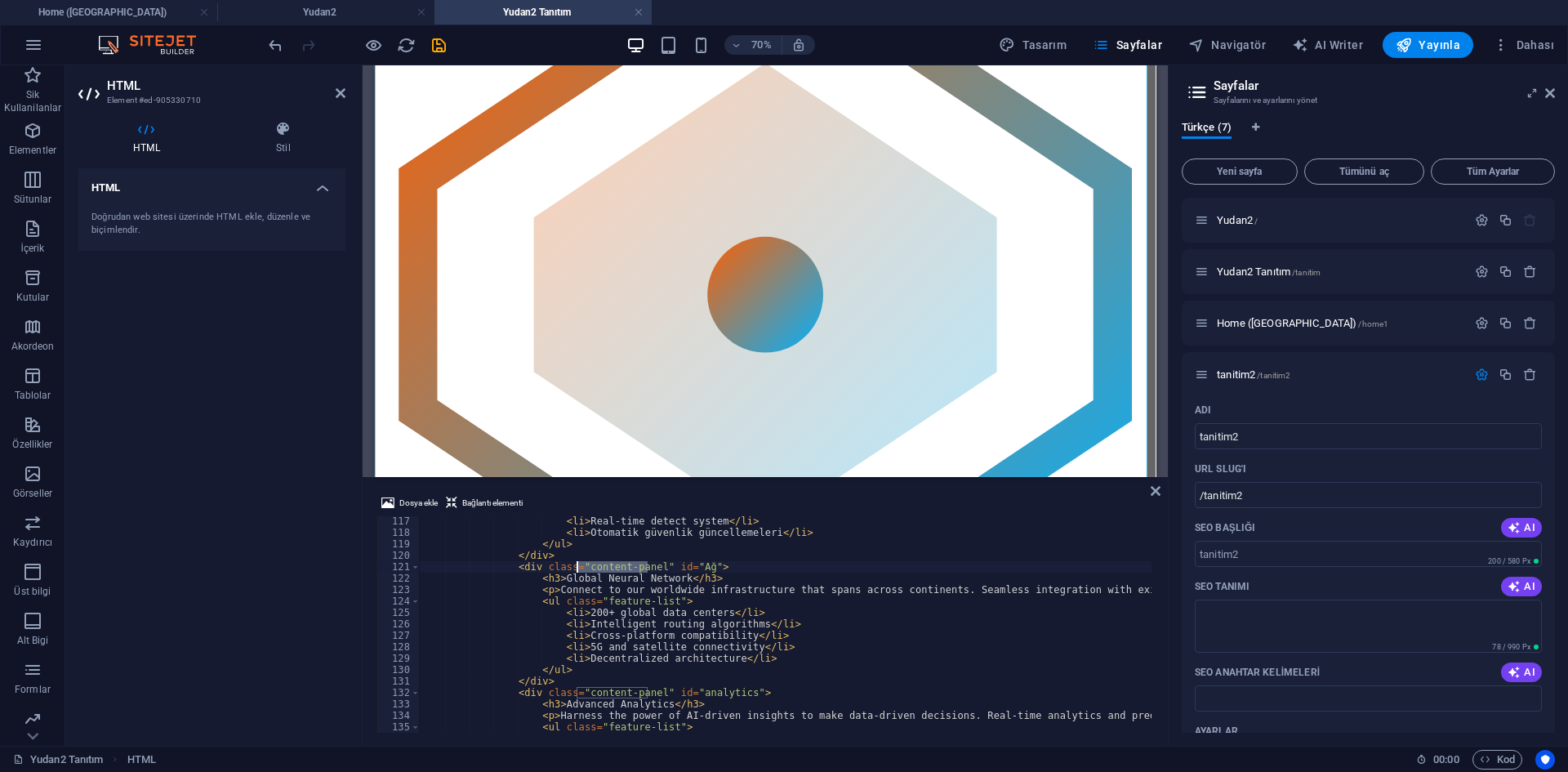
drag, startPoint x: 648, startPoint y: 566, endPoint x: 576, endPoint y: 566, distance: 72.0
click at [576, 566] on div "< li > Real-time detect system </ li > < li > Otomatik güvenlik güncellemeleri …" at bounding box center [1027, 633] width 1217 height 236
click at [622, 603] on div "< li > Real-time detect system </ li > < li > Otomatik güvenlik güncellemeleri …" at bounding box center [1027, 633] width 1217 height 236
click at [587, 566] on div "< li > Real-time detect system </ li > < li > Otomatik güvenlik güncellemeleri …" at bounding box center [1027, 633] width 1217 height 236
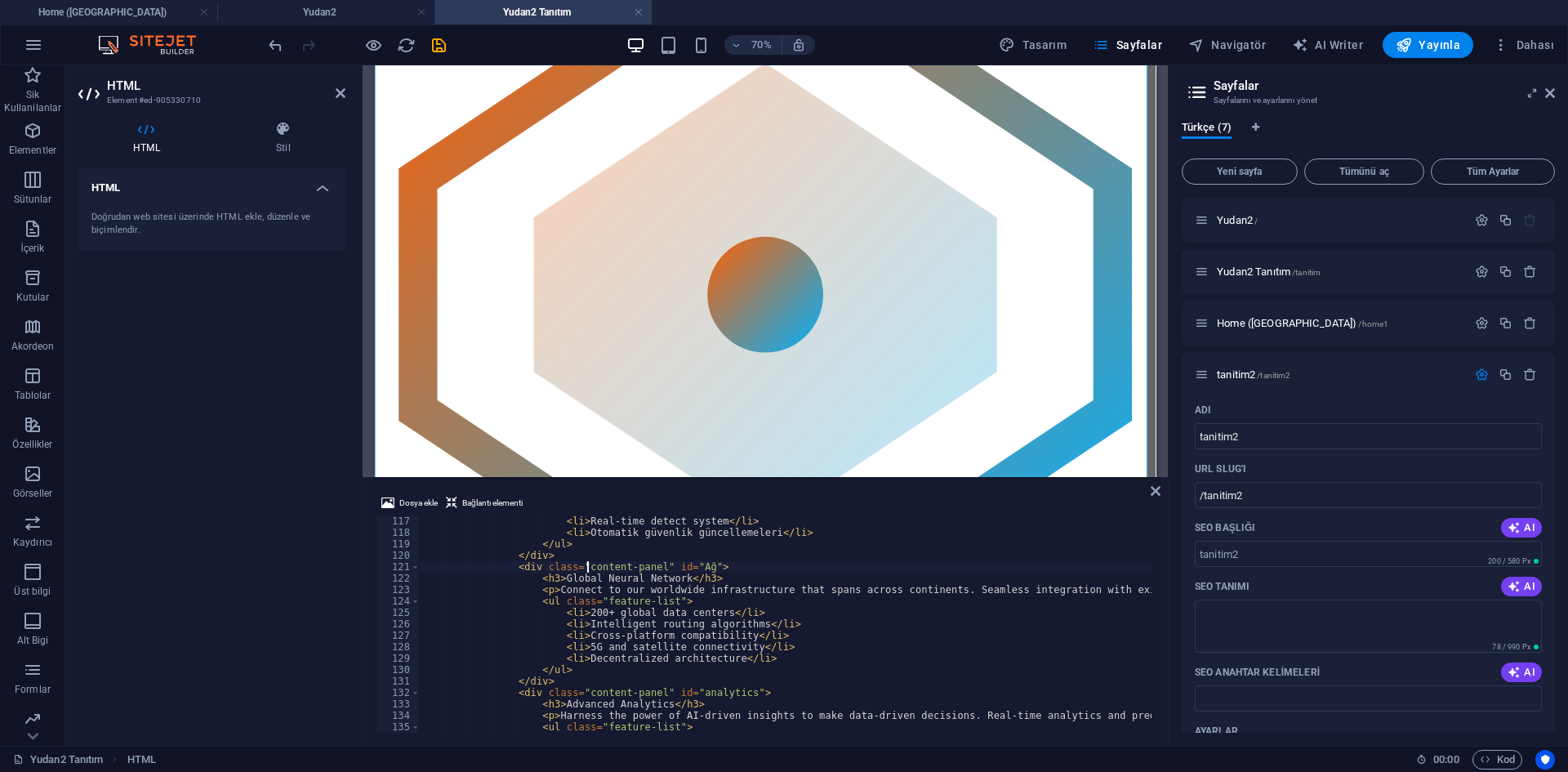
click at [587, 566] on div "< li > Real-time detect system </ li > < li > Otomatik güvenlik güncellemeleri …" at bounding box center [1027, 633] width 1217 height 236
click at [631, 565] on div "< li > Real-time detect system </ li > < li > Otomatik güvenlik güncellemeleri …" at bounding box center [1027, 633] width 1217 height 236
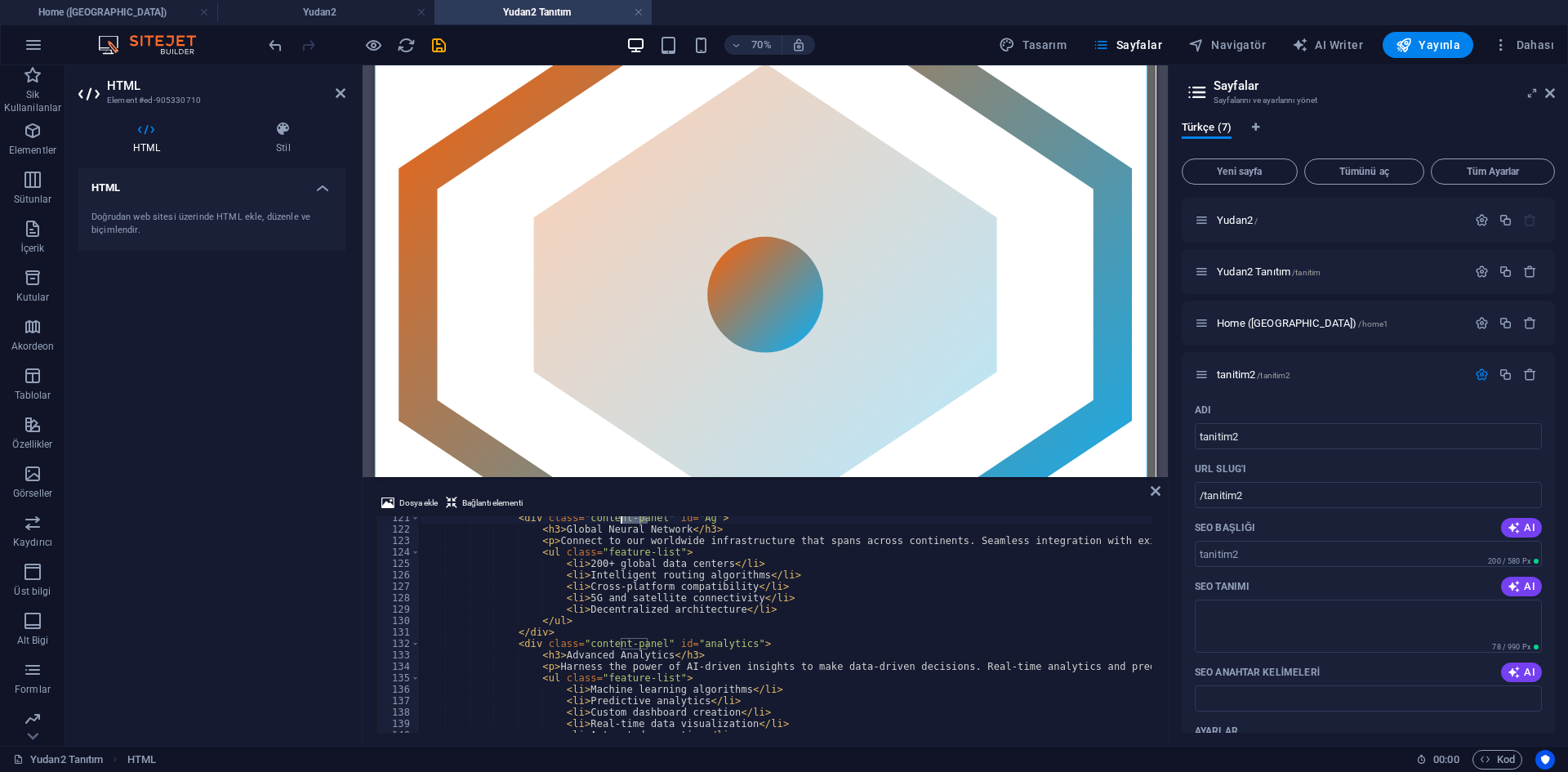
click at [632, 585] on div "< div class = "content-panel" id = "Ağ" > < h3 > Global Neural Network </ h3 > …" at bounding box center [1027, 629] width 1217 height 236
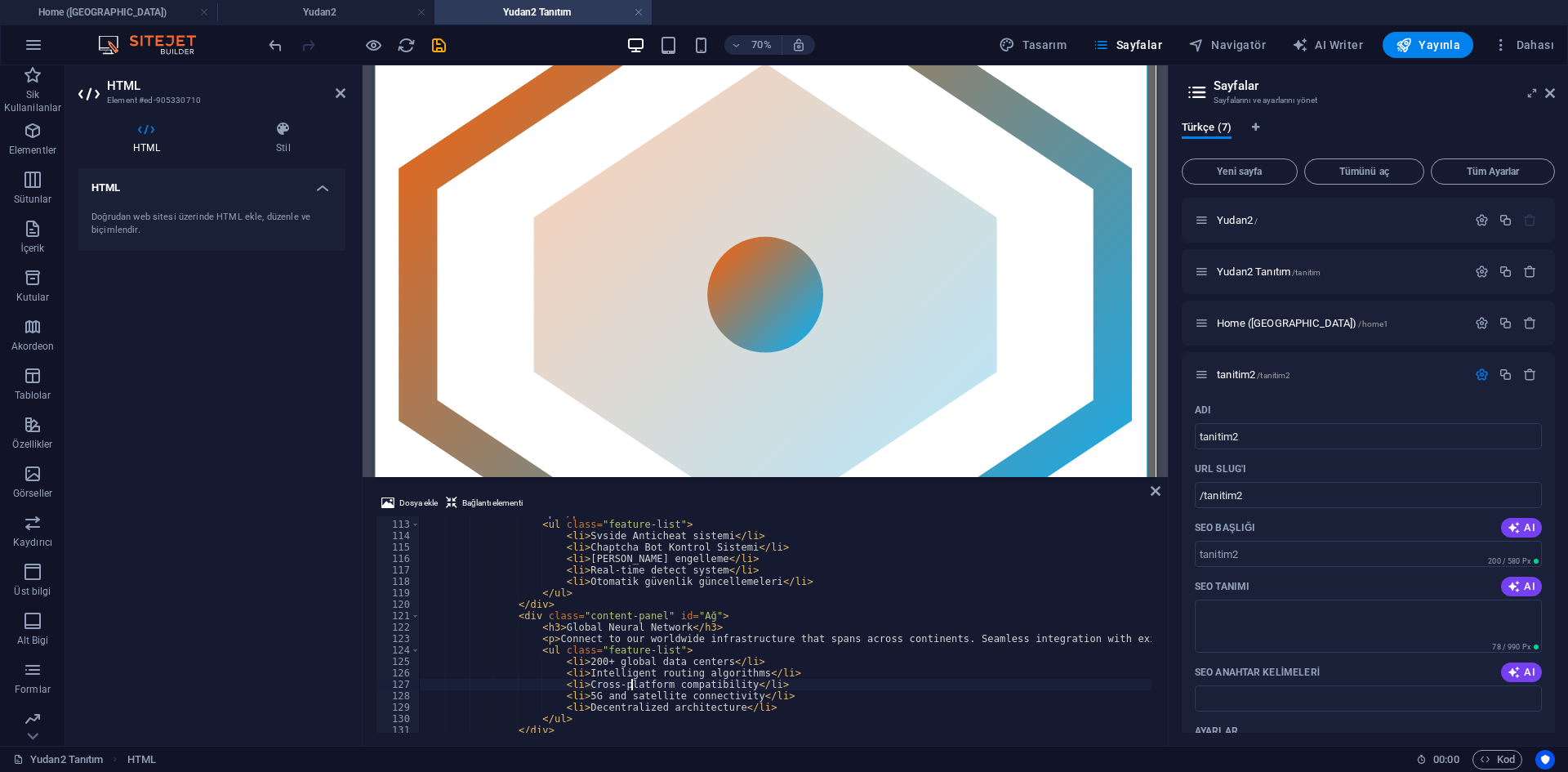
scroll to position [1180, 0]
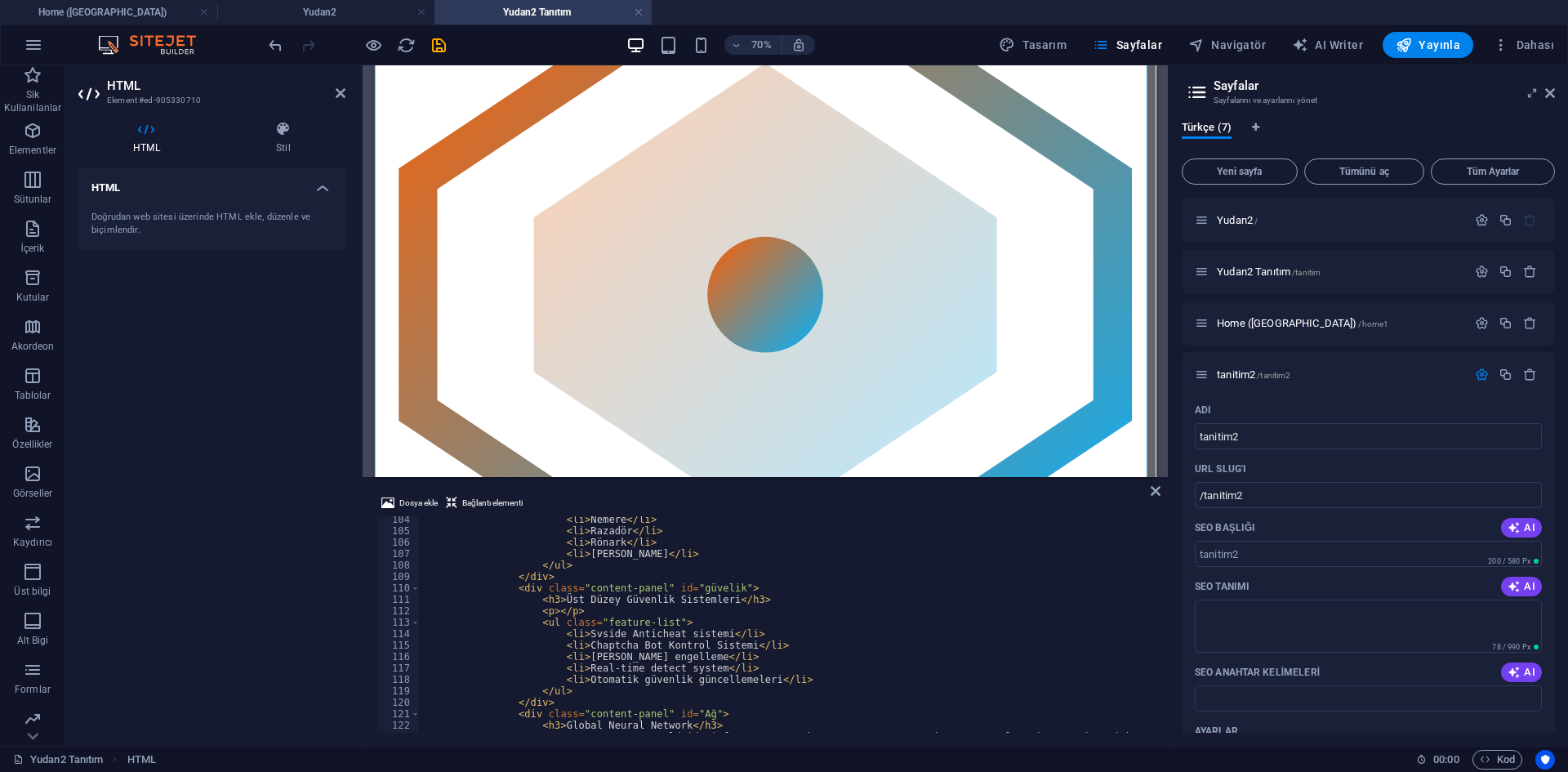
click at [629, 596] on div "< li > Nemere </ li > < li > Razadör </ li > < li > Rönark </ li > < li > [PERS…" at bounding box center [1027, 631] width 1217 height 236
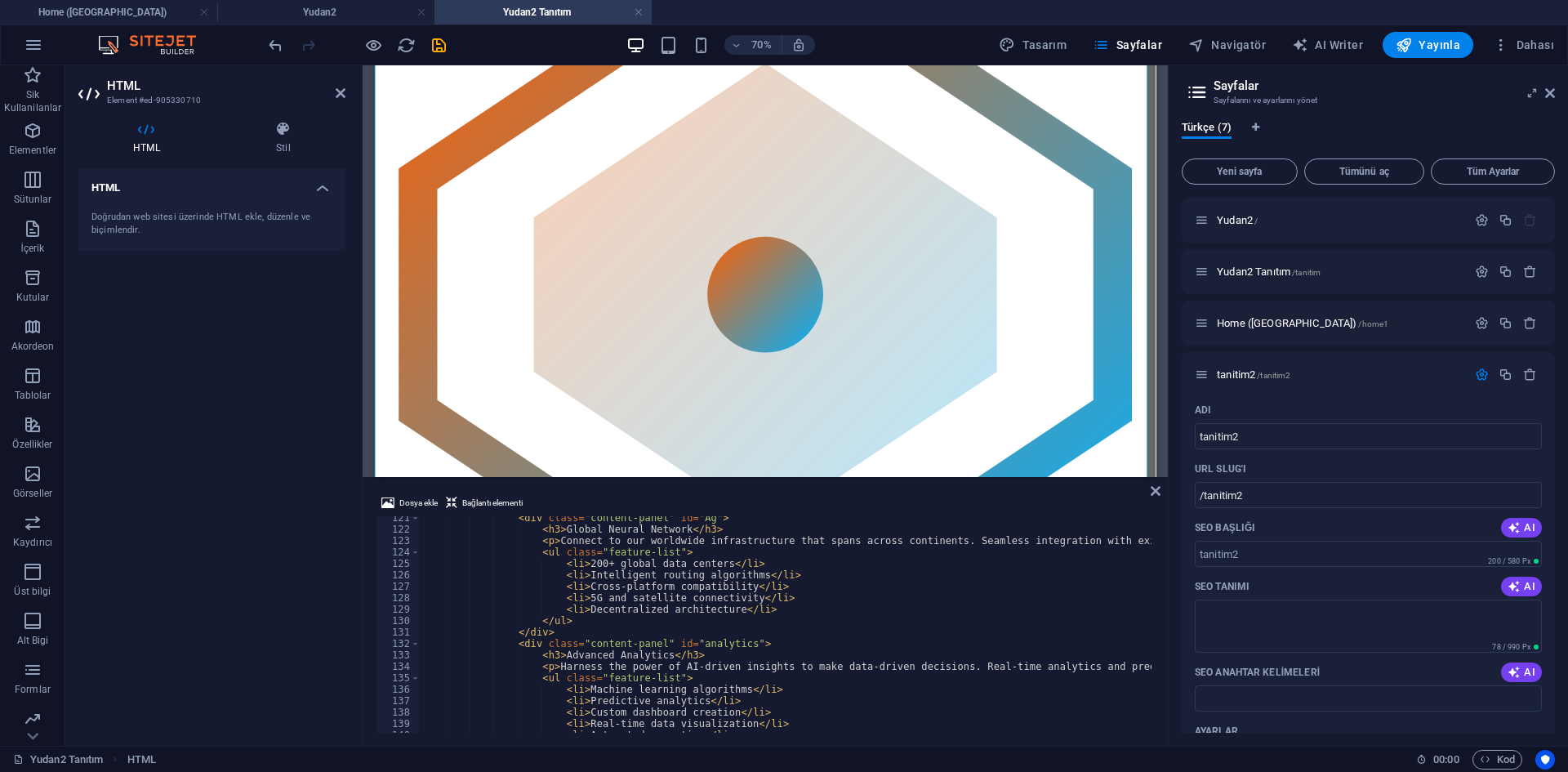
scroll to position [1376, 0]
drag, startPoint x: 578, startPoint y: 641, endPoint x: 603, endPoint y: 641, distance: 25.0
click at [598, 641] on div "< div class = "content-panel" id = "Ağ" > < h3 > Global Neural Network </ h3 > …" at bounding box center [1027, 629] width 1217 height 236
click at [694, 648] on div "< div class = "content-panel" id = "Ağ" > < h3 > Global Neural Network </ h3 > …" at bounding box center [1027, 629] width 1217 height 236
drag, startPoint x: 681, startPoint y: 644, endPoint x: 729, endPoint y: 644, distance: 48.0
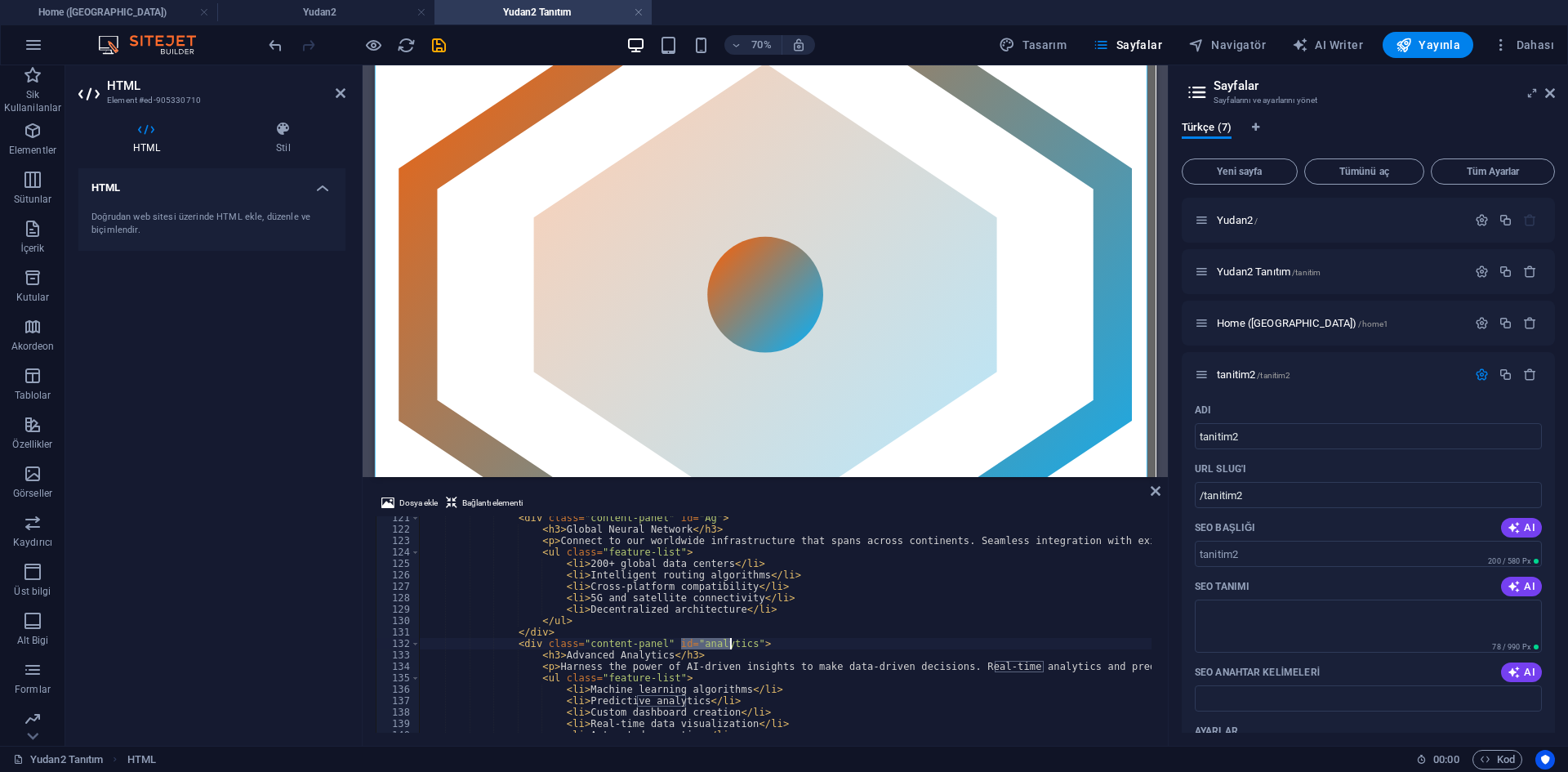
click at [729, 644] on div "< div class = "content-panel" id = "Ağ" > < h3 > Global Neural Network </ h3 > …" at bounding box center [1027, 629] width 1217 height 236
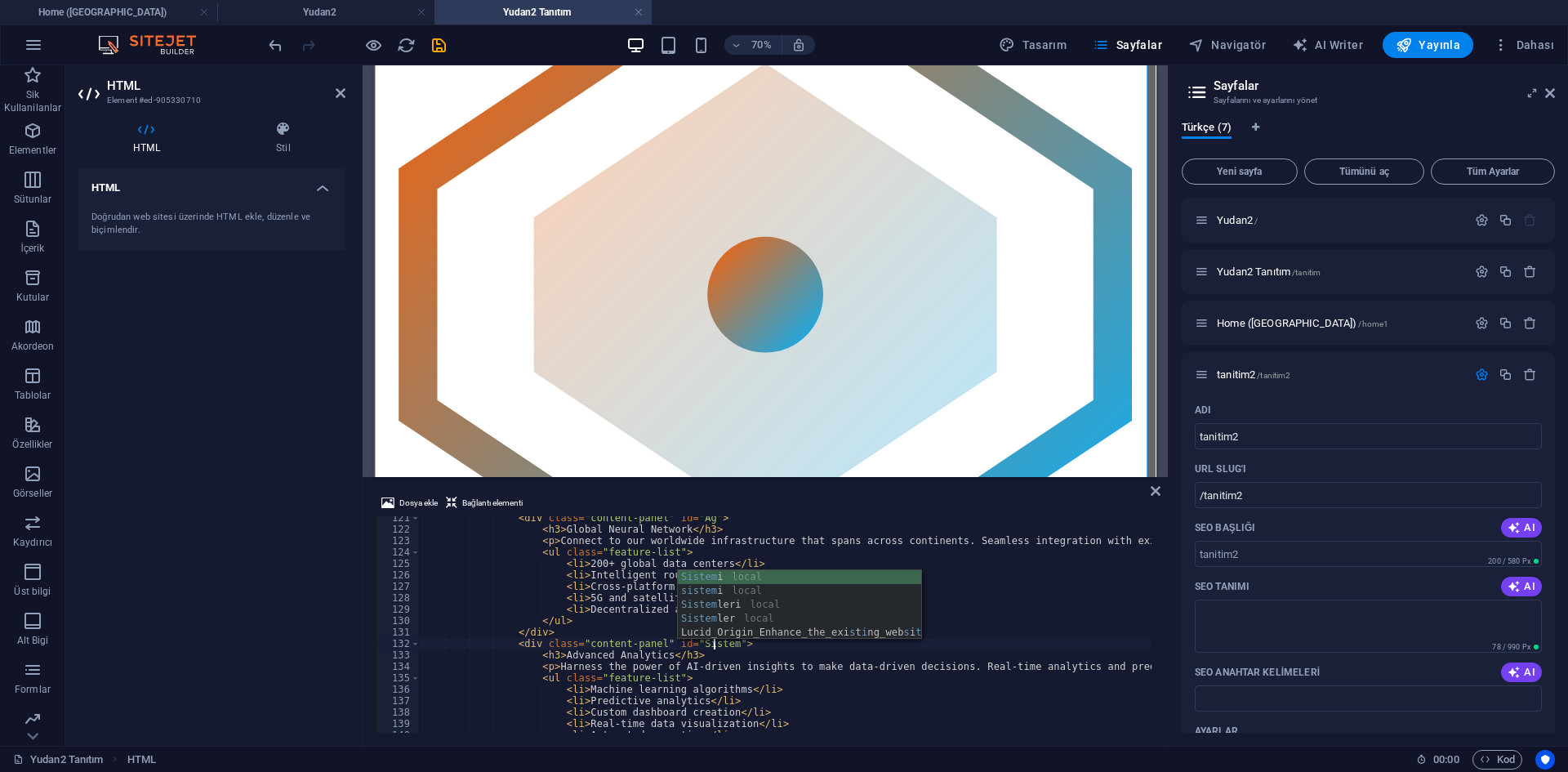
scroll to position [0, 25]
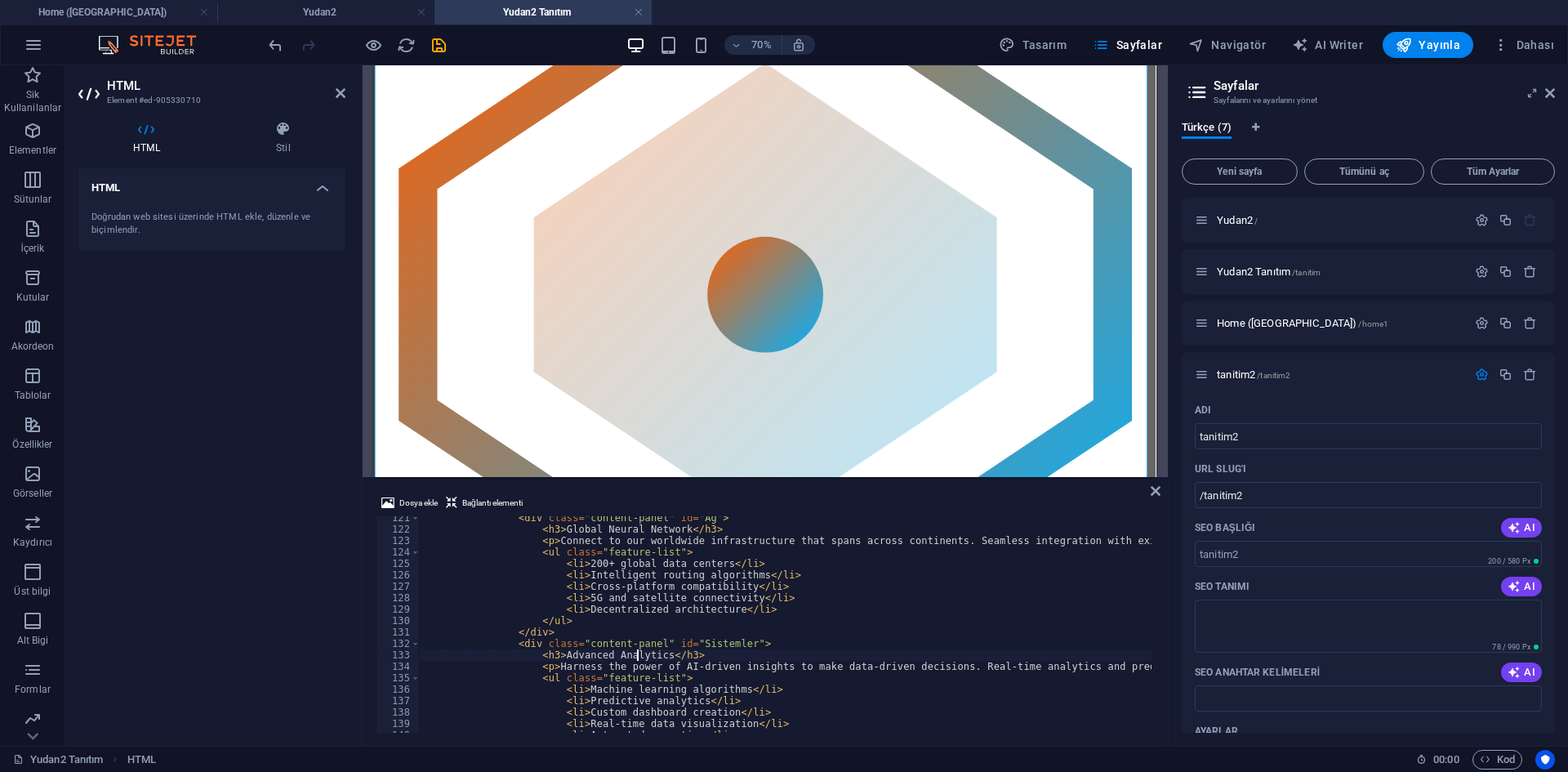
click at [637, 653] on div "< div class = "content-panel" id = "Ağ" > < h3 > Global Neural Network </ h3 > …" at bounding box center [1027, 629] width 1217 height 236
drag, startPoint x: 557, startPoint y: 656, endPoint x: 655, endPoint y: 656, distance: 98.0
click at [655, 656] on div "< div class = "content-panel" id = "Ağ" > < h3 > Global Neural Network </ h3 > …" at bounding box center [1027, 629] width 1217 height 236
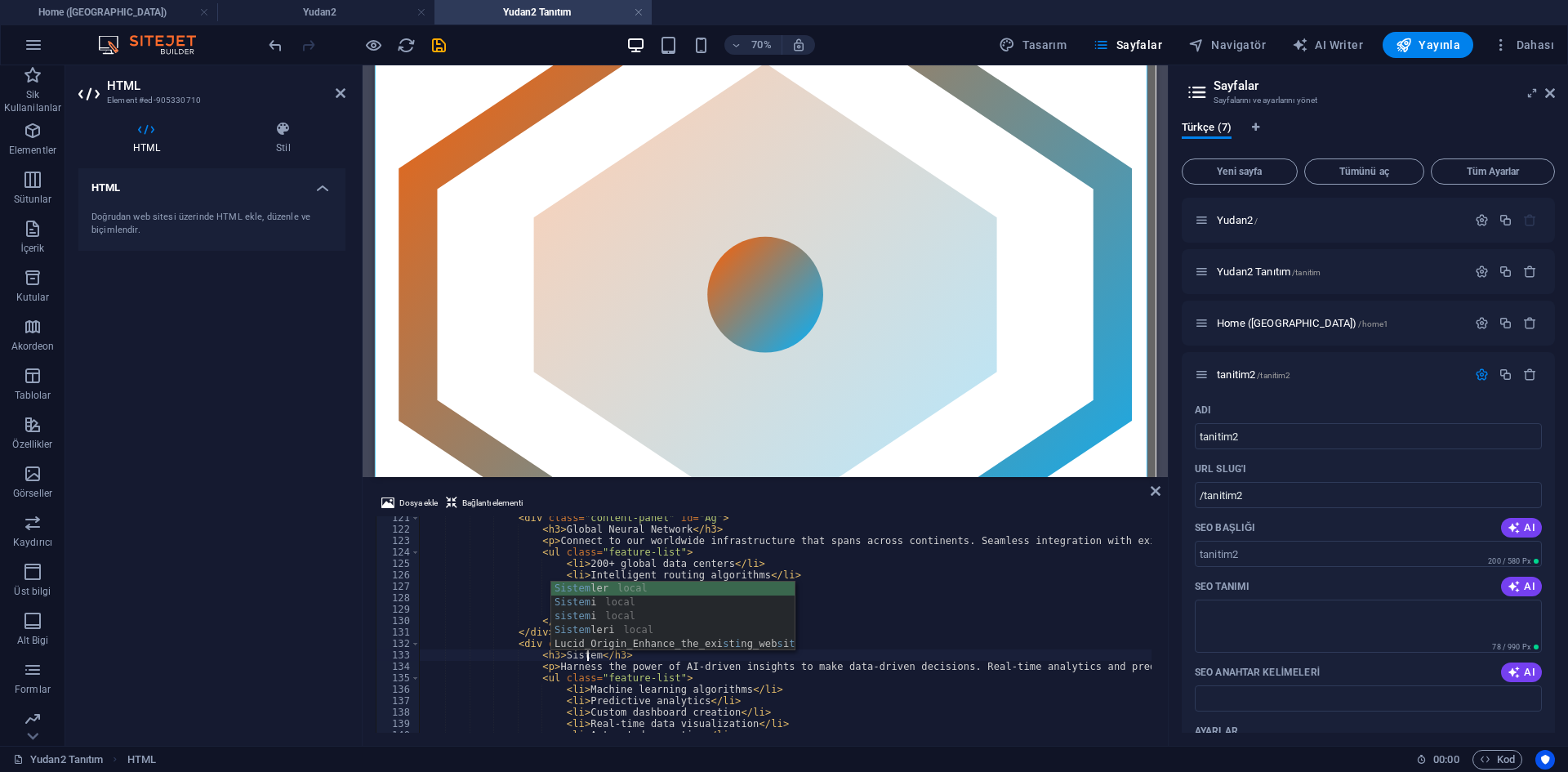
scroll to position [0, 15]
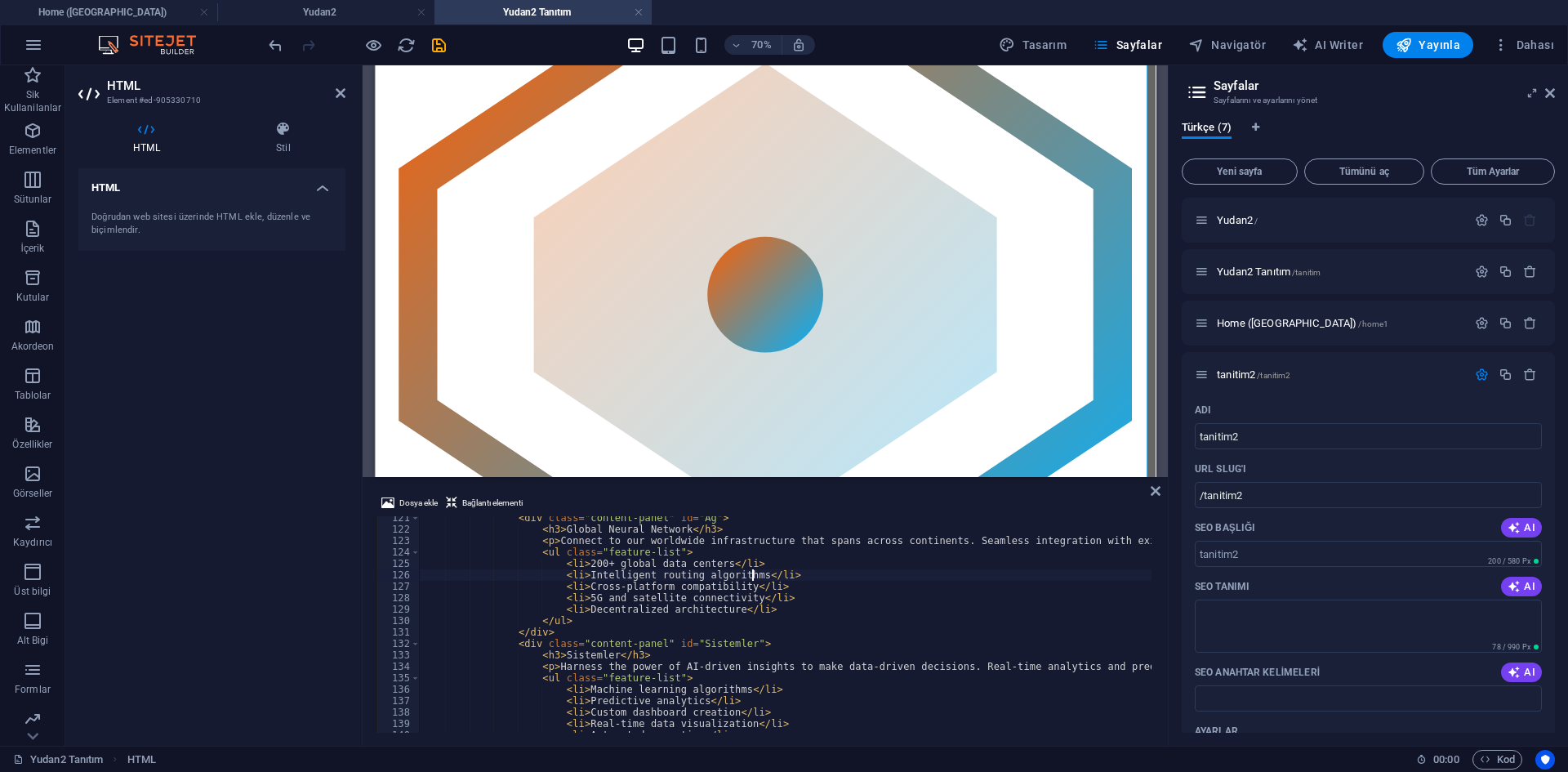
click at [751, 578] on div "< div class = "content-panel" id = "Ağ" > < h3 > Global Neural Network </ h3 > …" at bounding box center [1027, 629] width 1217 height 236
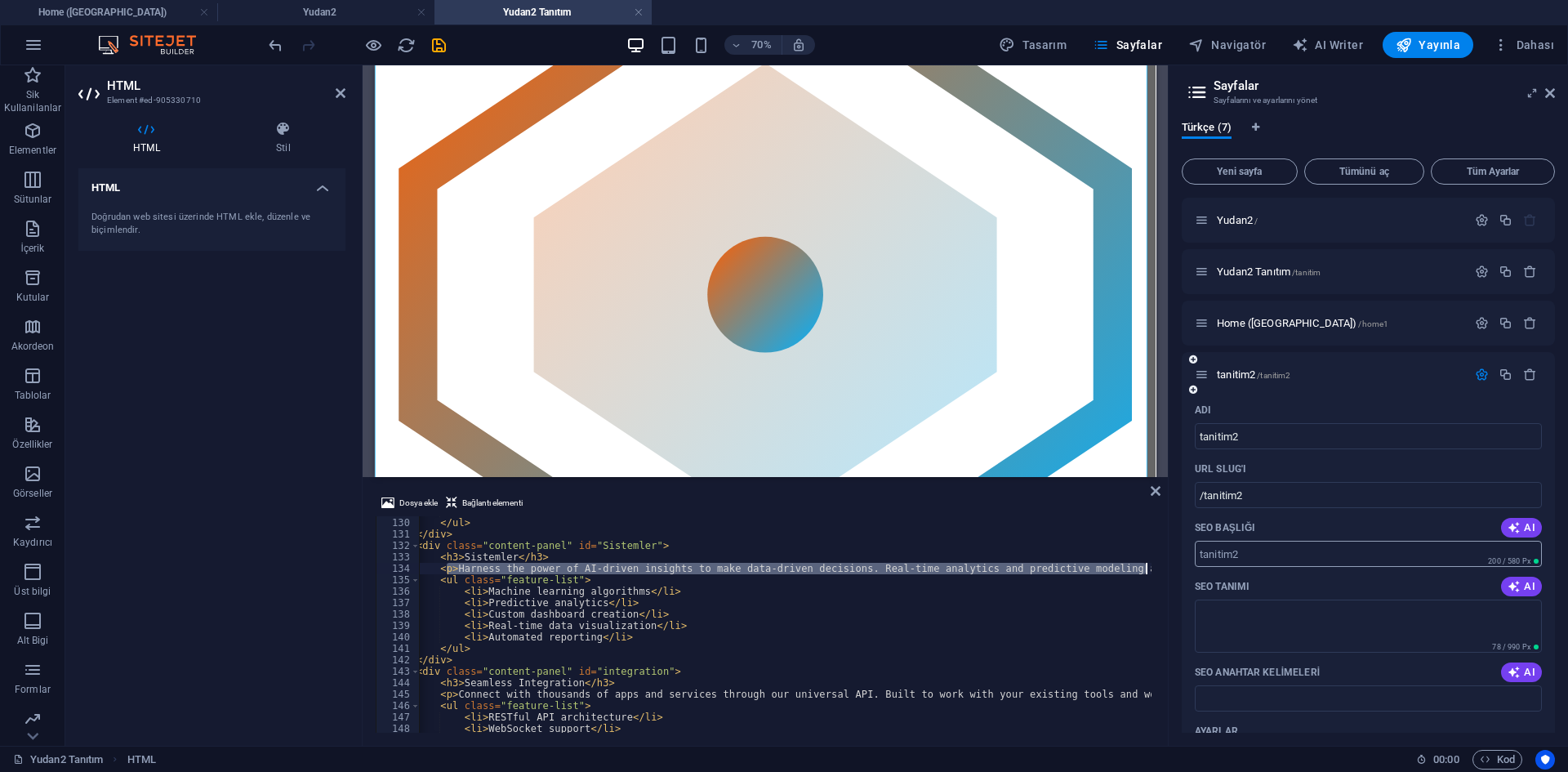
scroll to position [0, 162]
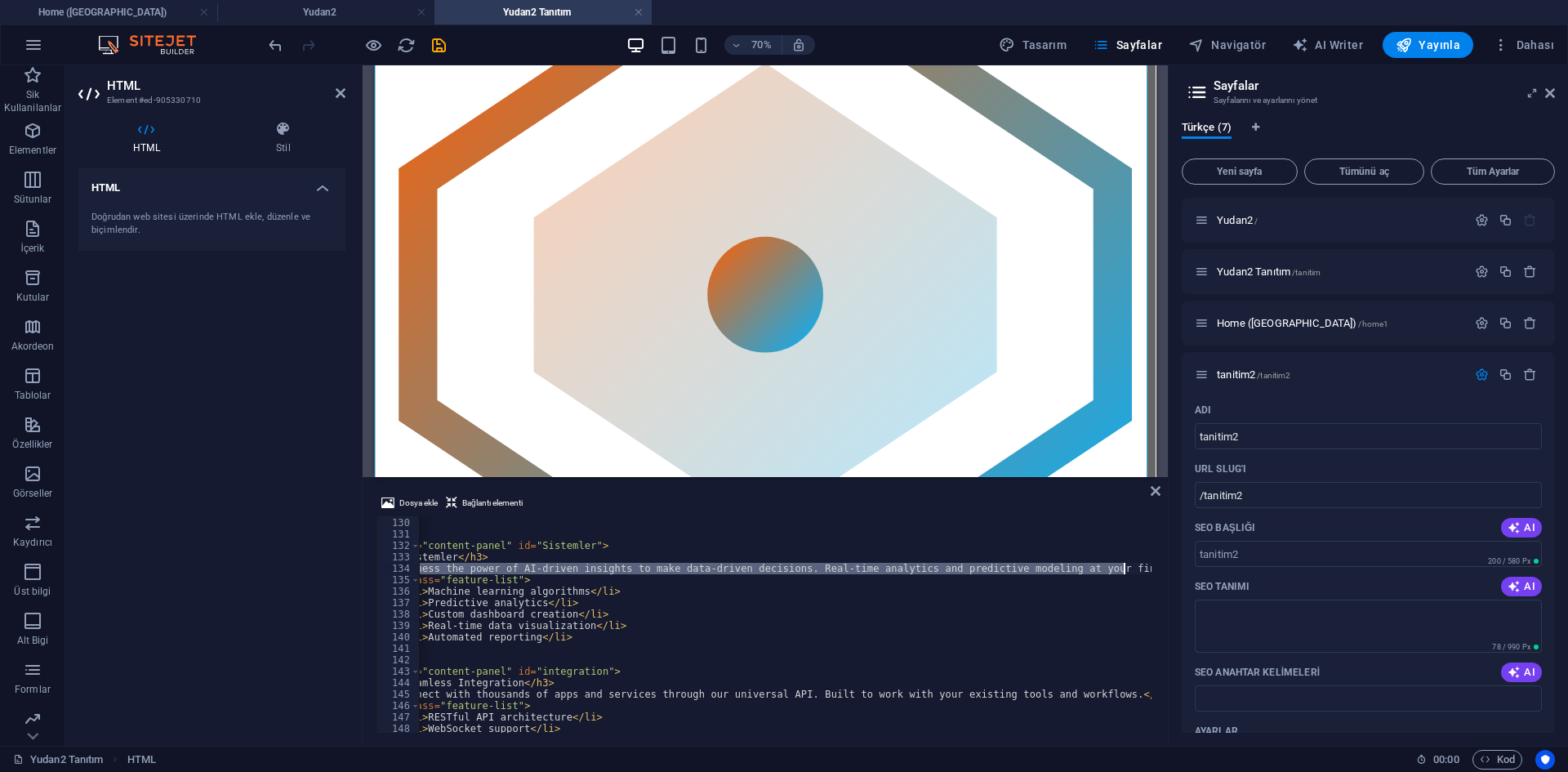
drag, startPoint x: 551, startPoint y: 566, endPoint x: 1122, endPoint y: 572, distance: 571.0
click at [1122, 572] on div "< li > Decentralized architecture </ li > </ ul > </ div > < div class = "conte…" at bounding box center [865, 623] width 1217 height 236
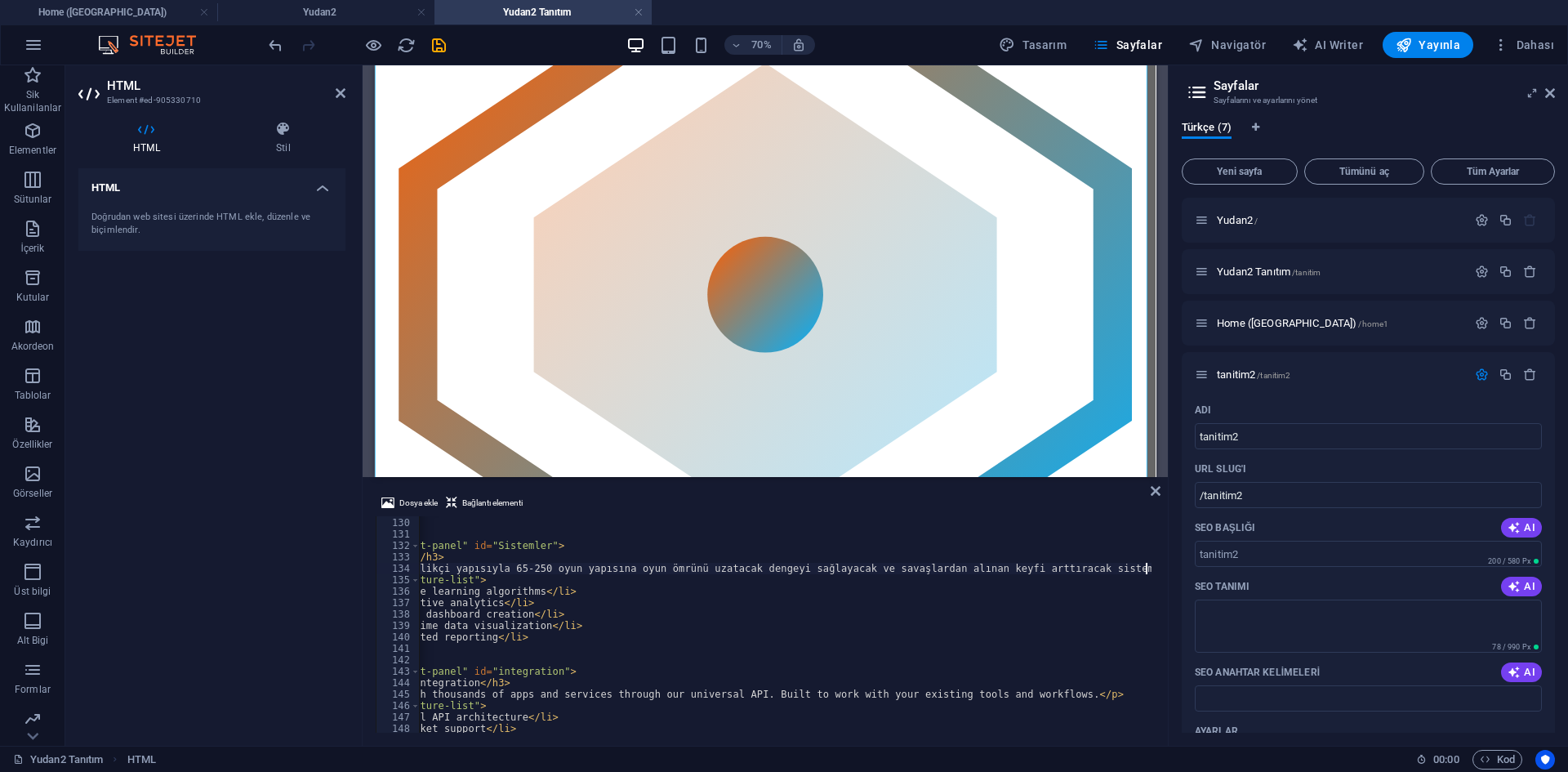
scroll to position [0, 217]
click at [572, 599] on div "< li > Decentralized architecture </ li > </ ul > </ div > < div class = "conte…" at bounding box center [804, 623] width 1217 height 236
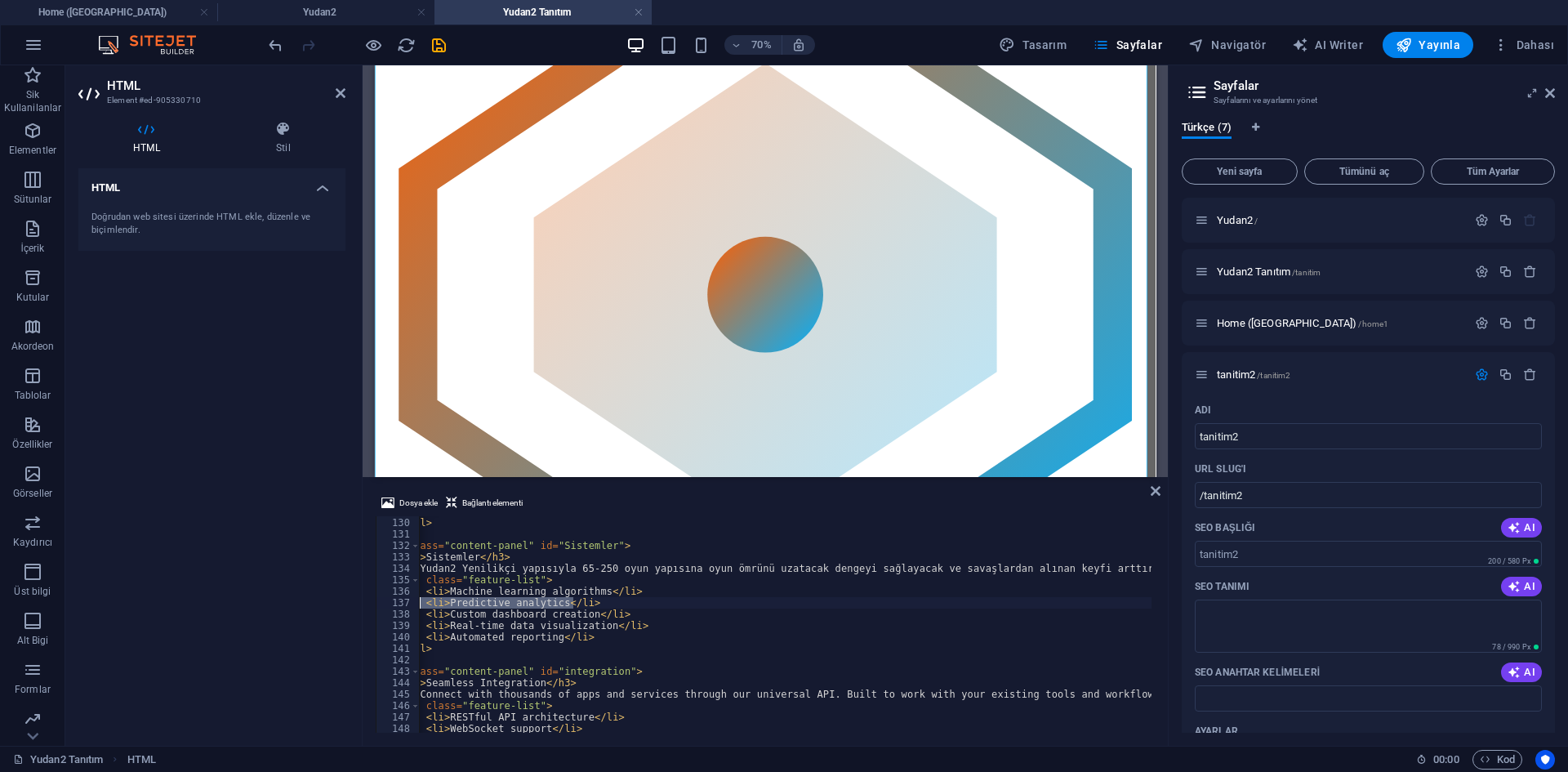
drag, startPoint x: 496, startPoint y: 598, endPoint x: 356, endPoint y: 598, distance: 140.0
click at [356, 598] on div "HTML Element #ed-905330710 HTML Stil HTML Doğrudan web sitesi üzerinde HTML ekl…" at bounding box center [617, 405] width 1103 height 680
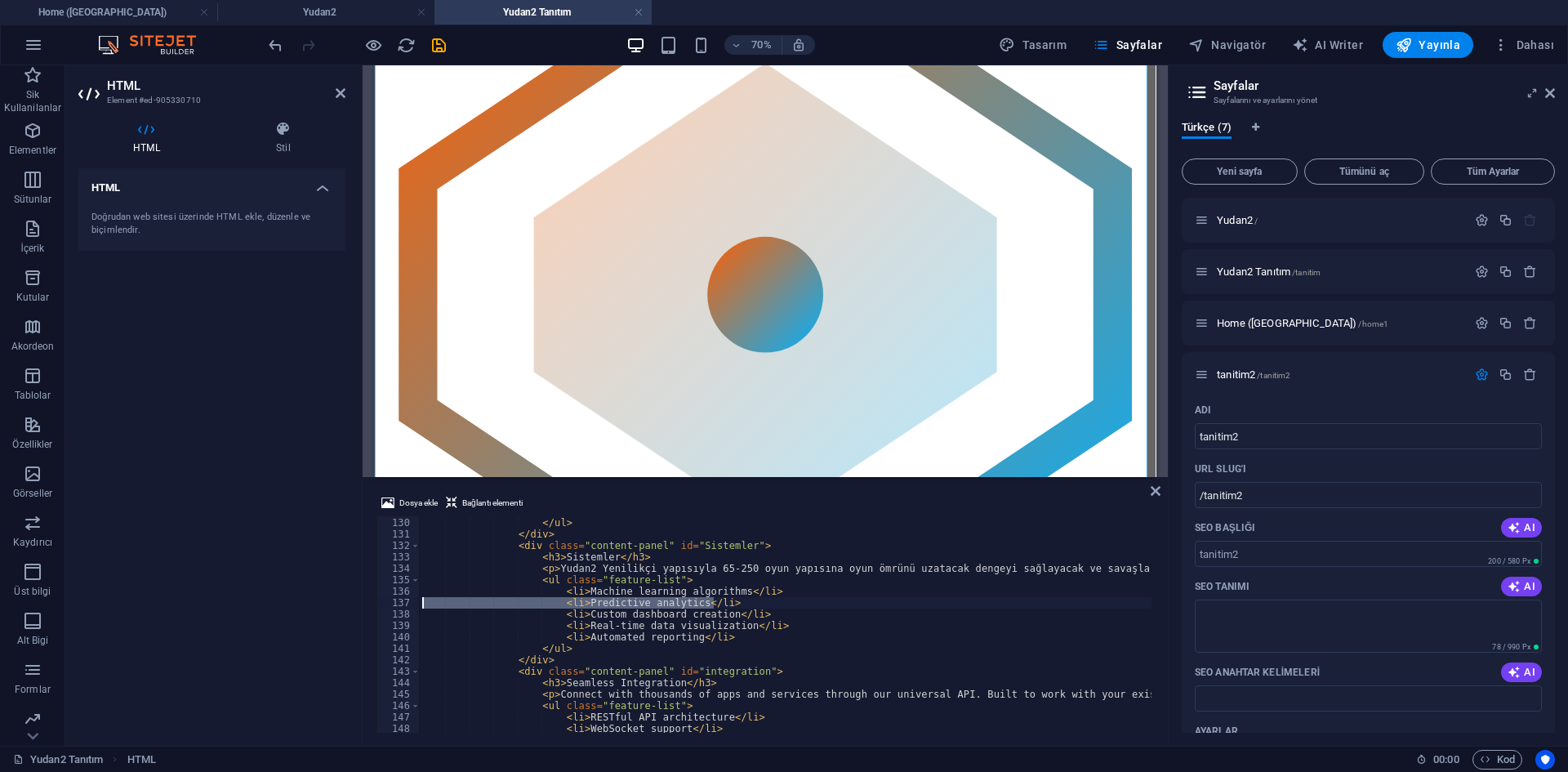
click at [625, 587] on div "< li > Decentralized architecture </ li > </ ul > </ div > < div class = "conte…" at bounding box center [1027, 623] width 1217 height 236
drag, startPoint x: 604, startPoint y: 579, endPoint x: 612, endPoint y: 579, distance: 8.0
click at [612, 579] on div "< li > Decentralized architecture </ li > </ ul > </ div > < div class = "conte…" at bounding box center [1027, 623] width 1217 height 236
click at [625, 580] on div "< li > Decentralized architecture </ li > </ ul > </ div > < div class = "conte…" at bounding box center [1027, 623] width 1217 height 236
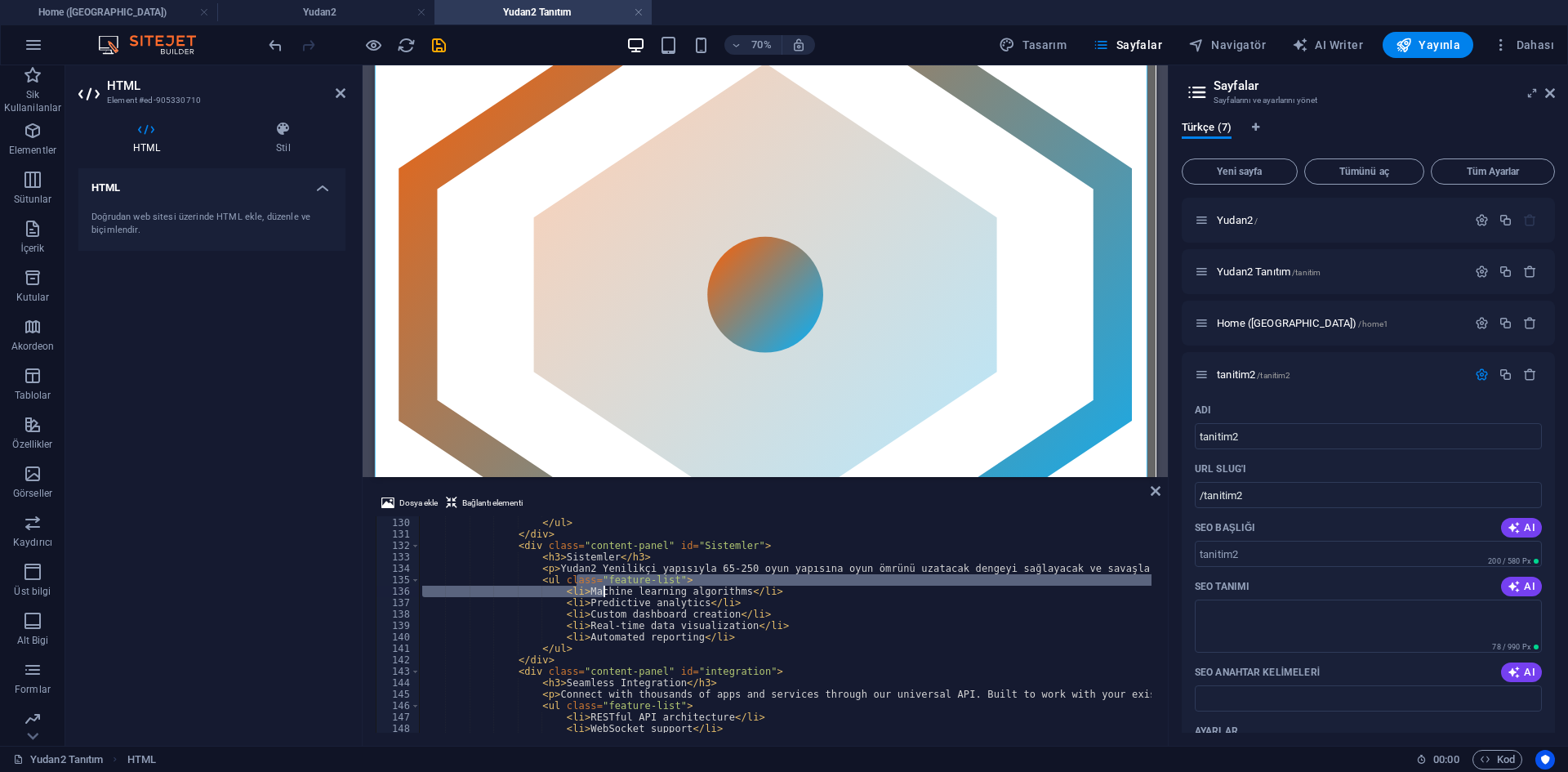
drag, startPoint x: 576, startPoint y: 585, endPoint x: 626, endPoint y: 594, distance: 50.8
click at [626, 594] on div "< li > Decentralized architecture </ li > </ ul > </ div > < div class = "conte…" at bounding box center [1027, 623] width 1217 height 236
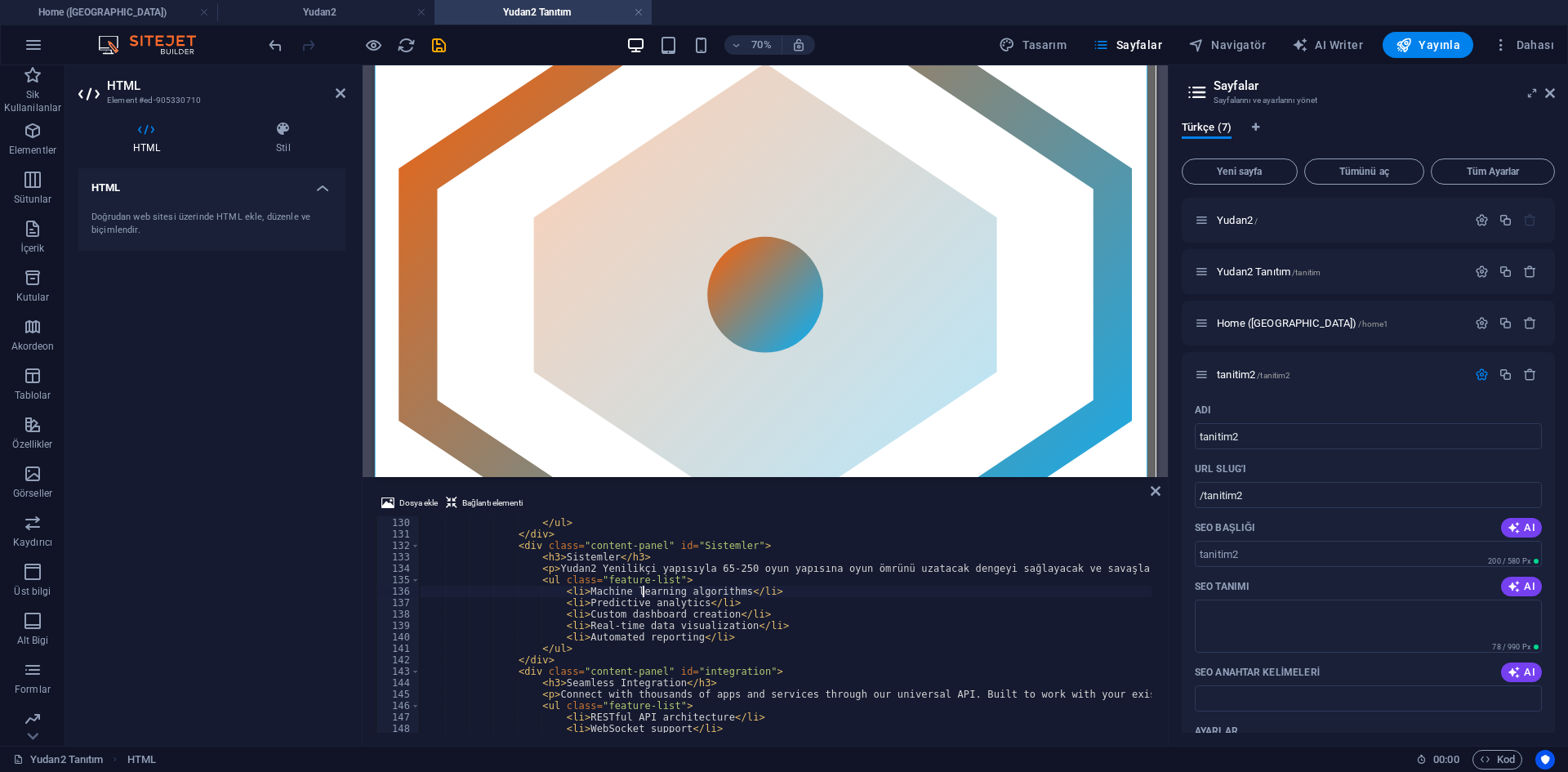
click at [642, 596] on div "< li > Decentralized architecture </ li > </ ul > </ div > < div class = "conte…" at bounding box center [1027, 623] width 1217 height 236
drag, startPoint x: 576, startPoint y: 591, endPoint x: 723, endPoint y: 589, distance: 147.0
click at [723, 589] on div "< li > Decentralized architecture </ li > </ ul > </ div > < div class = "conte…" at bounding box center [1027, 623] width 1217 height 236
click at [779, 585] on div "< li > Decentralized architecture </ li > </ ul > </ div > < div class = "conte…" at bounding box center [1027, 623] width 1217 height 236
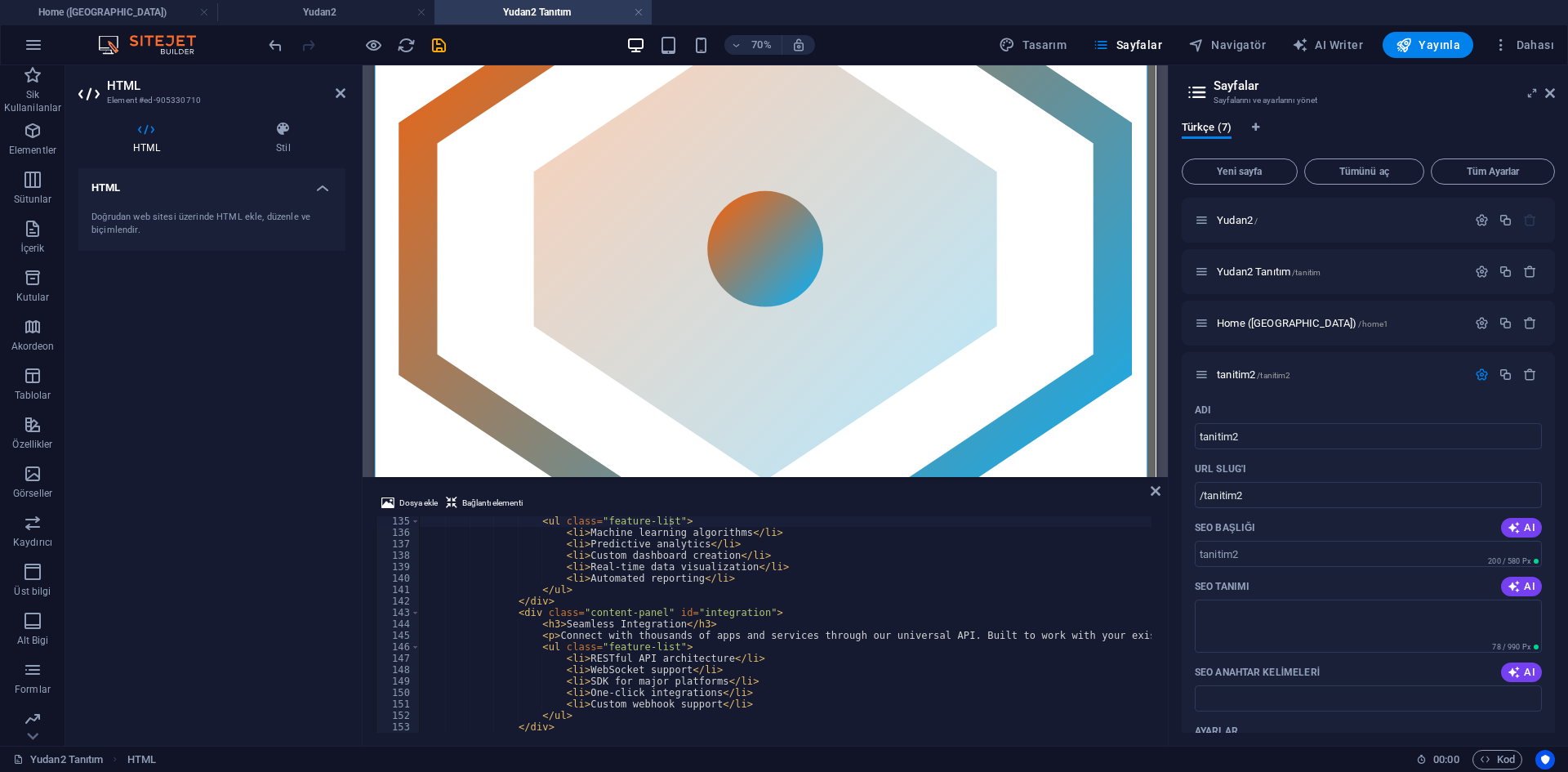
click at [678, 611] on div "< ul class = "feature-list" > < li > Machine learning algorithms </ li > < li >…" at bounding box center [1027, 633] width 1217 height 236
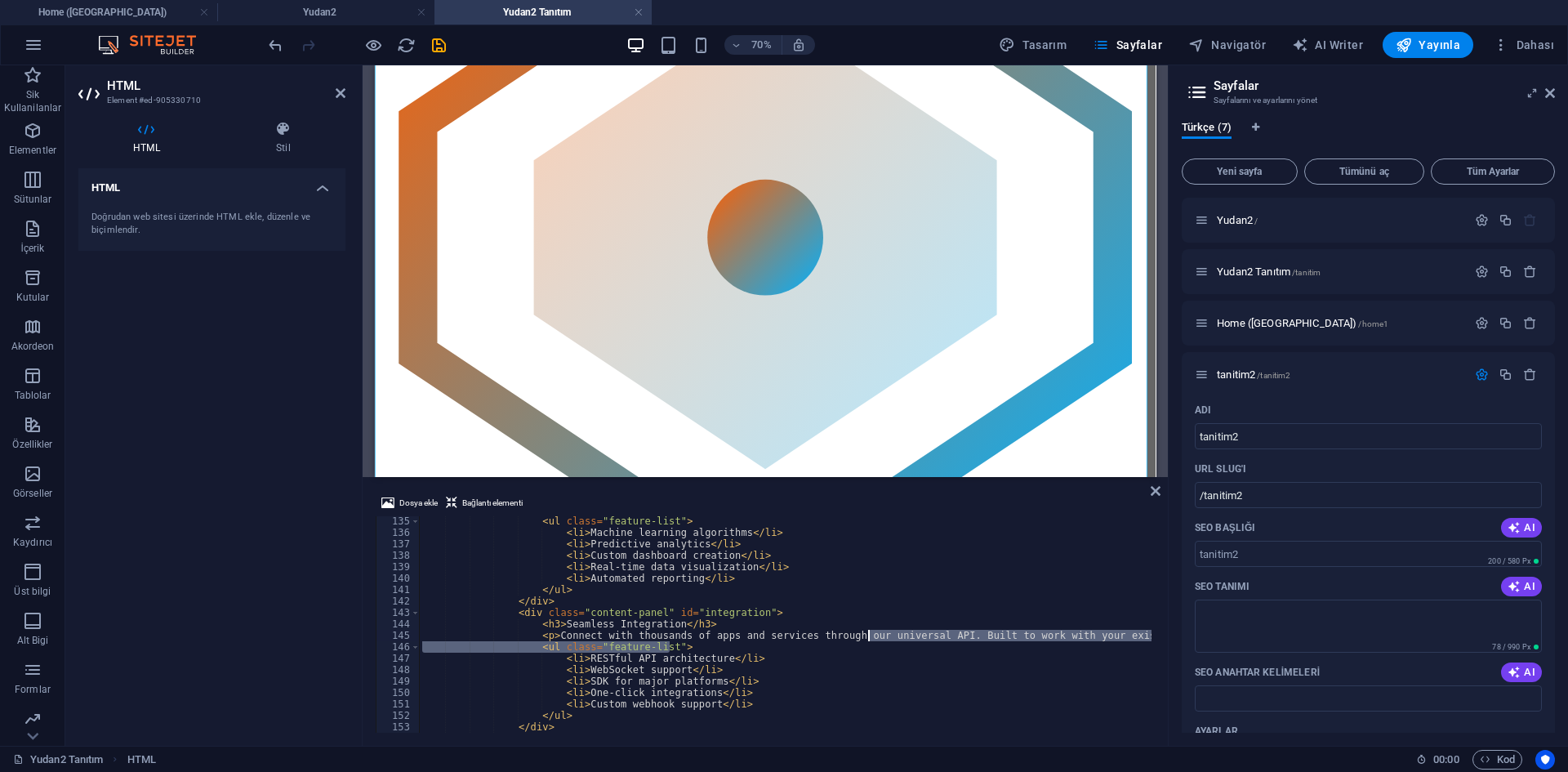
drag, startPoint x: 839, startPoint y: 641, endPoint x: 956, endPoint y: 638, distance: 117.0
click at [872, 636] on div "< ul class = "feature-list" > < li > Machine learning algorithms </ li > < li >…" at bounding box center [1027, 633] width 1217 height 236
click at [1032, 638] on div "< ul class = "feature-list" > < li > Machine learning algorithms </ li > < li >…" at bounding box center [785, 624] width 732 height 216
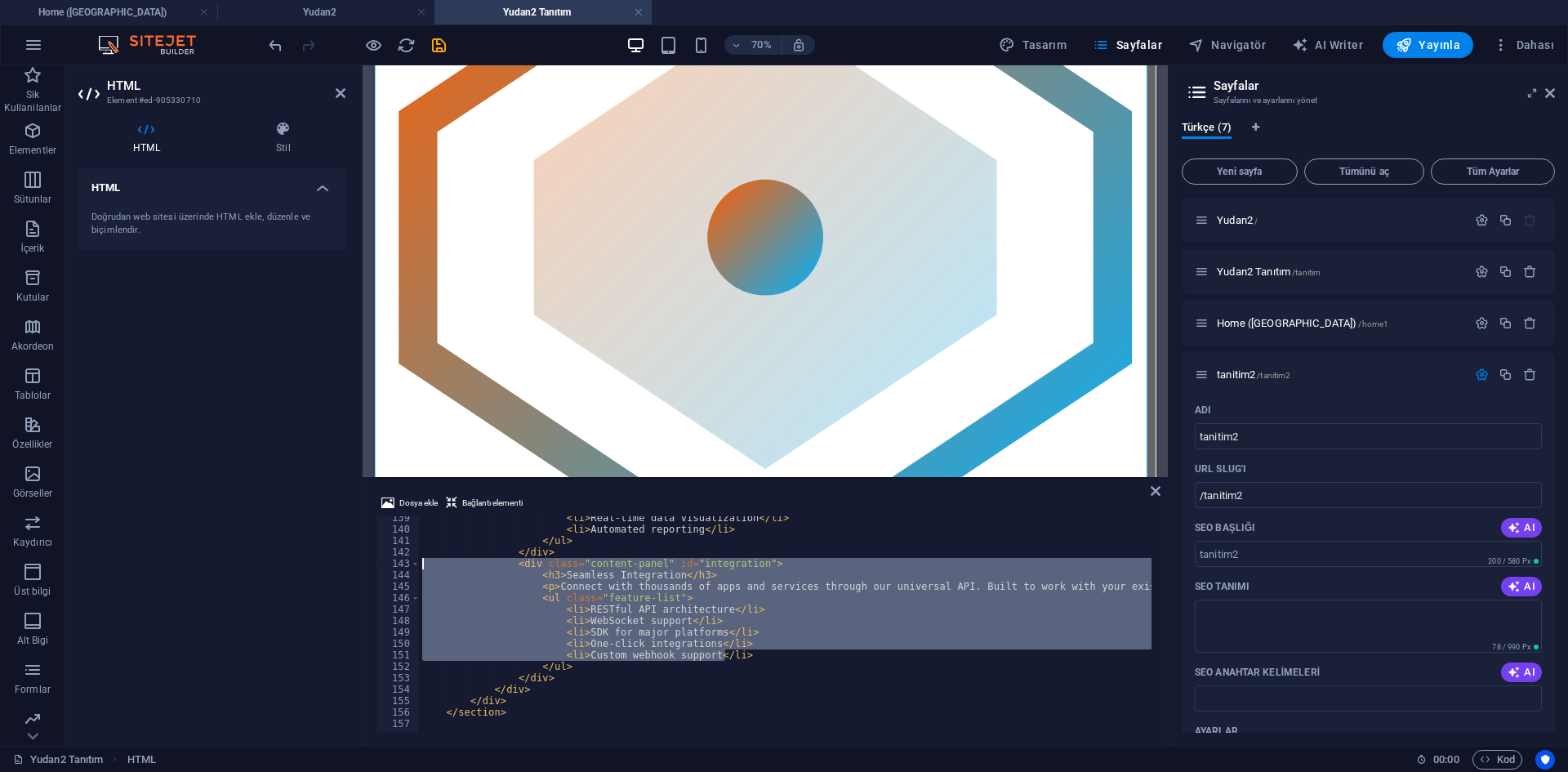
drag, startPoint x: 748, startPoint y: 655, endPoint x: 406, endPoint y: 558, distance: 355.5
click at [406, 558] on div "<p>Connect with thousands of apps and services through our universal API. Built…" at bounding box center [765, 624] width 779 height 216
type textarea "<div class="content-panel" id="integration"> <h3>Seamless Integration</h3>"
drag, startPoint x: 595, startPoint y: 667, endPoint x: 367, endPoint y: 558, distance: 252.7
click at [367, 558] on div "Dosya ekle Bağlantı elementi <div class="content-panel" id="integration"> <h3>S…" at bounding box center [765, 612] width 806 height 266
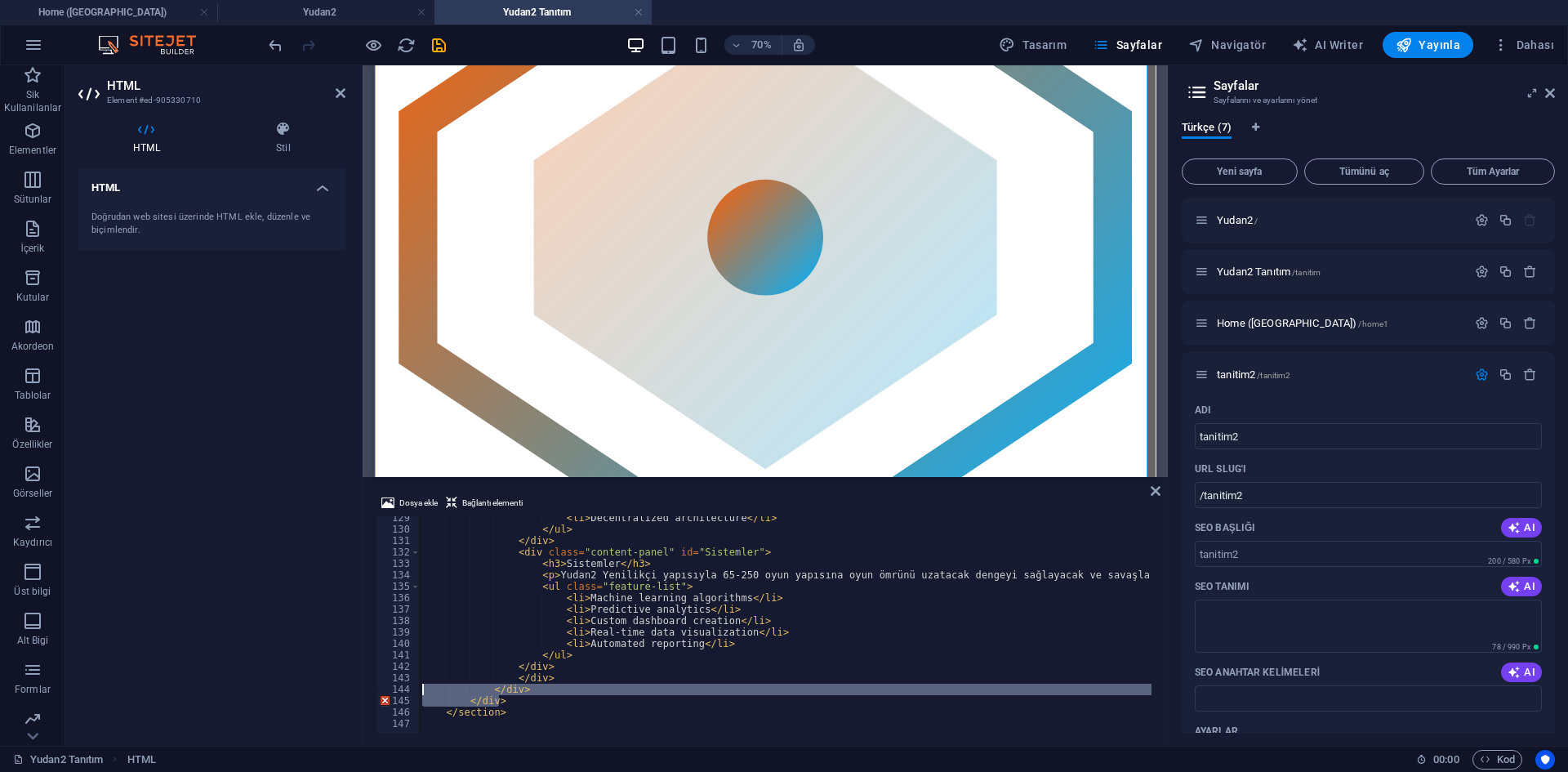
drag, startPoint x: 521, startPoint y: 702, endPoint x: 371, endPoint y: 690, distance: 150.5
click at [371, 690] on div "Dosya ekle Bağlantı elementi </div> 129 130 131 132 133 134 135 136 137 138 139…" at bounding box center [765, 612] width 806 height 266
drag, startPoint x: 460, startPoint y: 704, endPoint x: 484, endPoint y: 701, distance: 24.2
click at [462, 704] on div "< li > Decentralized architecture </ li > </ ul > </ div > < div class = "conte…" at bounding box center [785, 624] width 732 height 216
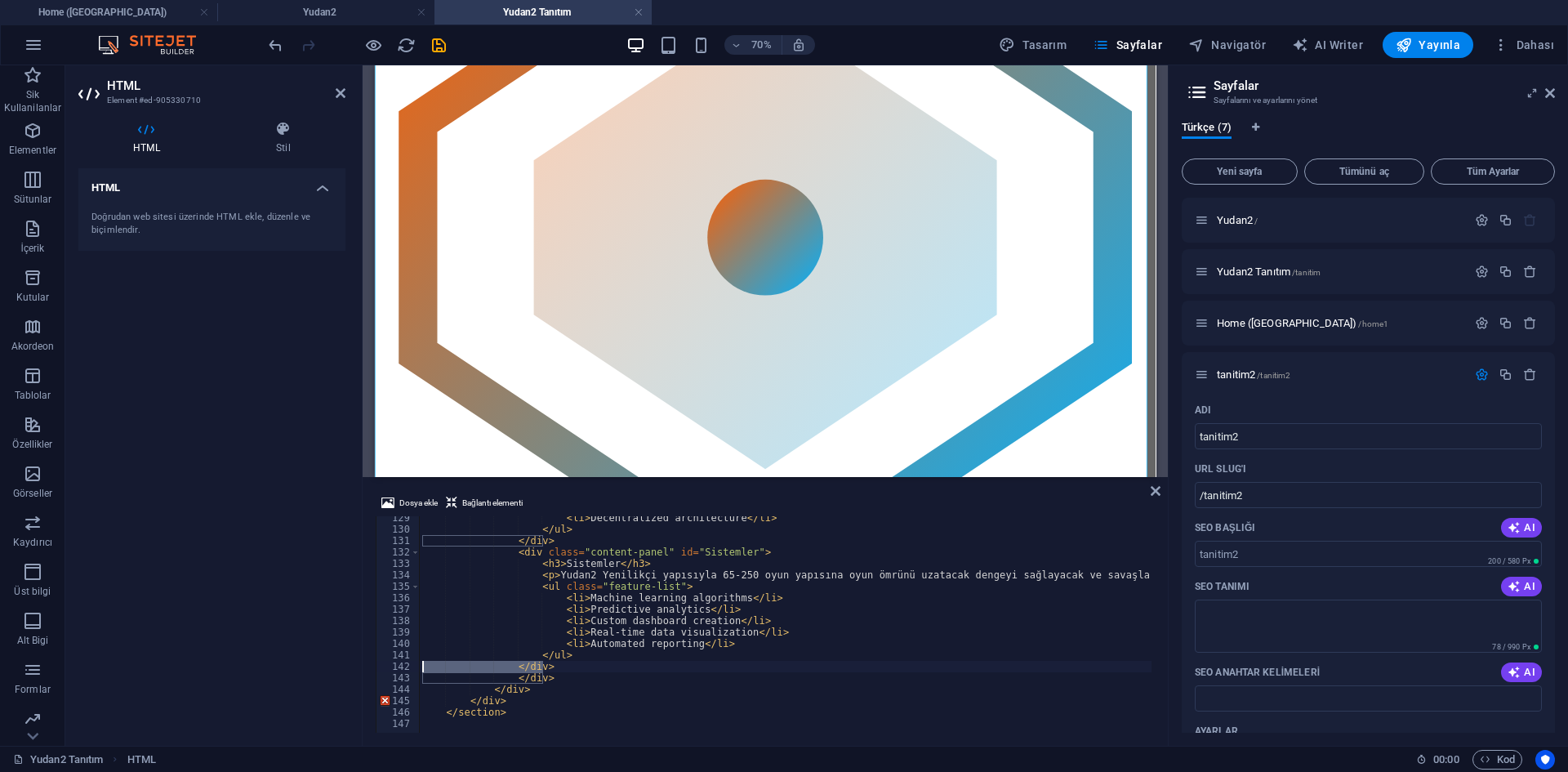
drag, startPoint x: 564, startPoint y: 670, endPoint x: 369, endPoint y: 665, distance: 195.1
click at [369, 665] on div "Dosya ekle Bağlantı elementi </div> 129 130 131 132 133 134 135 136 137 138 139…" at bounding box center [765, 612] width 806 height 266
type textarea "</div>"
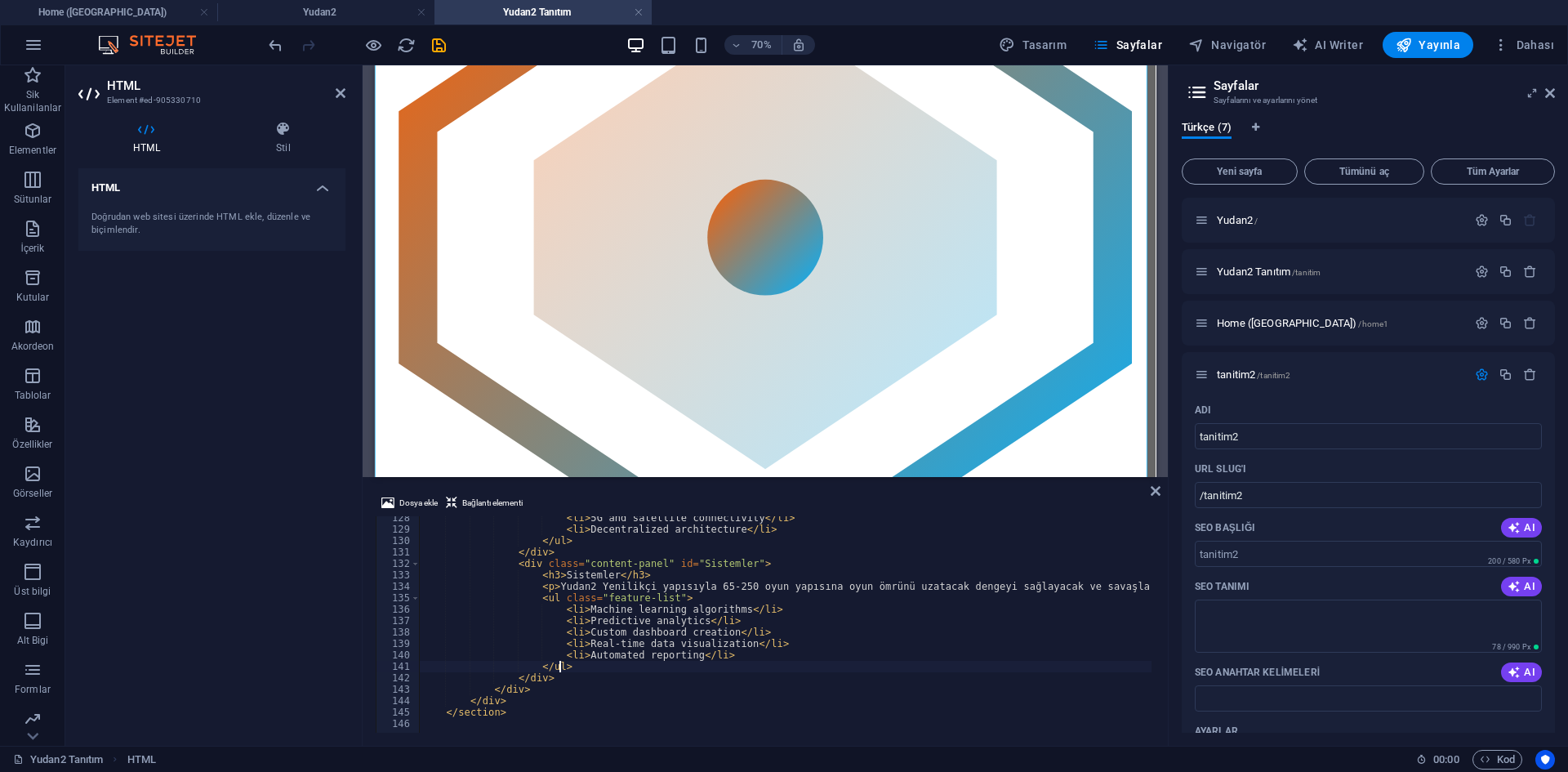
scroll to position [1456, 0]
click at [737, 660] on div "< li > 5G and satellite connectivity </ li > < li > Decentralized architecture …" at bounding box center [1027, 629] width 1217 height 236
type textarea "<li>Automated reporting</li>"
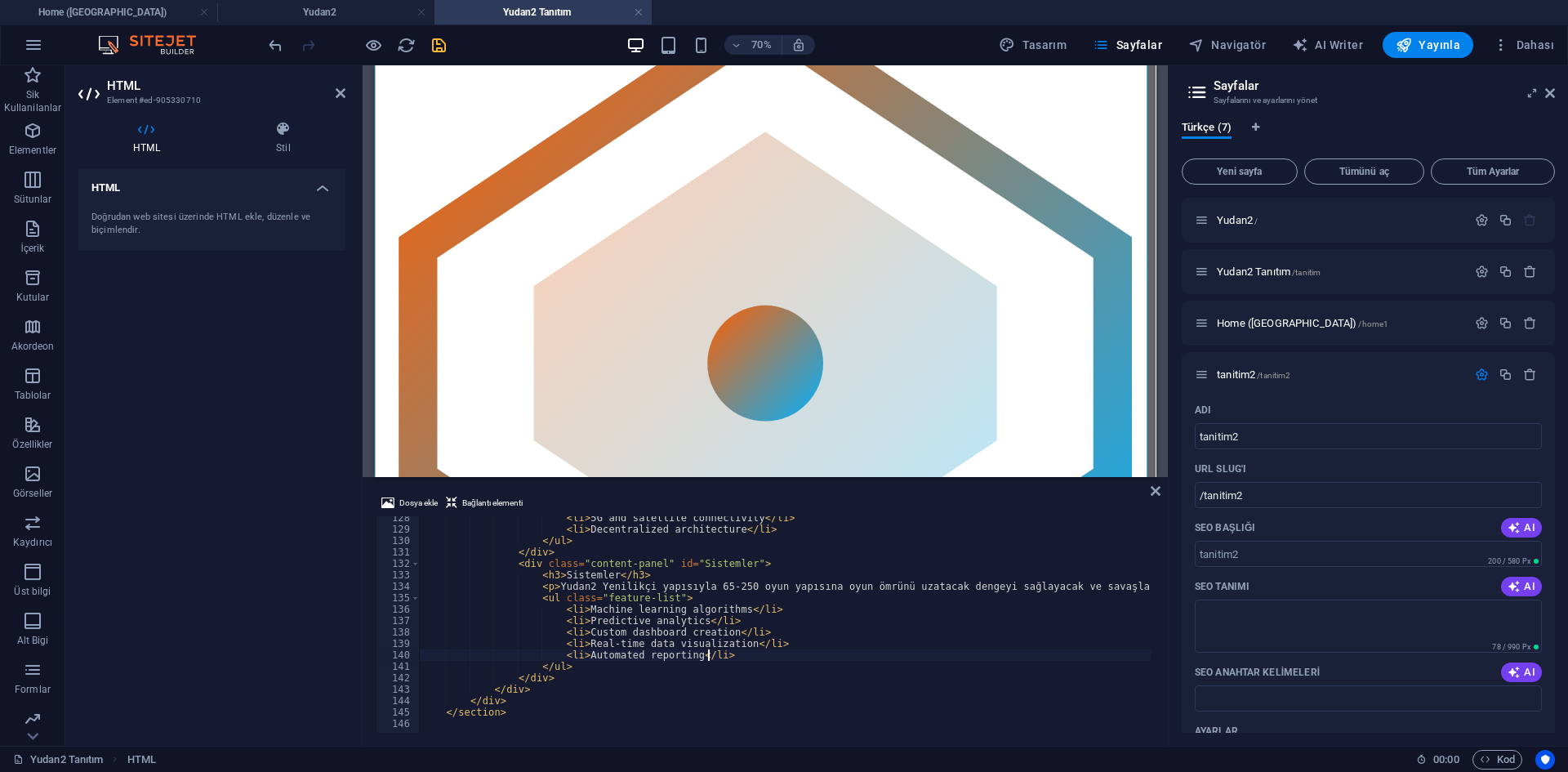
click at [433, 49] on icon "save" at bounding box center [439, 45] width 19 height 19
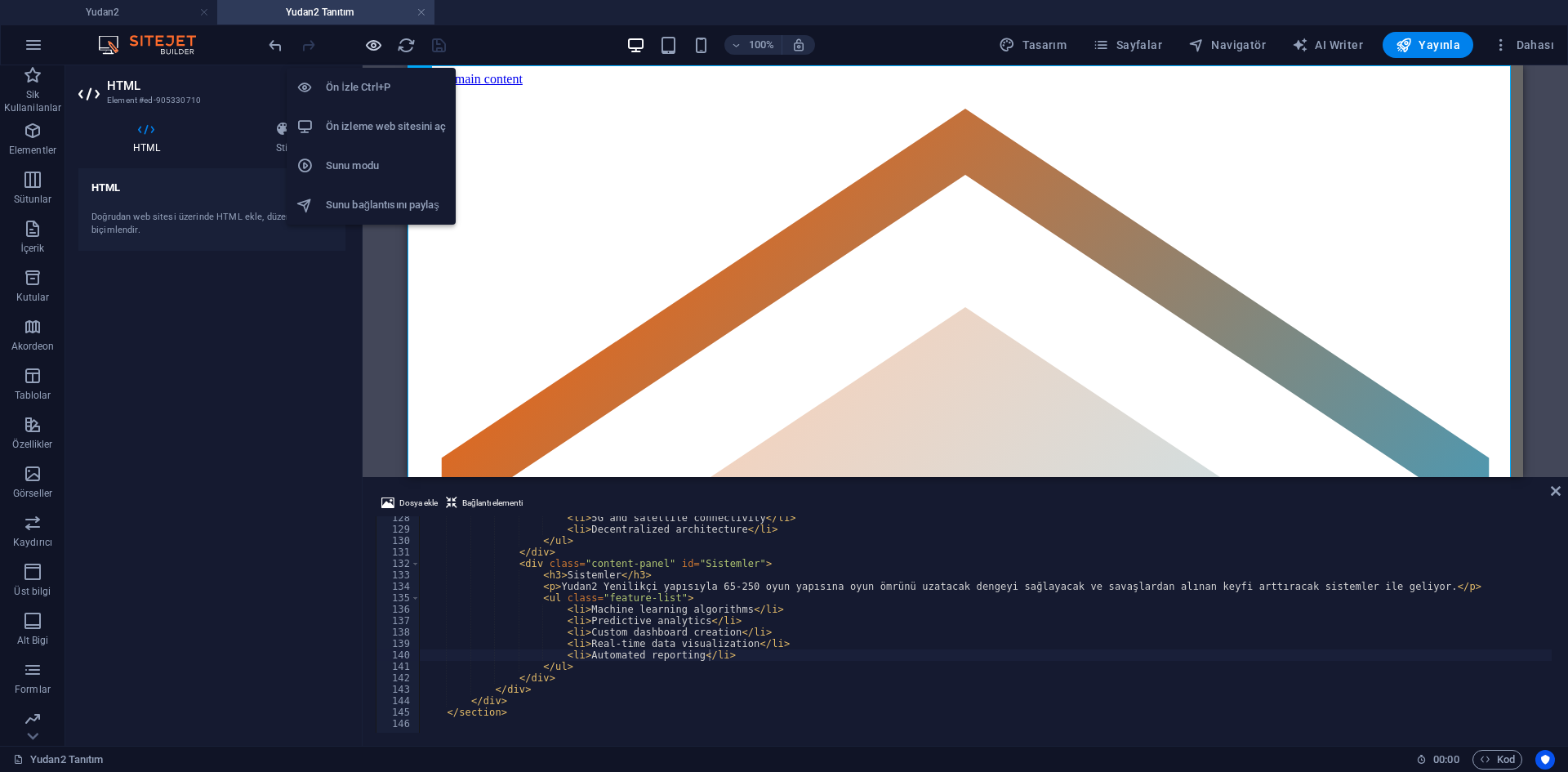
click at [374, 48] on icon "button" at bounding box center [373, 45] width 19 height 19
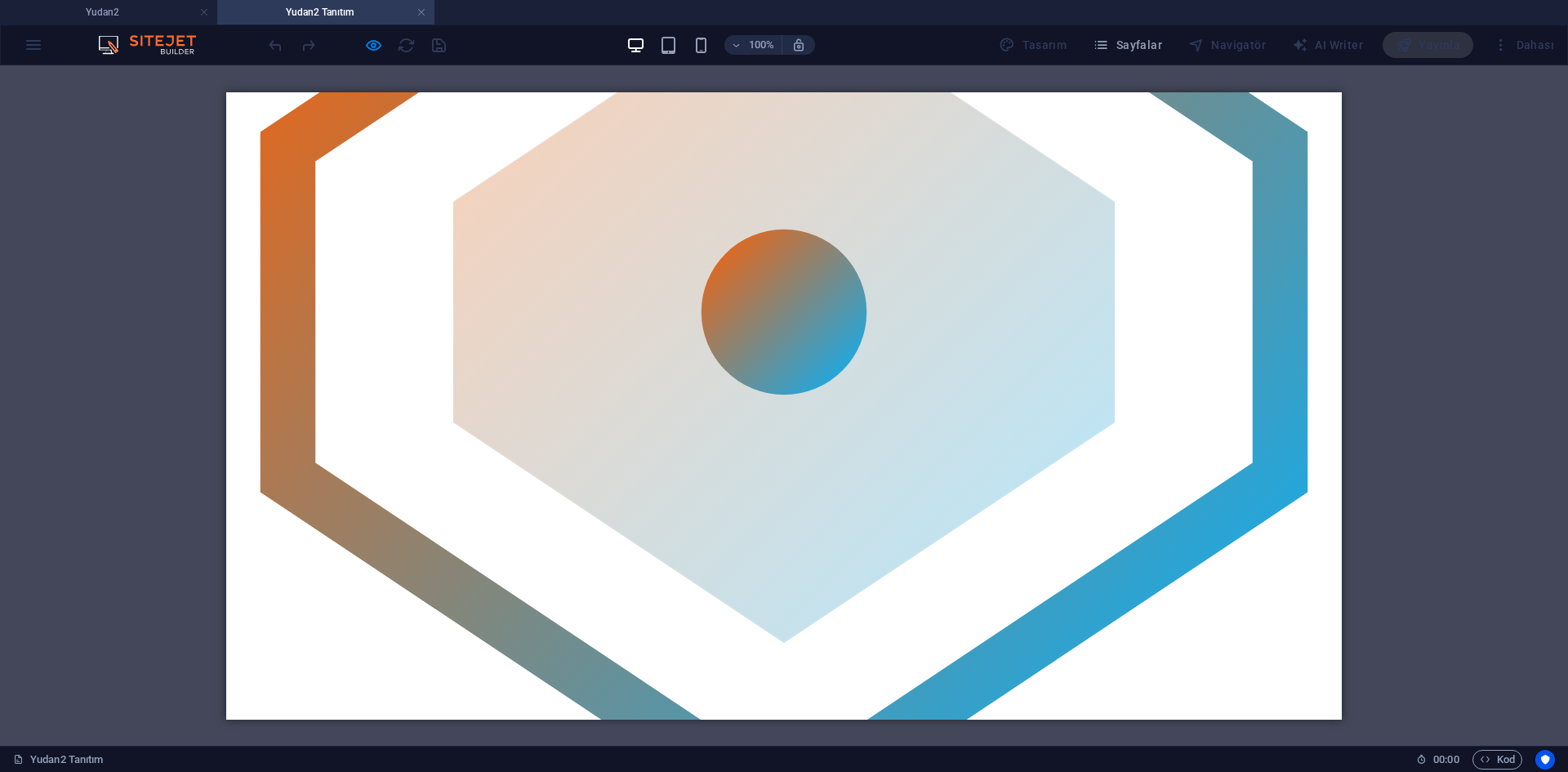
scroll to position [0, 0]
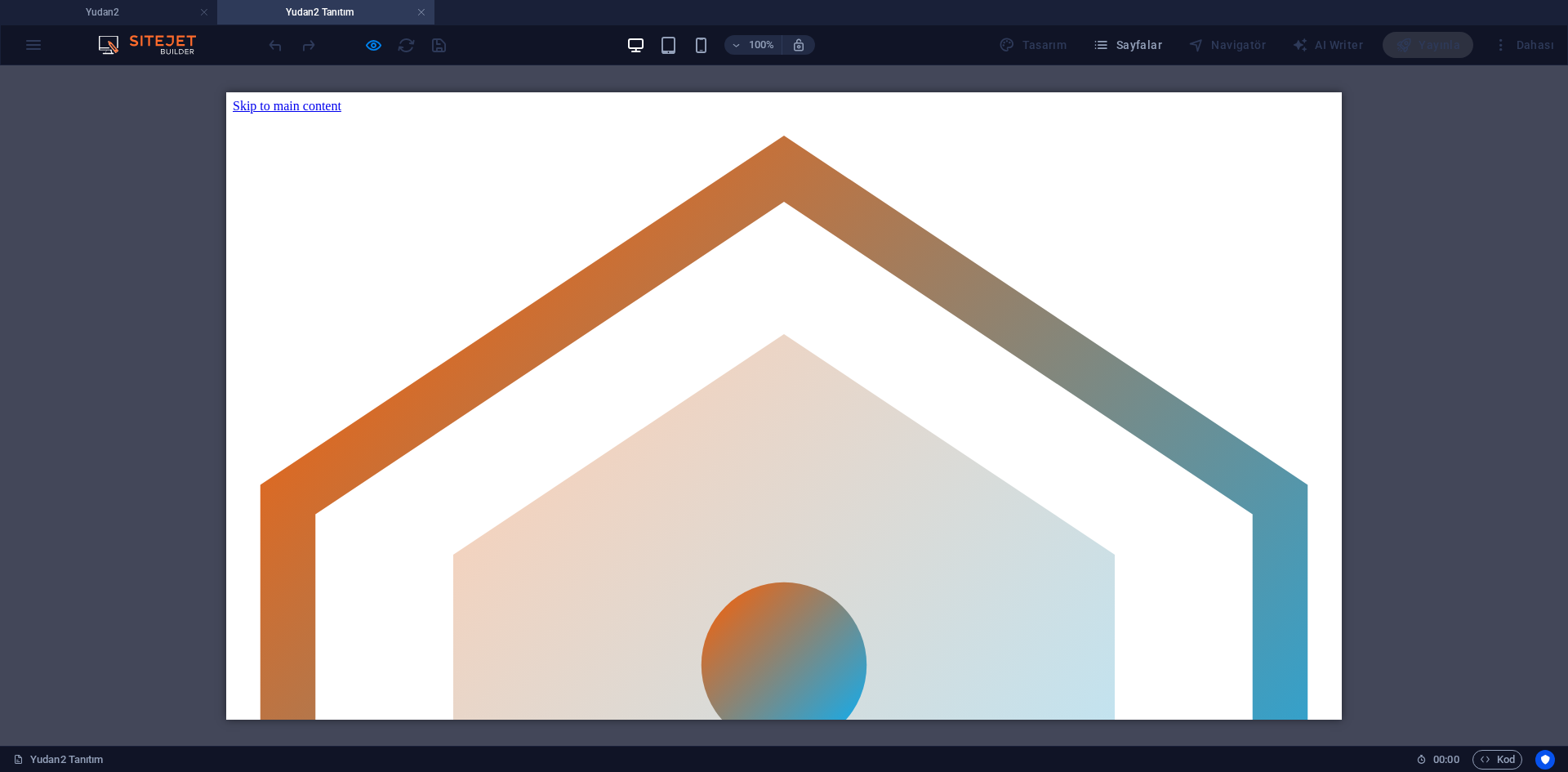
drag, startPoint x: 410, startPoint y: 434, endPoint x: 466, endPoint y: 426, distance: 56.6
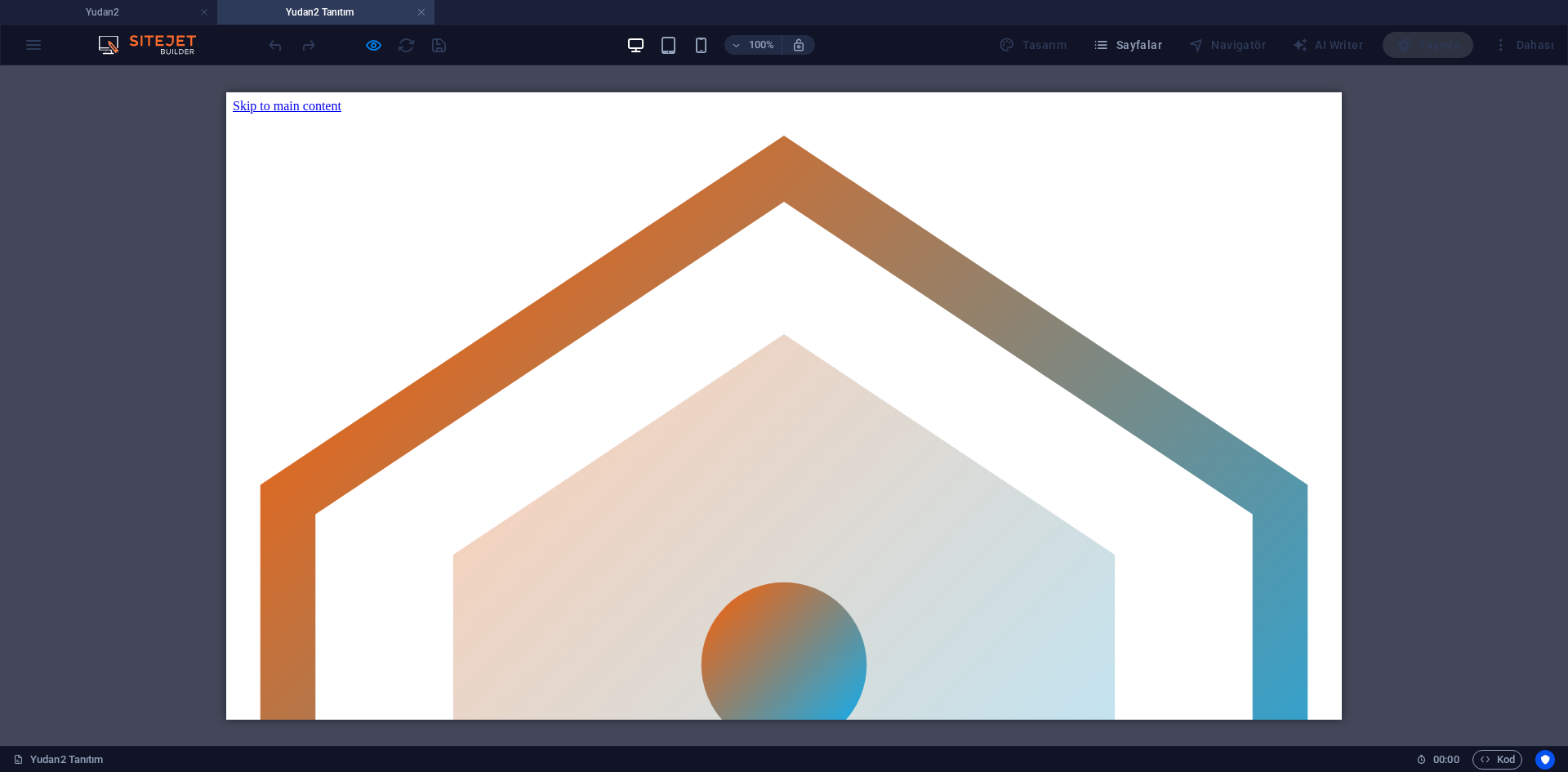
drag, startPoint x: 451, startPoint y: 429, endPoint x: 413, endPoint y: 422, distance: 38.6
drag, startPoint x: 406, startPoint y: 427, endPoint x: 374, endPoint y: 441, distance: 34.9
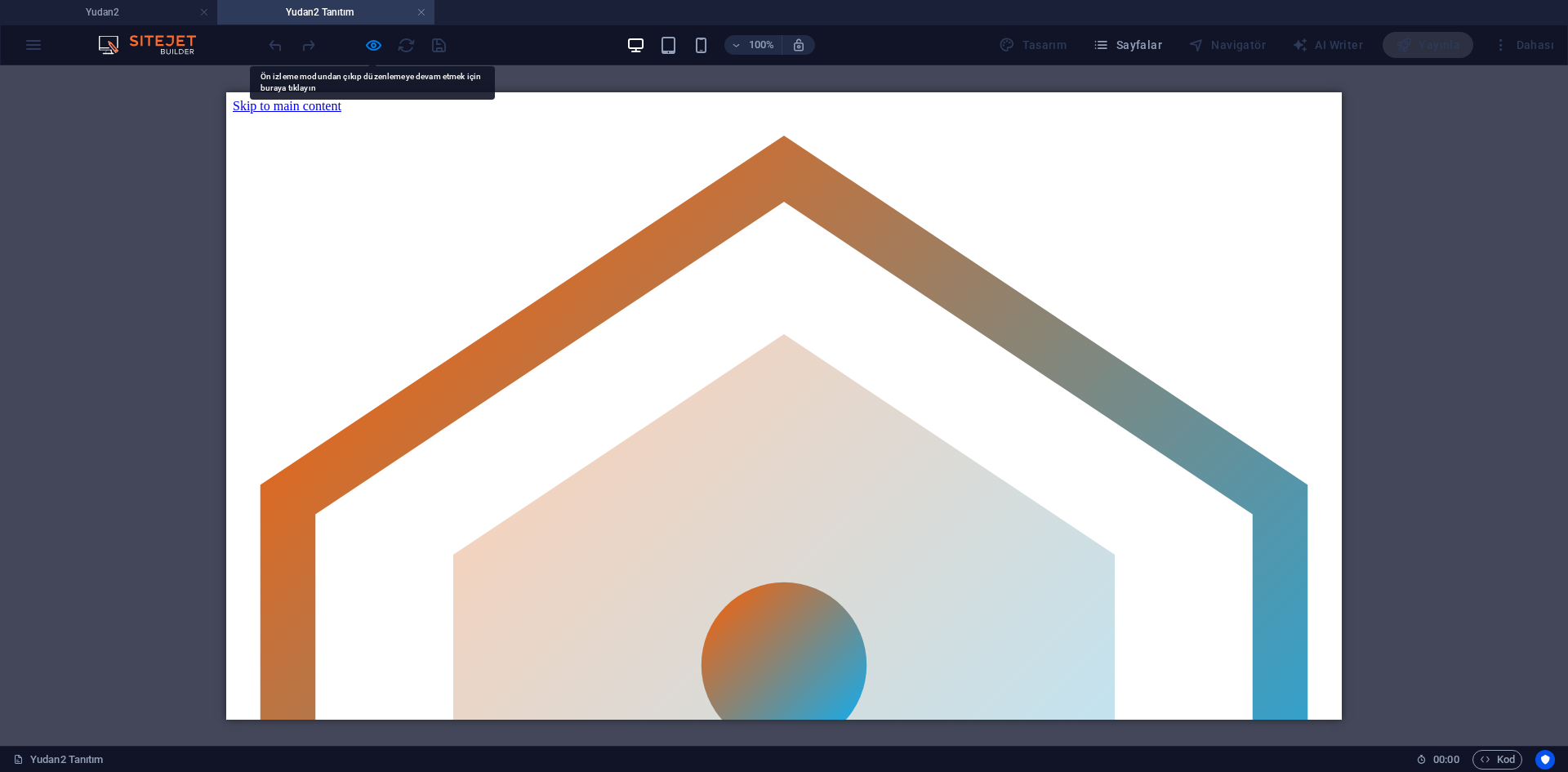
drag, startPoint x: 439, startPoint y: 429, endPoint x: 422, endPoint y: 429, distance: 17.0
